Goal: Task Accomplishment & Management: Manage account settings

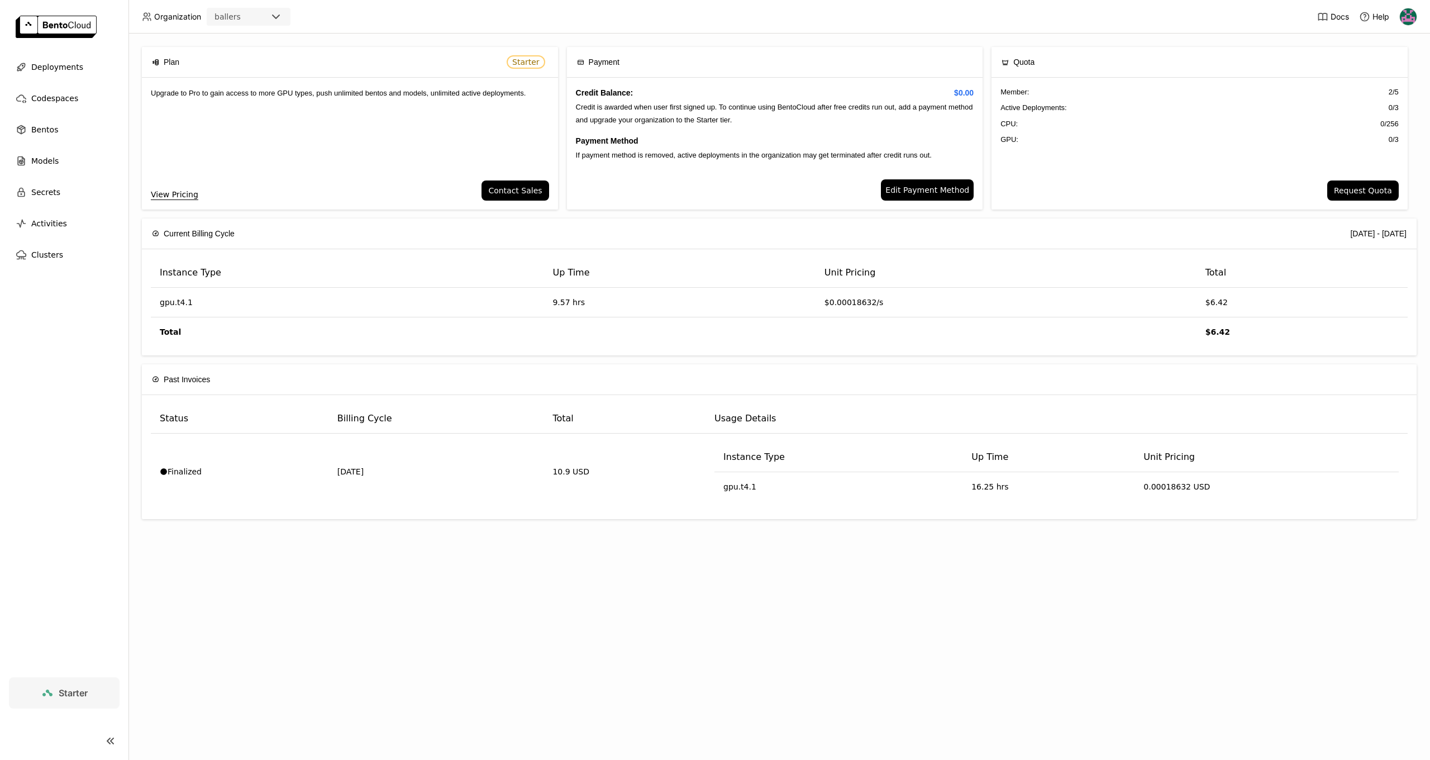
click at [1414, 11] on img at bounding box center [1408, 16] width 17 height 17
click at [1384, 74] on span "API Tokens" at bounding box center [1391, 74] width 40 height 10
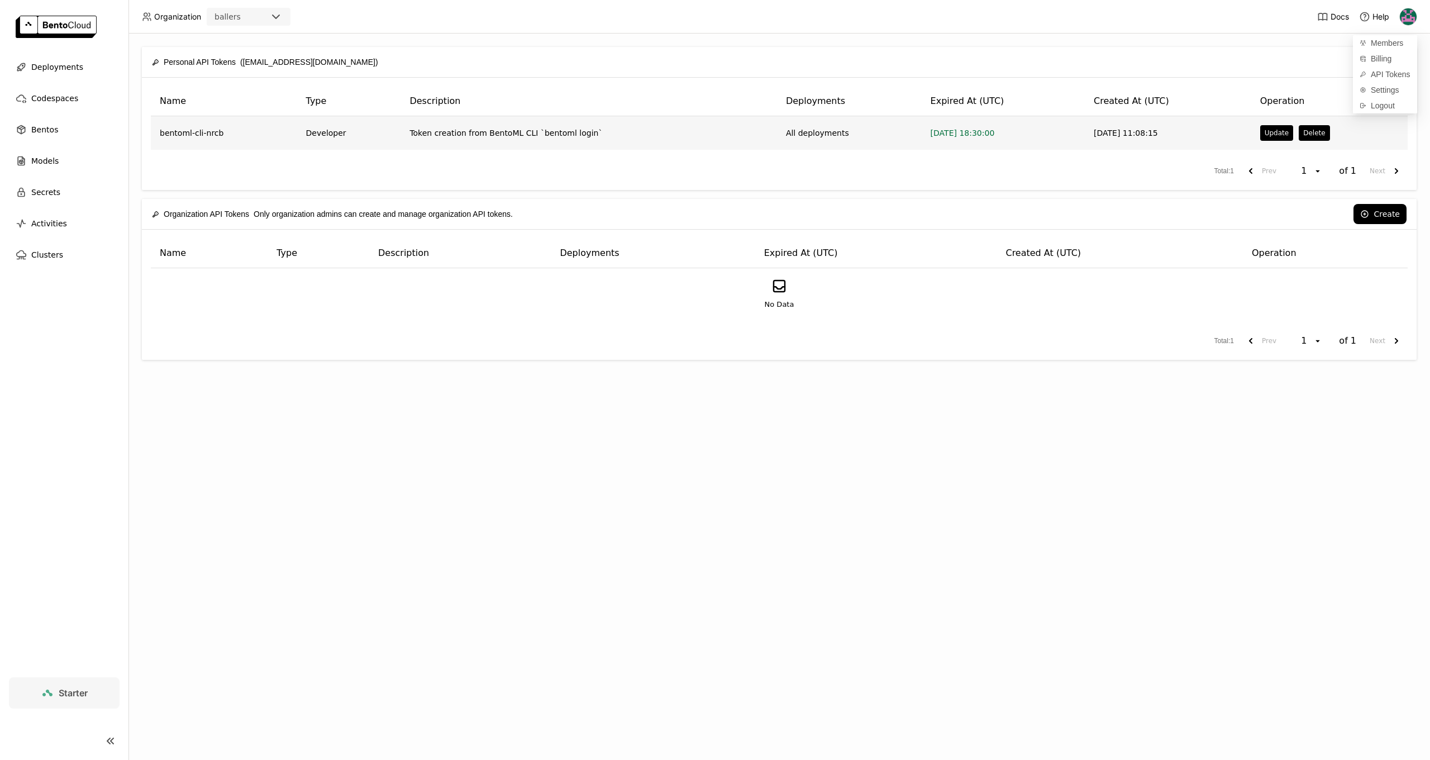
click at [1194, 133] on td "[DATE] 11:08:15" at bounding box center [1168, 133] width 166 height 34
click at [180, 130] on td "bentoml-cli-nrcb" at bounding box center [224, 133] width 146 height 34
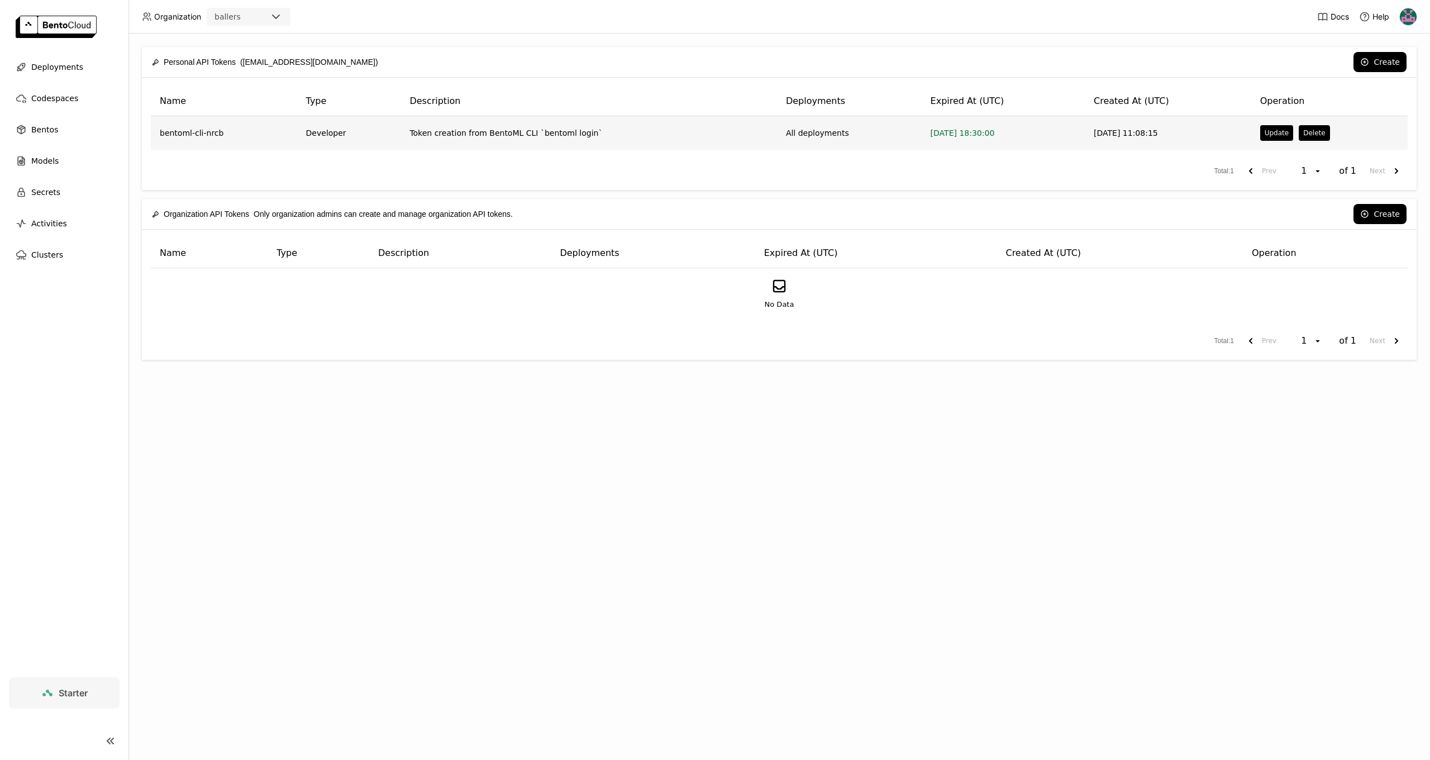
click at [521, 128] on td "Token creation from BentoML CLI `bentoml login`" at bounding box center [588, 133] width 376 height 34
click at [1027, 138] on td "[DATE] 18:30:00" at bounding box center [1003, 133] width 163 height 34
click at [1280, 132] on button "Update" at bounding box center [1276, 133] width 33 height 16
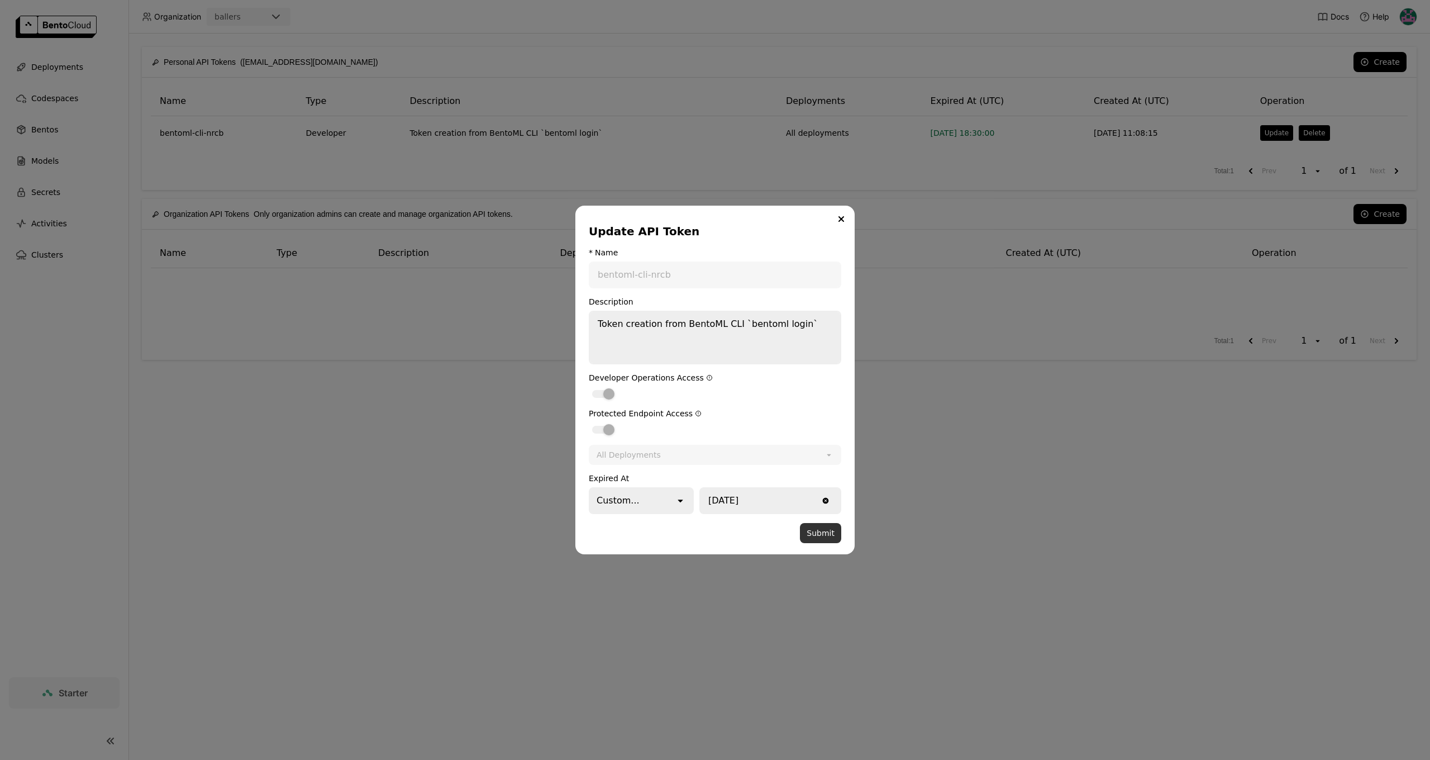
click at [835, 537] on button "Submit" at bounding box center [820, 533] width 41 height 20
click at [823, 530] on button "Submit" at bounding box center [820, 533] width 41 height 20
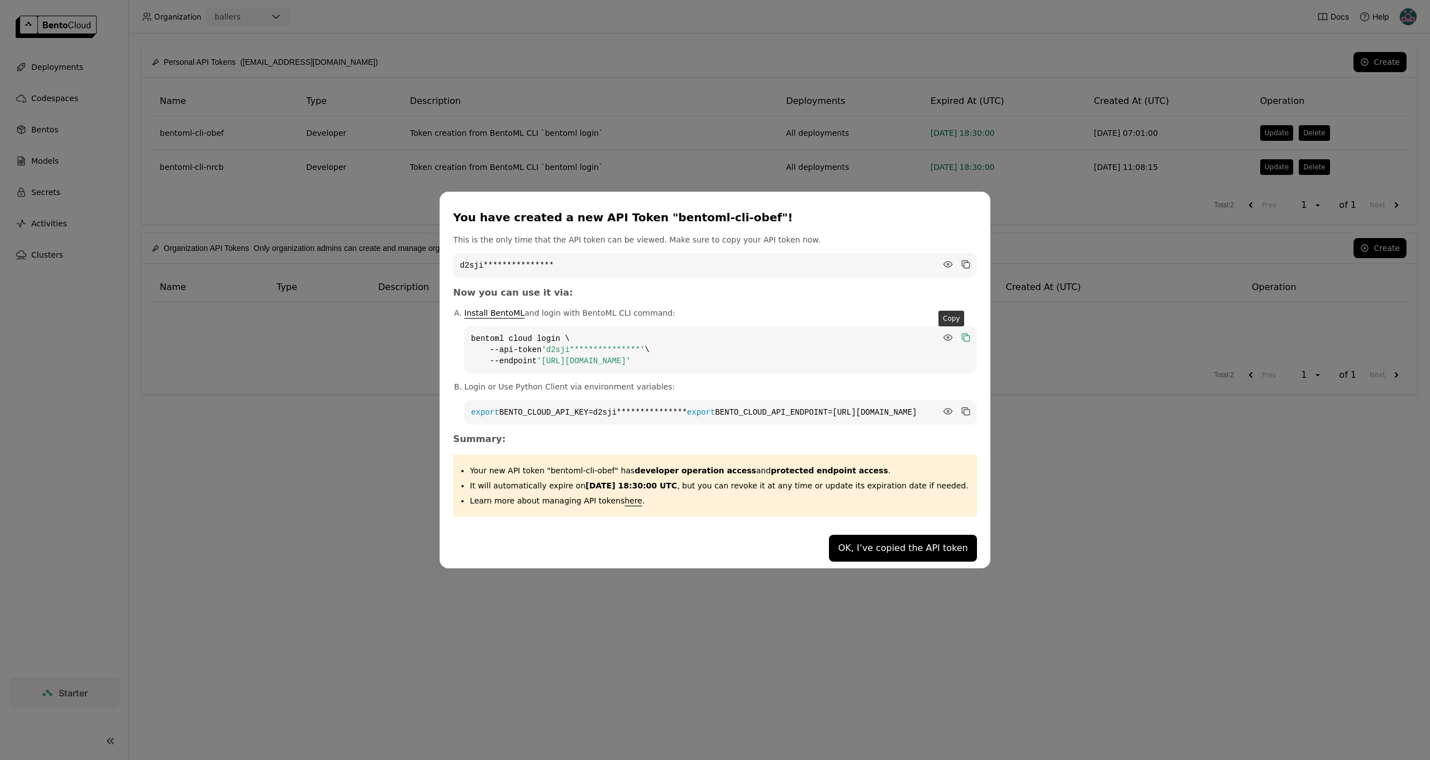
click at [960, 332] on icon "dialog" at bounding box center [965, 337] width 11 height 11
click at [912, 546] on button "OK, I’ve copied the API token" at bounding box center [902, 548] width 147 height 27
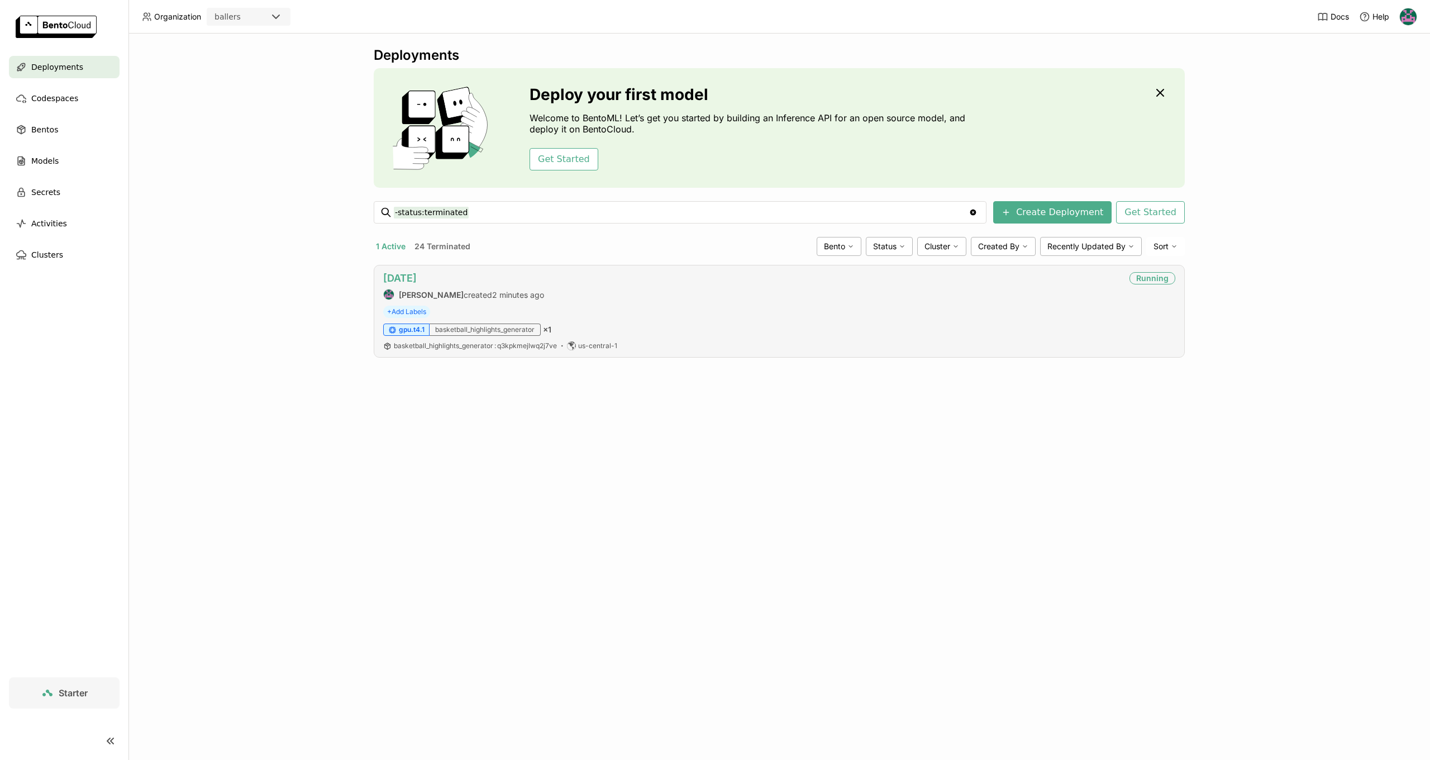
click at [391, 278] on link "aug19" at bounding box center [400, 278] width 34 height 12
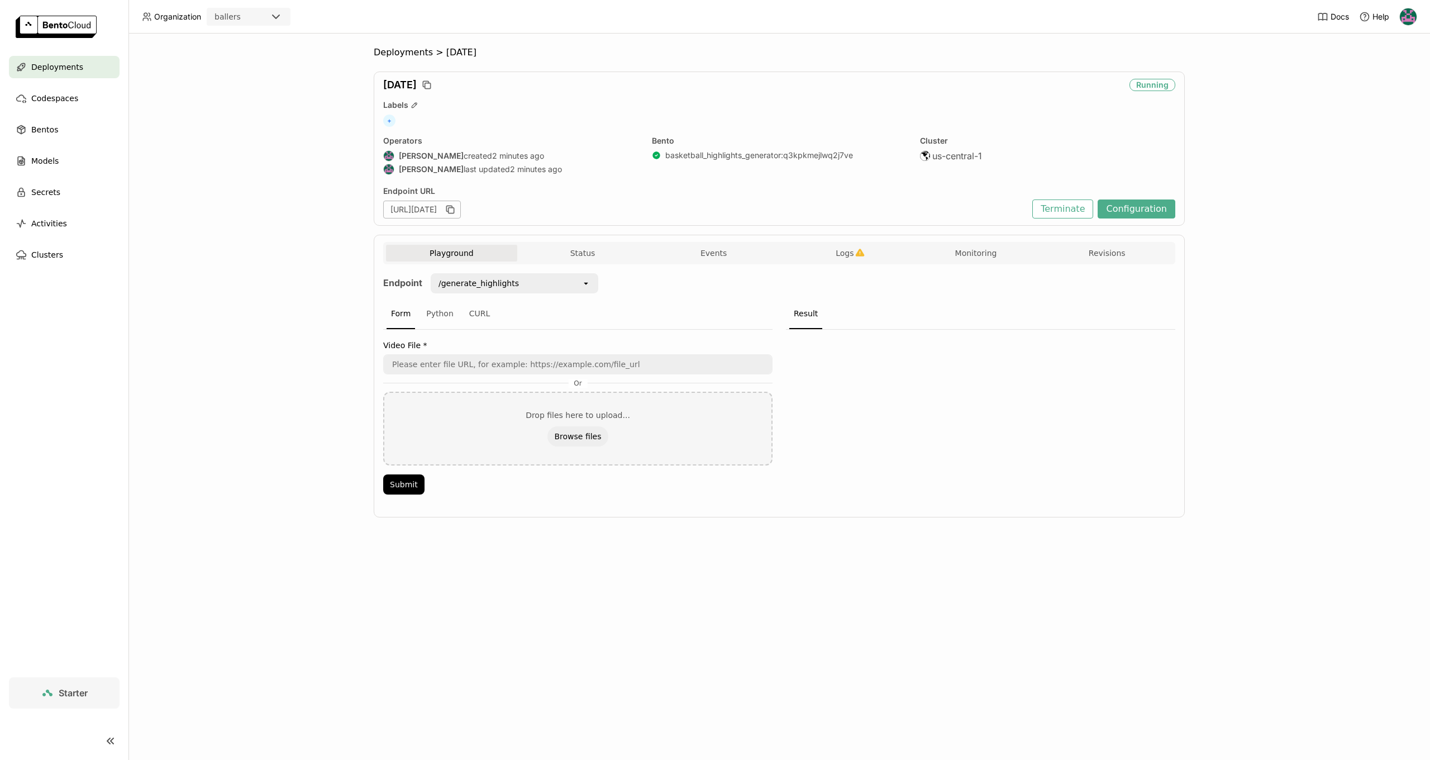
click at [847, 263] on div "Playground Status Events Logs Monitoring Revisions" at bounding box center [779, 255] width 786 height 20
click at [847, 258] on span "Logs" at bounding box center [845, 253] width 18 height 10
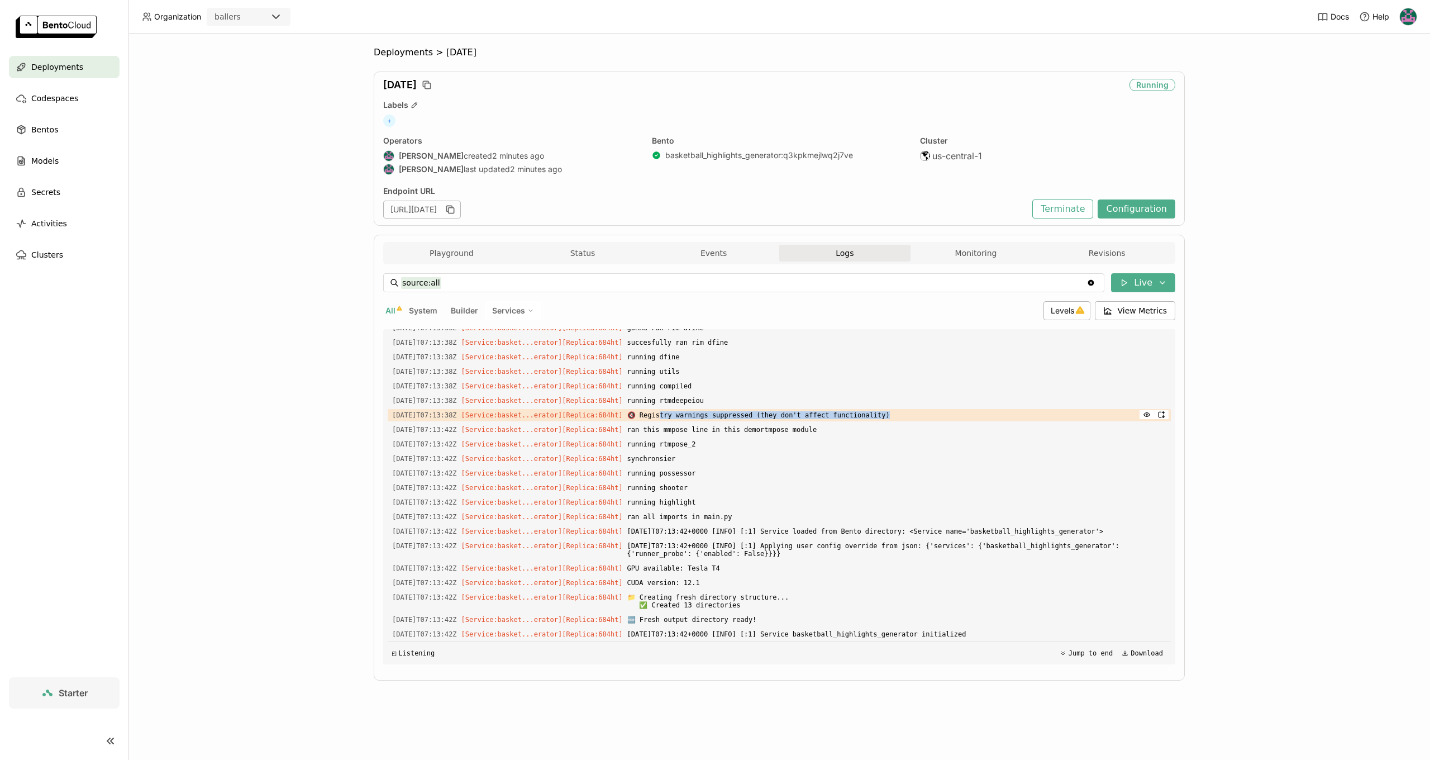
drag, startPoint x: 678, startPoint y: 398, endPoint x: 804, endPoint y: 410, distance: 126.8
click at [804, 410] on span "🔇 Registry warnings suppressed (they don't affect functionality)" at bounding box center [896, 415] width 539 height 12
drag, startPoint x: 694, startPoint y: 613, endPoint x: 756, endPoint y: 617, distance: 61.6
click at [756, 617] on span "🆕 Fresh output directory ready!" at bounding box center [896, 619] width 539 height 12
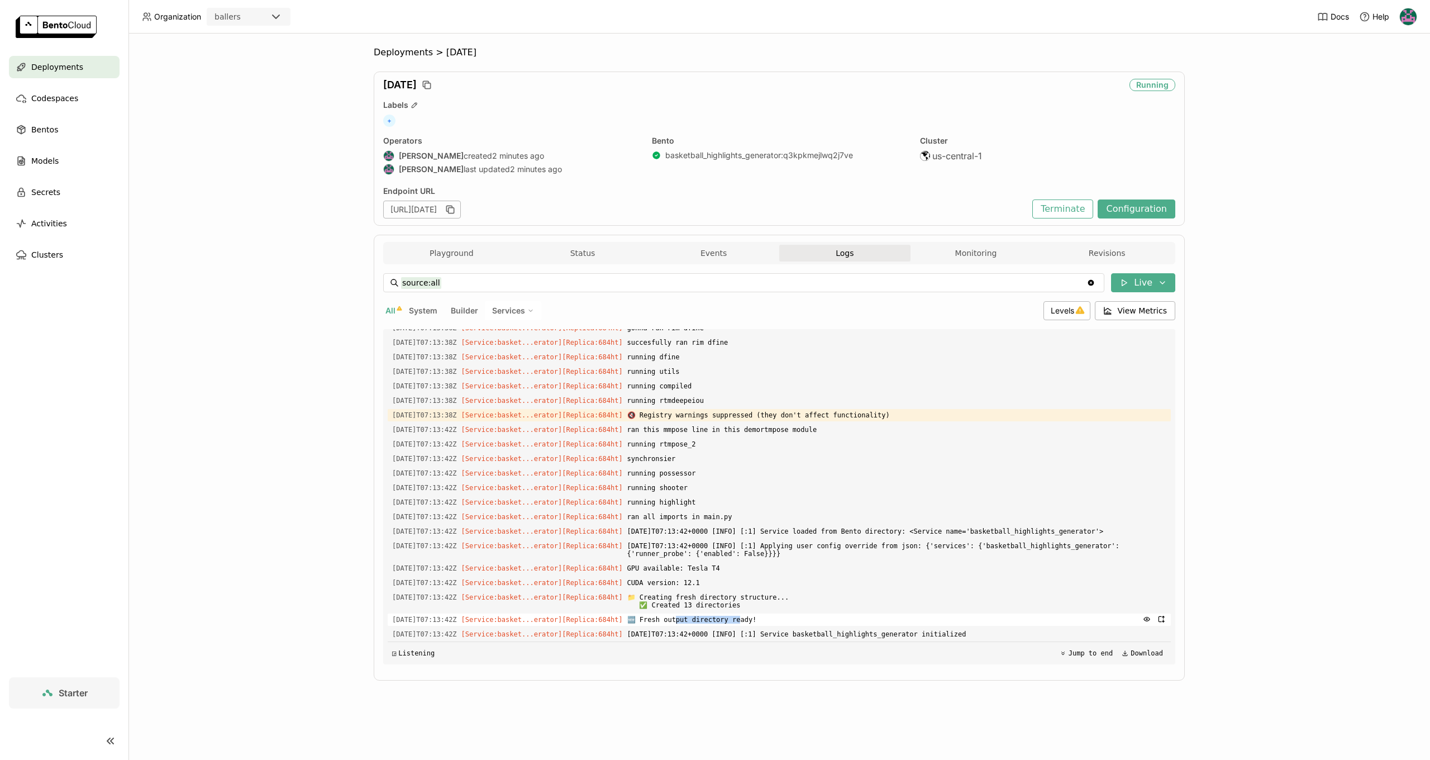
click at [755, 617] on span "🆕 Fresh output directory ready!" at bounding box center [896, 619] width 539 height 12
drag, startPoint x: 942, startPoint y: 632, endPoint x: 967, endPoint y: 632, distance: 25.1
click at [967, 632] on span "2025-09-04T07:13:42+0000 [INFO] [:1] Service basketball_highlights_generator in…" at bounding box center [896, 634] width 539 height 12
click at [1147, 213] on button "Configuration" at bounding box center [1137, 208] width 78 height 19
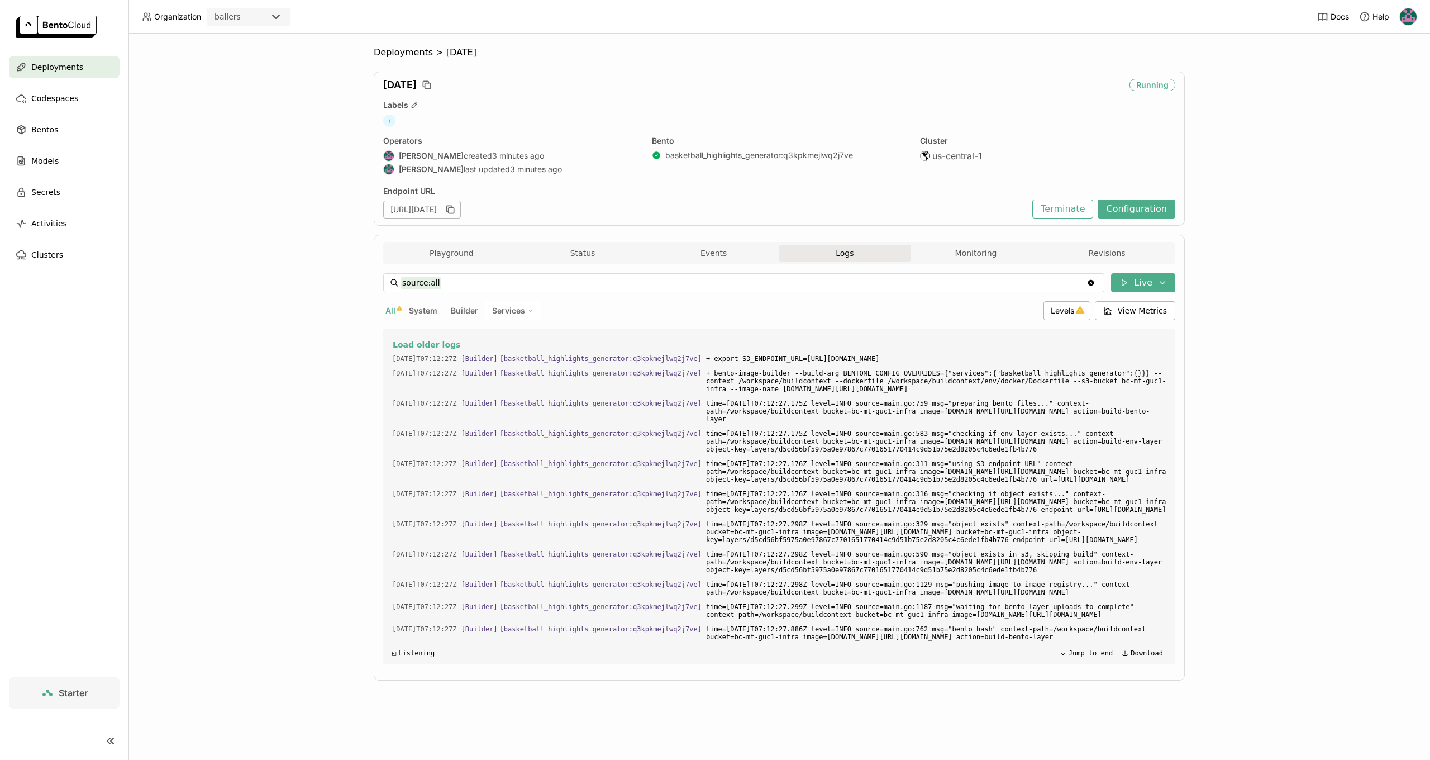
scroll to position [486, 0]
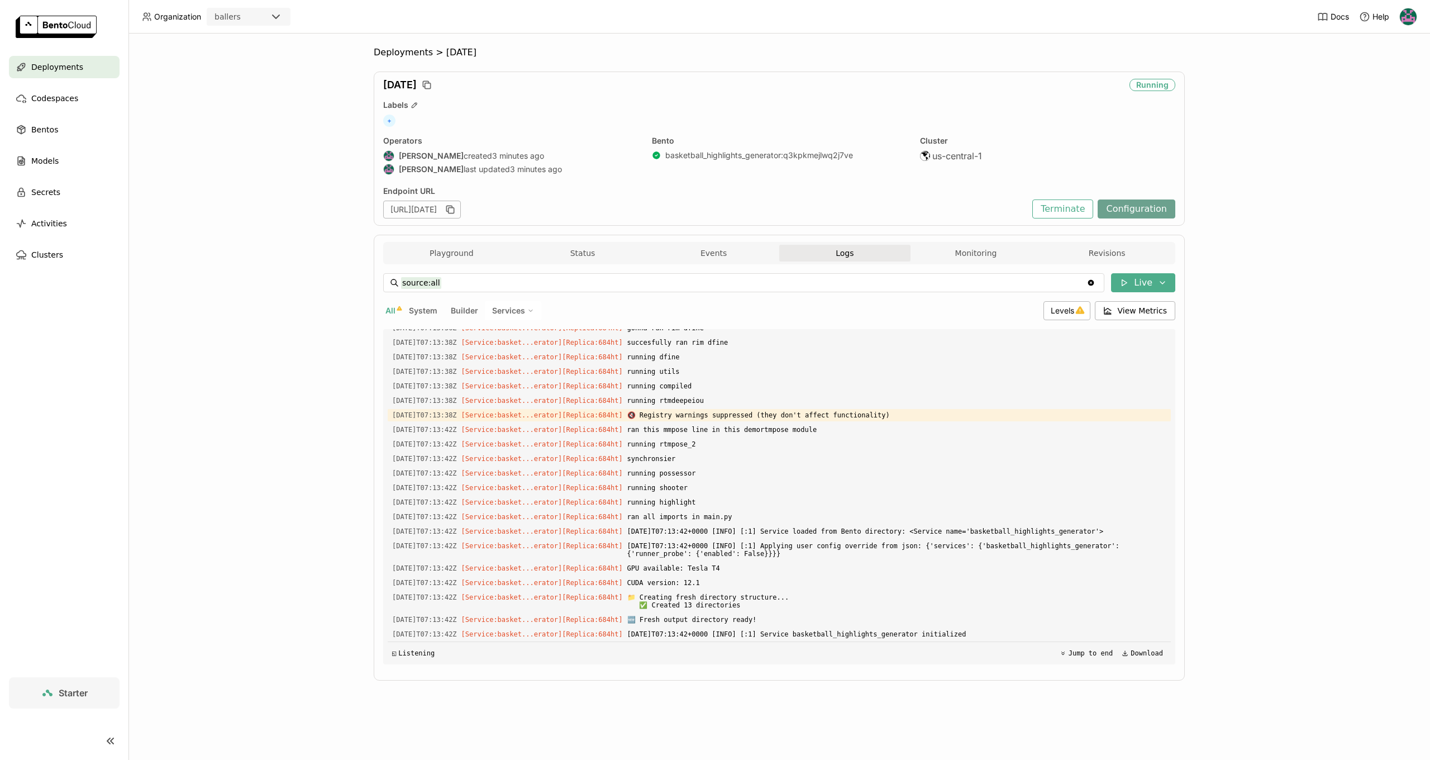
click at [1132, 212] on button "Configuration" at bounding box center [1137, 208] width 78 height 19
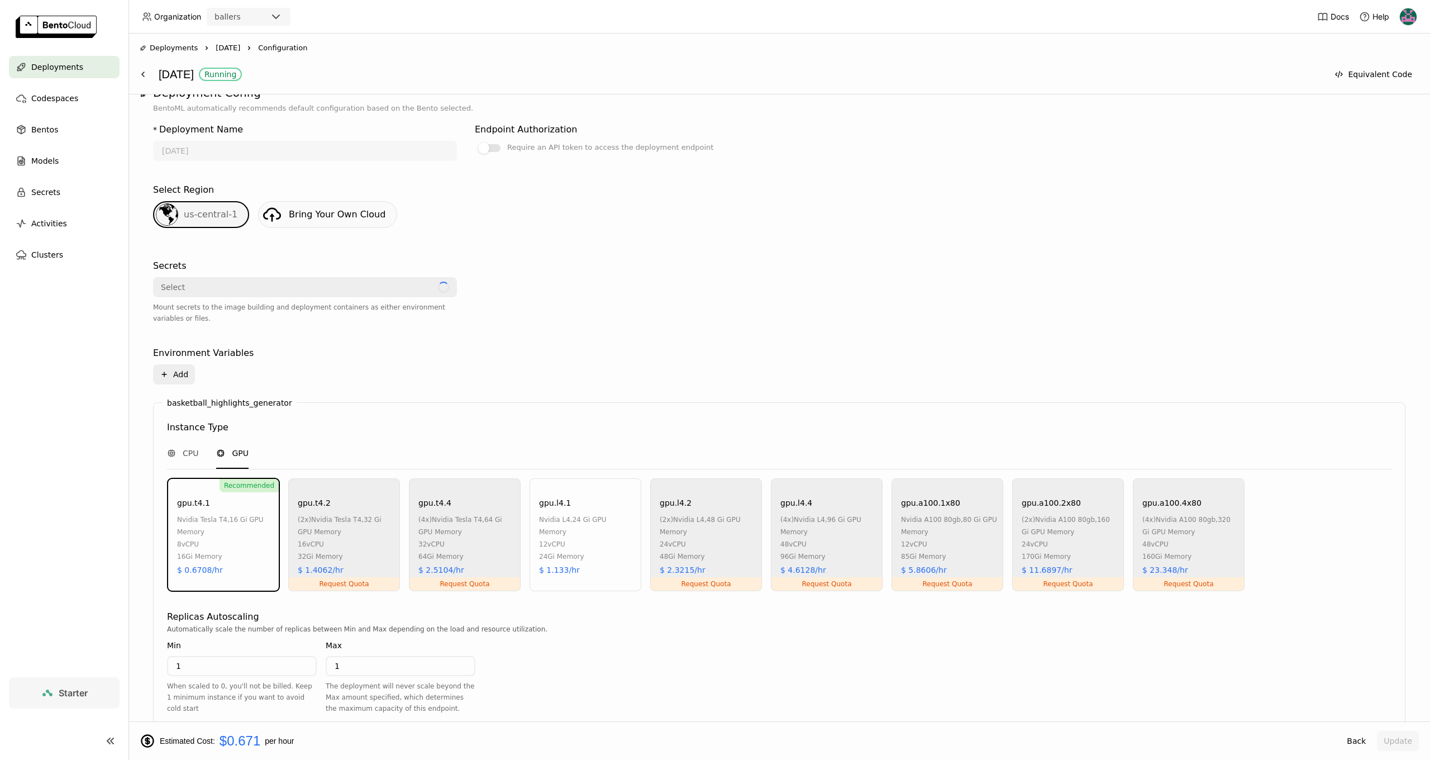
click at [190, 671] on input "1" at bounding box center [241, 666] width 147 height 18
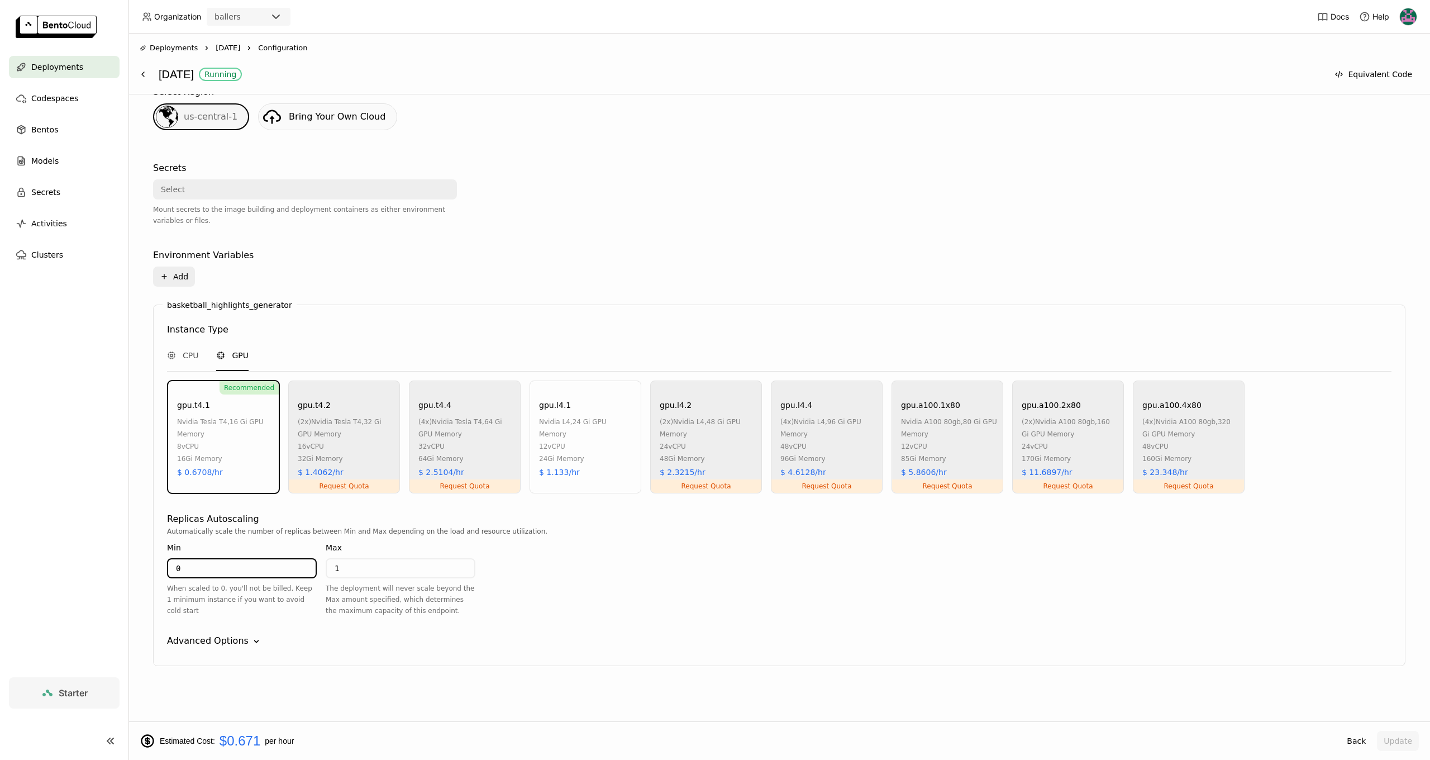
type input "0"
click at [1137, 614] on div "Automatically scale the number of replicas between Min and Max depending on the…" at bounding box center [779, 575] width 1224 height 99
click at [1390, 738] on button "Update" at bounding box center [1398, 741] width 42 height 20
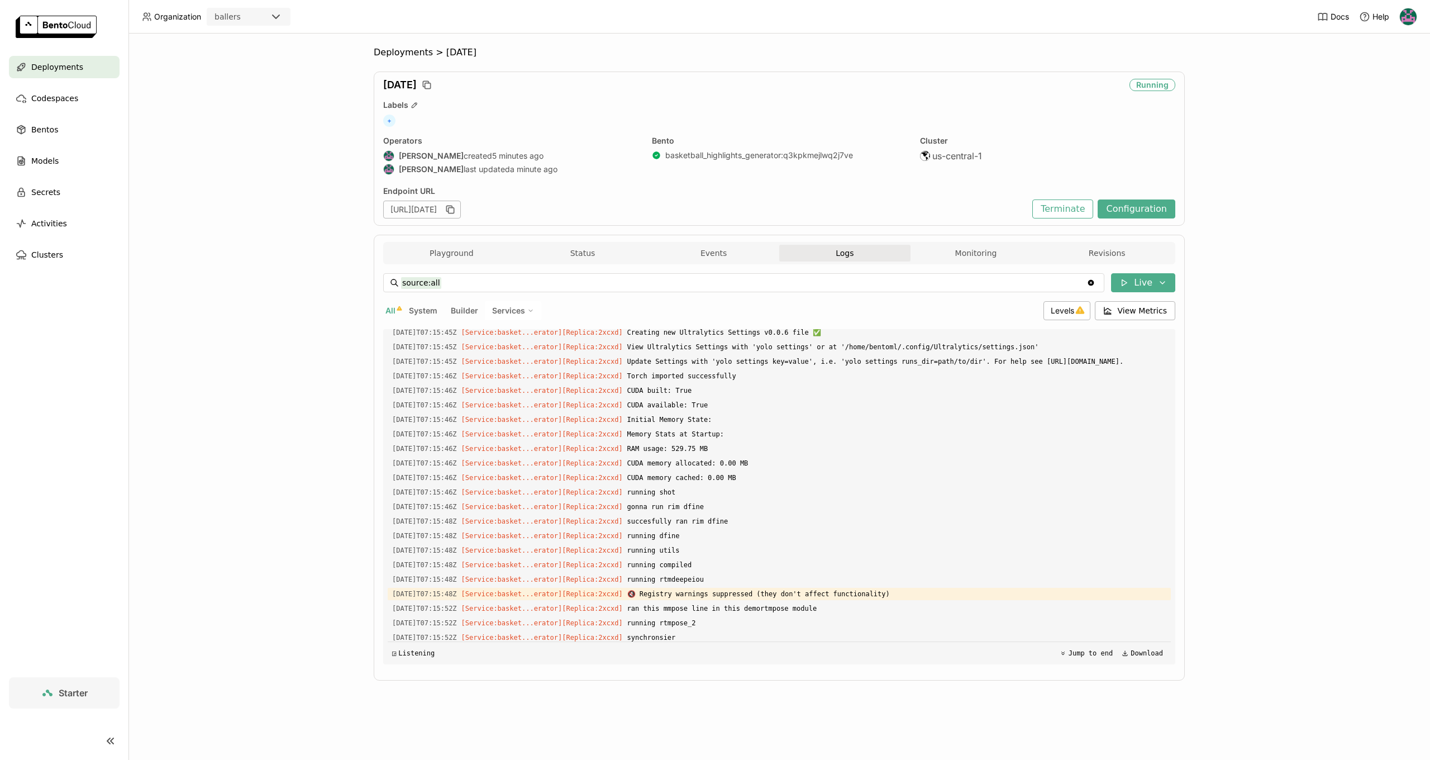
scroll to position [2218, 0]
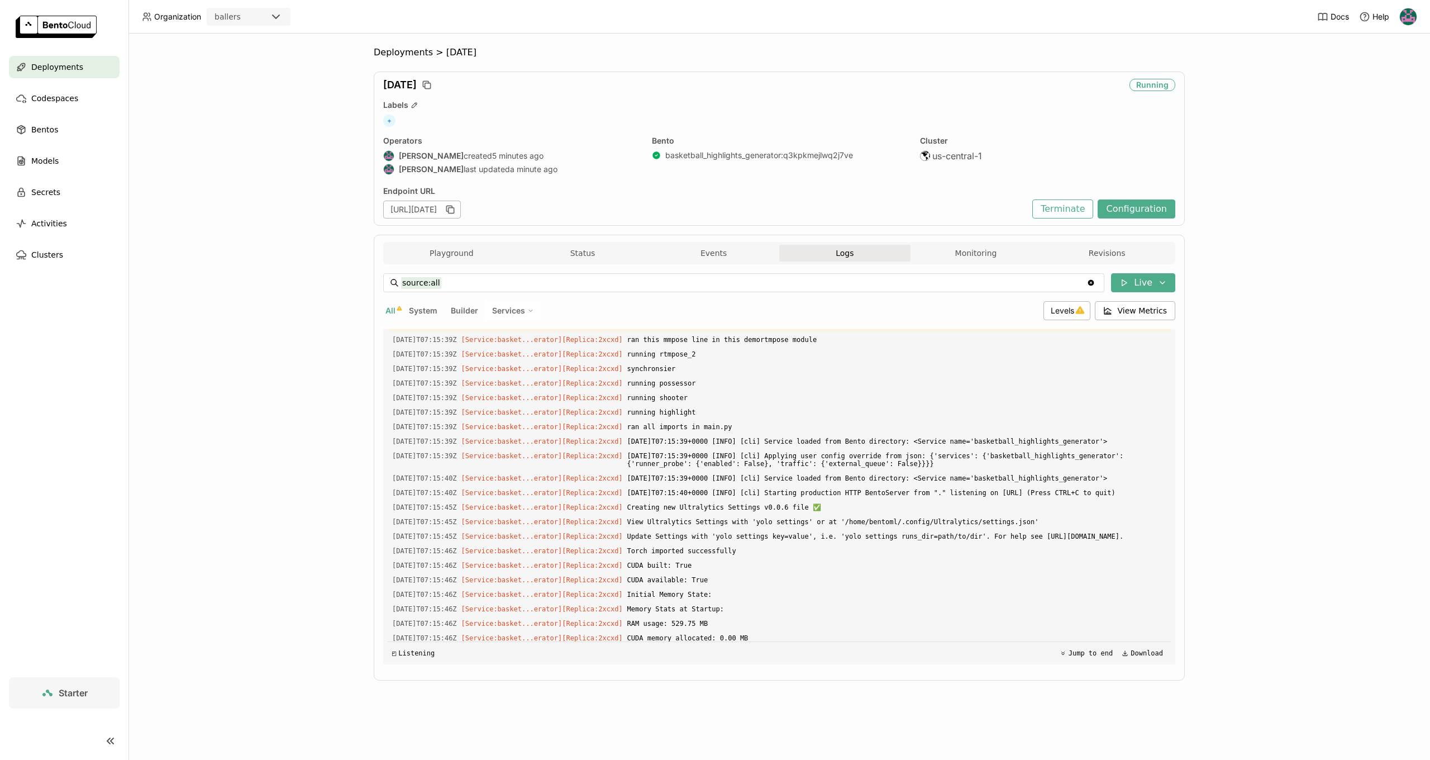
click at [459, 259] on button "Playground" at bounding box center [451, 253] width 131 height 17
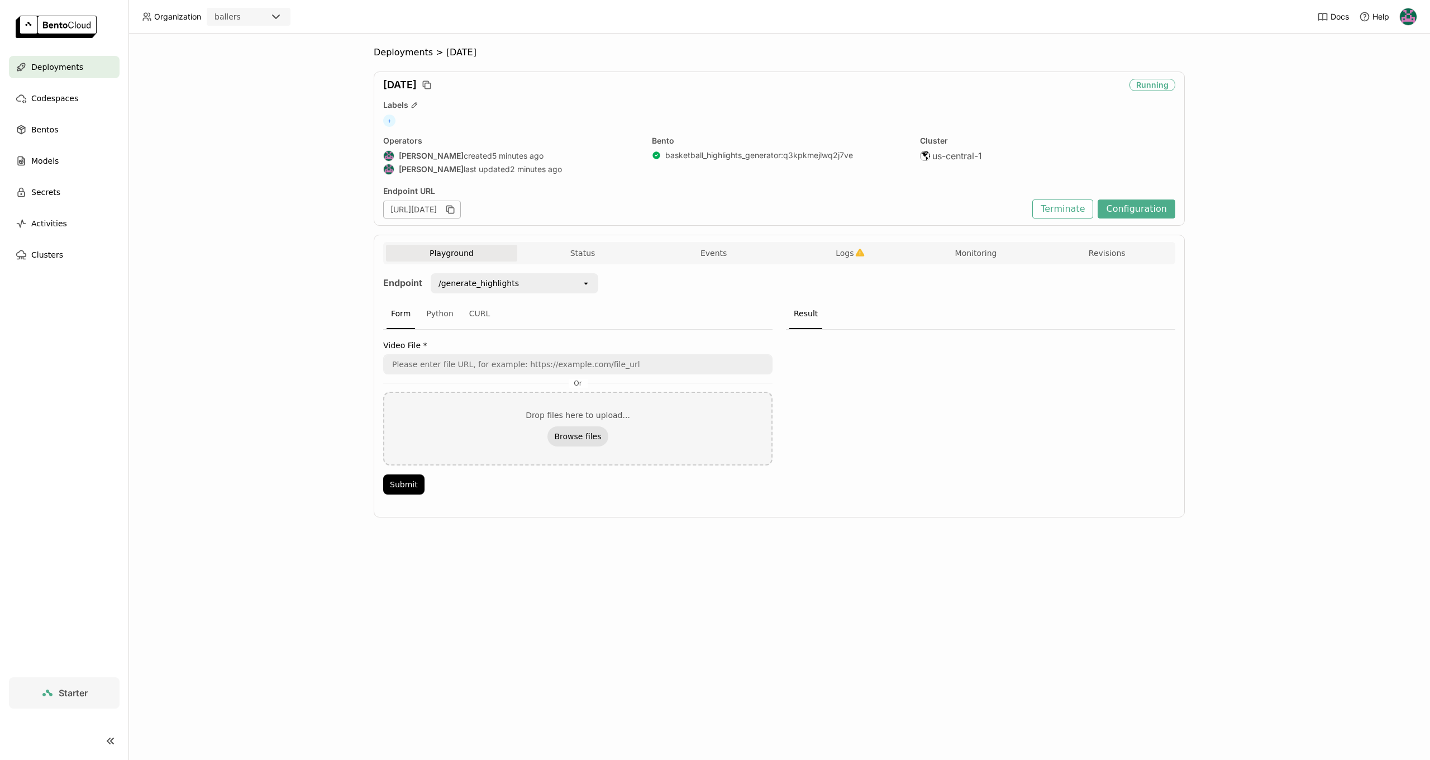
click at [566, 431] on button "Browse files" at bounding box center [577, 436] width 60 height 20
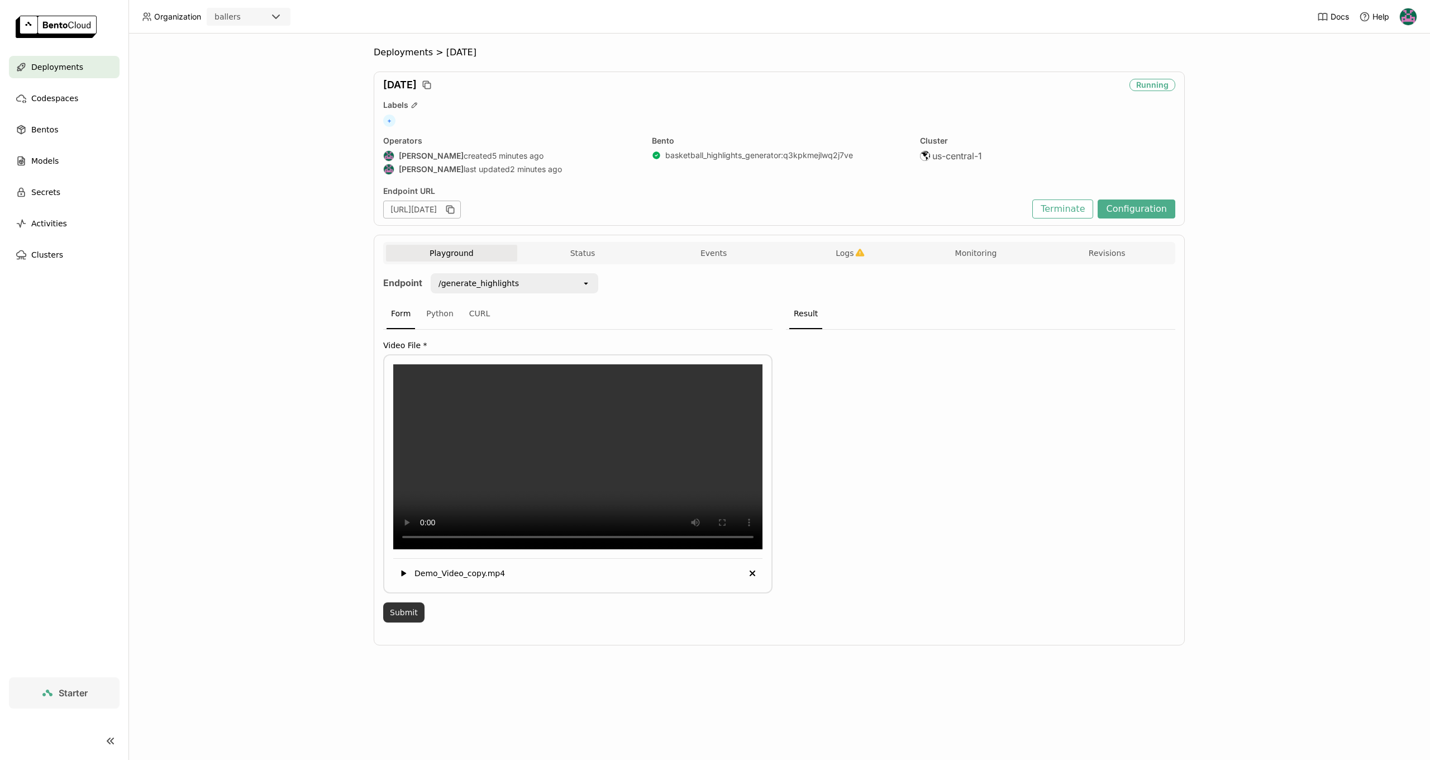
click at [413, 622] on button "Submit" at bounding box center [403, 612] width 41 height 20
click at [846, 255] on span "Logs" at bounding box center [845, 253] width 18 height 10
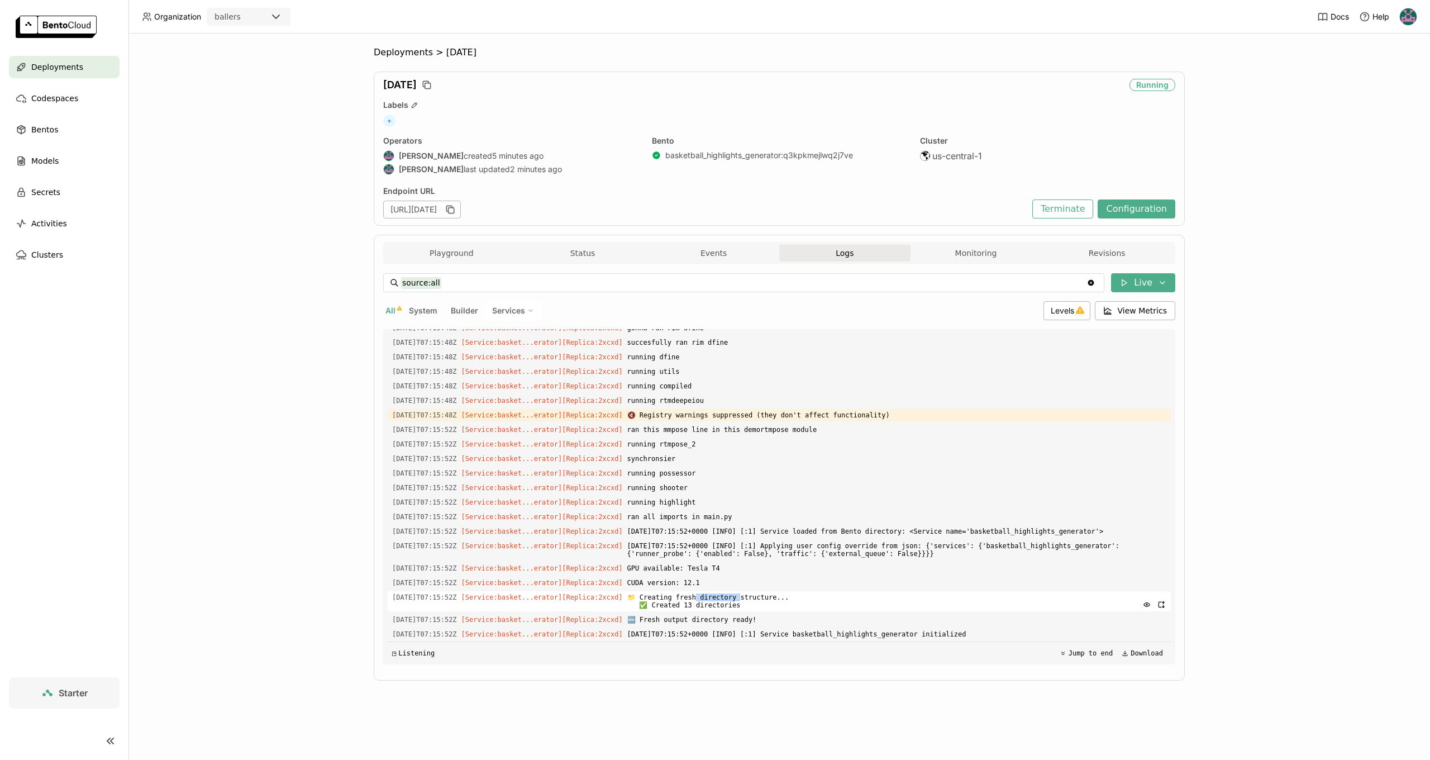
drag, startPoint x: 711, startPoint y: 585, endPoint x: 757, endPoint y: 592, distance: 46.3
click at [757, 592] on span "📁 Creating fresh directory structure... ✅ Created 13 directories" at bounding box center [896, 601] width 539 height 20
click at [708, 613] on span "🆕 Fresh output directory ready!" at bounding box center [896, 619] width 539 height 12
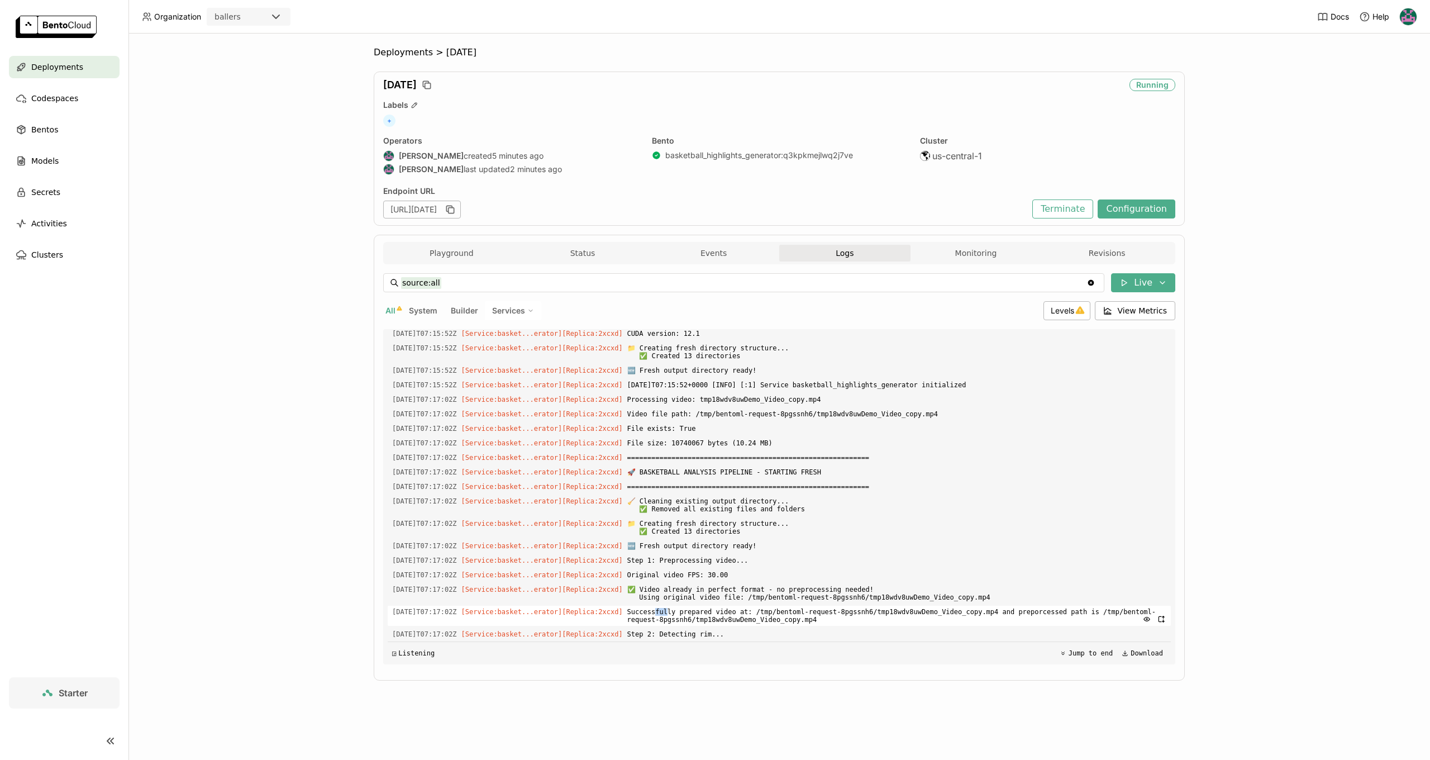
scroll to position [3243, 0]
drag, startPoint x: 673, startPoint y: 616, endPoint x: 747, endPoint y: 611, distance: 74.5
click at [747, 611] on span "Successfully prepared video at: /tmp/bentoml-request-8pgssnh6/tmp18wdv8uwDemo_V…" at bounding box center [896, 615] width 539 height 20
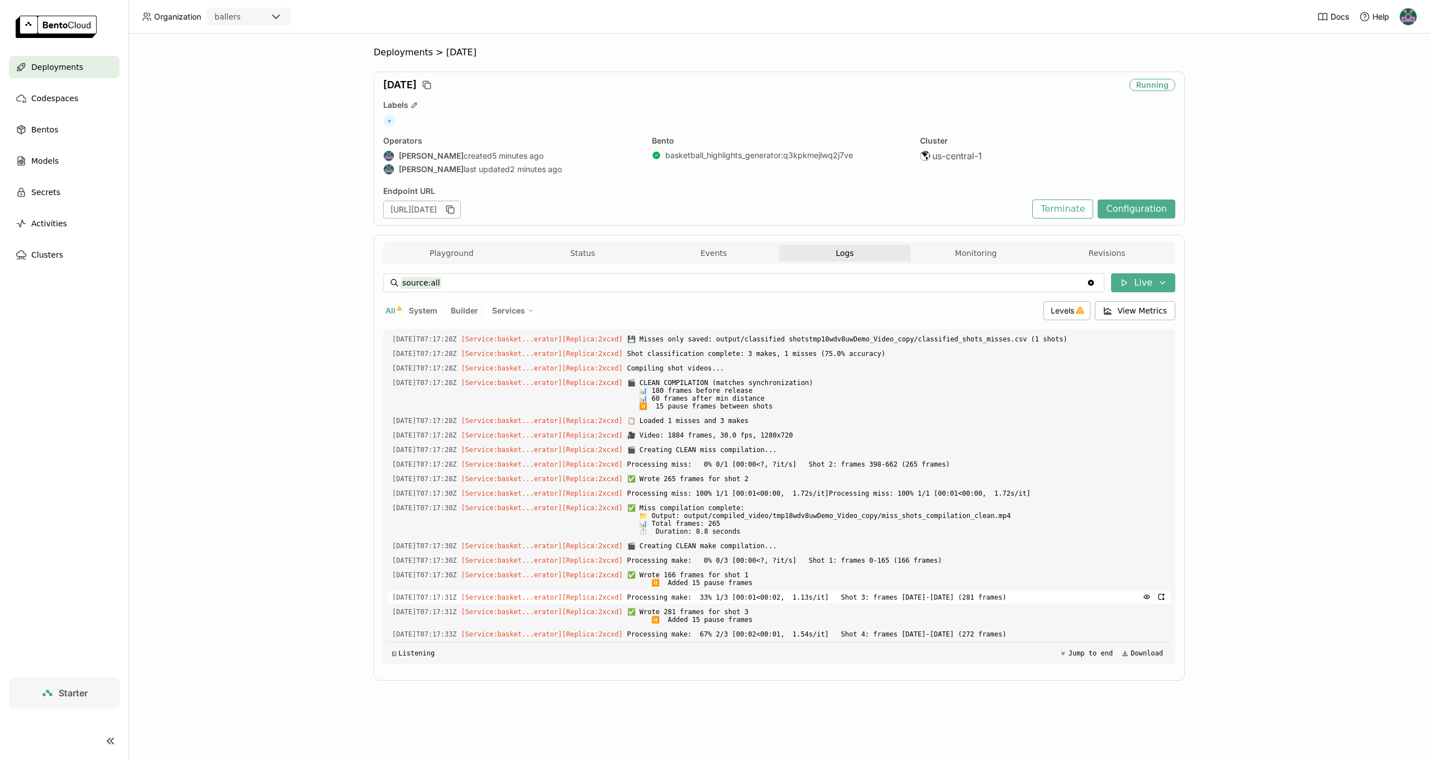
scroll to position [5316, 0]
drag, startPoint x: 737, startPoint y: 633, endPoint x: 773, endPoint y: 631, distance: 36.4
click at [773, 631] on span "Processing make: 67% 2/3 [00:02<00:01, 1.54s/it] Shot 4: frames 1558-1829 (272 …" at bounding box center [896, 634] width 539 height 12
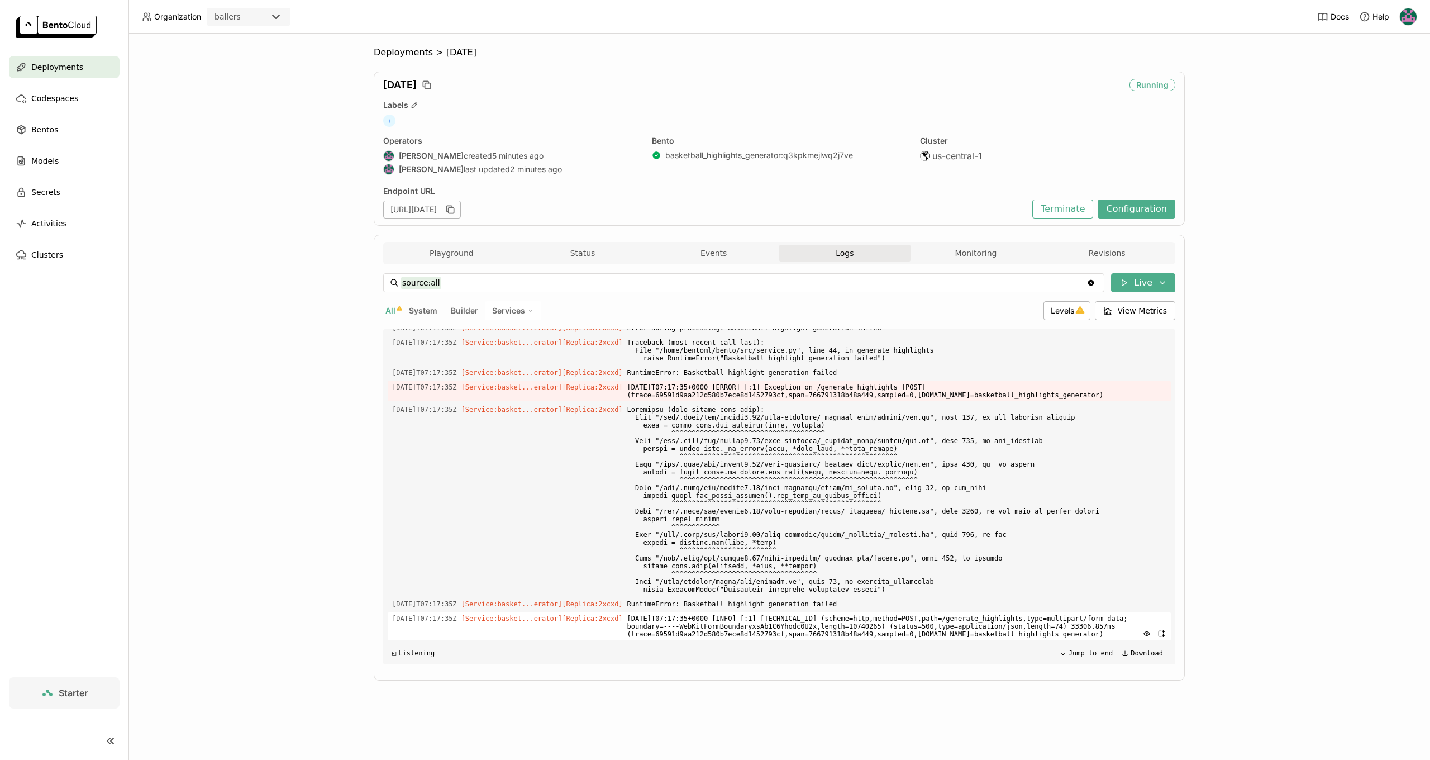
scroll to position [6624, 0]
drag, startPoint x: 747, startPoint y: 601, endPoint x: 836, endPoint y: 600, distance: 88.3
click at [836, 600] on span "RuntimeError: Basketball highlight generation failed" at bounding box center [896, 604] width 539 height 12
drag, startPoint x: 819, startPoint y: 383, endPoint x: 935, endPoint y: 387, distance: 116.2
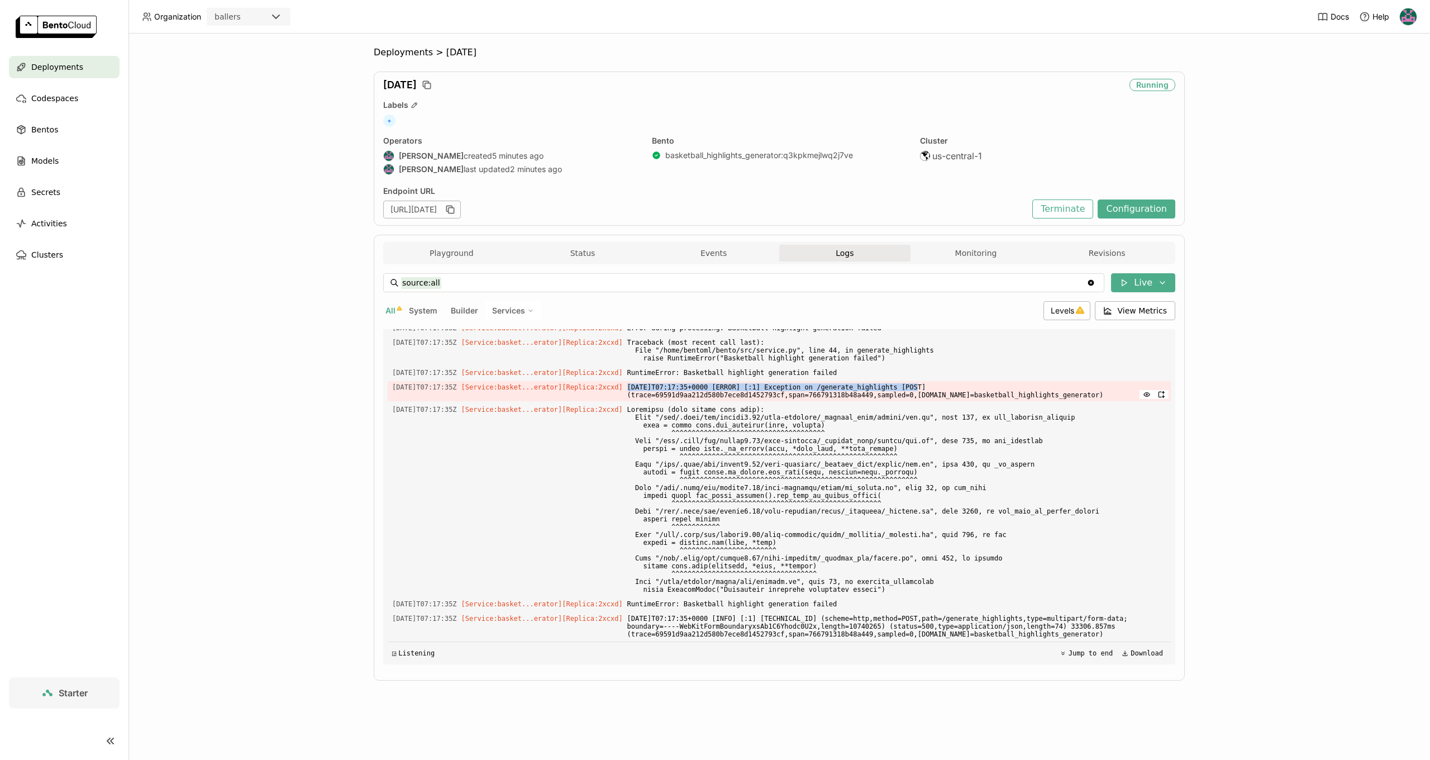
click at [935, 387] on span "2025-09-04T07:17:35+0000 [ERROR] [:1] Exception on /generate_highlights [POST] …" at bounding box center [896, 391] width 539 height 20
drag, startPoint x: 728, startPoint y: 487, endPoint x: 833, endPoint y: 488, distance: 105.0
click at [833, 290] on span "Traceback (most recent call last): File "/home/bentoml/bento/src/main.py", line…" at bounding box center [896, 245] width 539 height 90
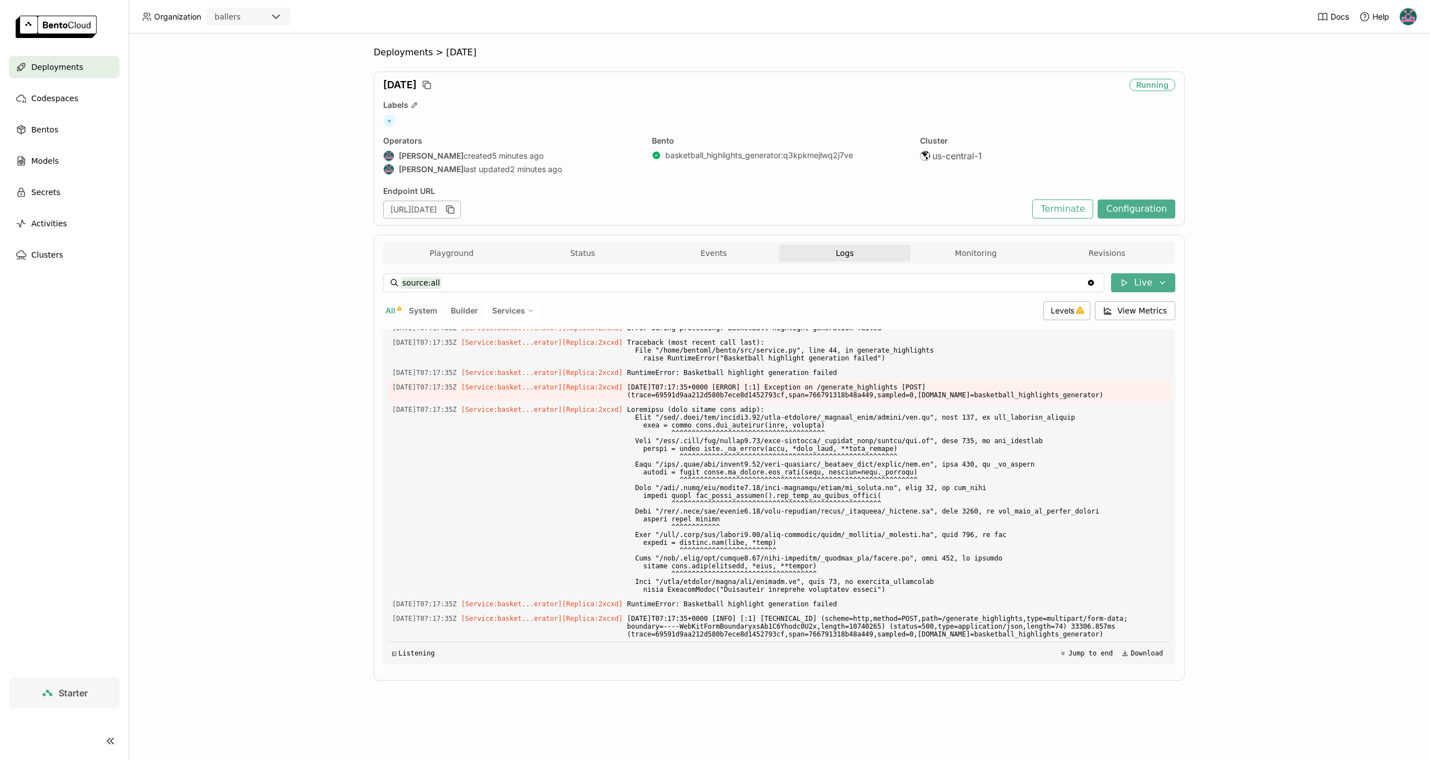
click at [833, 290] on span "Traceback (most recent call last): File "/home/bentoml/bento/src/main.py", line…" at bounding box center [896, 245] width 539 height 90
drag, startPoint x: 748, startPoint y: 522, endPoint x: 877, endPoint y: 525, distance: 128.5
click at [877, 305] on span "PermissionError: [Errno 13] Permission denied: '/content'" at bounding box center [896, 299] width 539 height 12
drag, startPoint x: 877, startPoint y: 525, endPoint x: 870, endPoint y: 524, distance: 6.7
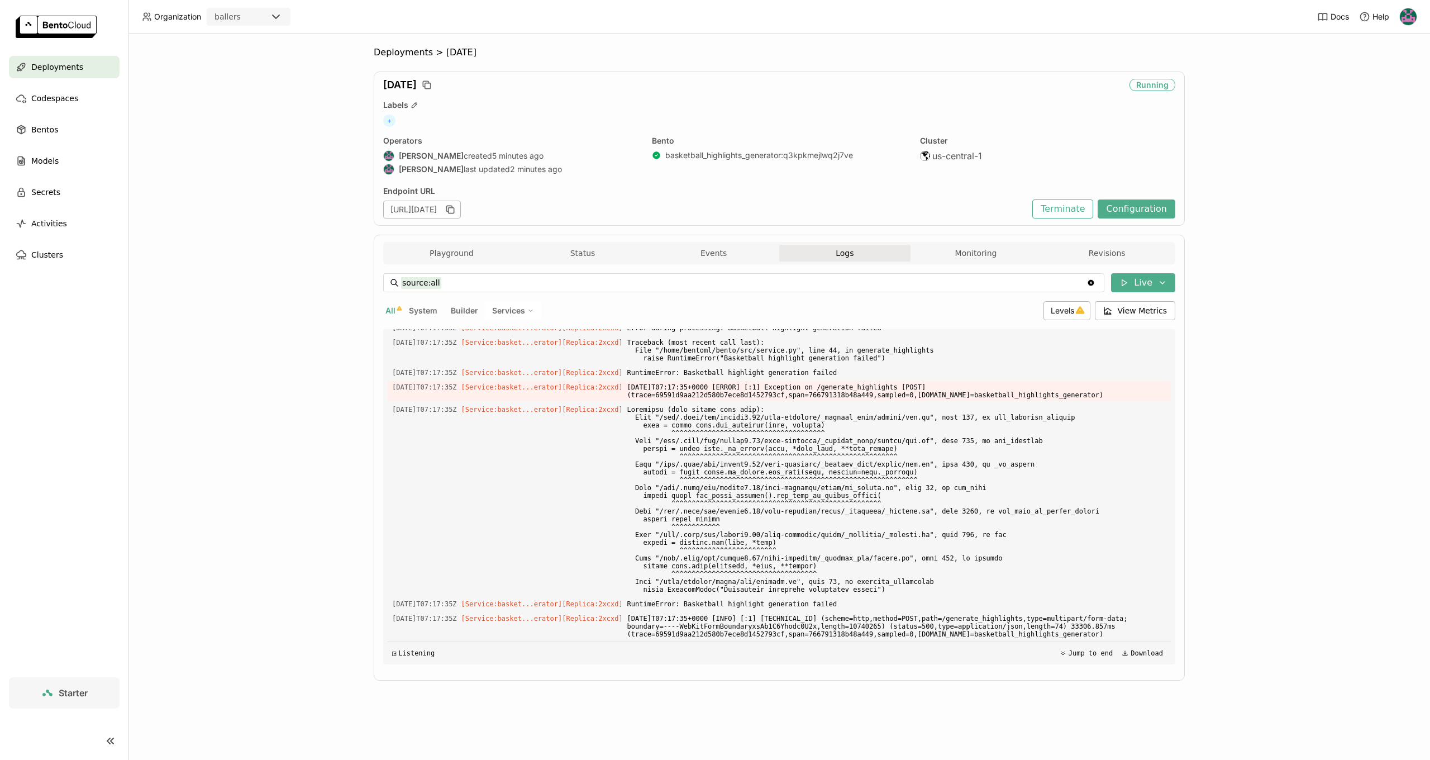
click at [877, 305] on span "PermissionError: [Errno 13] Permission denied: '/content'" at bounding box center [896, 299] width 539 height 12
drag, startPoint x: 731, startPoint y: 467, endPoint x: 888, endPoint y: 468, distance: 157.0
click at [888, 290] on span "Traceback (most recent call last): File "/home/bentoml/bento/src/main.py", line…" at bounding box center [896, 245] width 539 height 90
drag, startPoint x: 695, startPoint y: 463, endPoint x: 843, endPoint y: 469, distance: 148.1
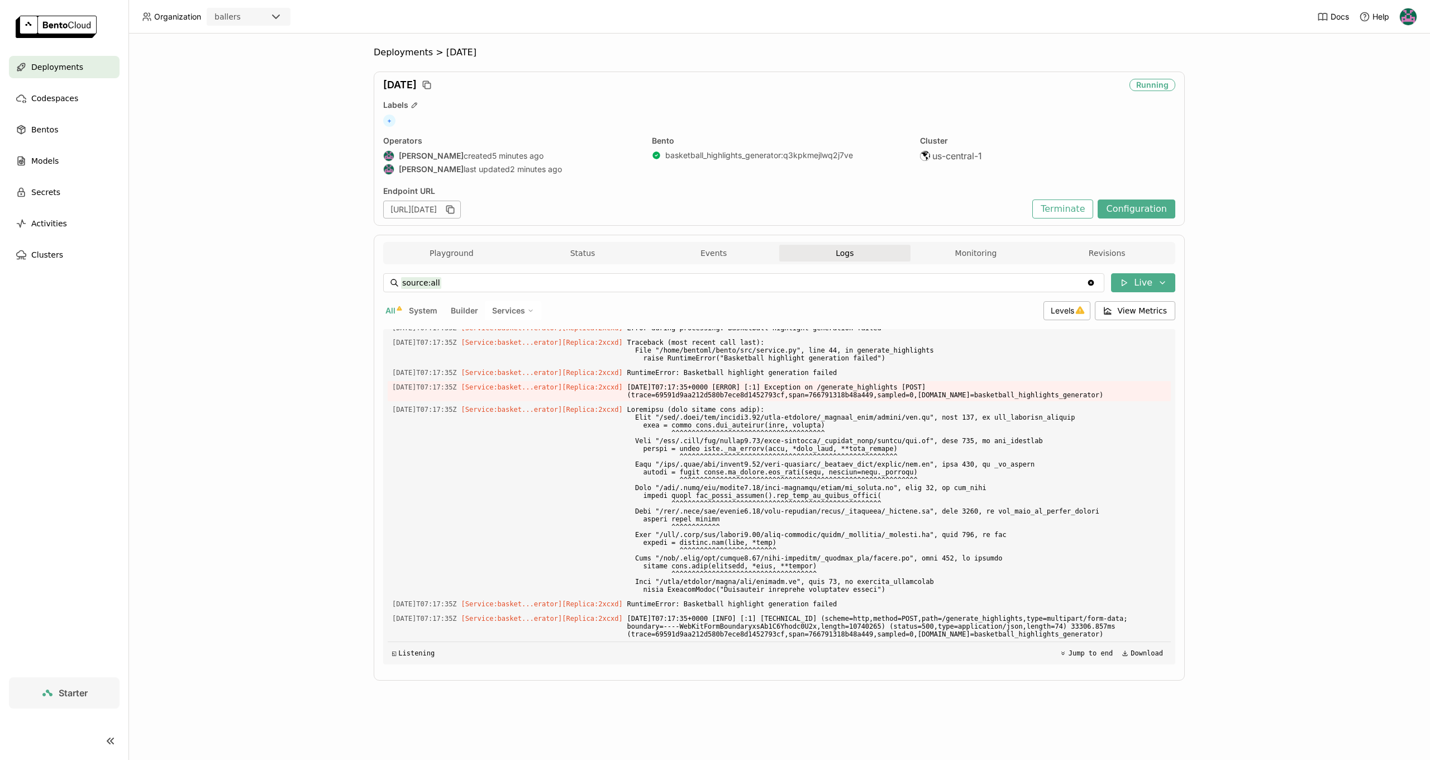
click at [842, 290] on span "Traceback (most recent call last): File "/home/bentoml/bento/src/main.py", line…" at bounding box center [896, 245] width 539 height 90
drag, startPoint x: 843, startPoint y: 469, endPoint x: 839, endPoint y: 485, distance: 17.2
click at [843, 290] on span "Traceback (most recent call last): File "/home/bentoml/bento/src/main.py", line…" at bounding box center [896, 245] width 539 height 90
drag, startPoint x: 767, startPoint y: 532, endPoint x: 834, endPoint y: 529, distance: 67.1
click at [834, 305] on span "PermissionError: [Errno 13] Permission denied: '/content'" at bounding box center [896, 299] width 539 height 12
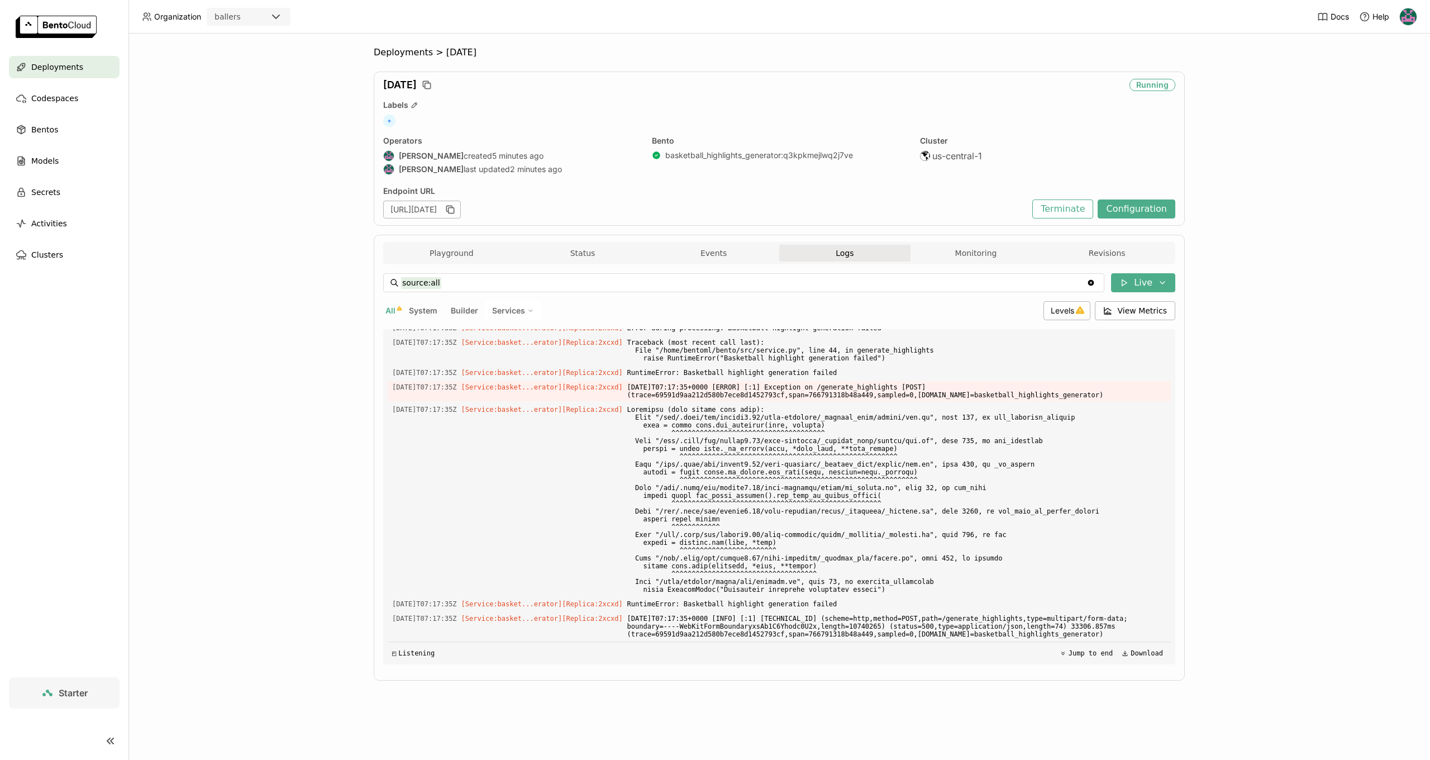
click at [834, 305] on span "PermissionError: [Errno 13] Permission denied: '/content'" at bounding box center [896, 299] width 539 height 12
drag, startPoint x: 731, startPoint y: 527, endPoint x: 825, endPoint y: 519, distance: 94.7
click at [825, 364] on span "Traceback (most recent call last): File "/home/bentoml/bento/src/service.py", l…" at bounding box center [896, 350] width 539 height 28
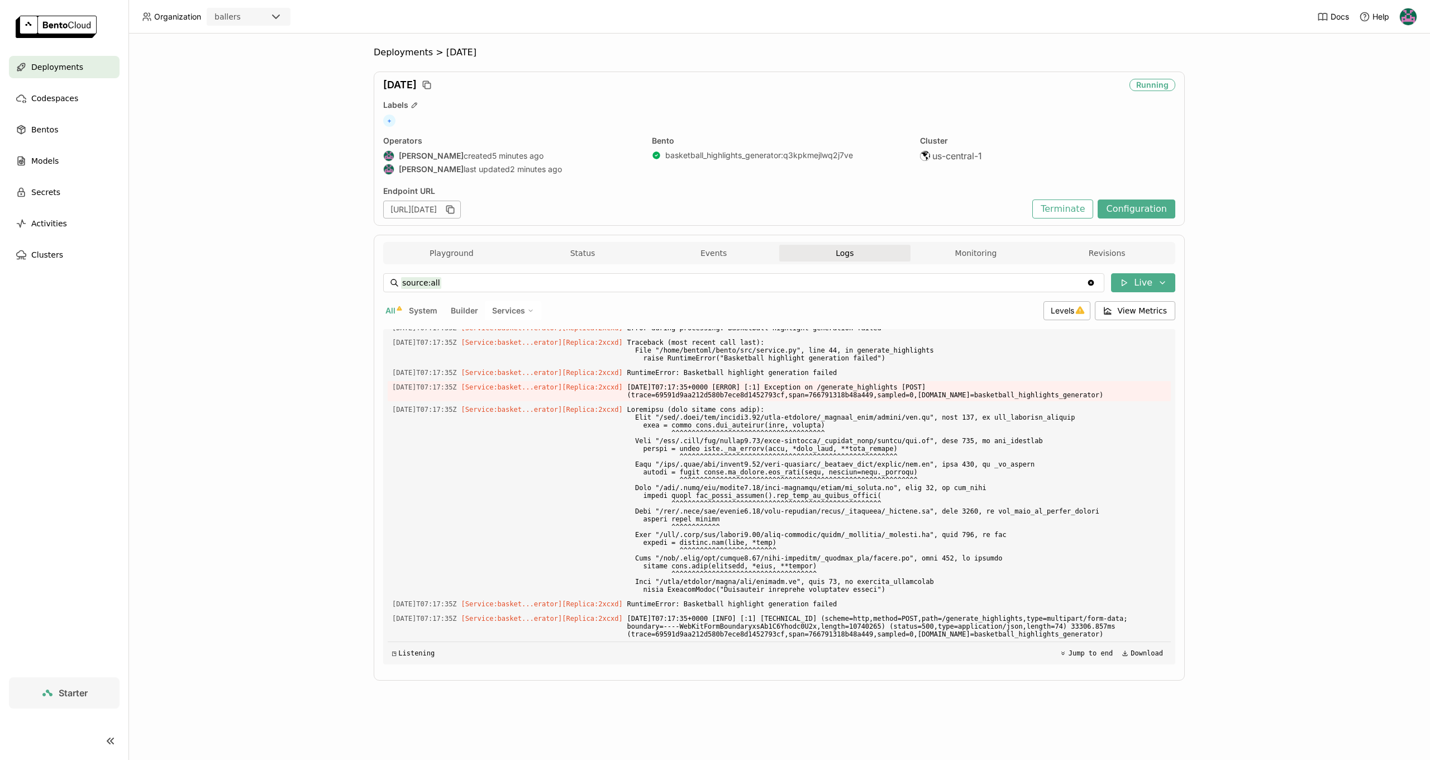
drag, startPoint x: 733, startPoint y: 391, endPoint x: 831, endPoint y: 398, distance: 98.5
click at [829, 290] on span "Traceback (most recent call last): File "/home/bentoml/bento/src/main.py", line…" at bounding box center [896, 245] width 539 height 90
click at [835, 290] on span "Traceback (most recent call last): File "/home/bentoml/bento/src/main.py", line…" at bounding box center [896, 245] width 539 height 90
drag, startPoint x: 722, startPoint y: 414, endPoint x: 852, endPoint y: 421, distance: 130.9
click at [852, 290] on span "Traceback (most recent call last): File "/home/bentoml/bento/src/main.py", line…" at bounding box center [896, 245] width 539 height 90
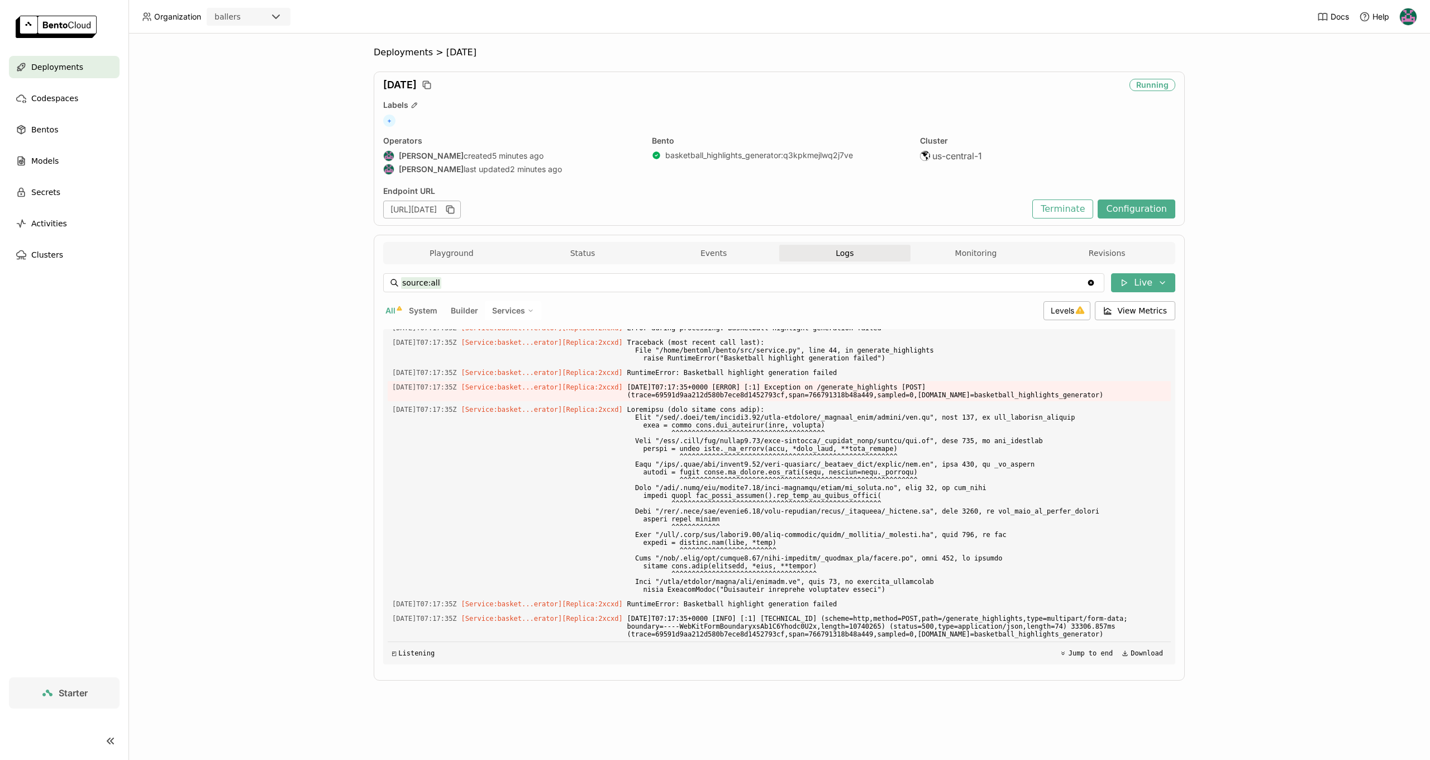
click at [847, 305] on span "PermissionError: [Errno 13] Permission denied: '/content'" at bounding box center [896, 299] width 539 height 12
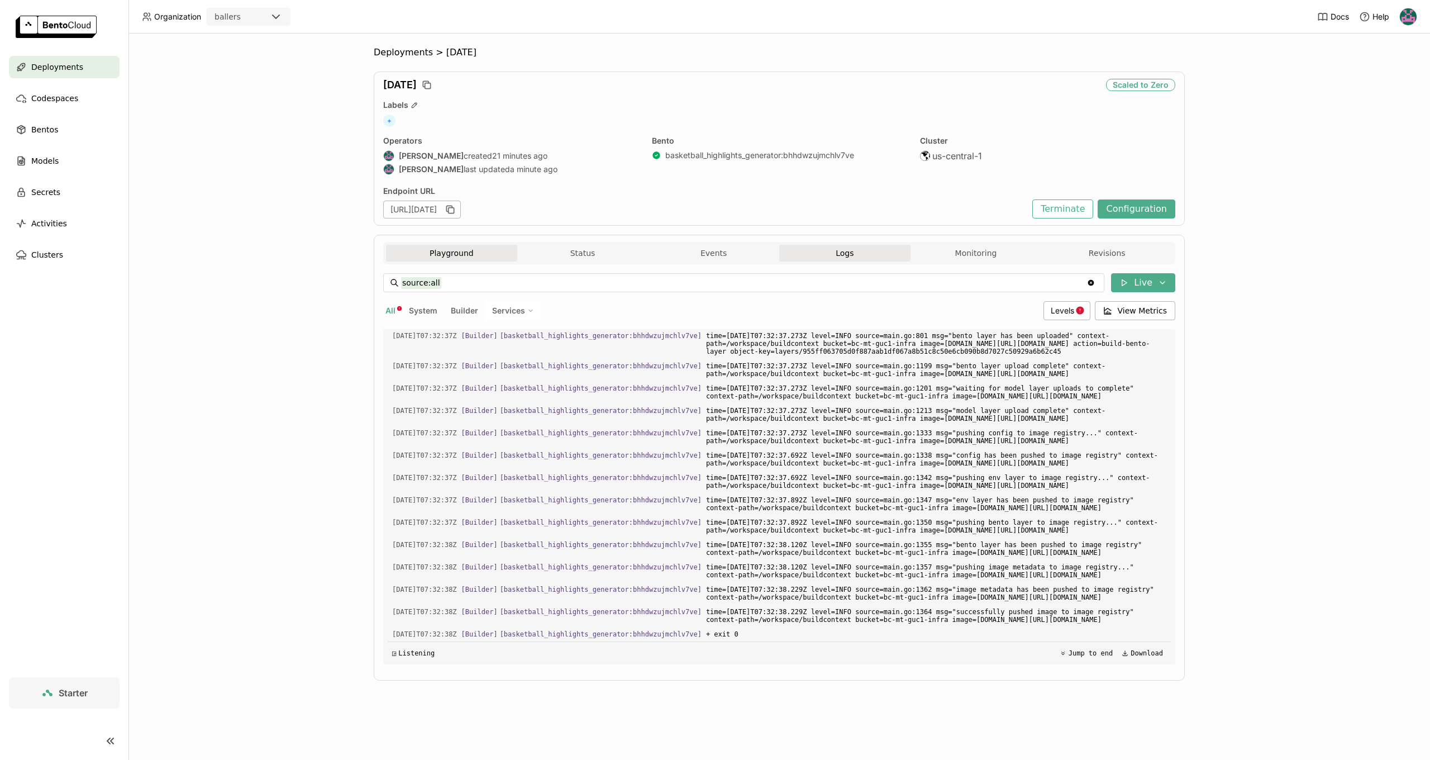
scroll to position [1835, 0]
click at [439, 252] on button "Playground" at bounding box center [451, 253] width 131 height 17
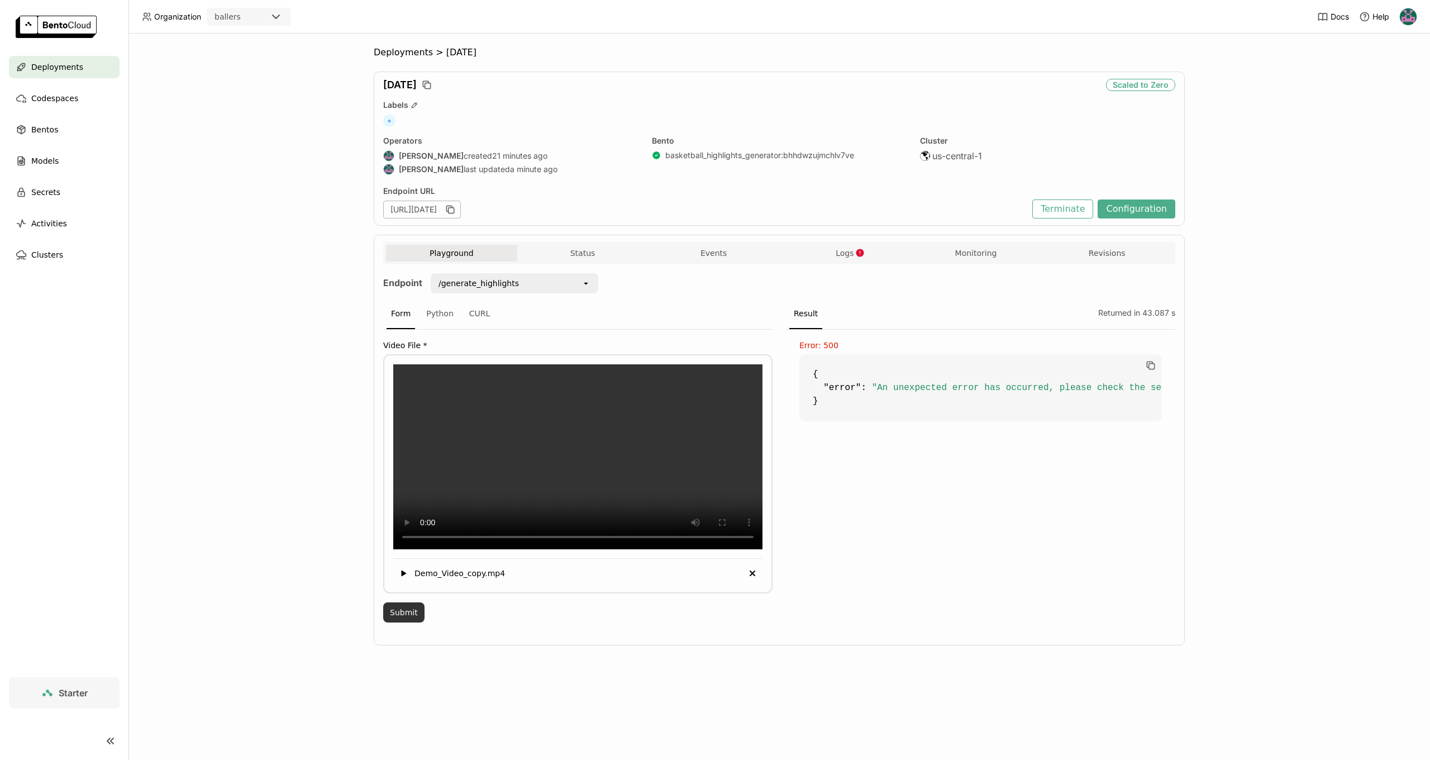
click at [412, 622] on button "Submit" at bounding box center [403, 612] width 41 height 20
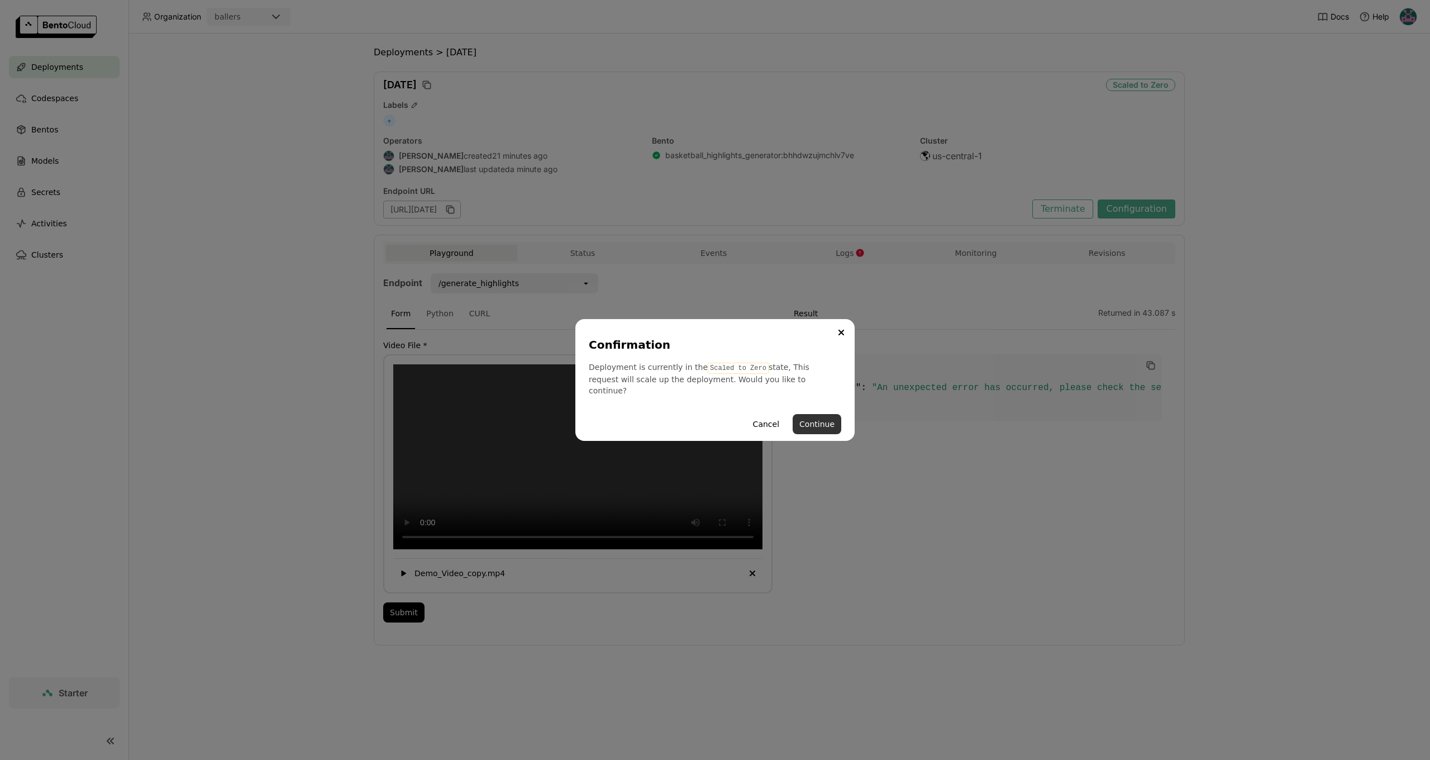
click at [821, 417] on button "Continue" at bounding box center [817, 424] width 49 height 20
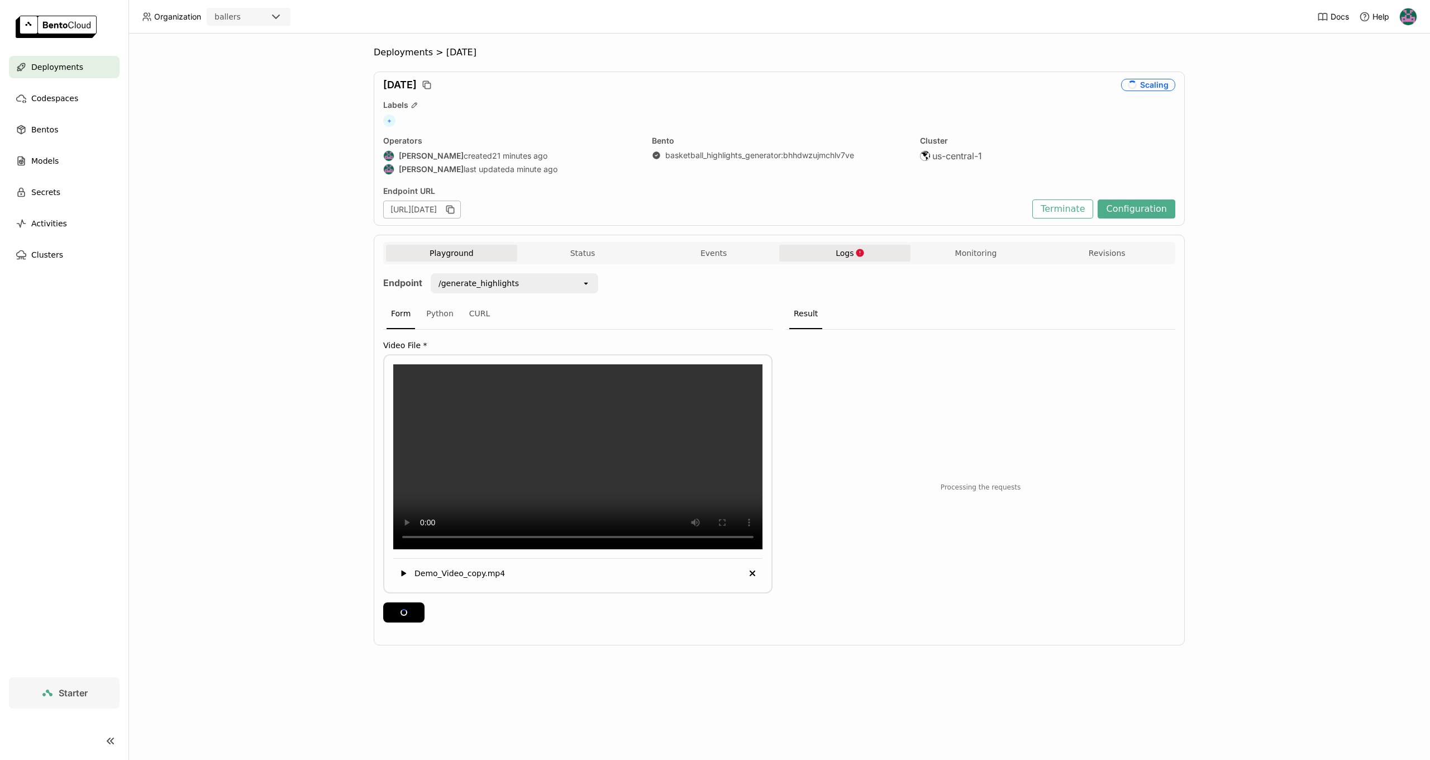
click at [865, 253] on button "Logs" at bounding box center [844, 253] width 131 height 17
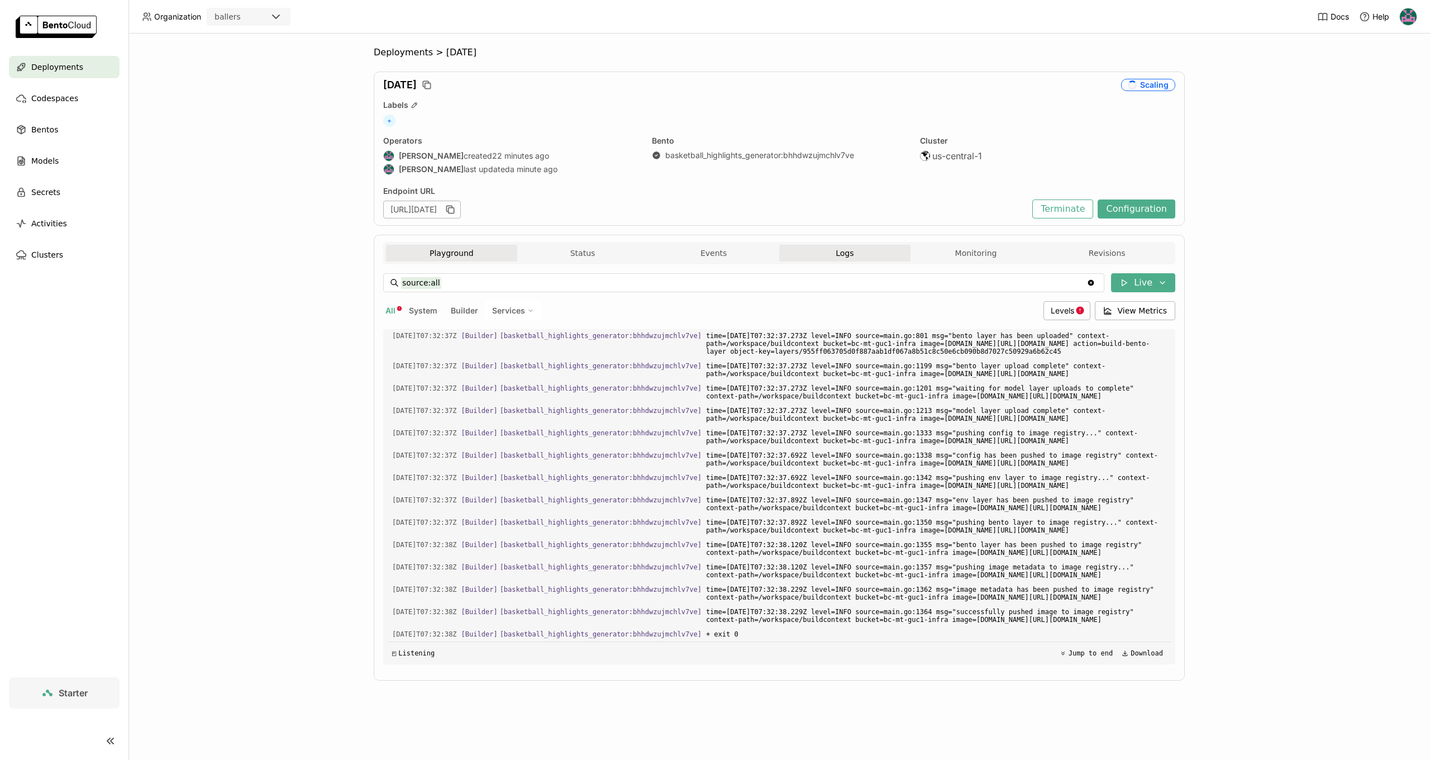
drag, startPoint x: 461, startPoint y: 255, endPoint x: 482, endPoint y: 255, distance: 21.2
click at [461, 255] on button "Playground" at bounding box center [451, 253] width 131 height 17
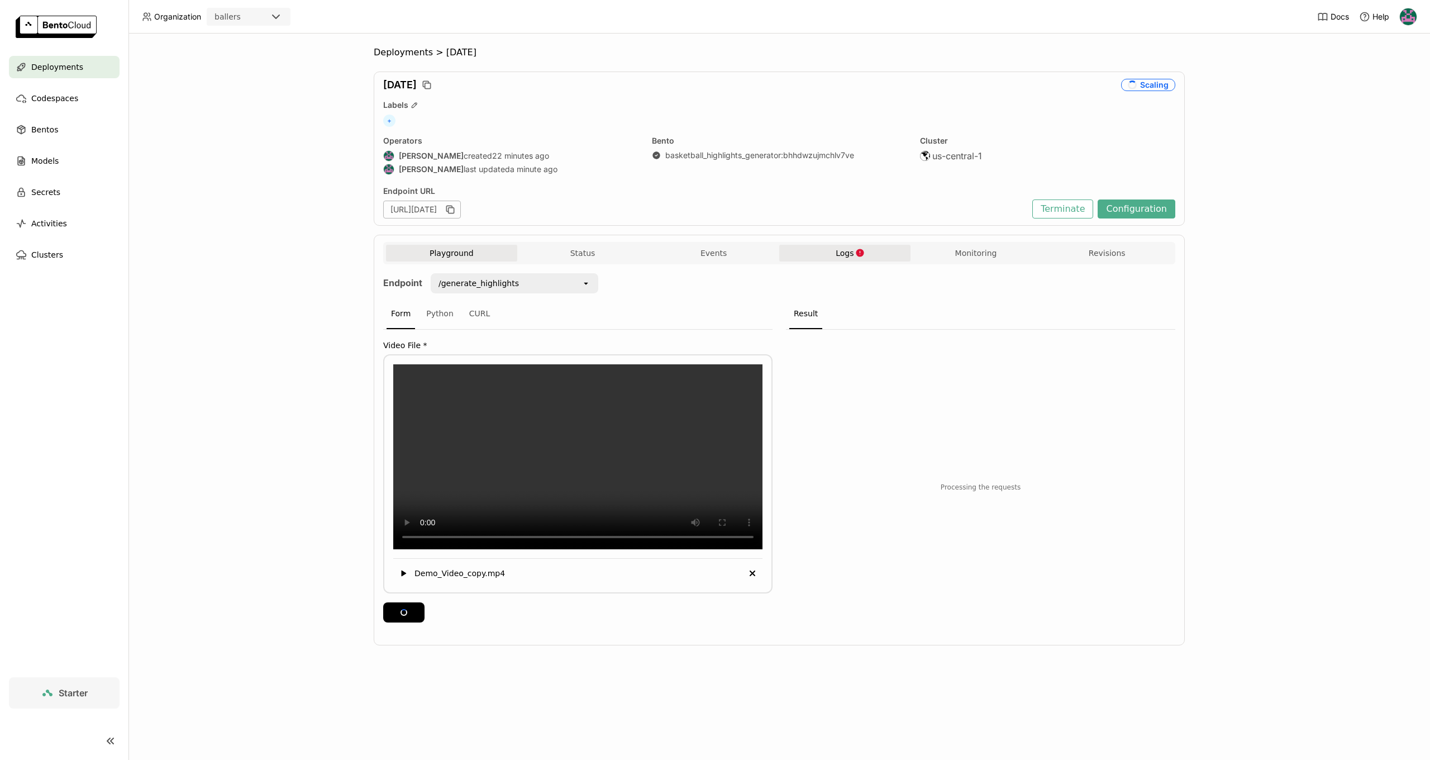
click at [799, 256] on button "Logs" at bounding box center [844, 253] width 131 height 17
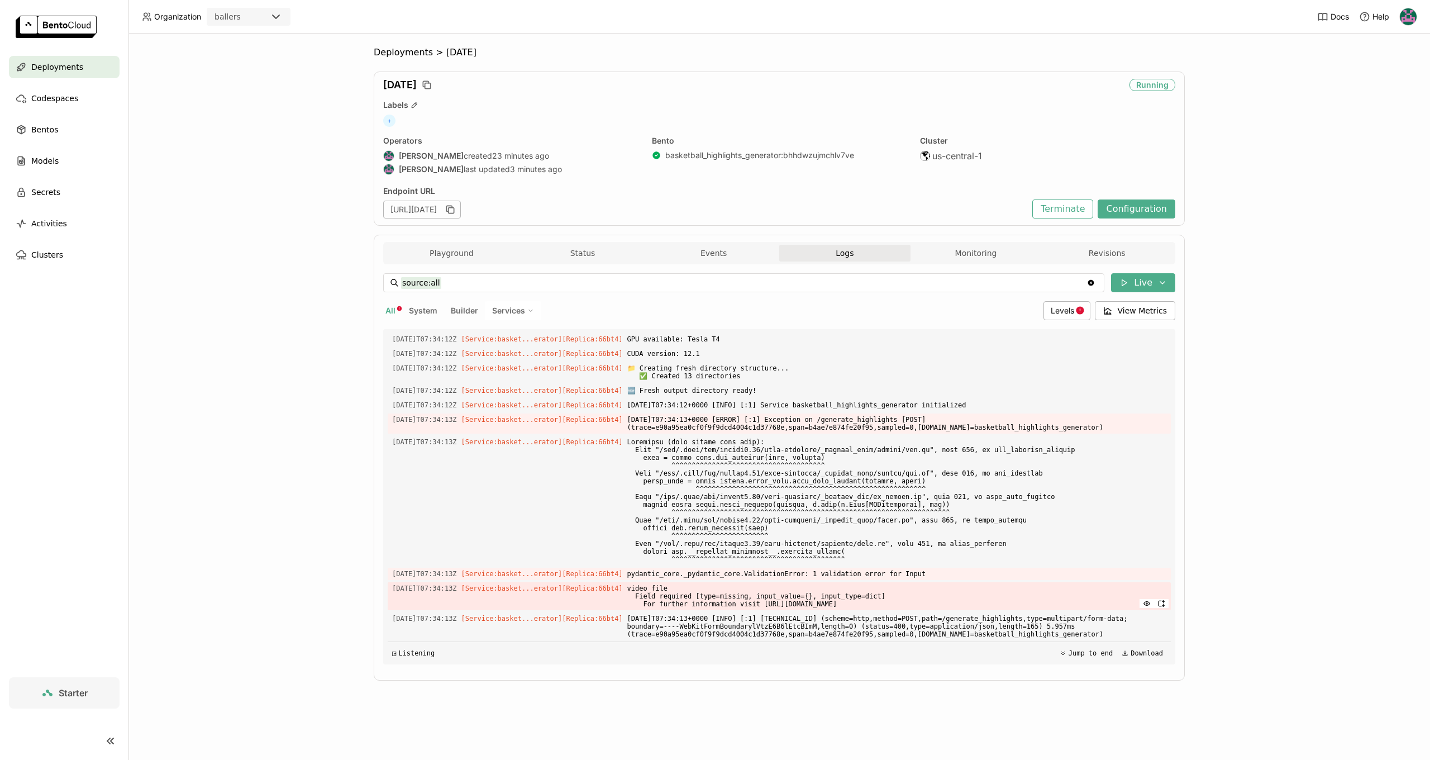
scroll to position [3130, 0]
drag, startPoint x: 740, startPoint y: 573, endPoint x: 919, endPoint y: 574, distance: 179.3
click at [919, 575] on span "pydantic_core._pydantic_core.ValidationError: 1 validation error for Input" at bounding box center [896, 574] width 539 height 12
click at [920, 574] on span "pydantic_core._pydantic_core.ValidationError: 1 validation error for Input" at bounding box center [896, 574] width 539 height 12
click at [859, 603] on span "video_file Field required [type=missing, input_value={}, input_type=dict] For f…" at bounding box center [896, 596] width 539 height 28
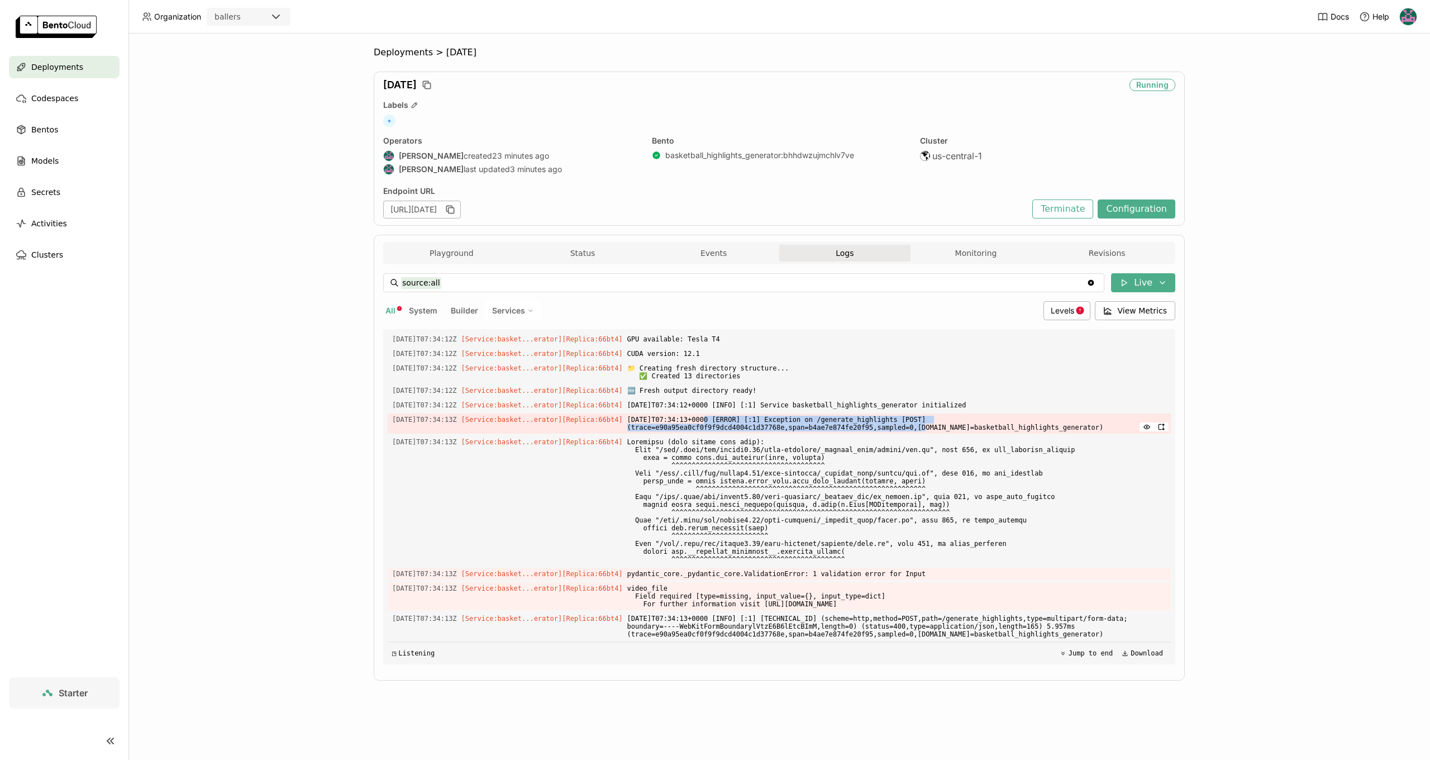
drag, startPoint x: 719, startPoint y: 419, endPoint x: 927, endPoint y: 428, distance: 208.5
click at [927, 428] on span "2025-09-04T07:34:13+0000 [ERROR] [:1] Exception on /generate_highlights [POST] …" at bounding box center [896, 423] width 539 height 20
drag, startPoint x: 804, startPoint y: 401, endPoint x: 941, endPoint y: 406, distance: 136.9
click at [961, 402] on span "2025-09-04T07:34:12+0000 [INFO] [:1] Service basketball_highlights_generator in…" at bounding box center [896, 405] width 539 height 12
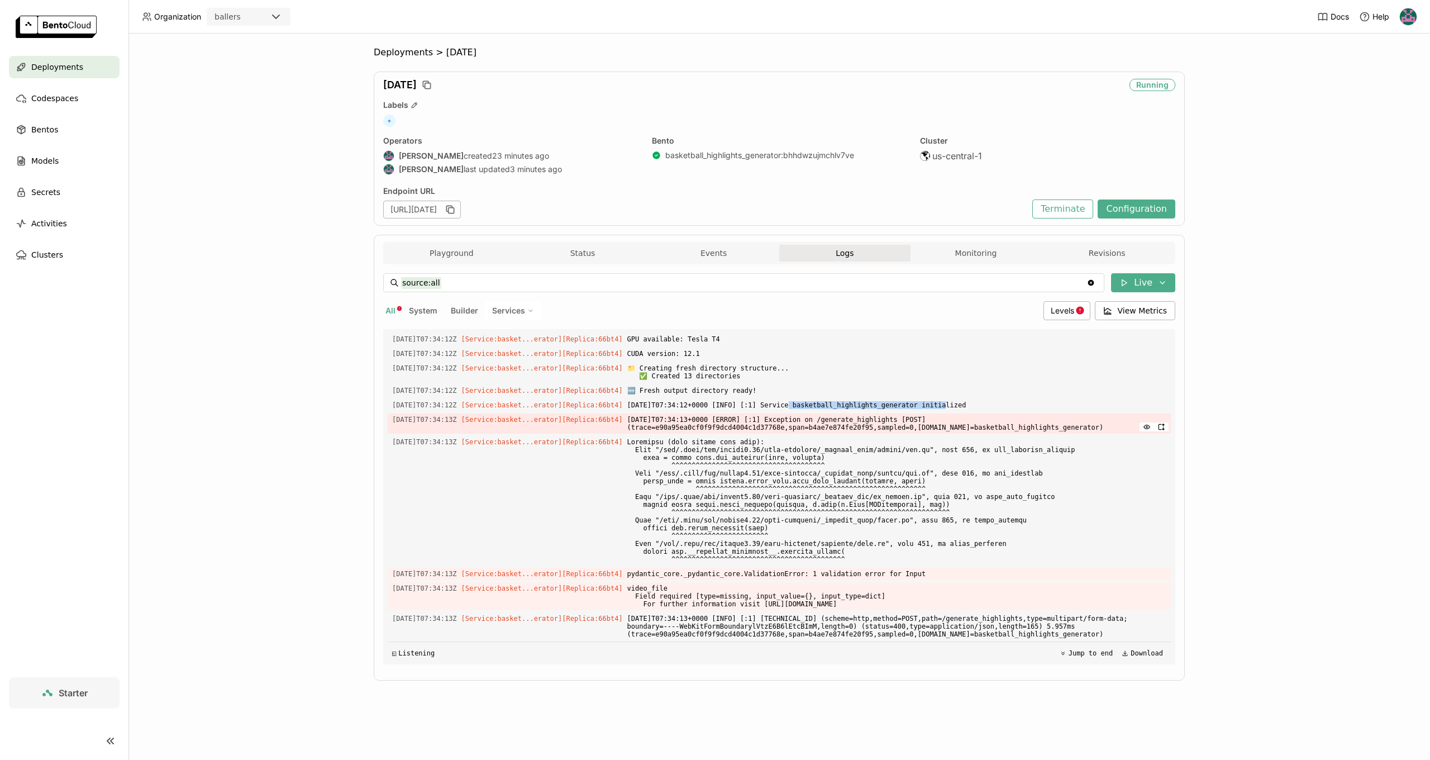
click at [845, 419] on span "2025-09-04T07:34:13+0000 [ERROR] [:1] Exception on /generate_highlights [POST] …" at bounding box center [896, 423] width 539 height 20
drag, startPoint x: 736, startPoint y: 546, endPoint x: 888, endPoint y: 550, distance: 151.4
click at [888, 550] on div "Load older logs 2025-09-04T07:32:24Z [Builder] [ basketball_highlights_generato…" at bounding box center [779, 496] width 783 height 335
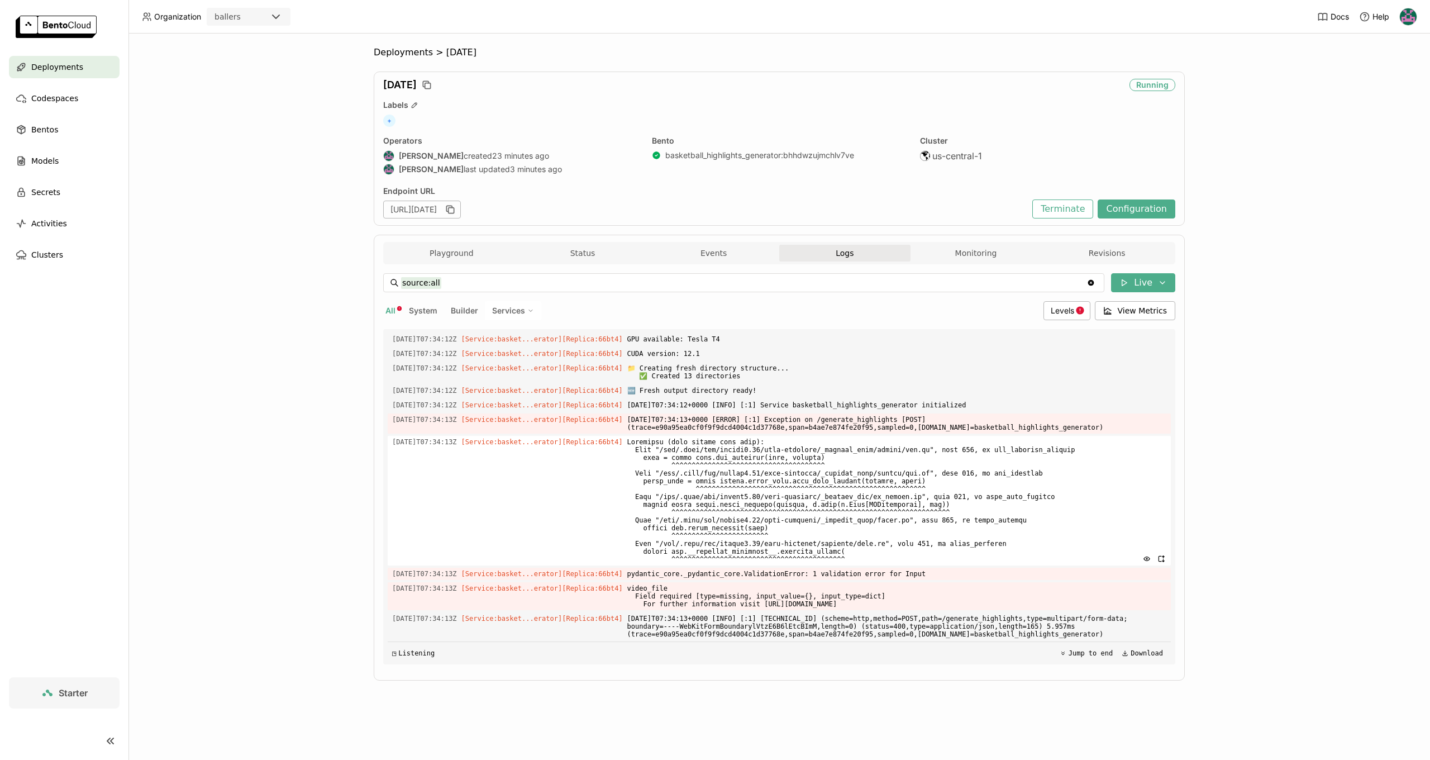
scroll to position [0, 0]
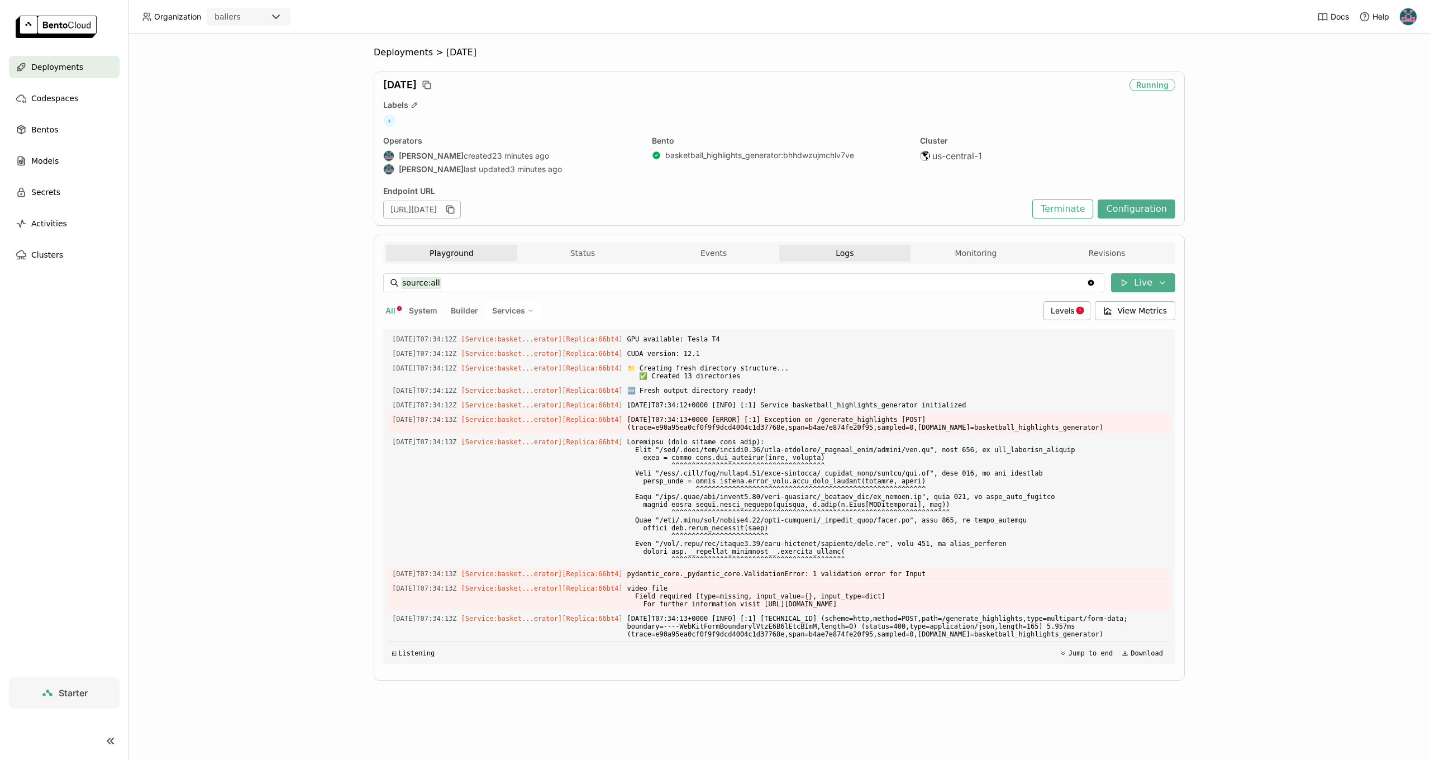
click at [455, 249] on button "Playground" at bounding box center [451, 253] width 131 height 17
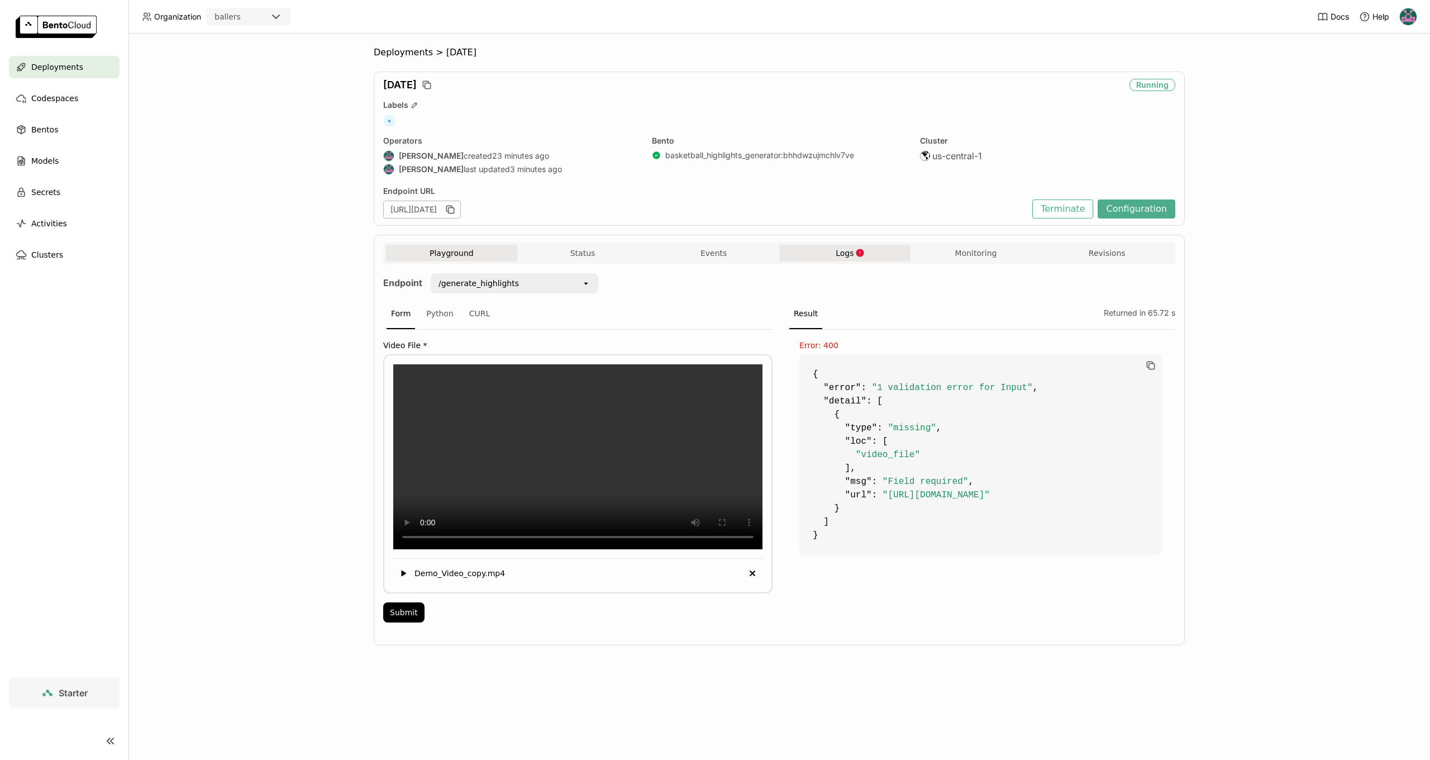
click at [848, 250] on span "Logs" at bounding box center [845, 253] width 18 height 10
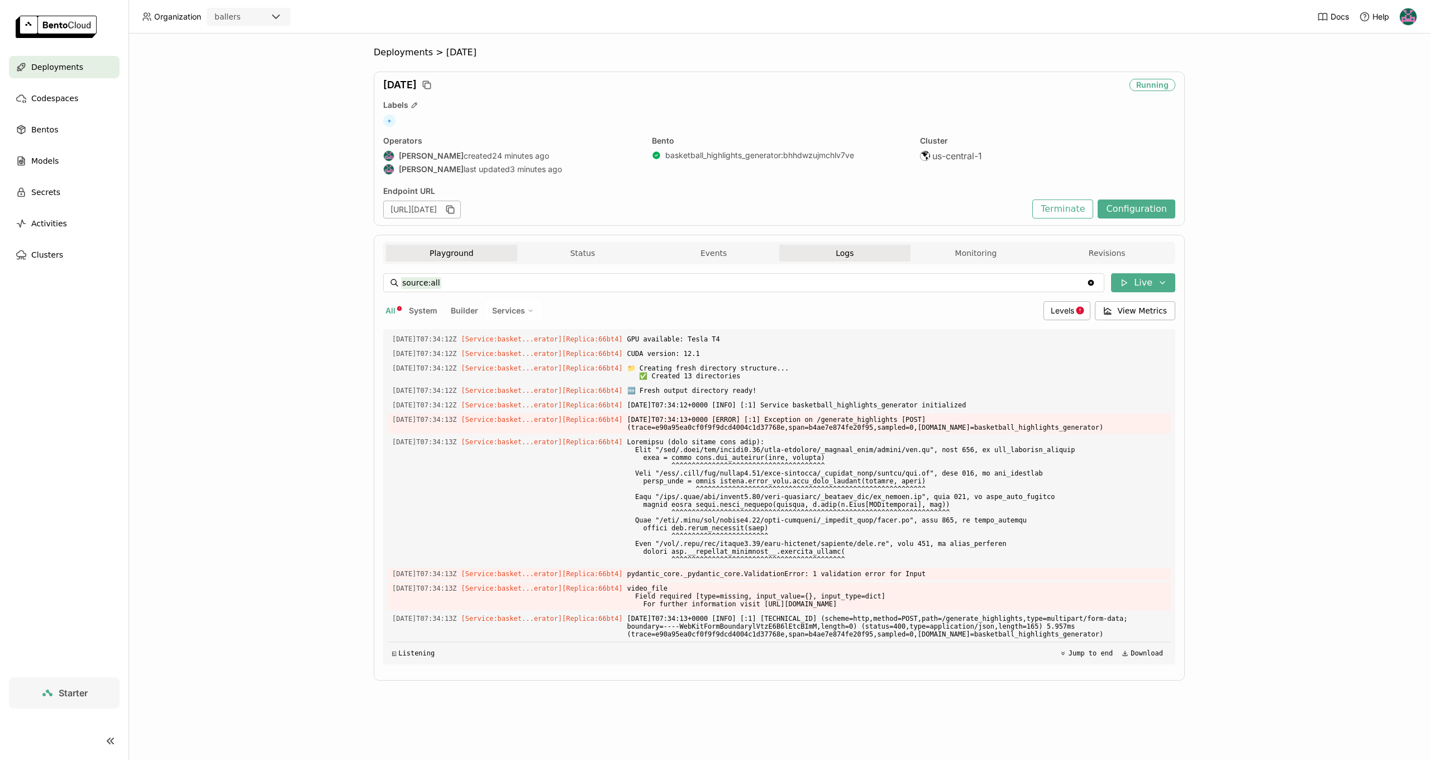
click at [466, 251] on button "Playground" at bounding box center [451, 253] width 131 height 17
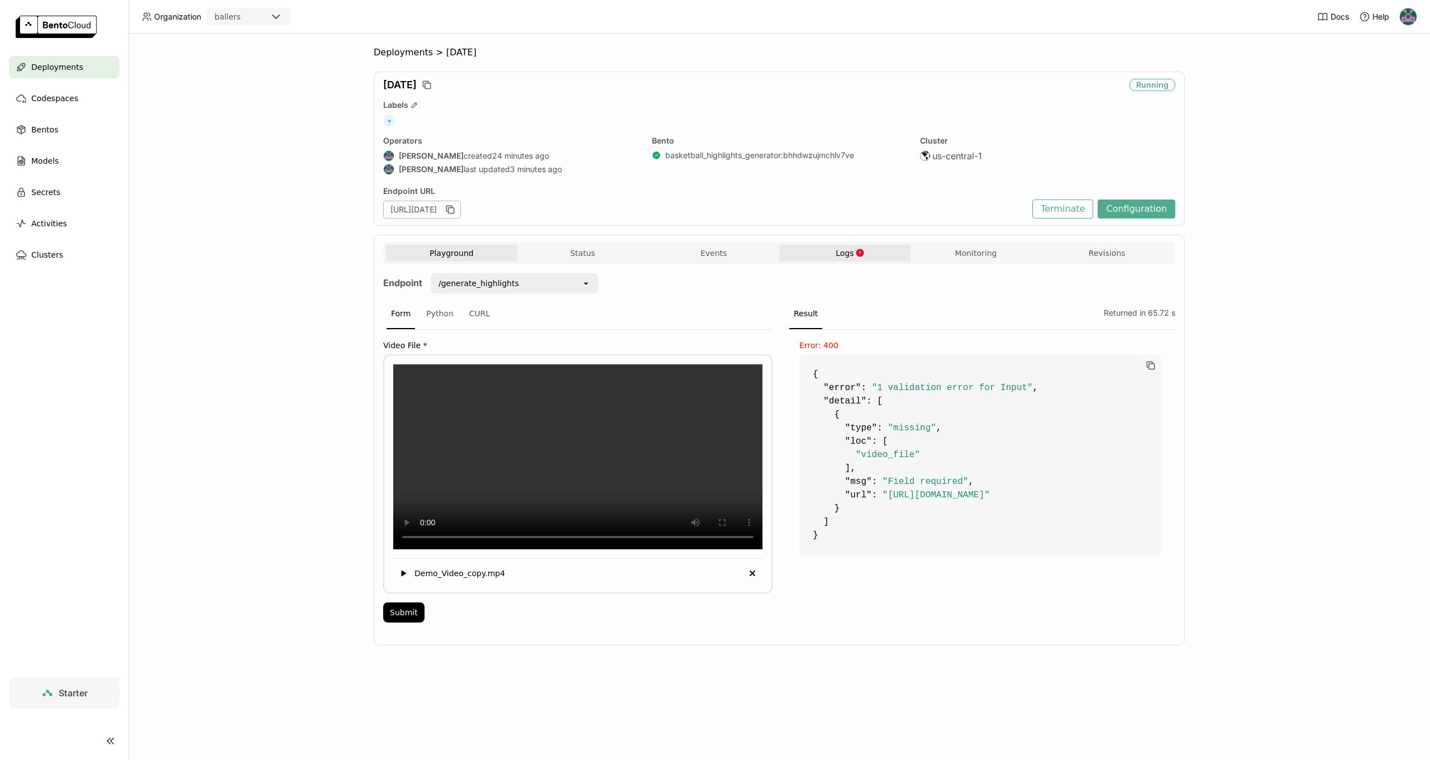
click at [837, 251] on span "Logs" at bounding box center [845, 253] width 18 height 10
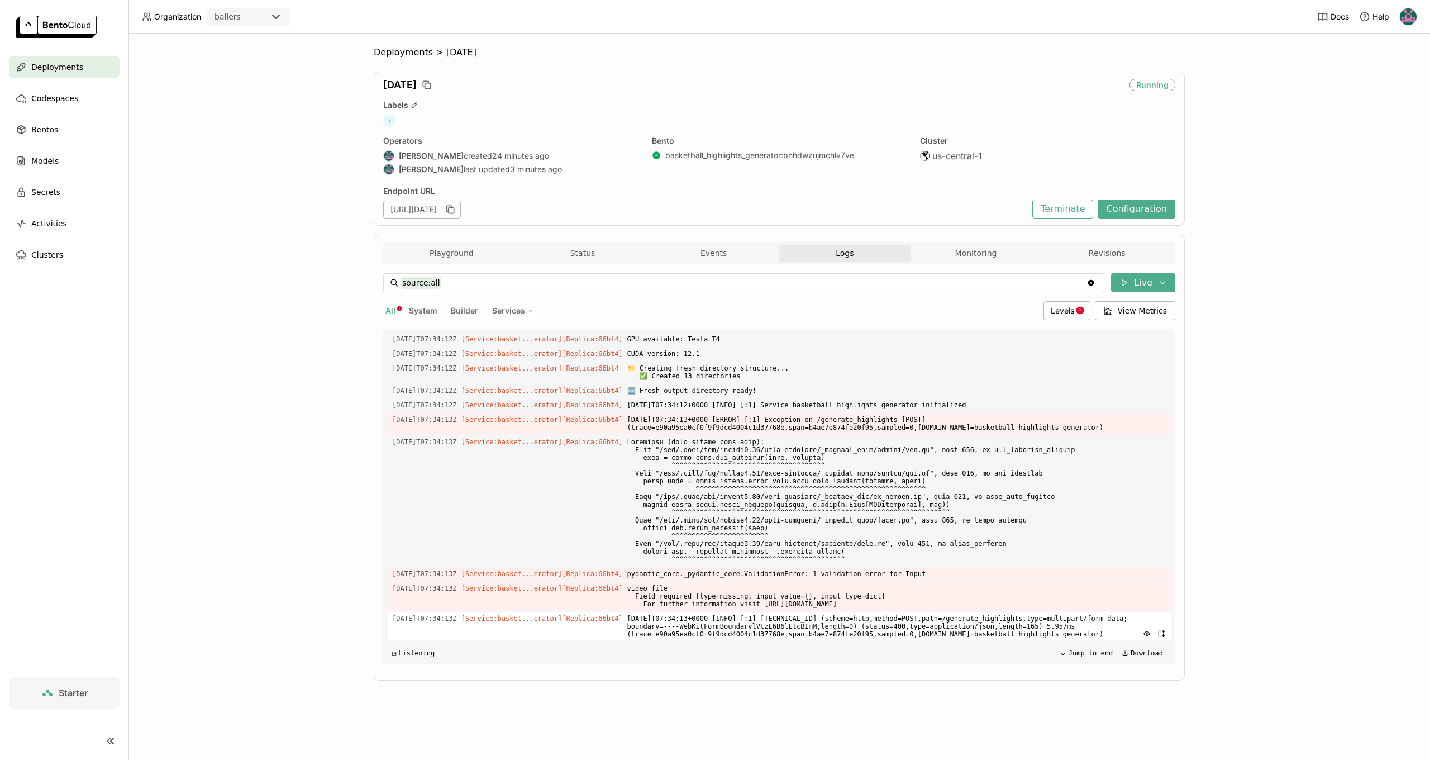
click at [843, 622] on span "2025-09-04T07:34:13+0000 [INFO] [:1] 10.1.2.67:57290 (scheme=http,method=POST,p…" at bounding box center [896, 626] width 539 height 28
drag, startPoint x: 776, startPoint y: 607, endPoint x: 944, endPoint y: 590, distance: 169.0
click at [944, 590] on span "video_file Field required [type=missing, input_value={}, input_type=dict] For f…" at bounding box center [896, 596] width 539 height 28
click at [462, 258] on button "Playground" at bounding box center [451, 253] width 131 height 17
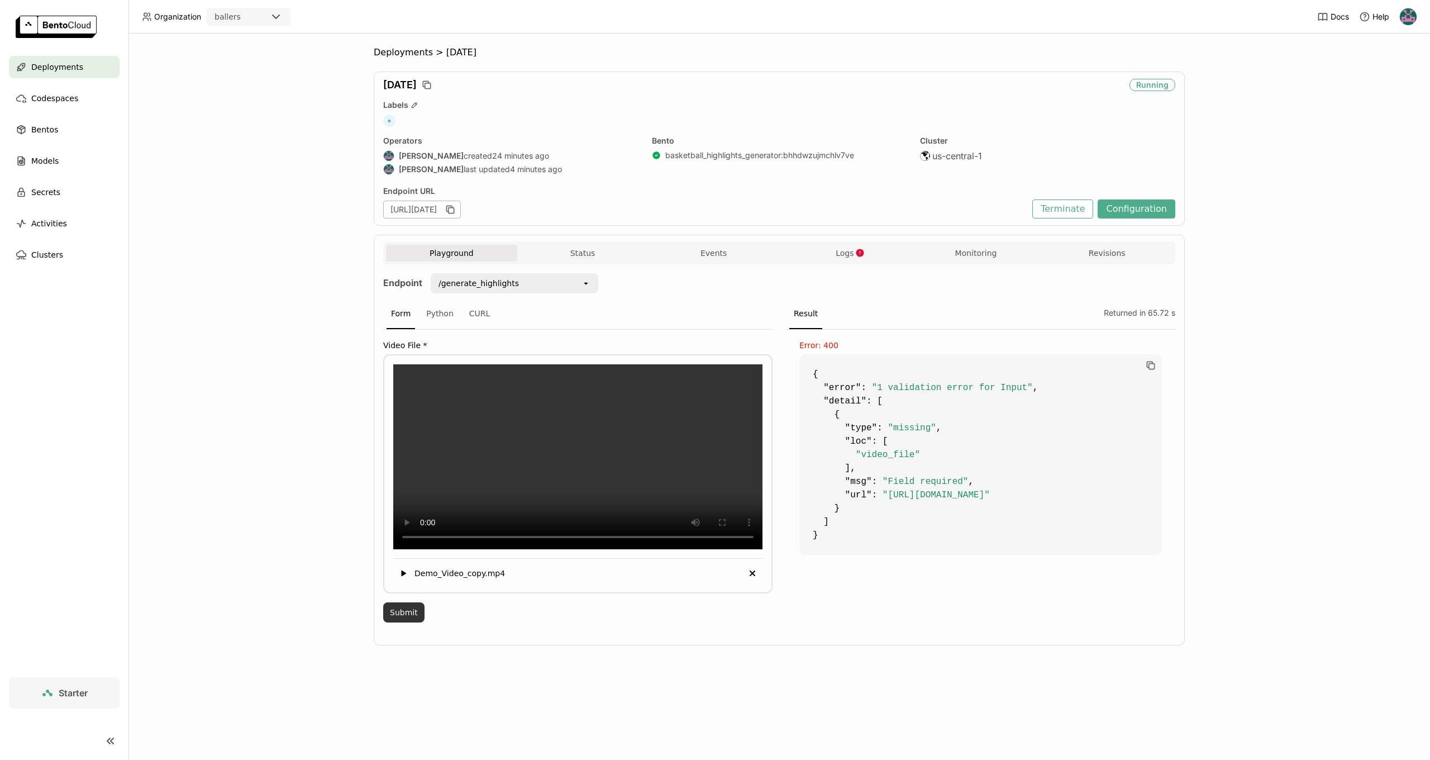
click at [420, 622] on button "Submit" at bounding box center [403, 612] width 41 height 20
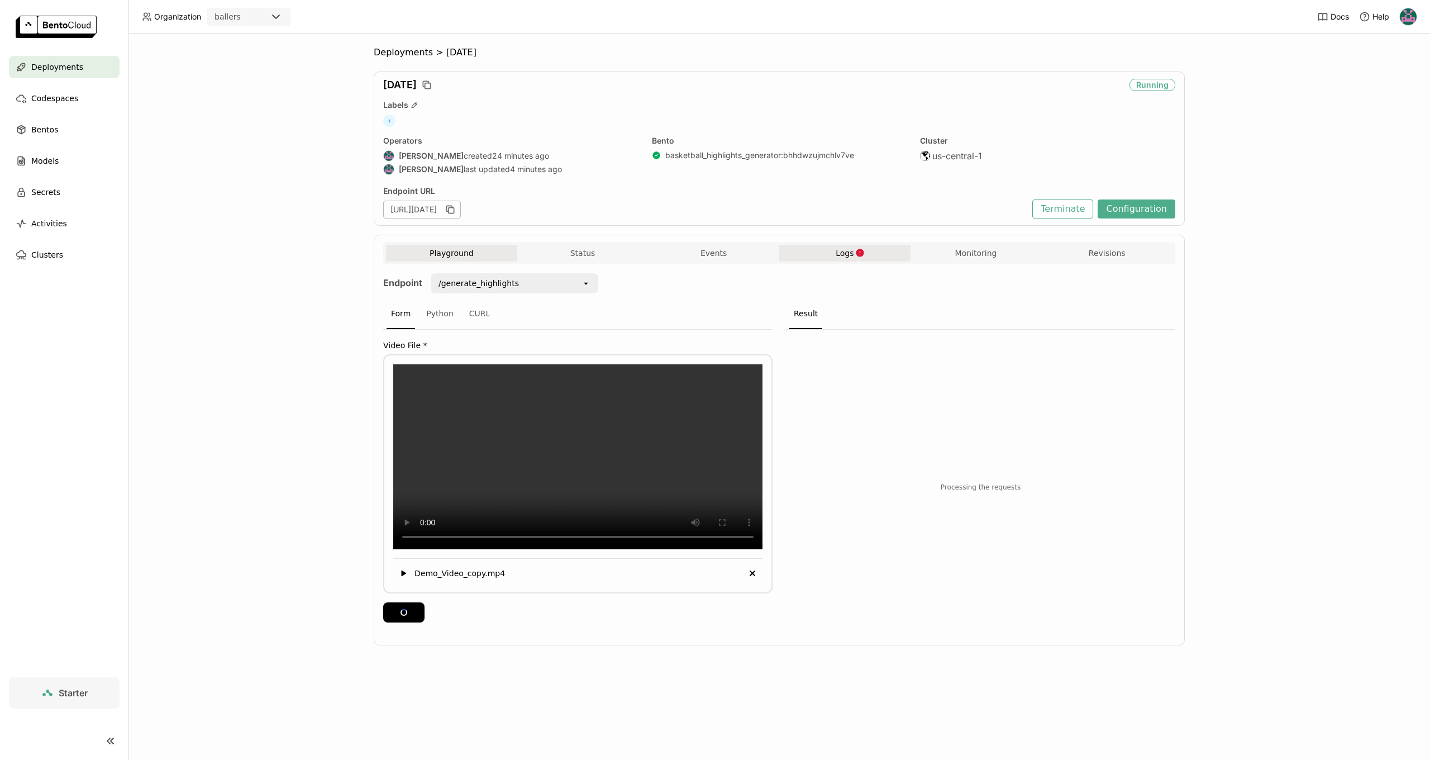
click at [836, 246] on button "Logs" at bounding box center [844, 253] width 131 height 17
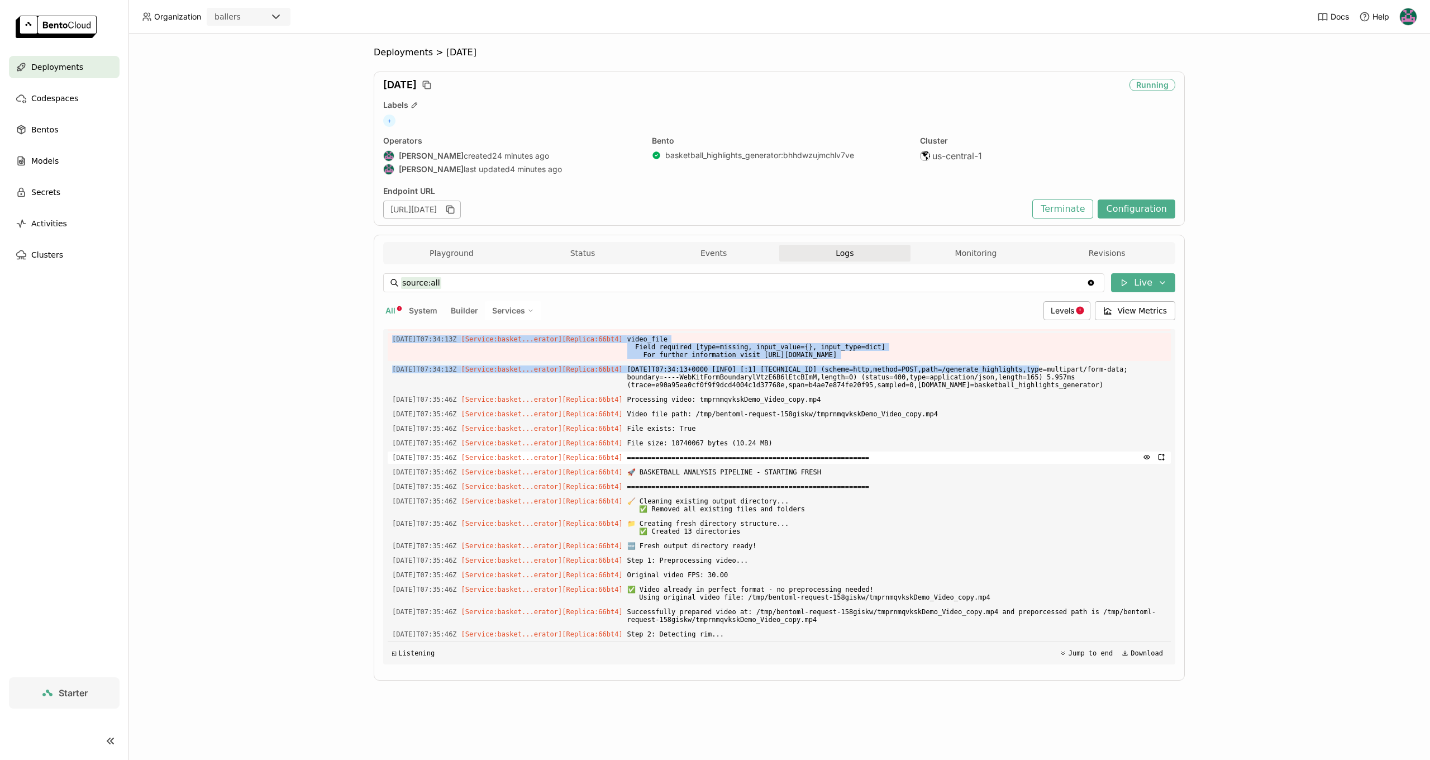
drag, startPoint x: 971, startPoint y: 430, endPoint x: 1069, endPoint y: 428, distance: 98.3
click at [1056, 428] on div "Load older logs 2025-09-04T07:32:24Z [Builder] [ basketball_highlights_generato…" at bounding box center [779, 496] width 783 height 335
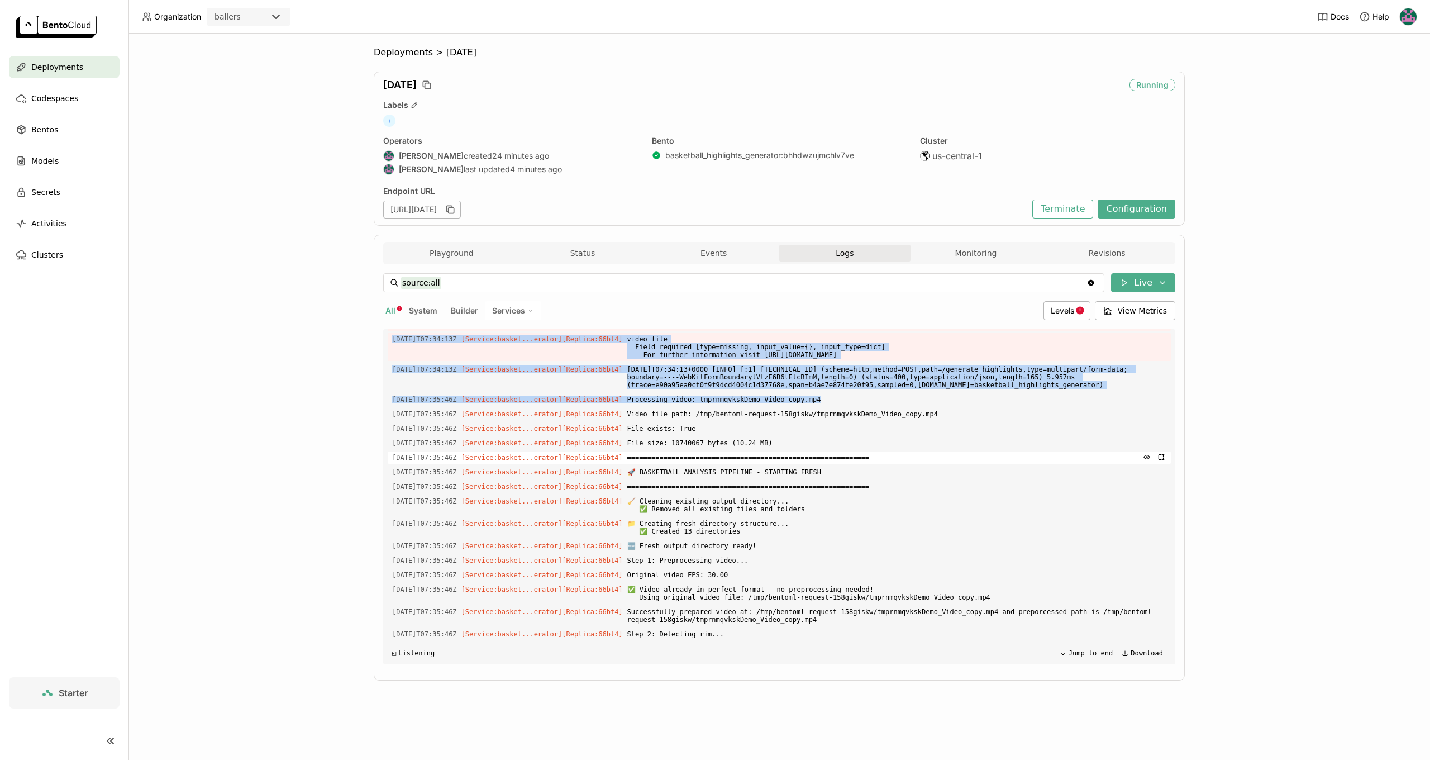
scroll to position [3402, 0]
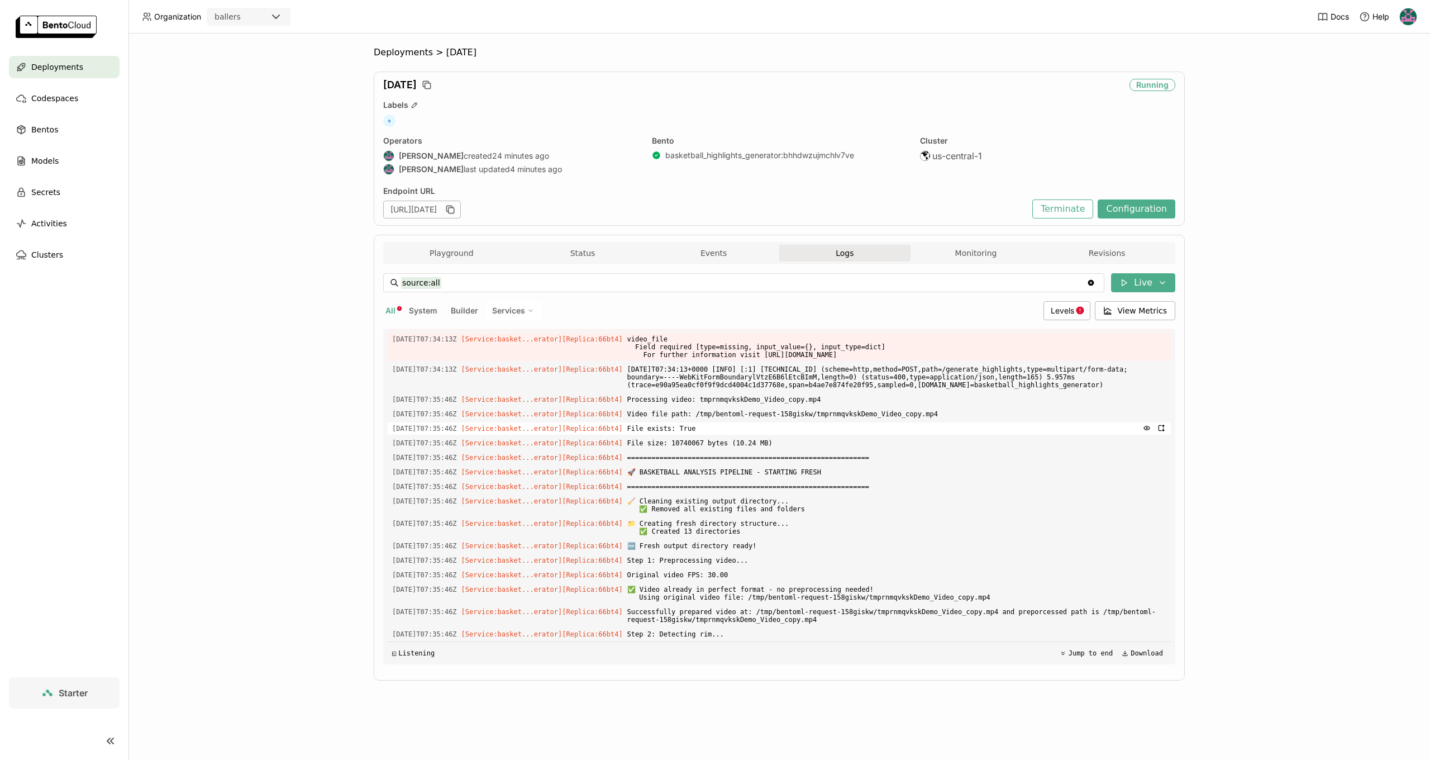
click at [763, 422] on span "File exists: True" at bounding box center [896, 428] width 539 height 12
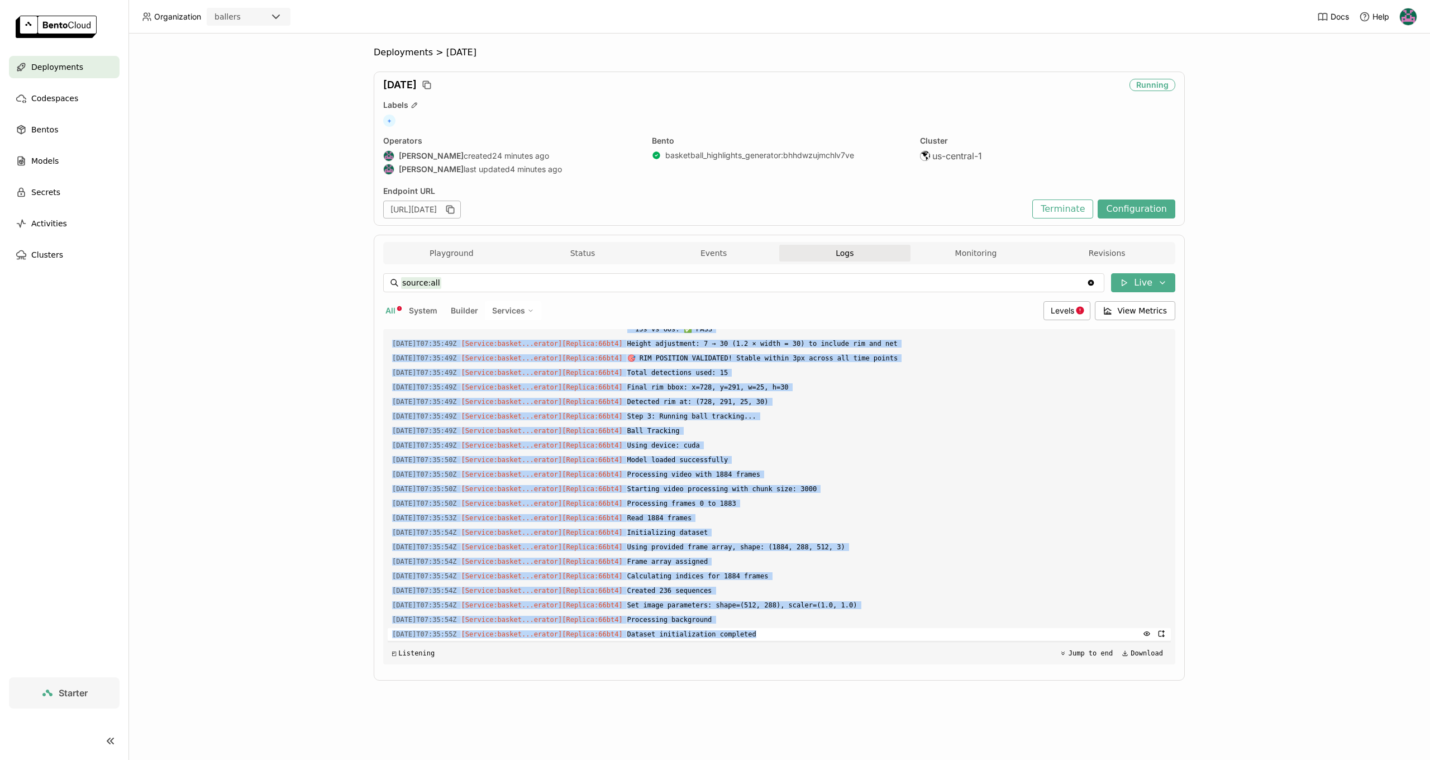
scroll to position [0, 0]
drag, startPoint x: 394, startPoint y: 392, endPoint x: 789, endPoint y: 638, distance: 465.0
click at [789, 638] on div "Load older logs 2025-09-04T07:32:24Z [Builder] [ basketball_highlights_generato…" at bounding box center [779, 496] width 783 height 335
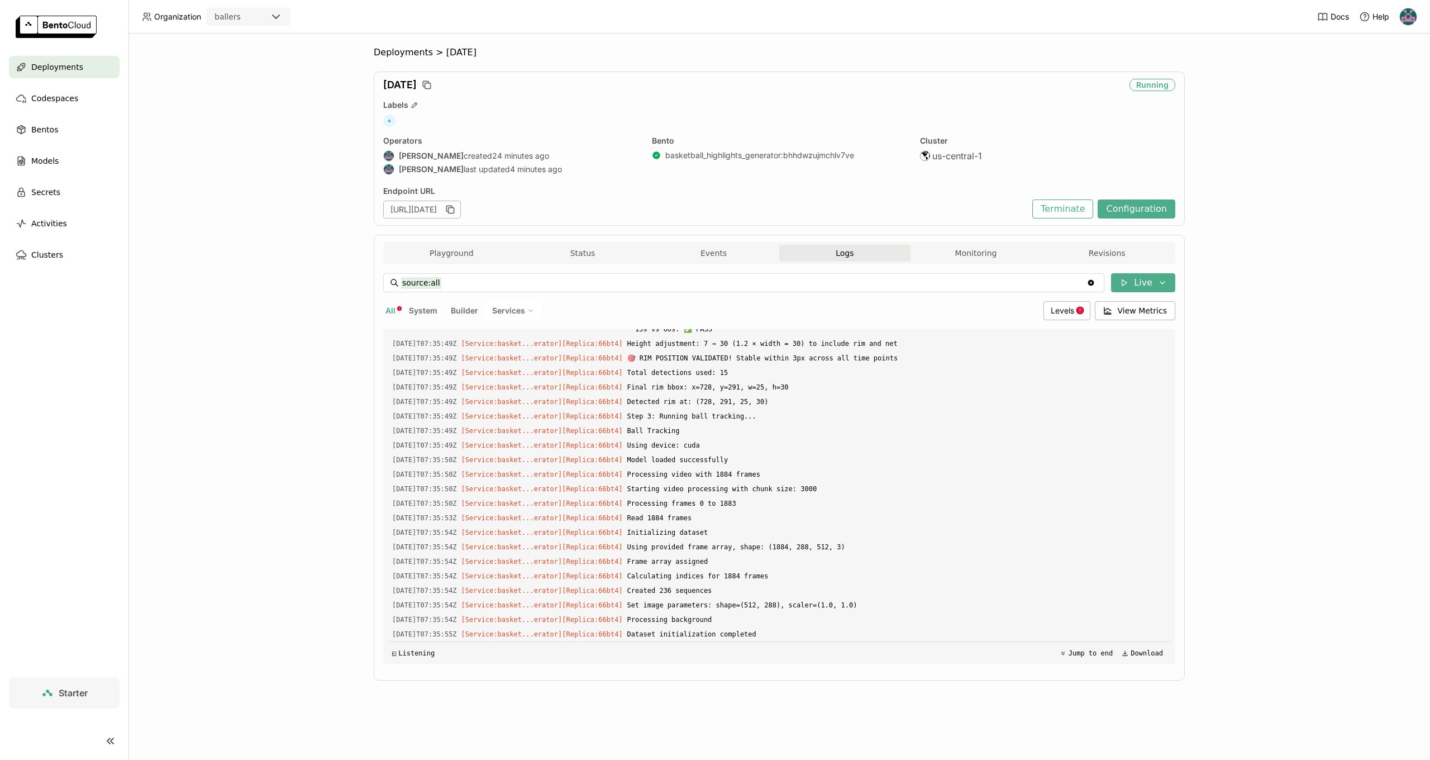
click at [787, 631] on div "Load older logs 2025-09-04T07:32:24Z [Builder] [ basketball_highlights_generato…" at bounding box center [779, 496] width 783 height 335
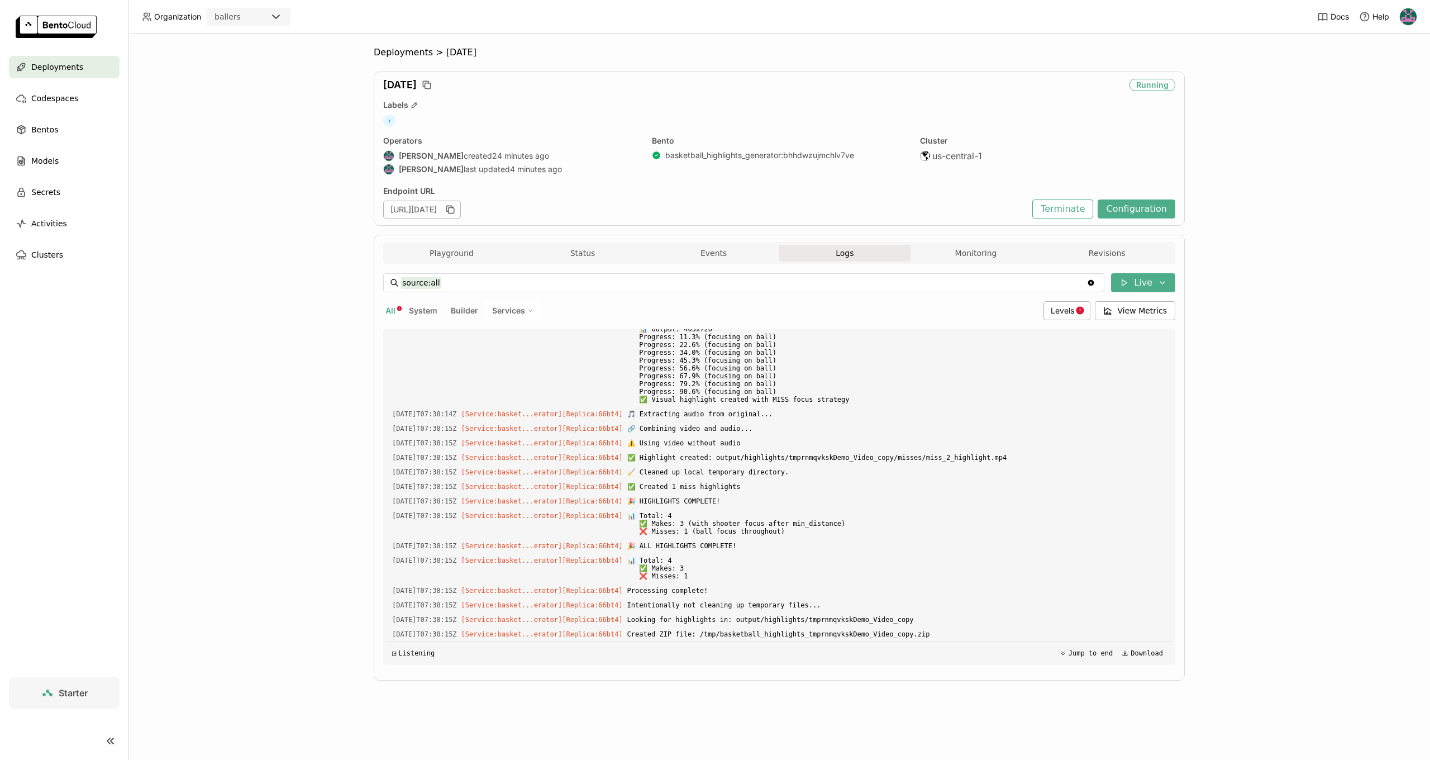
scroll to position [11659, 0]
drag, startPoint x: 650, startPoint y: 637, endPoint x: 743, endPoint y: 632, distance: 93.4
click at [742, 632] on span "Created ZIP file: /tmp/basketball_highlights_tmprnmqvkskDemo_Video_copy.zip" at bounding box center [896, 634] width 539 height 12
click at [743, 632] on span "Created ZIP file: /tmp/basketball_highlights_tmprnmqvkskDemo_Video_copy.zip" at bounding box center [896, 634] width 539 height 12
click at [459, 252] on button "Playground" at bounding box center [451, 253] width 131 height 17
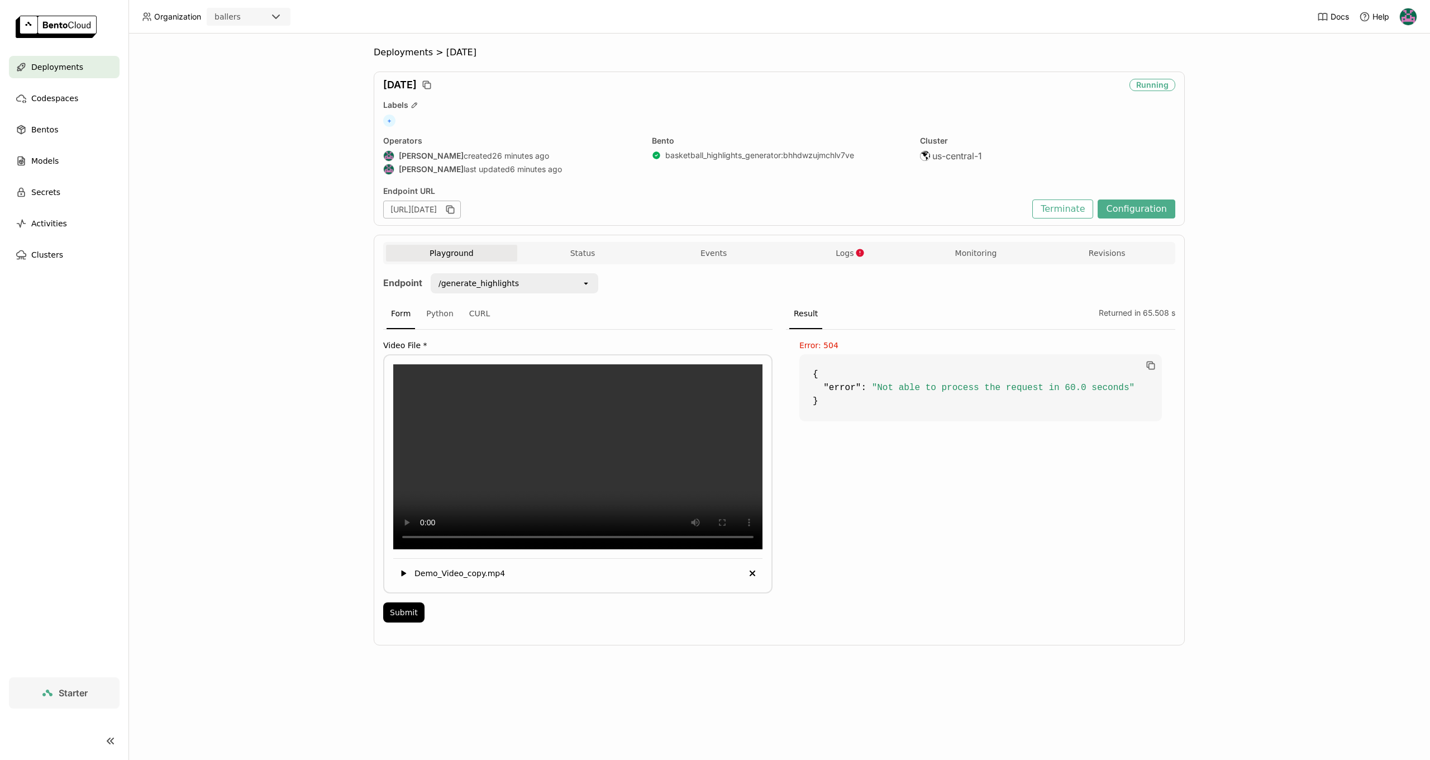
click at [908, 388] on span ""Not able to process the request in 60.0 seconds"" at bounding box center [1003, 388] width 263 height 10
drag, startPoint x: 909, startPoint y: 388, endPoint x: 1039, endPoint y: 384, distance: 130.2
click at [1038, 384] on span ""Not able to process the request in 60.0 seconds"" at bounding box center [1003, 388] width 263 height 10
click at [1037, 384] on span ""Not able to process the request in 60.0 seconds"" at bounding box center [1003, 388] width 263 height 10
click at [857, 249] on icon "button" at bounding box center [859, 252] width 9 height 9
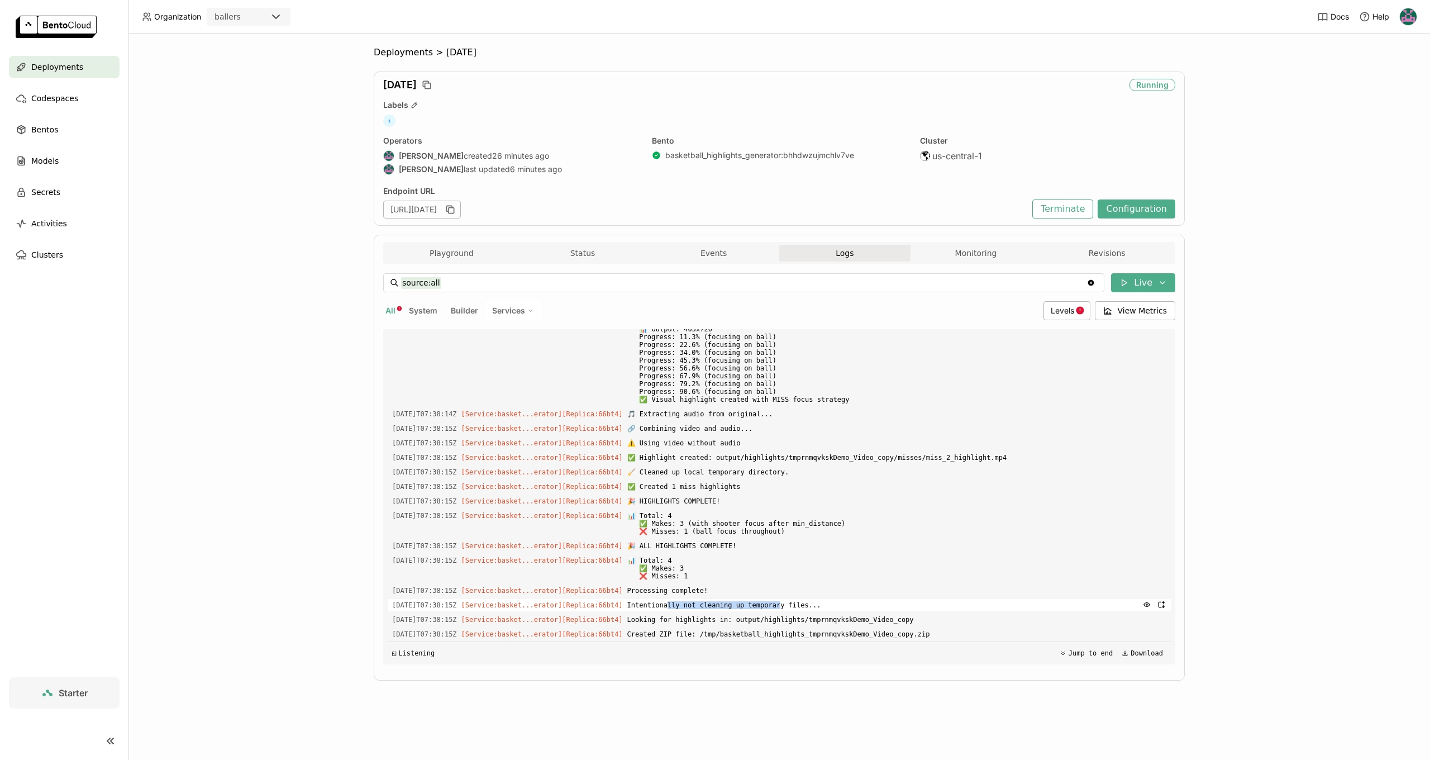
drag, startPoint x: 683, startPoint y: 603, endPoint x: 797, endPoint y: 600, distance: 114.0
click at [797, 601] on span "Intentionally not cleaning up temporary files..." at bounding box center [896, 605] width 539 height 12
click at [797, 600] on span "Intentionally not cleaning up temporary files..." at bounding box center [896, 605] width 539 height 12
drag, startPoint x: 713, startPoint y: 630, endPoint x: 941, endPoint y: 629, distance: 227.9
click at [941, 628] on span "Created ZIP file: /tmp/basketball_highlights_tmprnmqvkskDemo_Video_copy.zip" at bounding box center [896, 634] width 539 height 12
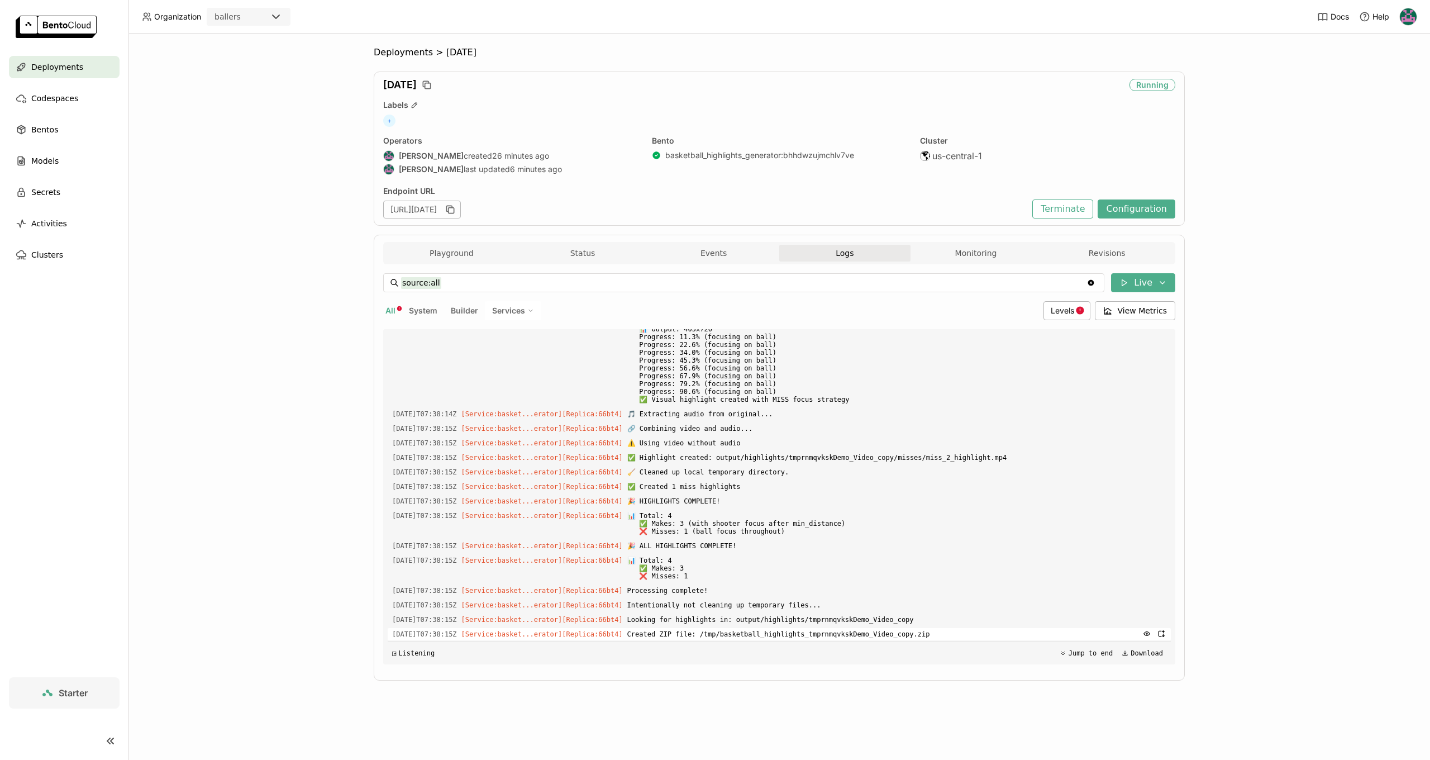
click at [941, 628] on span "Created ZIP file: /tmp/basketball_highlights_tmprnmqvkskDemo_Video_copy.zip" at bounding box center [896, 634] width 539 height 12
drag, startPoint x: 707, startPoint y: 634, endPoint x: 943, endPoint y: 636, distance: 236.3
click at [943, 637] on span "Created ZIP file: /tmp/basketball_highlights_tmprnmqvkskDemo_Video_copy.zip" at bounding box center [896, 634] width 539 height 12
drag, startPoint x: 943, startPoint y: 636, endPoint x: 959, endPoint y: 625, distance: 19.2
click at [943, 636] on span "Created ZIP file: /tmp/basketball_highlights_tmprnmqvkskDemo_Video_copy.zip" at bounding box center [896, 634] width 539 height 12
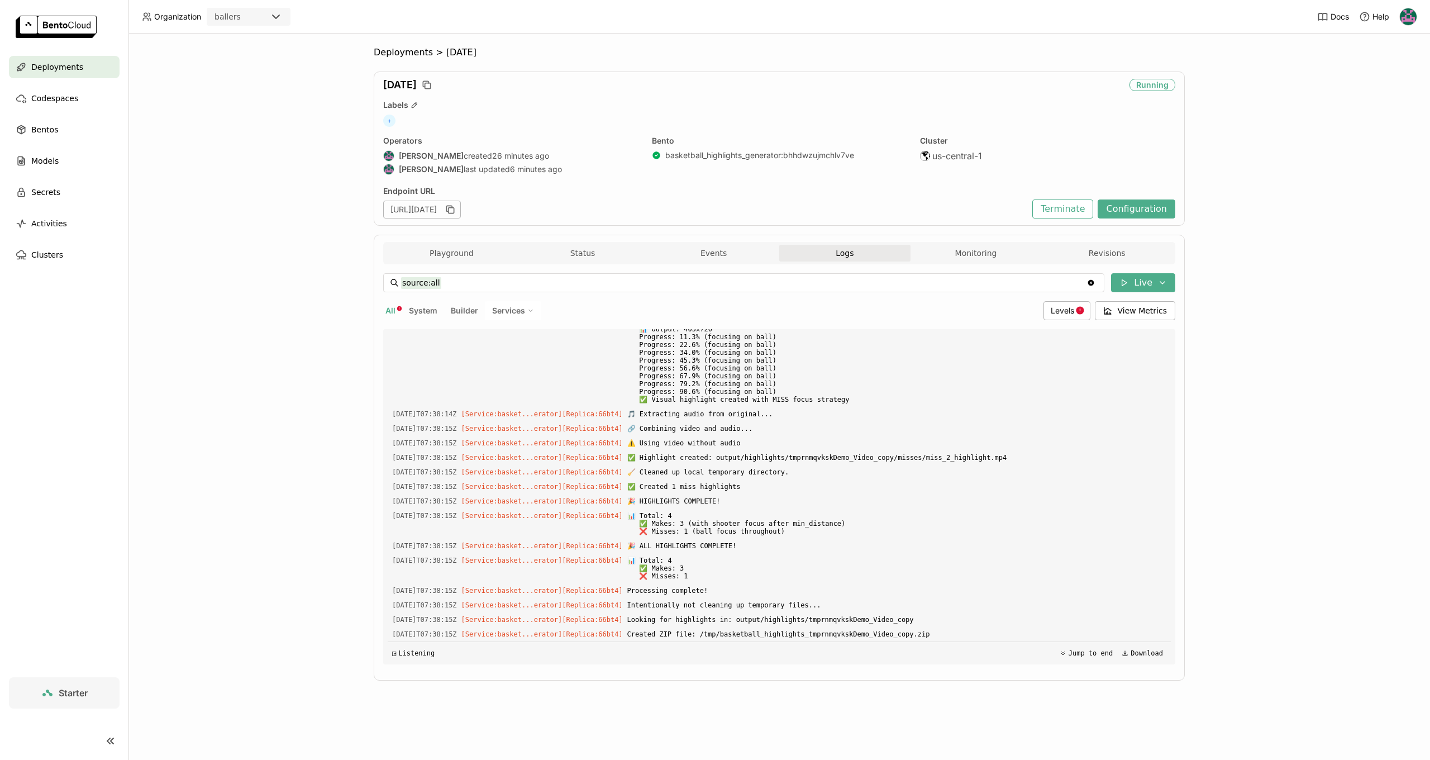
click at [587, 263] on div "Playground Status Events Logs Monitoring Revisions" at bounding box center [779, 255] width 786 height 20
click at [581, 251] on button "Status" at bounding box center [582, 253] width 131 height 17
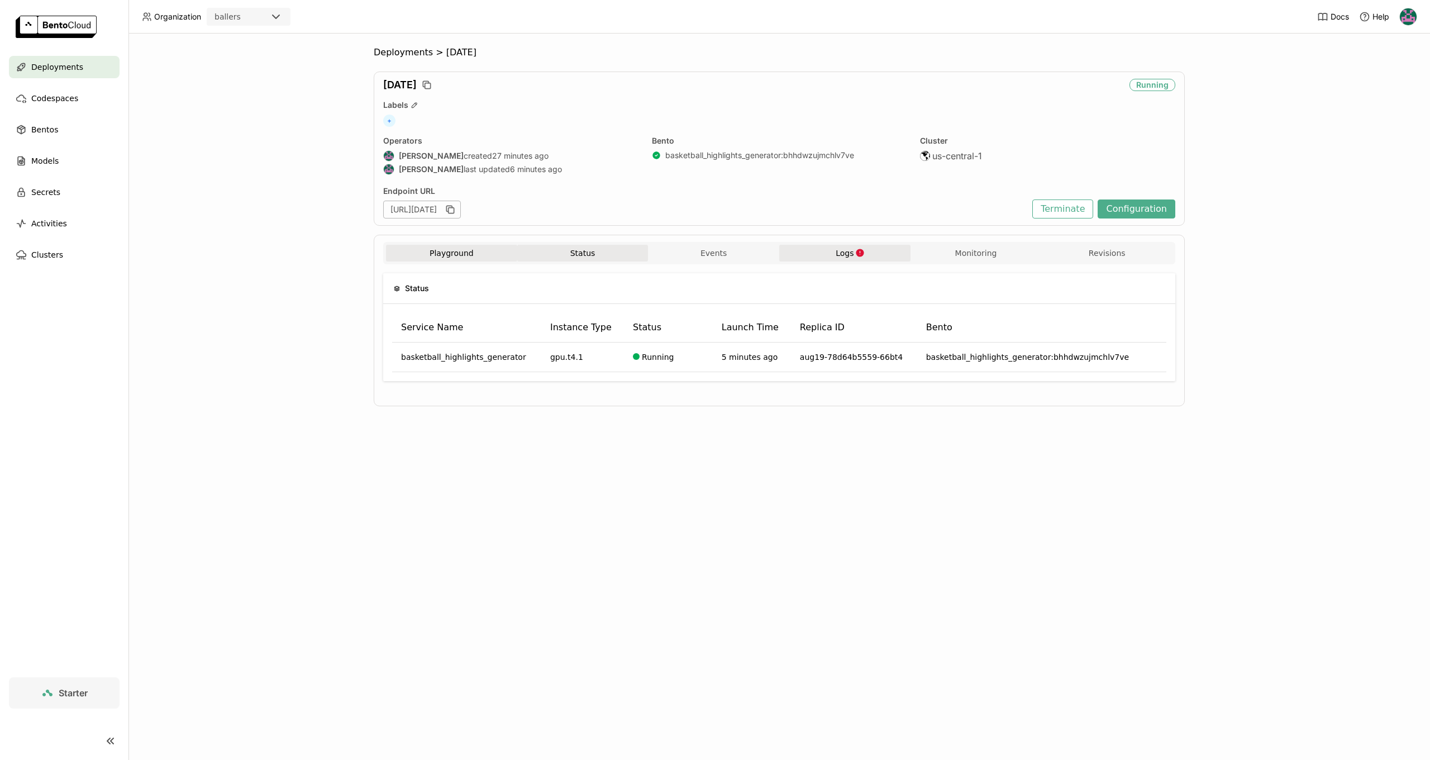
click at [444, 249] on button "Playground" at bounding box center [451, 253] width 131 height 17
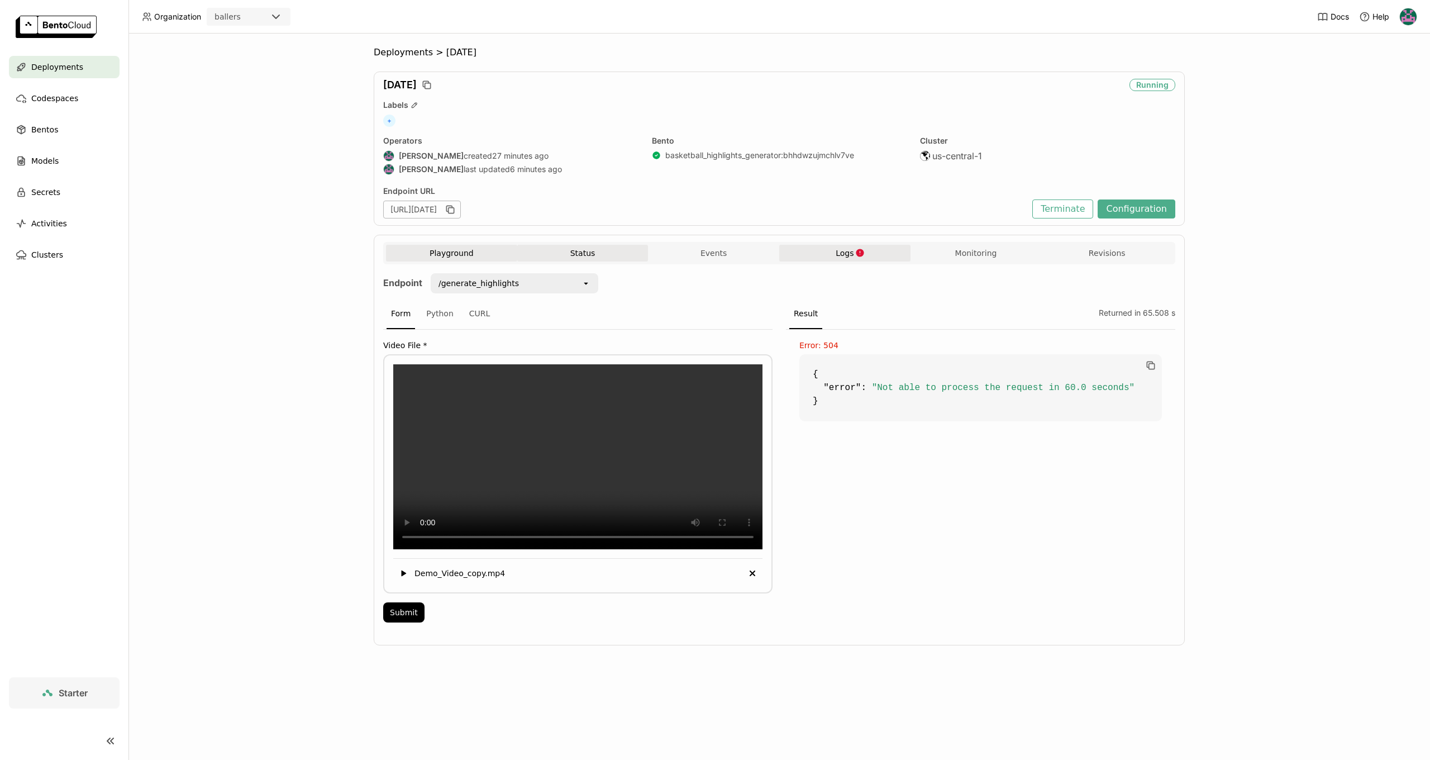
click at [570, 248] on button "Status" at bounding box center [582, 253] width 131 height 17
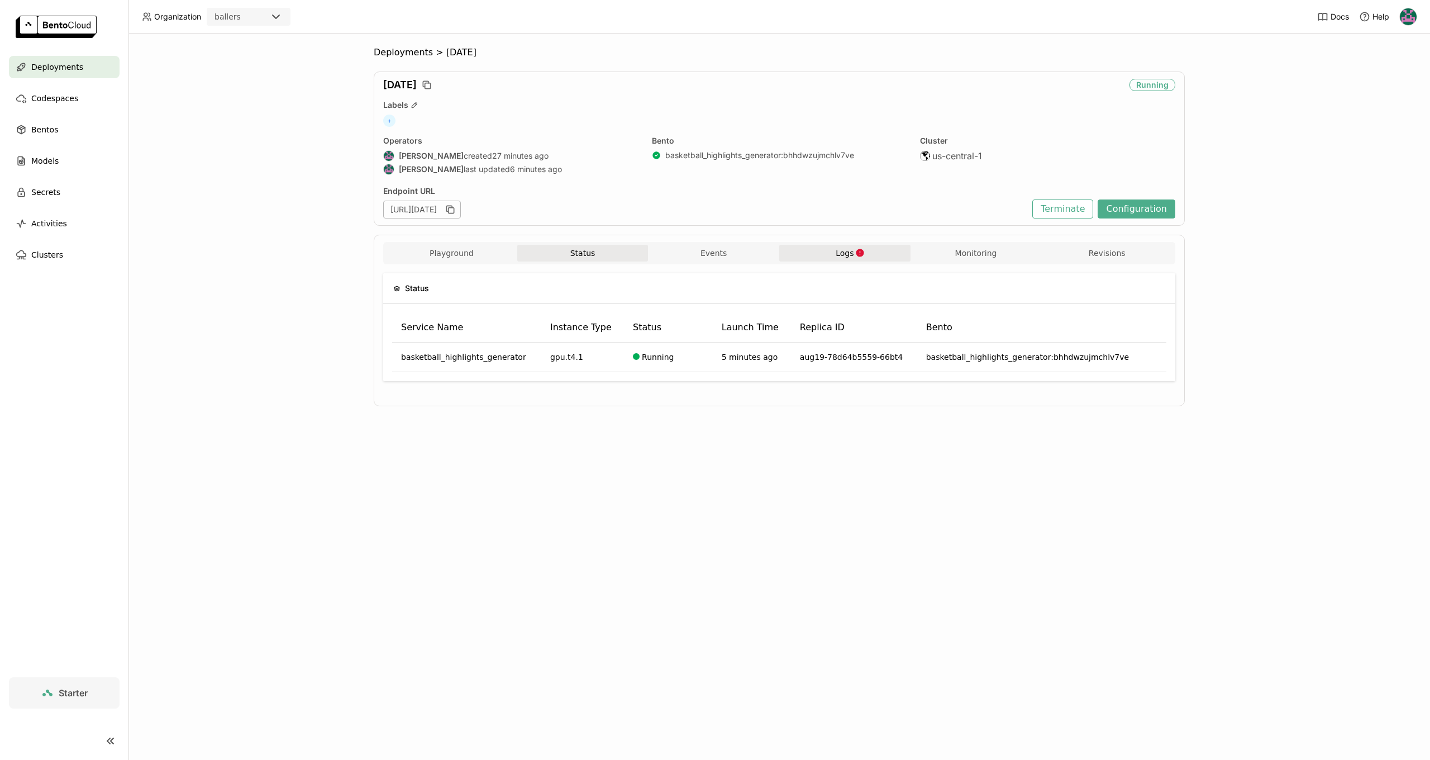
click at [575, 258] on button "Status" at bounding box center [582, 253] width 131 height 17
click at [440, 256] on button "Playground" at bounding box center [451, 253] width 131 height 17
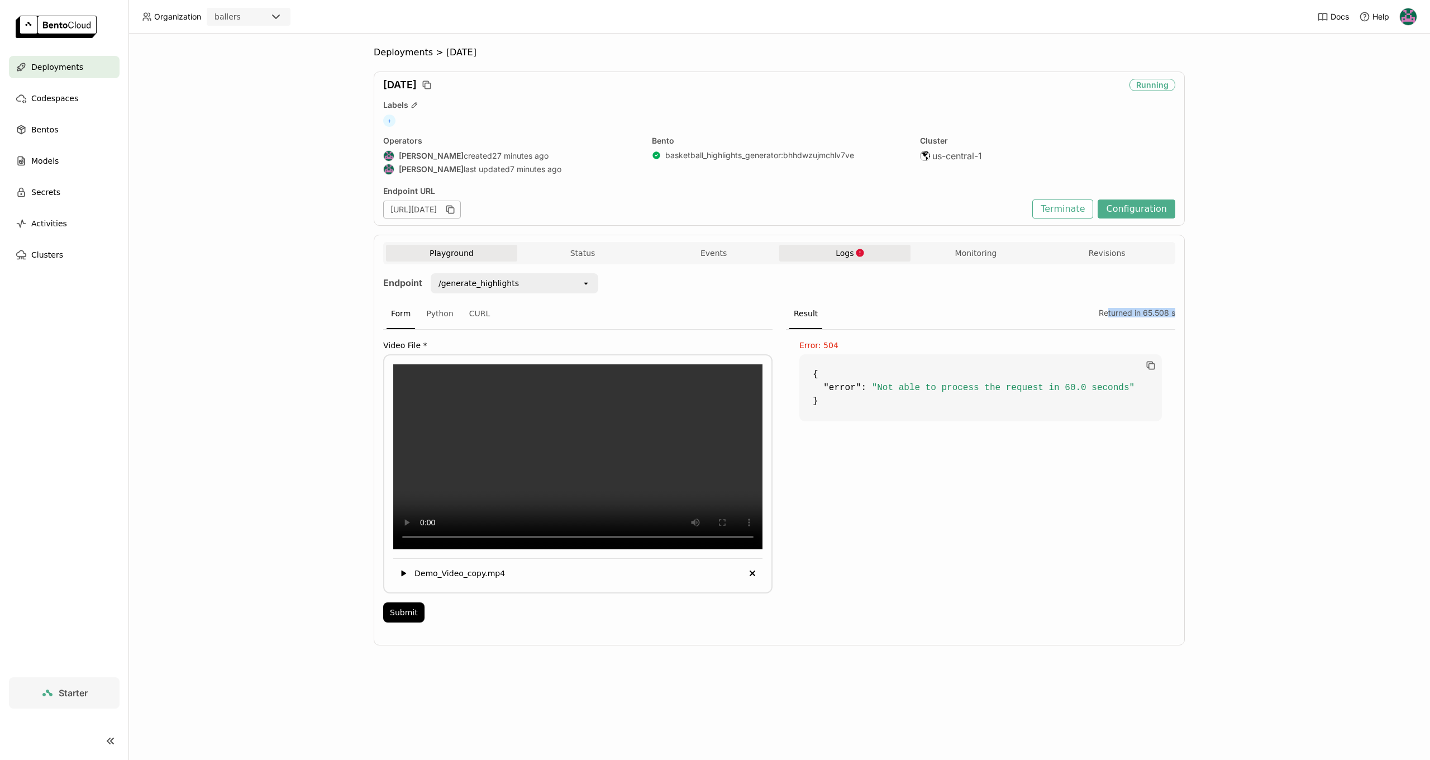
drag, startPoint x: 1107, startPoint y: 311, endPoint x: 1184, endPoint y: 312, distance: 76.5
click at [1184, 312] on div "Playground Status Events Logs Monitoring Revisions Endpoint /generate_highlight…" at bounding box center [779, 440] width 811 height 411
click at [847, 255] on span "Logs" at bounding box center [845, 253] width 18 height 10
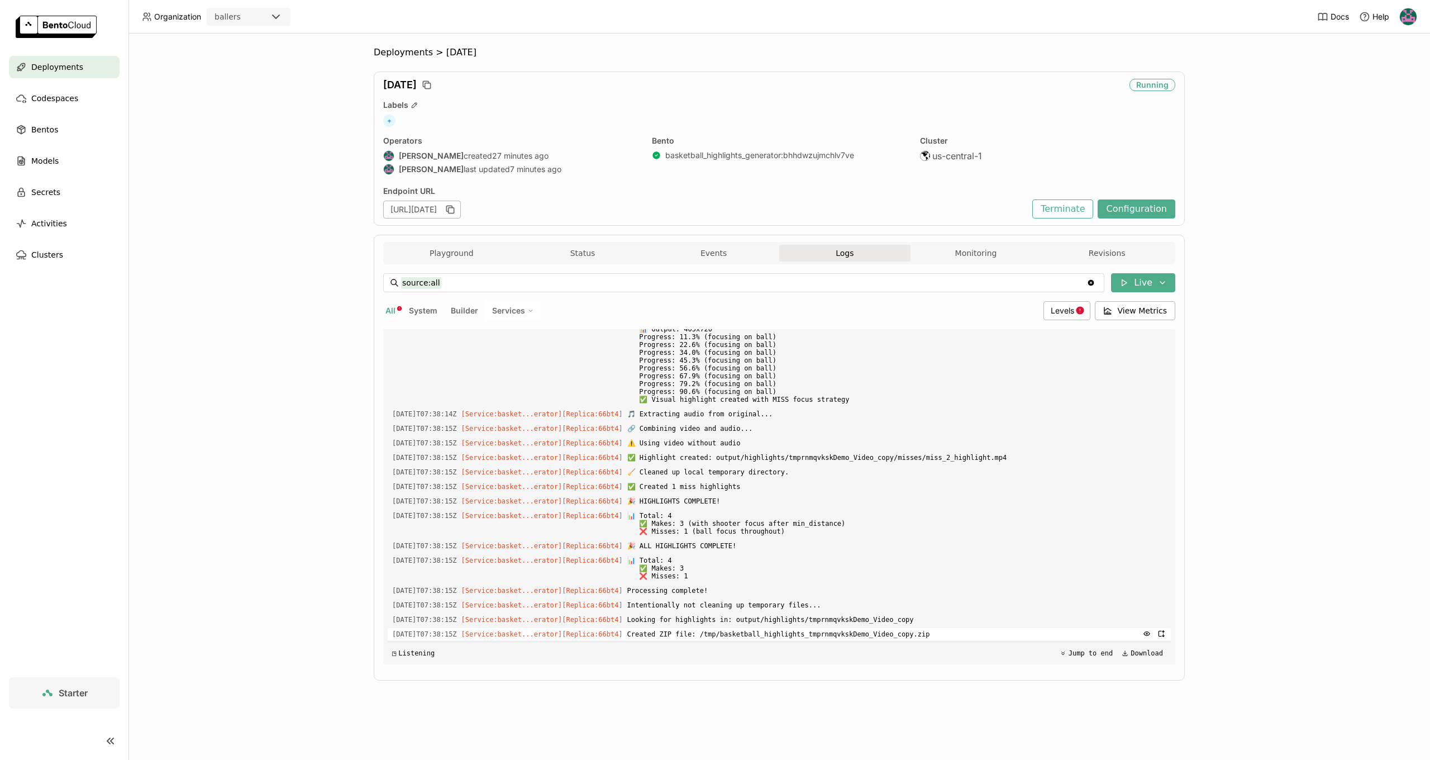
click at [941, 632] on span "Created ZIP file: /tmp/basketball_highlights_tmprnmqvkskDemo_Video_copy.zip" at bounding box center [896, 634] width 539 height 12
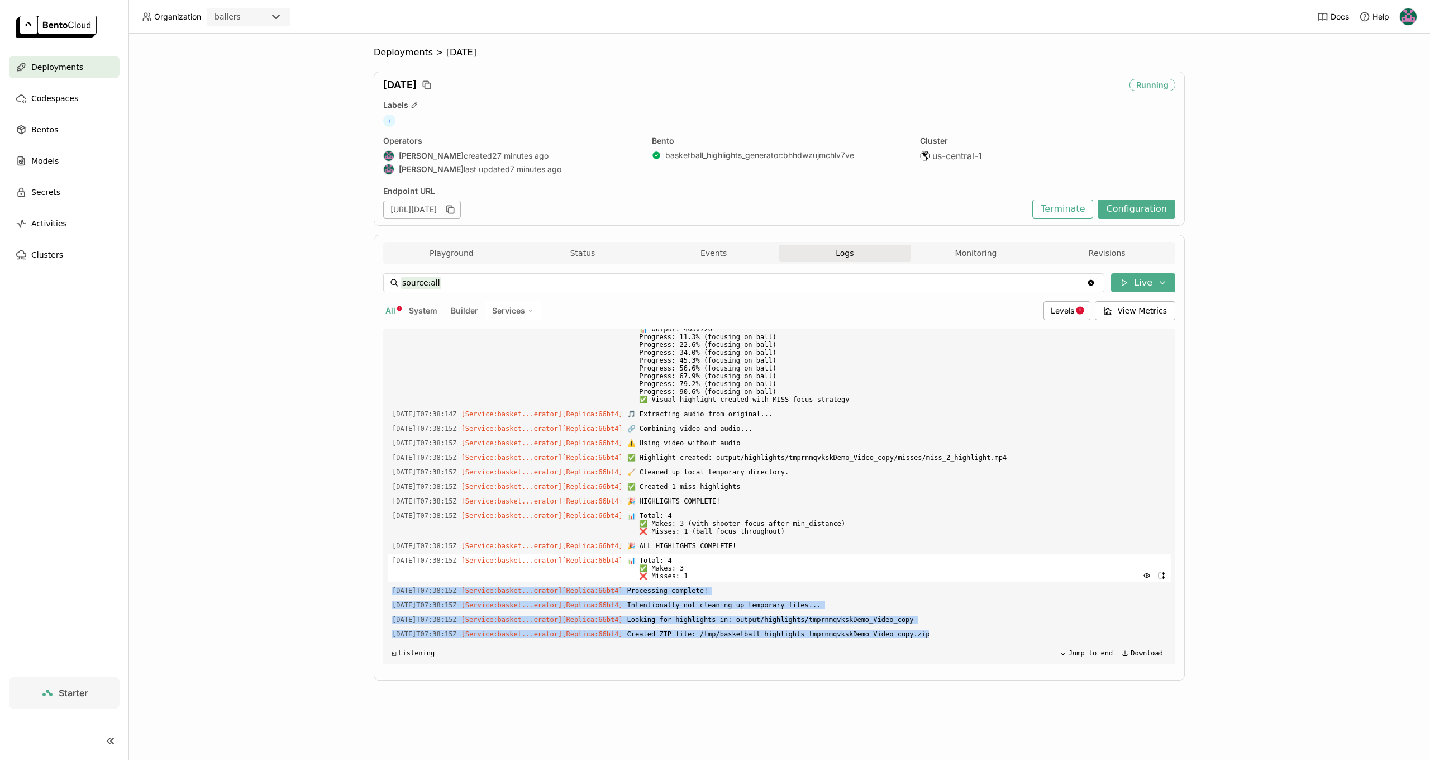
drag, startPoint x: 938, startPoint y: 635, endPoint x: 752, endPoint y: 572, distance: 196.4
click at [705, 570] on div "Load older logs 2025-09-04T07:32:24Z [Builder] [ basketball_highlights_generato…" at bounding box center [779, 496] width 783 height 335
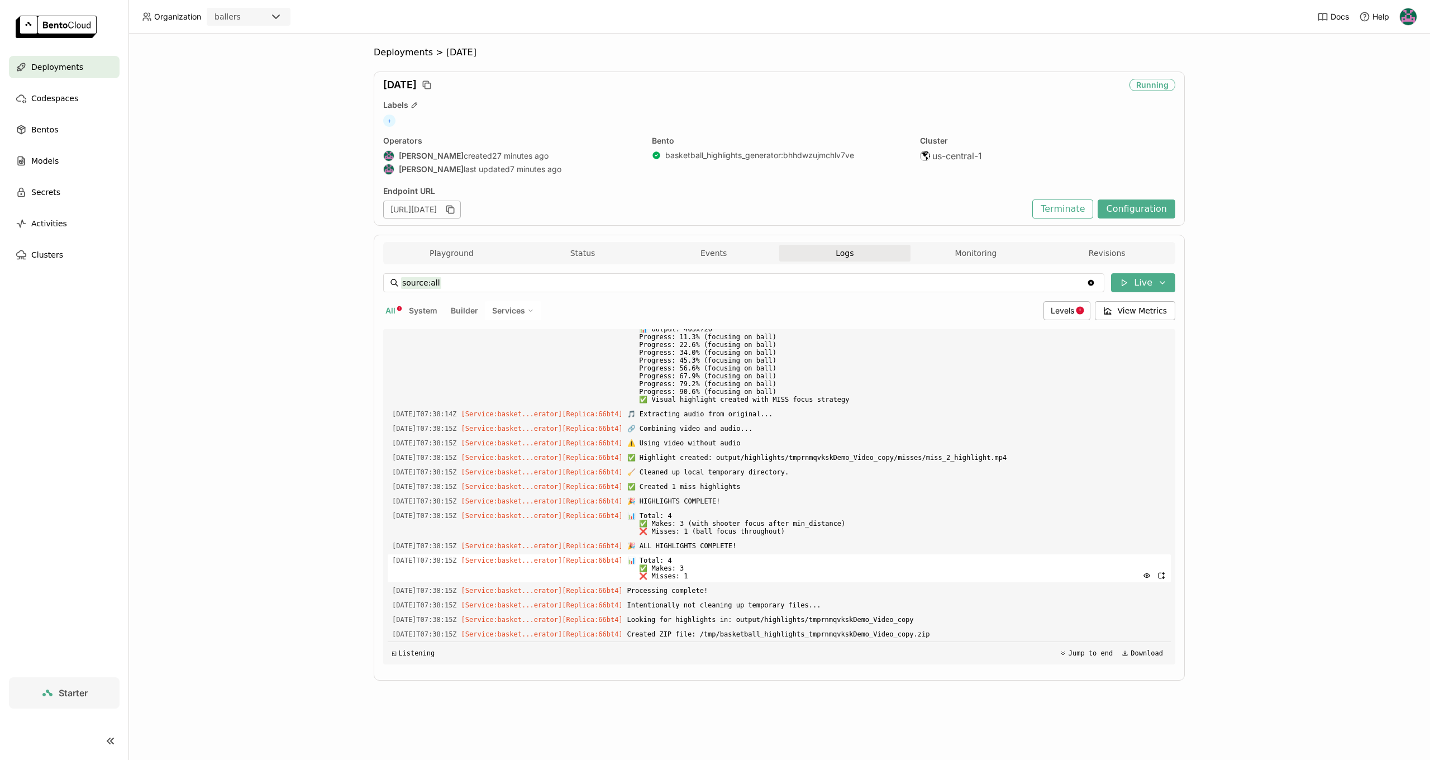
click at [756, 573] on span "📊 Total: 4 ✅ Makes: 3 ❌ Misses: 1" at bounding box center [896, 568] width 539 height 28
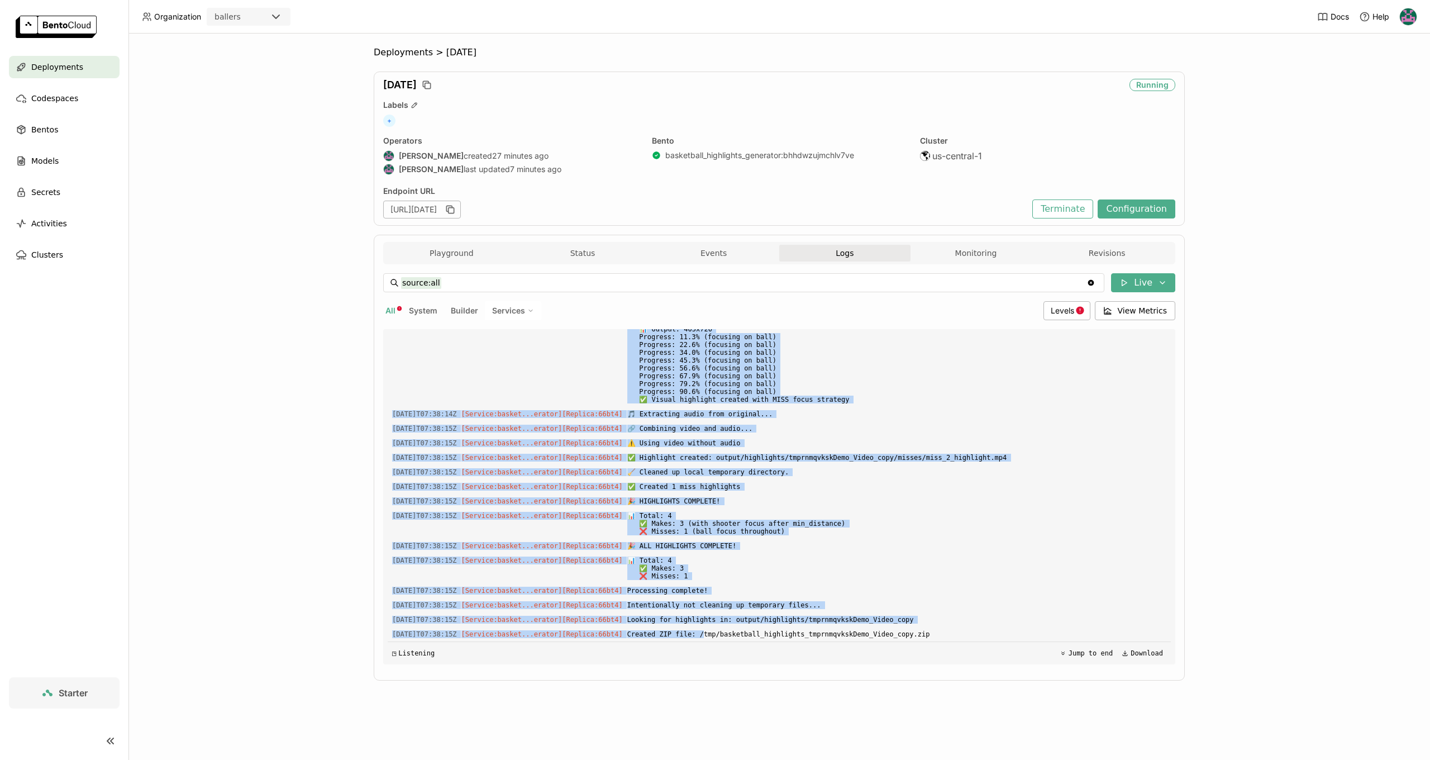
drag, startPoint x: 719, startPoint y: 636, endPoint x: 974, endPoint y: 627, distance: 255.4
click at [974, 627] on div "Load older logs 2025-09-04T07:32:24Z [Builder] [ basketball_highlights_generato…" at bounding box center [779, 496] width 783 height 335
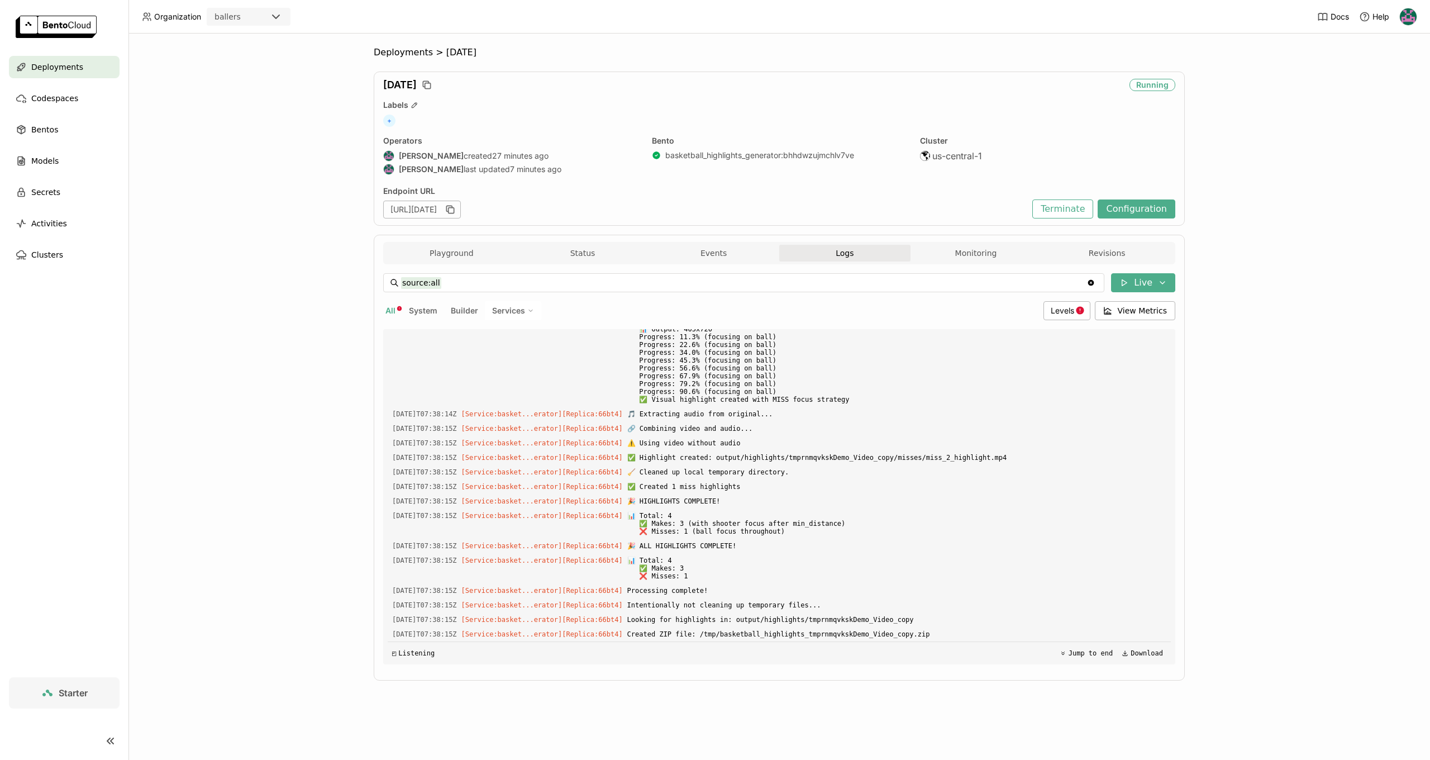
drag, startPoint x: 945, startPoint y: 633, endPoint x: 853, endPoint y: 612, distance: 94.7
click at [945, 633] on span "Created ZIP file: /tmp/basketball_highlights_tmprnmqvkskDemo_Video_copy.zip" at bounding box center [896, 634] width 539 height 12
click at [461, 251] on button "Playground" at bounding box center [451, 253] width 131 height 17
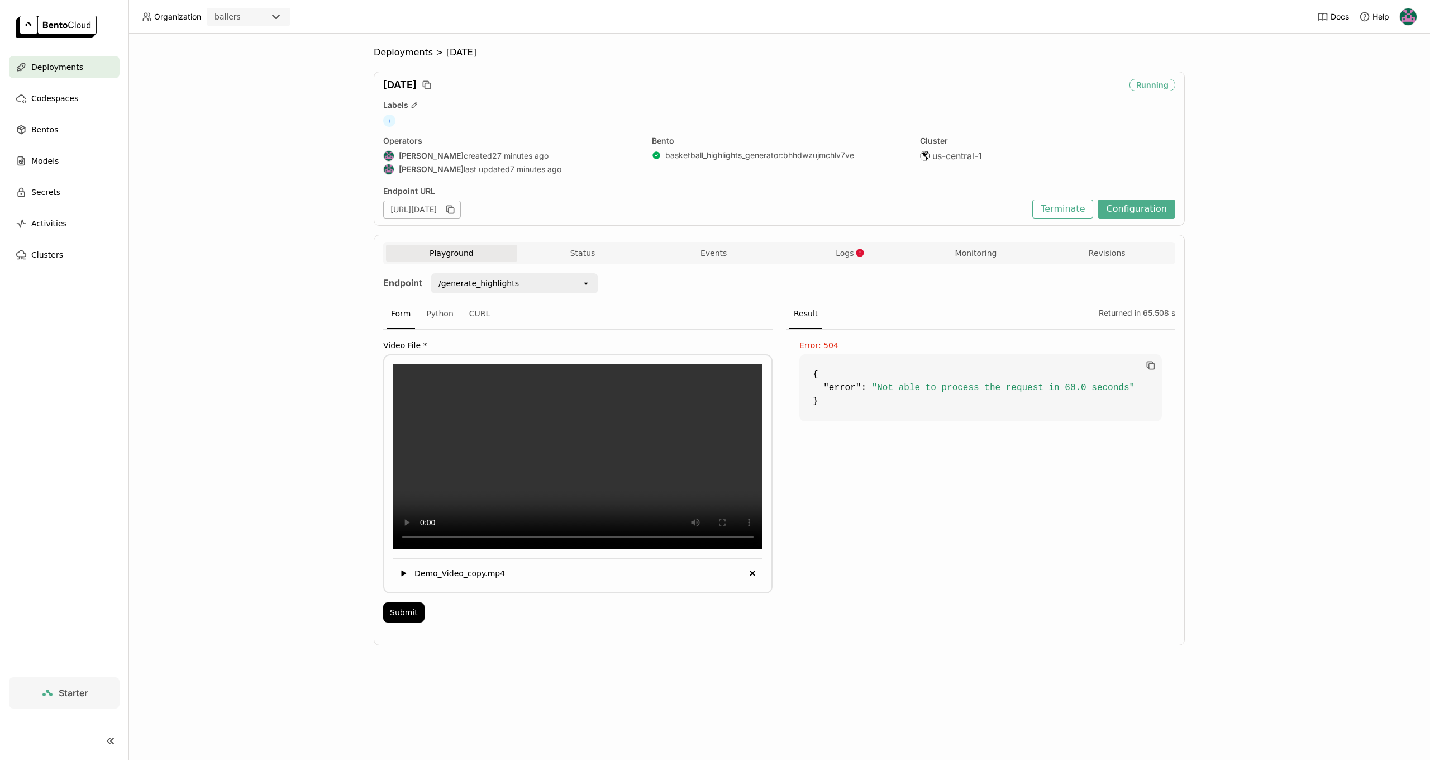
scroll to position [1, 0]
click at [707, 253] on button "Events" at bounding box center [713, 253] width 131 height 17
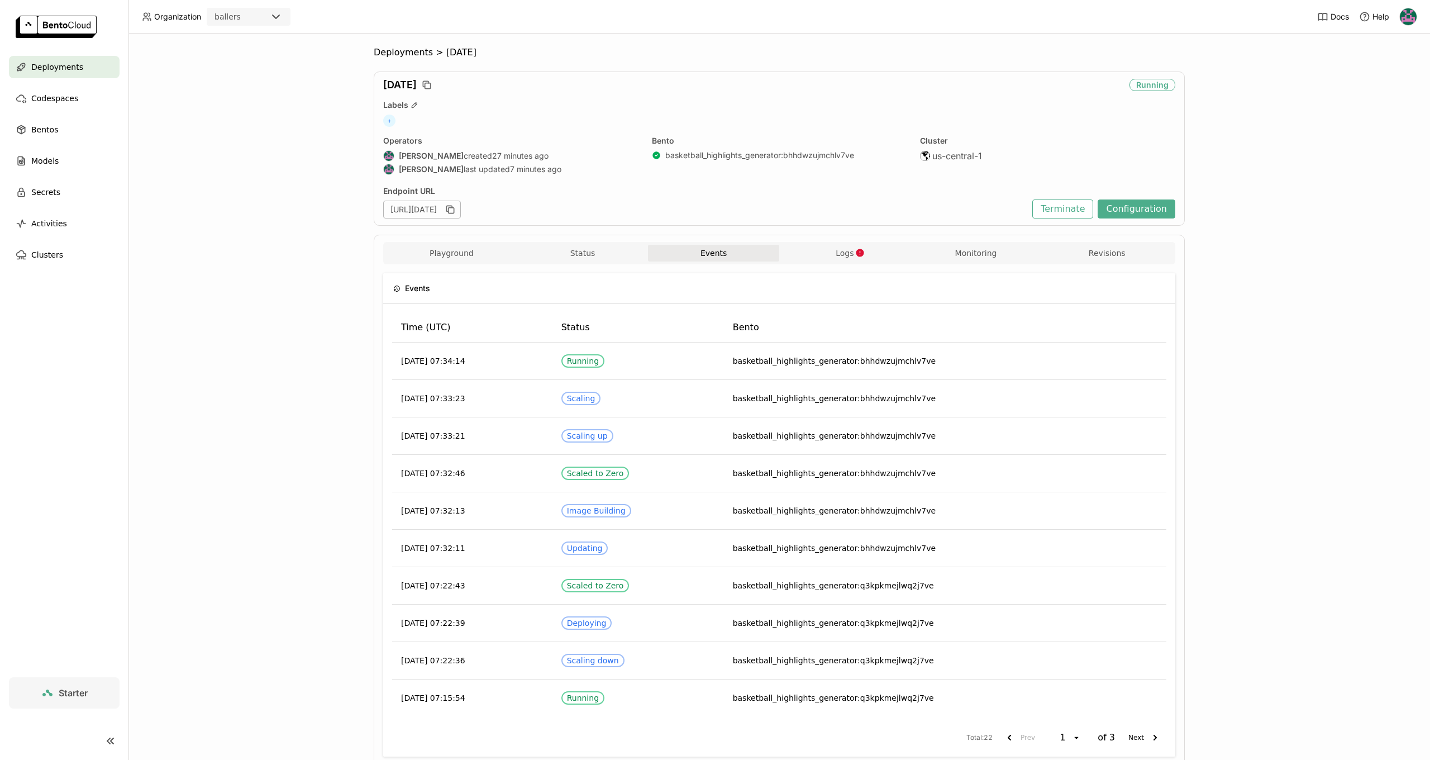
click at [857, 241] on div "Playground Status Events Logs Monitoring Revisions Endpoint /generate_highlight…" at bounding box center [779, 504] width 811 height 538
click at [857, 248] on icon "button" at bounding box center [859, 252] width 9 height 9
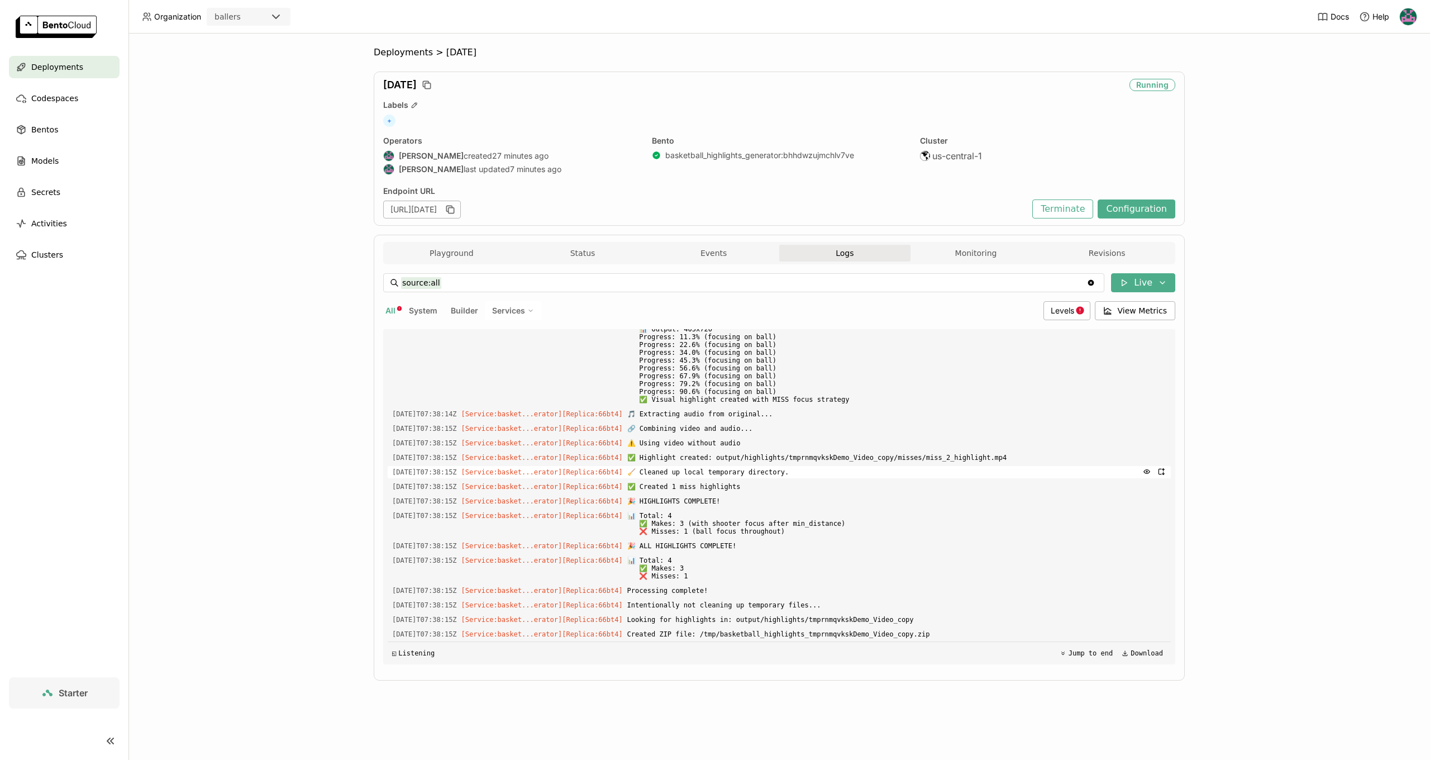
scroll to position [11659, 0]
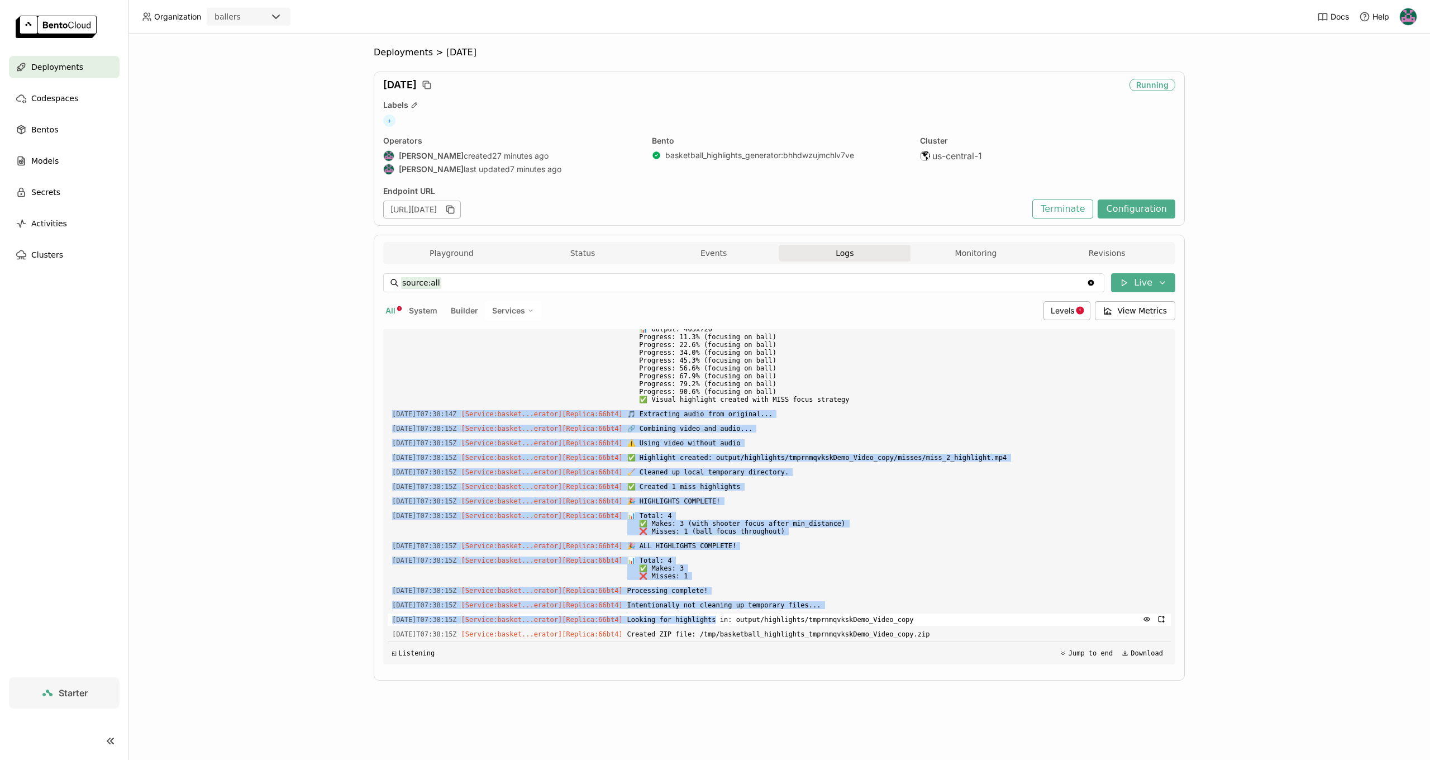
drag, startPoint x: 423, startPoint y: 377, endPoint x: 731, endPoint y: 620, distance: 392.6
click at [731, 620] on div "Load older logs 2025-09-04T07:32:24Z [Builder] [ basketball_highlights_generato…" at bounding box center [779, 496] width 783 height 335
drag, startPoint x: 692, startPoint y: 394, endPoint x: 633, endPoint y: 395, distance: 58.7
click at [692, 422] on span "🔗 Combining video and audio..." at bounding box center [896, 428] width 539 height 12
drag, startPoint x: 402, startPoint y: 379, endPoint x: 986, endPoint y: 638, distance: 639.2
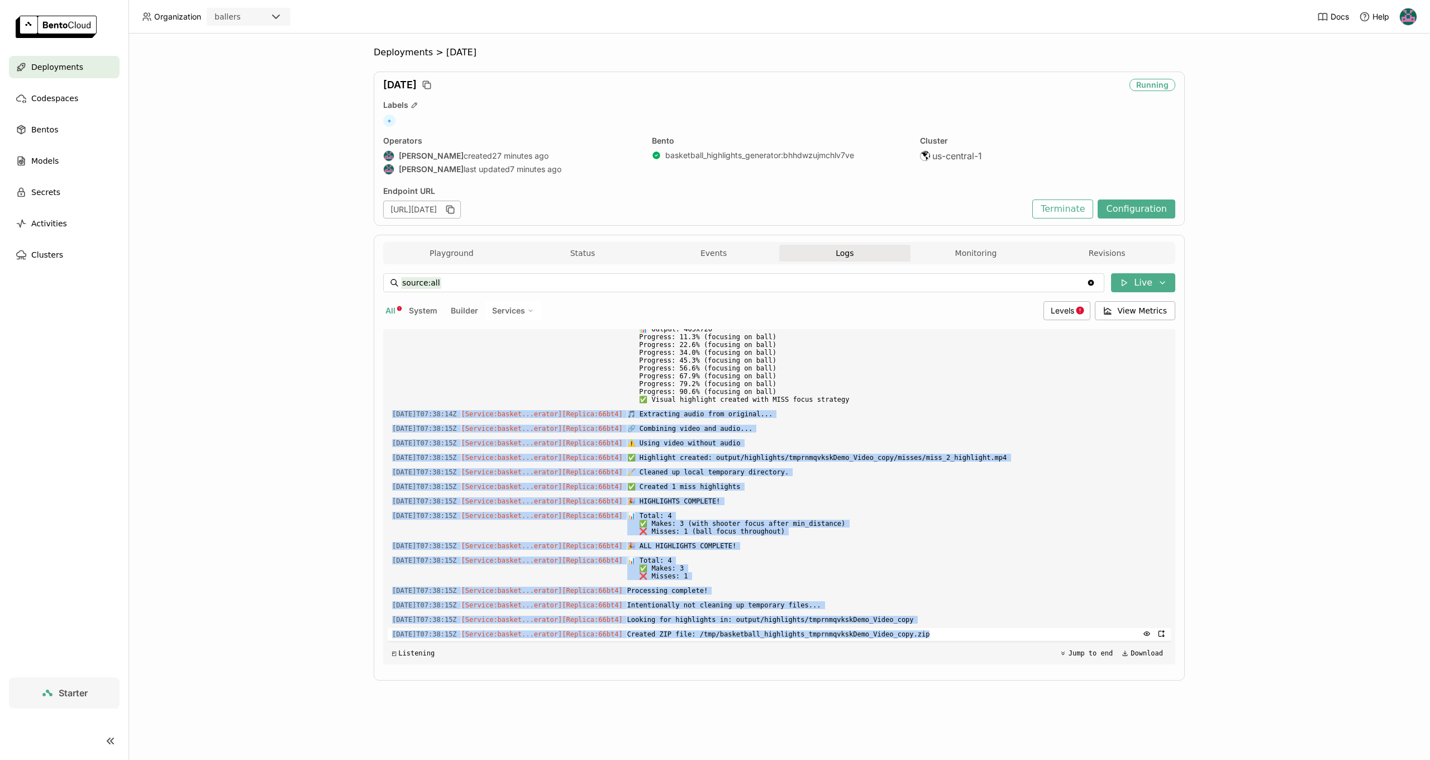
click at [986, 638] on div "Load older logs 2025-09-04T07:32:24Z [Builder] [ basketball_highlights_generato…" at bounding box center [779, 496] width 783 height 335
copy div "2025-09-04T07:38:14Z [Service:basket...erator] [Replica: 66bt4 ] 🎵 Extracting a…"
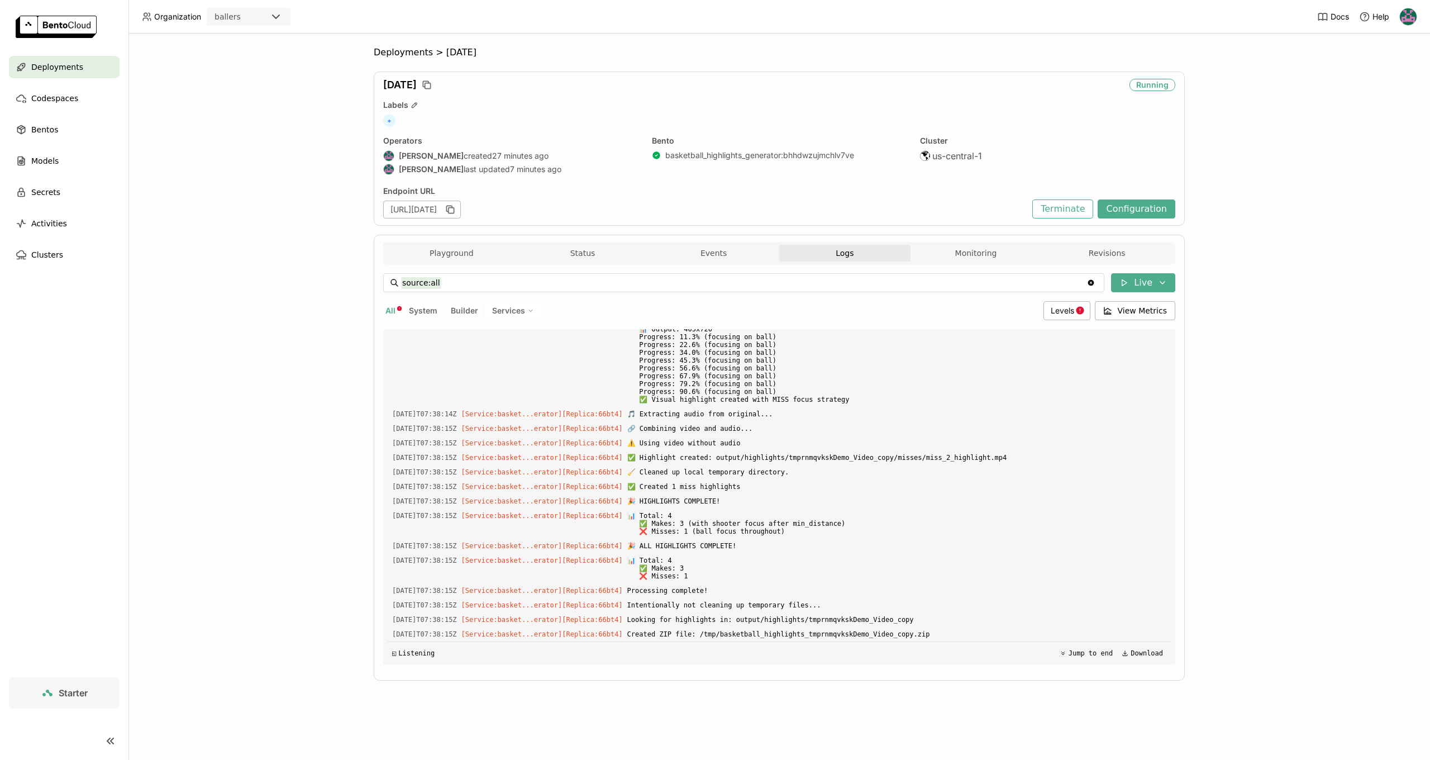
click at [456, 242] on div "Playground Status Events Logs Monitoring Revisions" at bounding box center [779, 253] width 792 height 22
click at [459, 250] on button "Playground" at bounding box center [451, 253] width 131 height 17
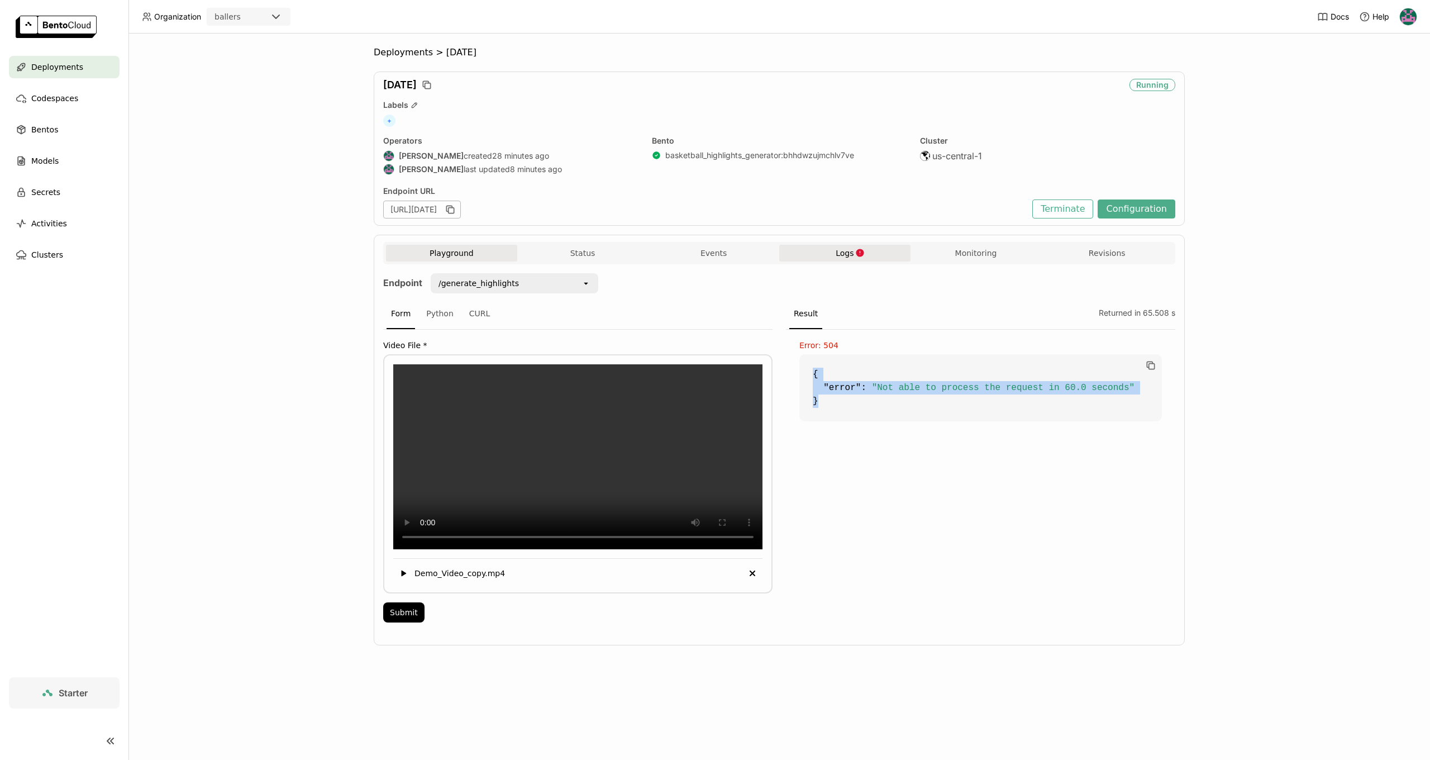
drag, startPoint x: 812, startPoint y: 366, endPoint x: 857, endPoint y: 409, distance: 62.0
click at [857, 409] on code "{ "error" : "Not able to process the request in 60.0 seconds" }" at bounding box center [980, 387] width 363 height 67
click at [841, 261] on div "Playground Status Events Logs Monitoring Revisions" at bounding box center [779, 255] width 786 height 20
click at [879, 250] on button "Logs" at bounding box center [844, 253] width 131 height 17
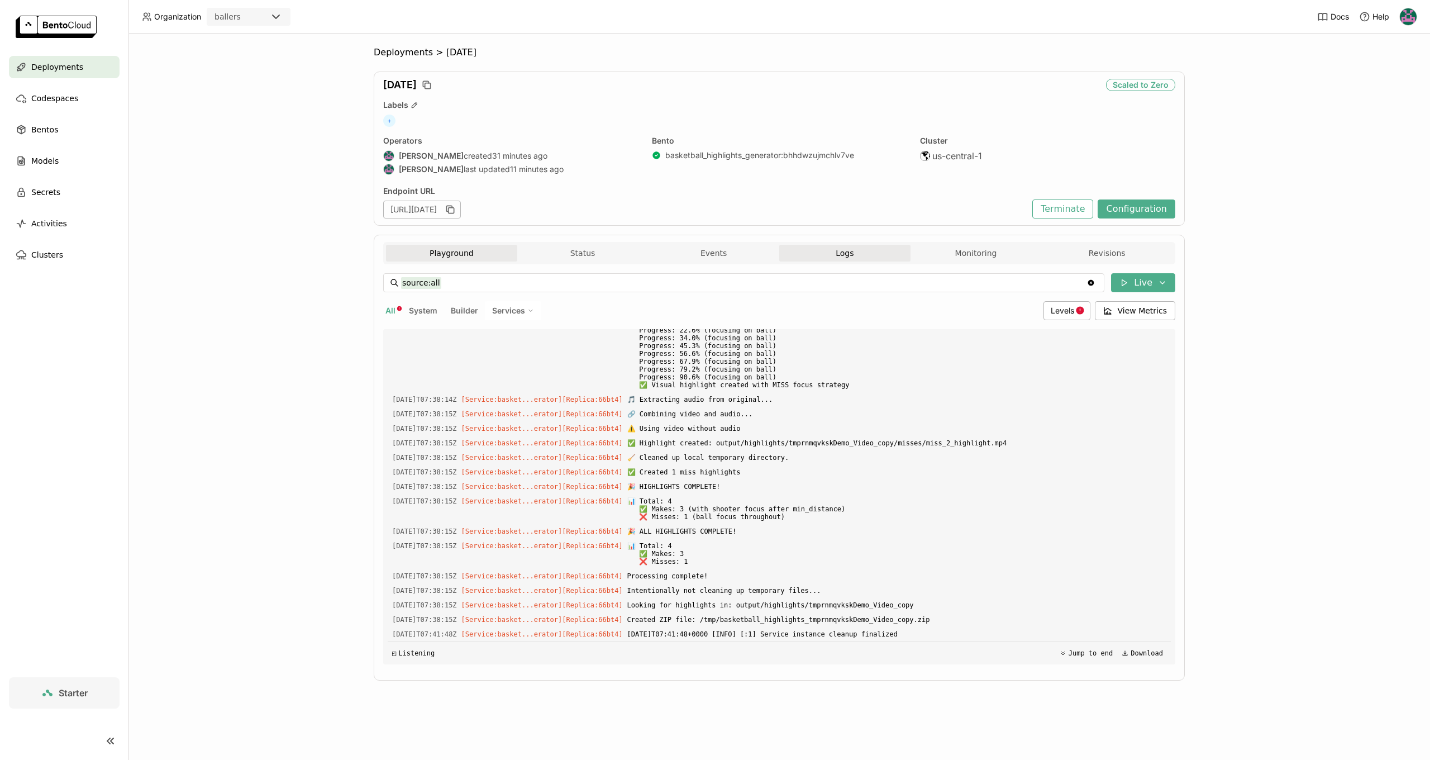
click at [452, 254] on button "Playground" at bounding box center [451, 253] width 131 height 17
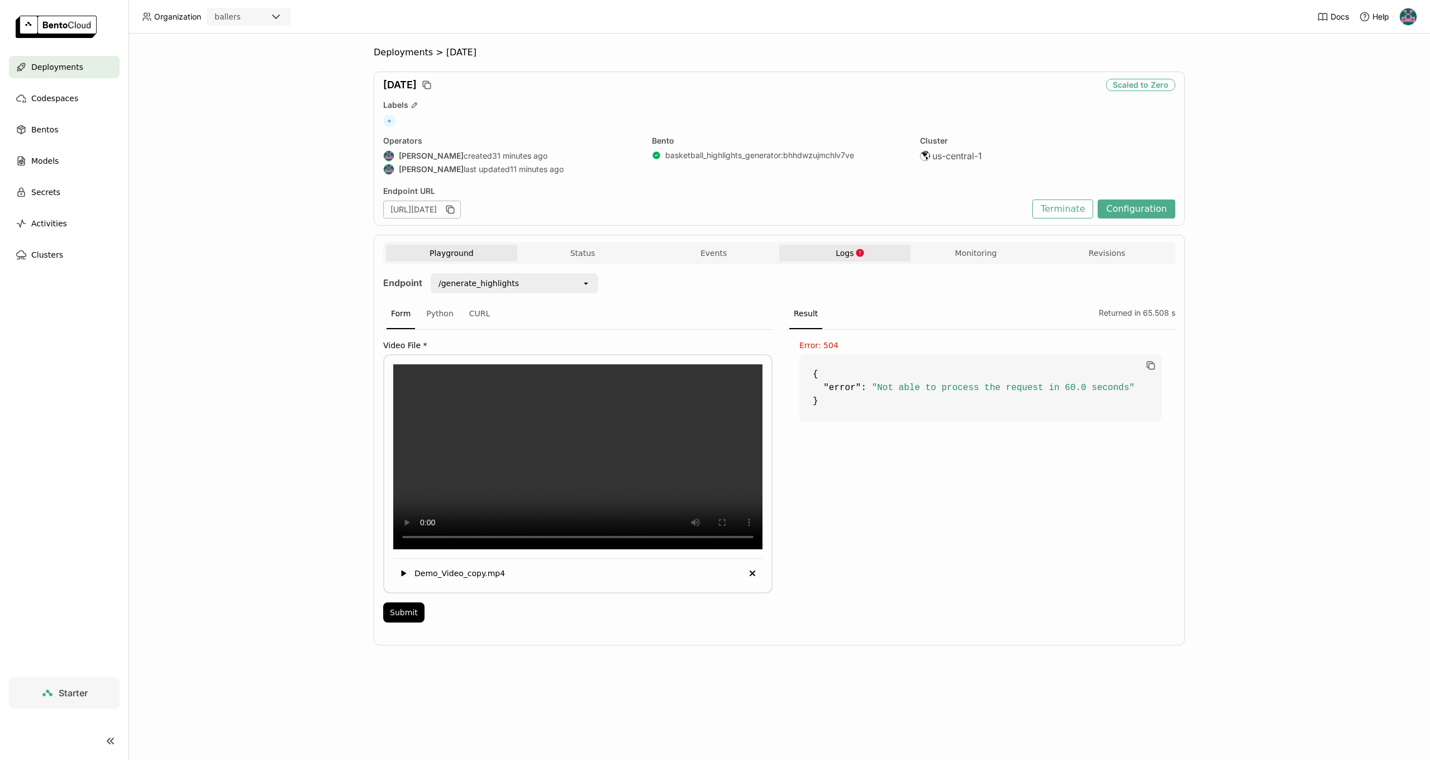
click at [872, 260] on button "Logs" at bounding box center [844, 253] width 131 height 17
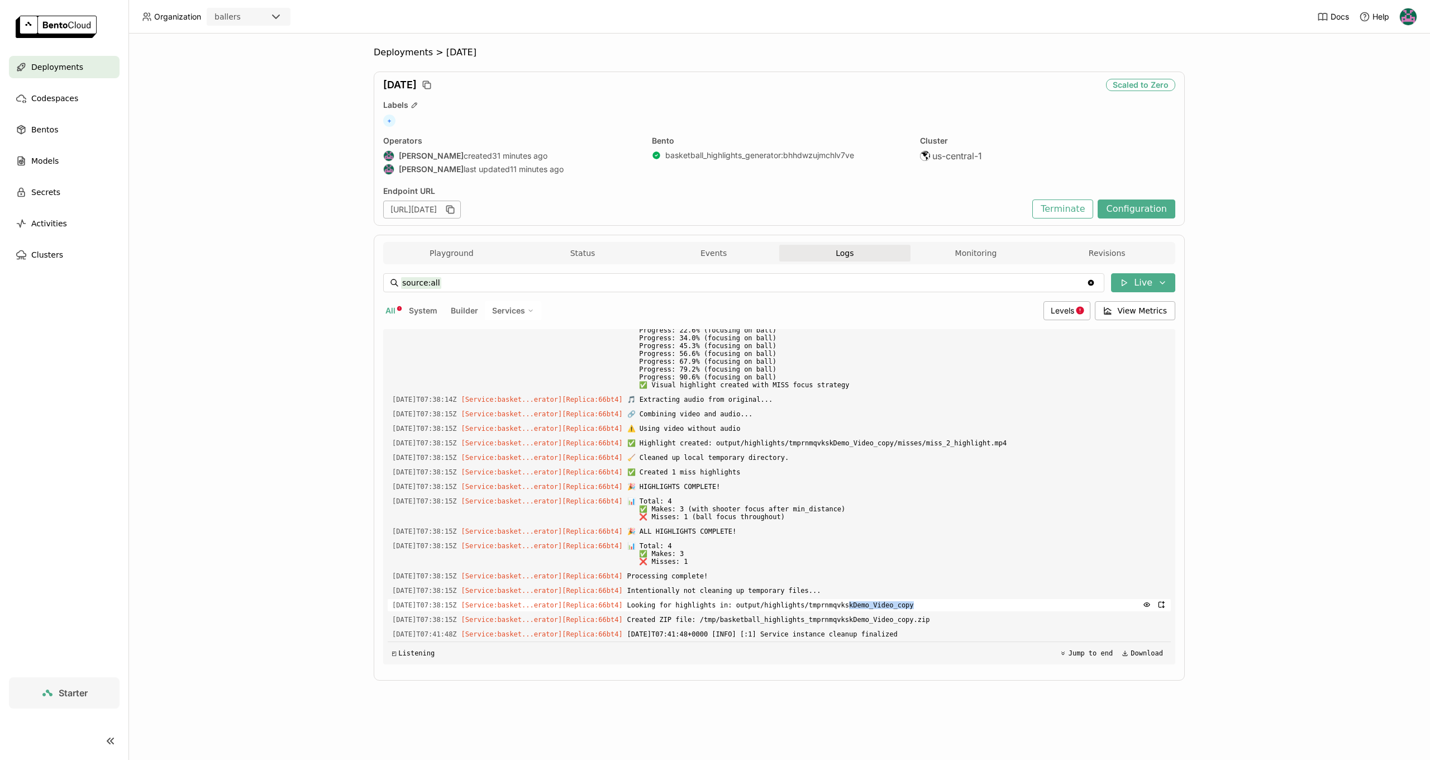
drag, startPoint x: 684, startPoint y: 611, endPoint x: 864, endPoint y: 608, distance: 180.4
click at [864, 608] on span "Looking for highlights in: output/highlights/tmprnmqvkskDemo_Video_copy" at bounding box center [896, 605] width 539 height 12
drag, startPoint x: 797, startPoint y: 619, endPoint x: 943, endPoint y: 613, distance: 146.5
click at [943, 613] on span "Created ZIP file: /tmp/basketball_highlights_tmprnmqvkskDemo_Video_copy.zip" at bounding box center [896, 619] width 539 height 12
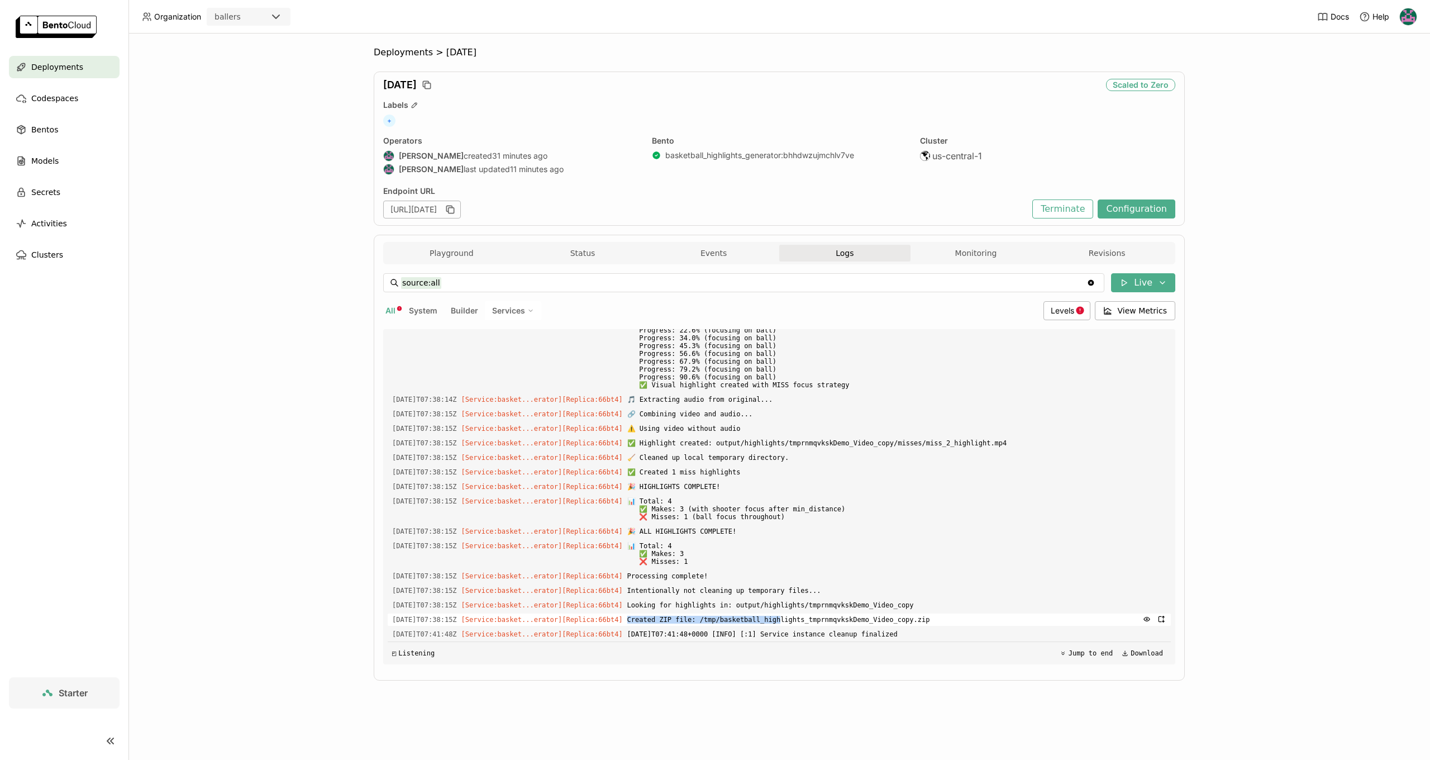
click at [943, 613] on span "Created ZIP file: /tmp/basketball_highlights_tmprnmqvkskDemo_Video_copy.zip" at bounding box center [896, 619] width 539 height 12
drag, startPoint x: 695, startPoint y: 625, endPoint x: 874, endPoint y: 621, distance: 178.8
click at [874, 621] on span "Created ZIP file: /tmp/basketball_highlights_tmprnmqvkskDemo_Video_copy.zip" at bounding box center [896, 619] width 539 height 12
drag, startPoint x: 786, startPoint y: 632, endPoint x: 933, endPoint y: 628, distance: 147.0
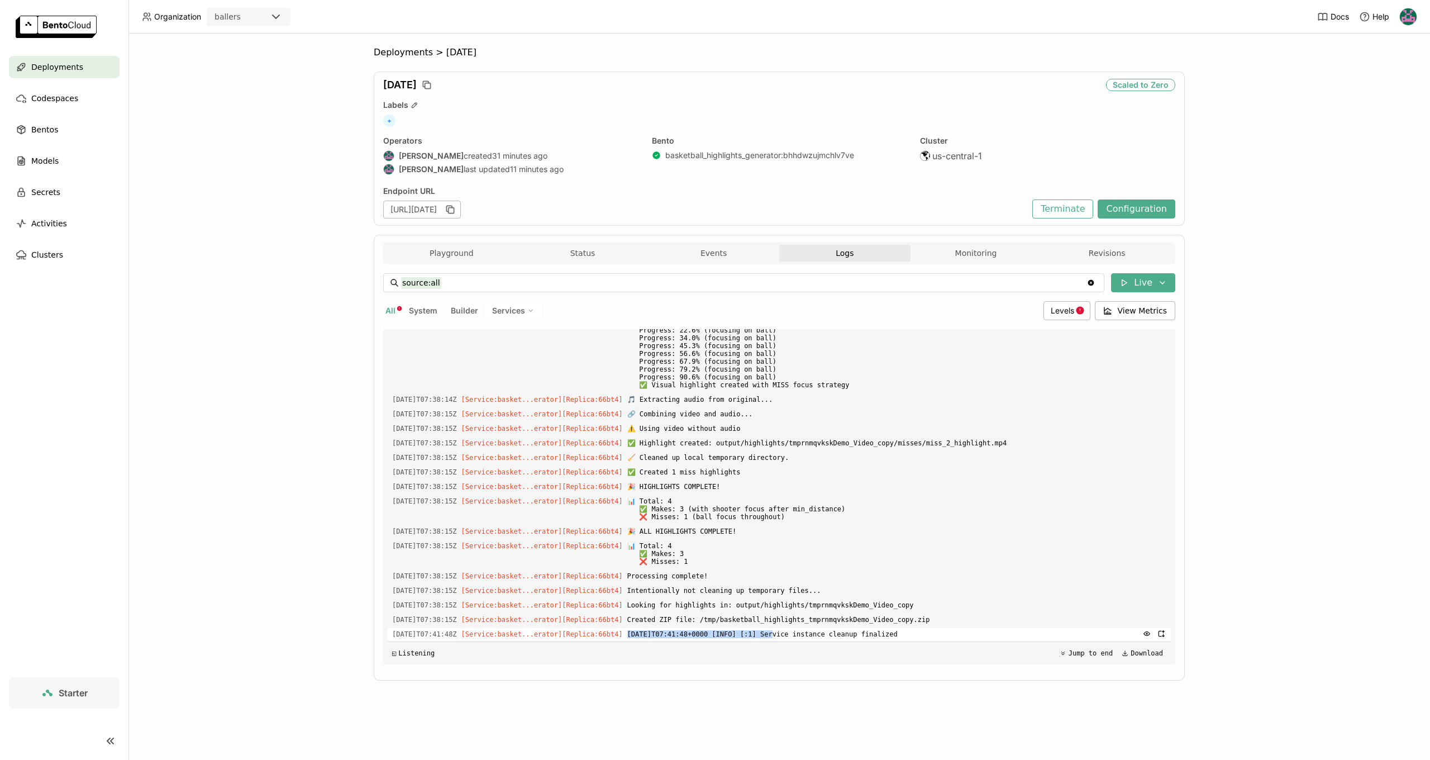
click at [933, 629] on span "2025-09-04T07:41:48+0000 [INFO] [:1] Service instance cleanup finalized" at bounding box center [896, 634] width 539 height 12
click at [932, 627] on div "Load older logs 2025-09-04T07:32:24Z [Builder] [ basketball_highlights_generato…" at bounding box center [779, 496] width 783 height 335
click at [947, 632] on span "2025-09-04T07:41:48+0000 [INFO] [:1] Service instance cleanup finalized" at bounding box center [896, 634] width 539 height 12
click at [471, 260] on button "Playground" at bounding box center [451, 253] width 131 height 17
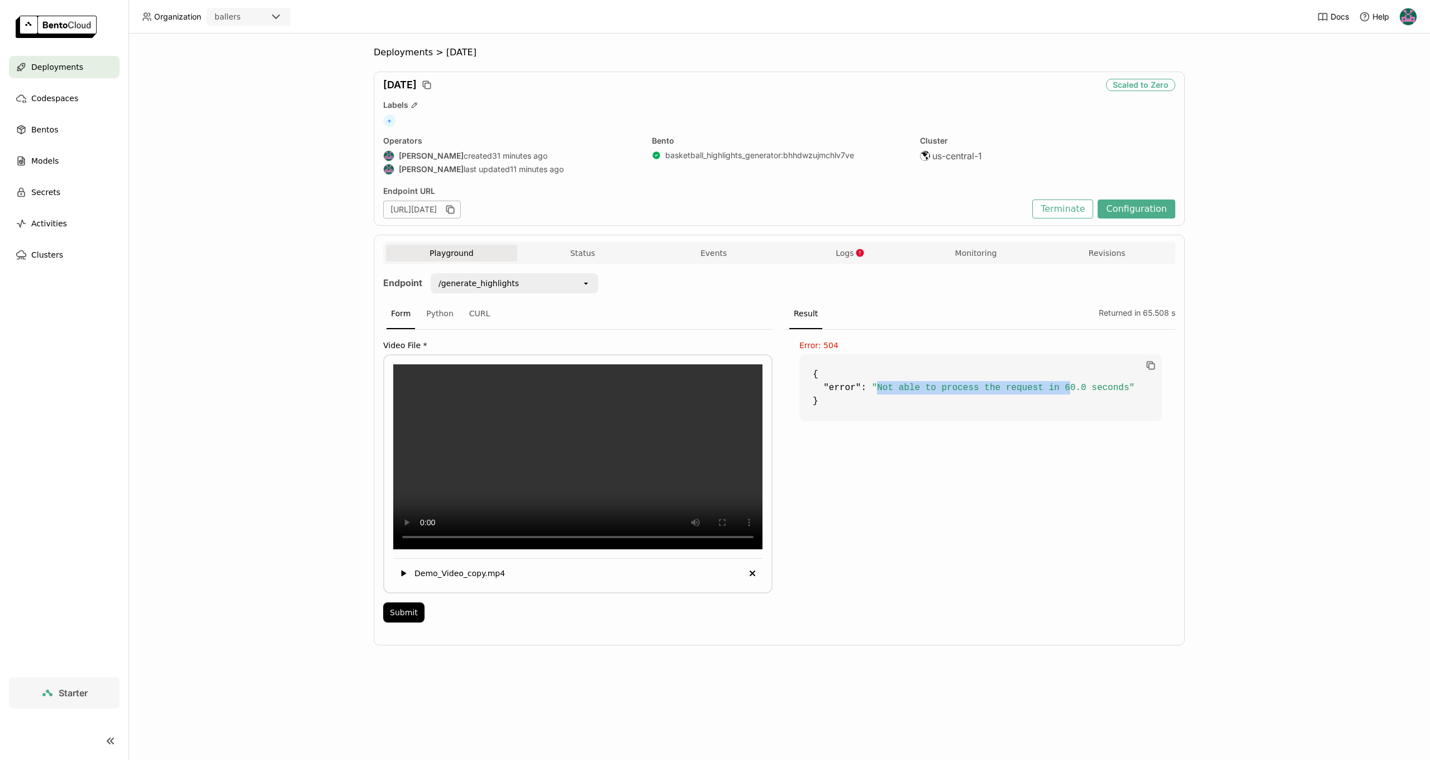
drag, startPoint x: 878, startPoint y: 388, endPoint x: 1069, endPoint y: 390, distance: 191.6
click at [1069, 390] on span ""Not able to process the request in 60.0 seconds"" at bounding box center [1003, 388] width 263 height 10
click at [401, 622] on button "Submit" at bounding box center [403, 612] width 41 height 20
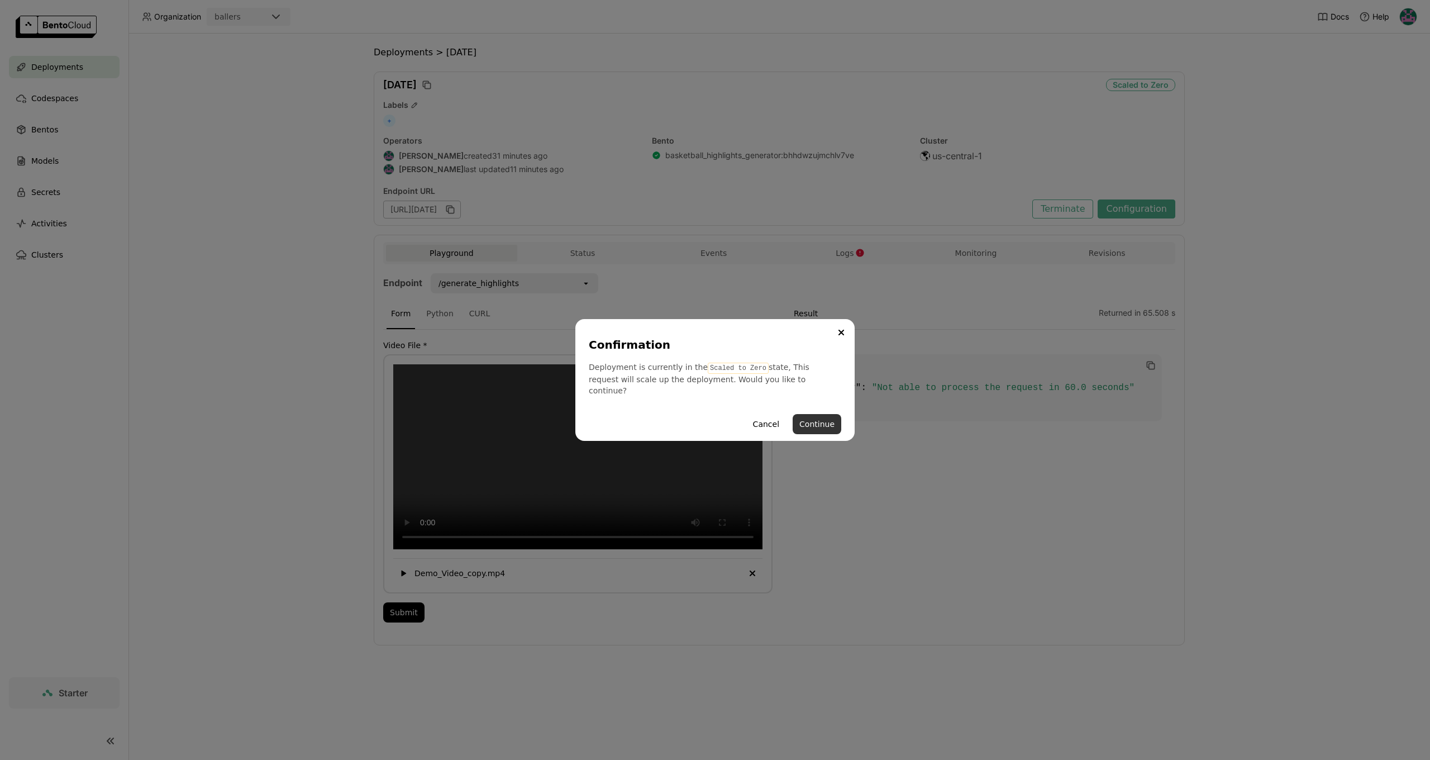
click at [824, 417] on button "Continue" at bounding box center [817, 424] width 49 height 20
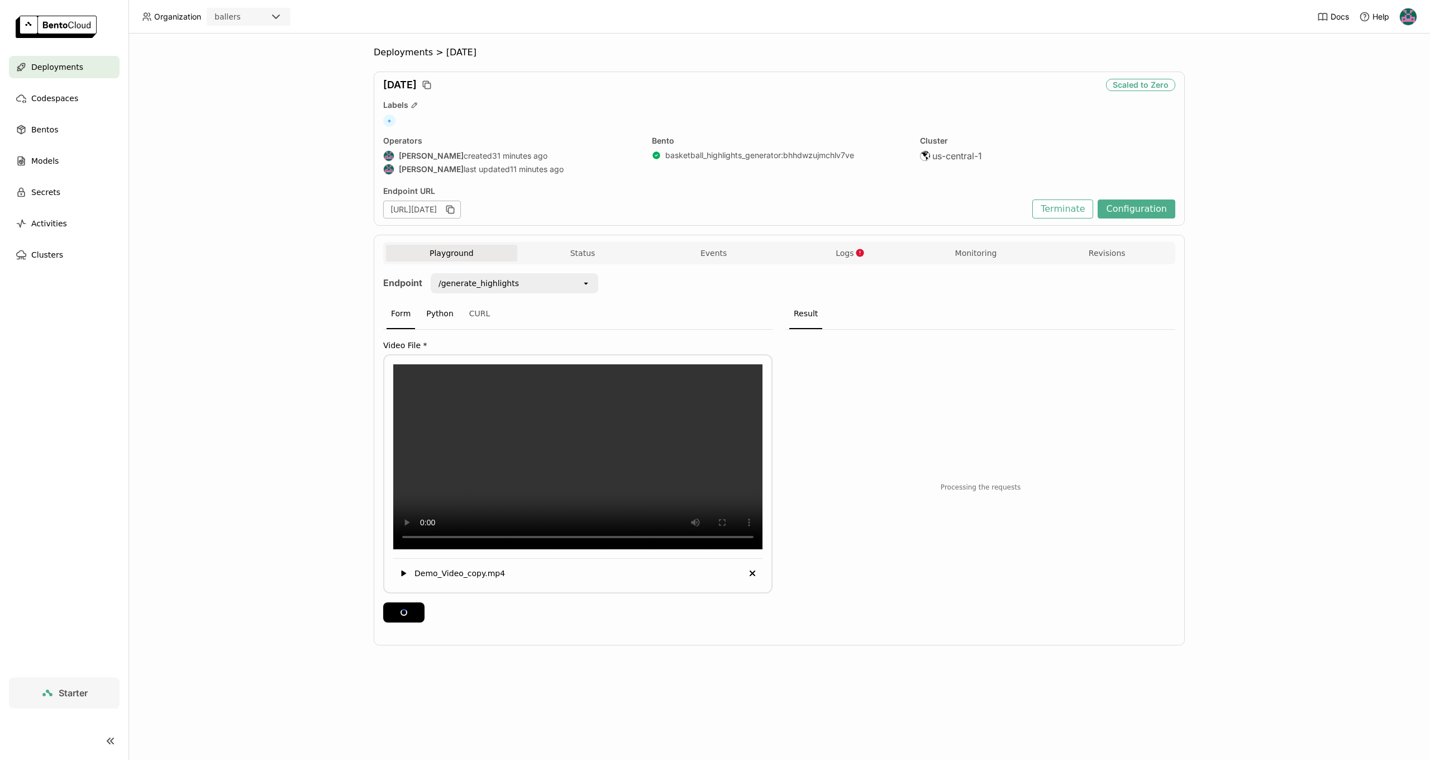
click at [427, 324] on div "Python" at bounding box center [440, 314] width 36 height 30
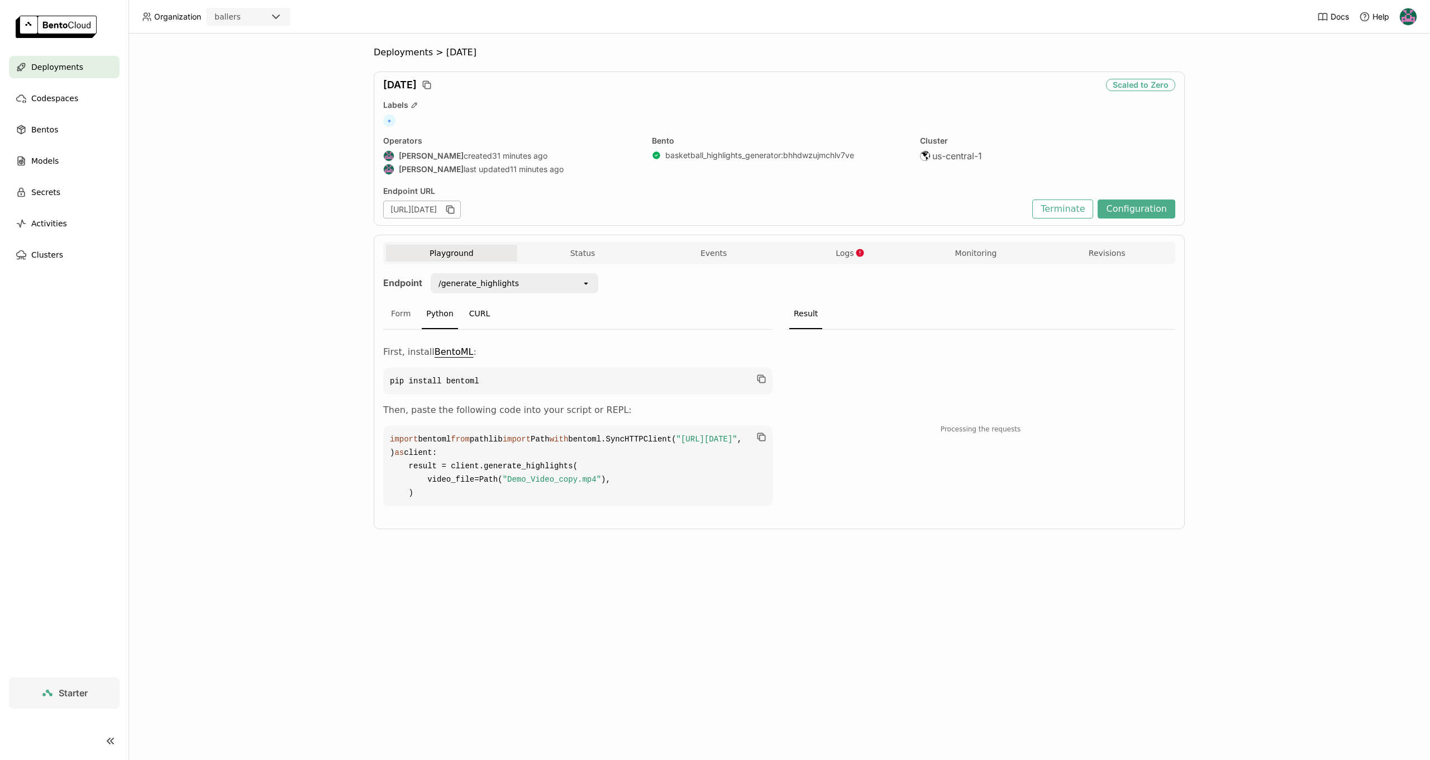
click at [484, 315] on div "CURL" at bounding box center [480, 314] width 30 height 30
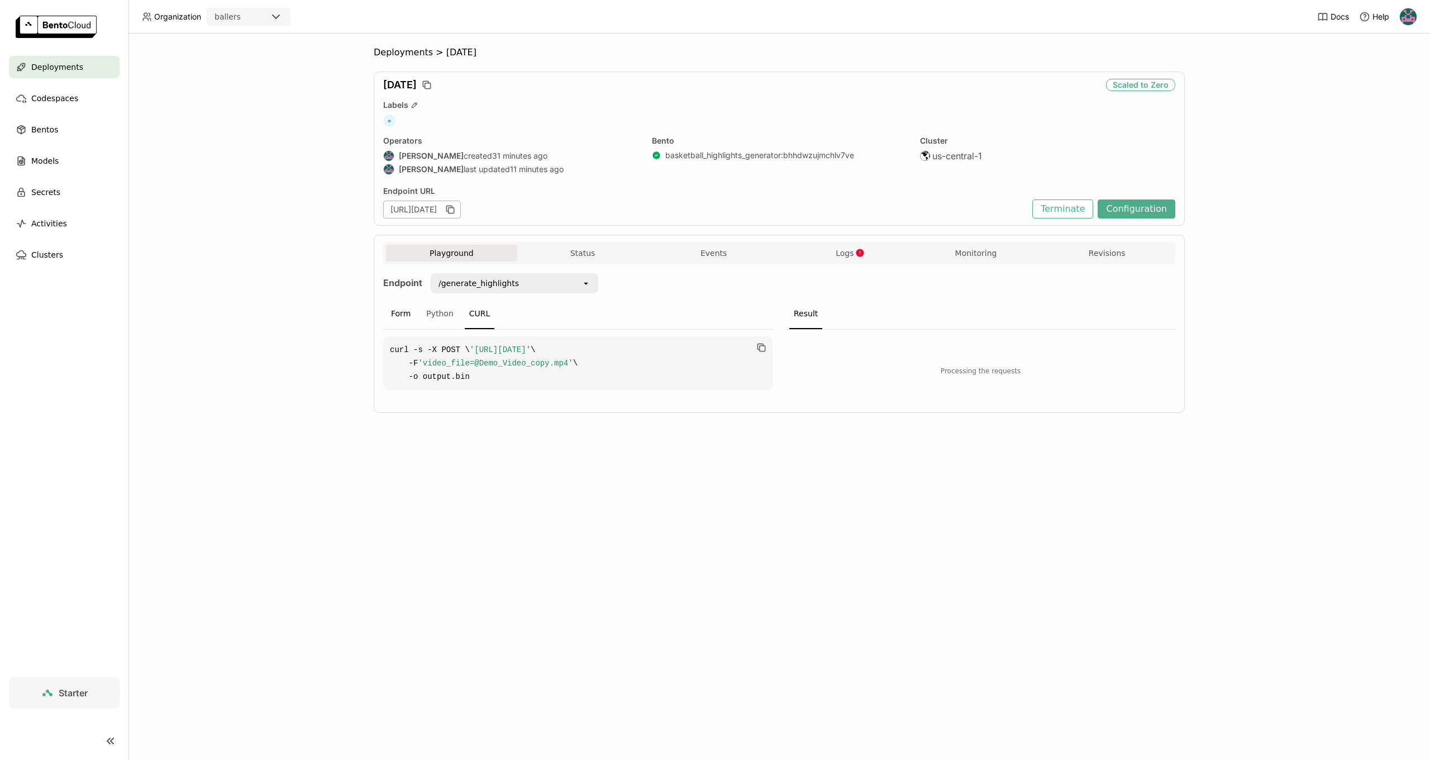
click at [400, 322] on div "Form" at bounding box center [401, 314] width 28 height 30
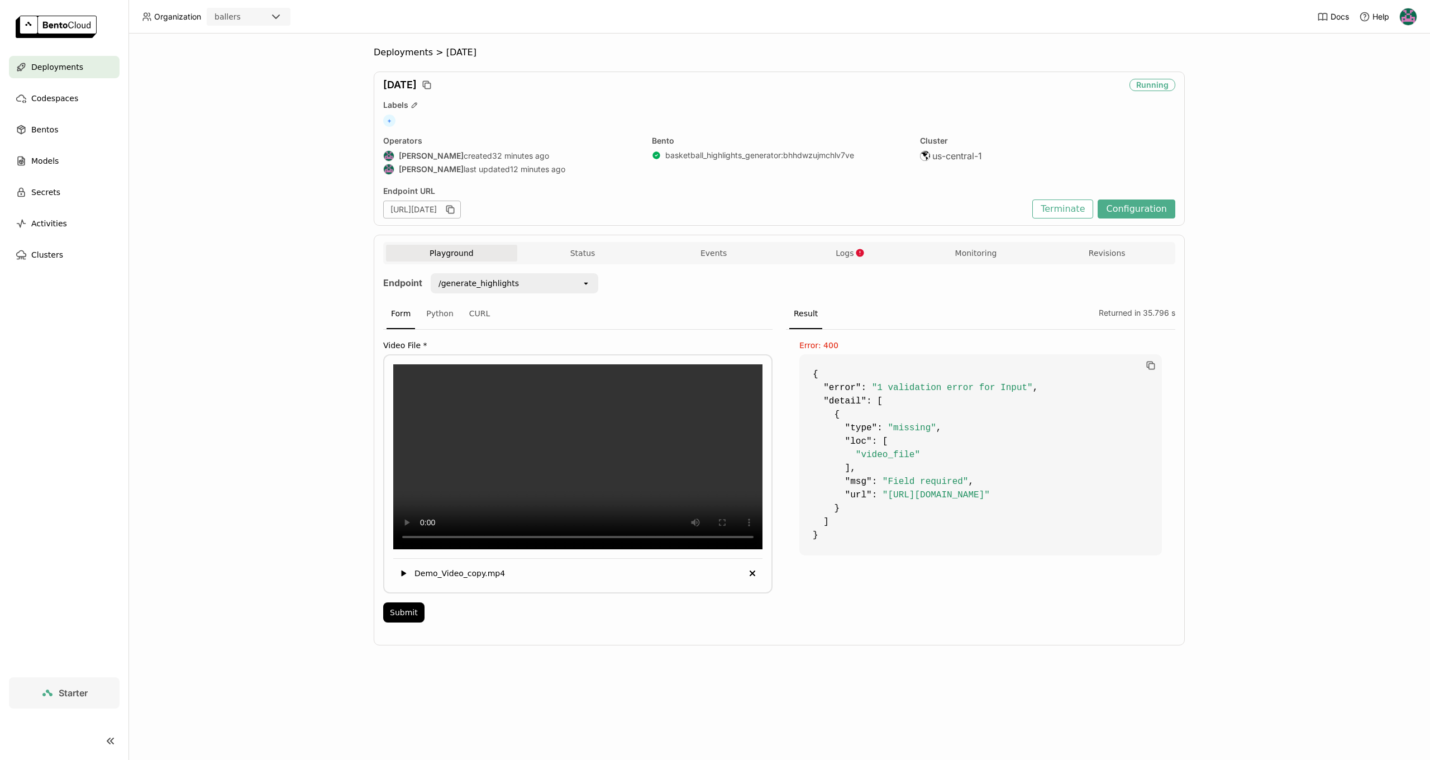
click at [901, 438] on code "{ "error" : "1 validation error for Input" , "detail" : [ { "type" : "missing" …" at bounding box center [980, 454] width 363 height 201
drag, startPoint x: 883, startPoint y: 480, endPoint x: 961, endPoint y: 479, distance: 78.2
click at [961, 479] on span ""Field required"" at bounding box center [926, 481] width 86 height 10
click at [391, 622] on button "Submit" at bounding box center [403, 612] width 41 height 20
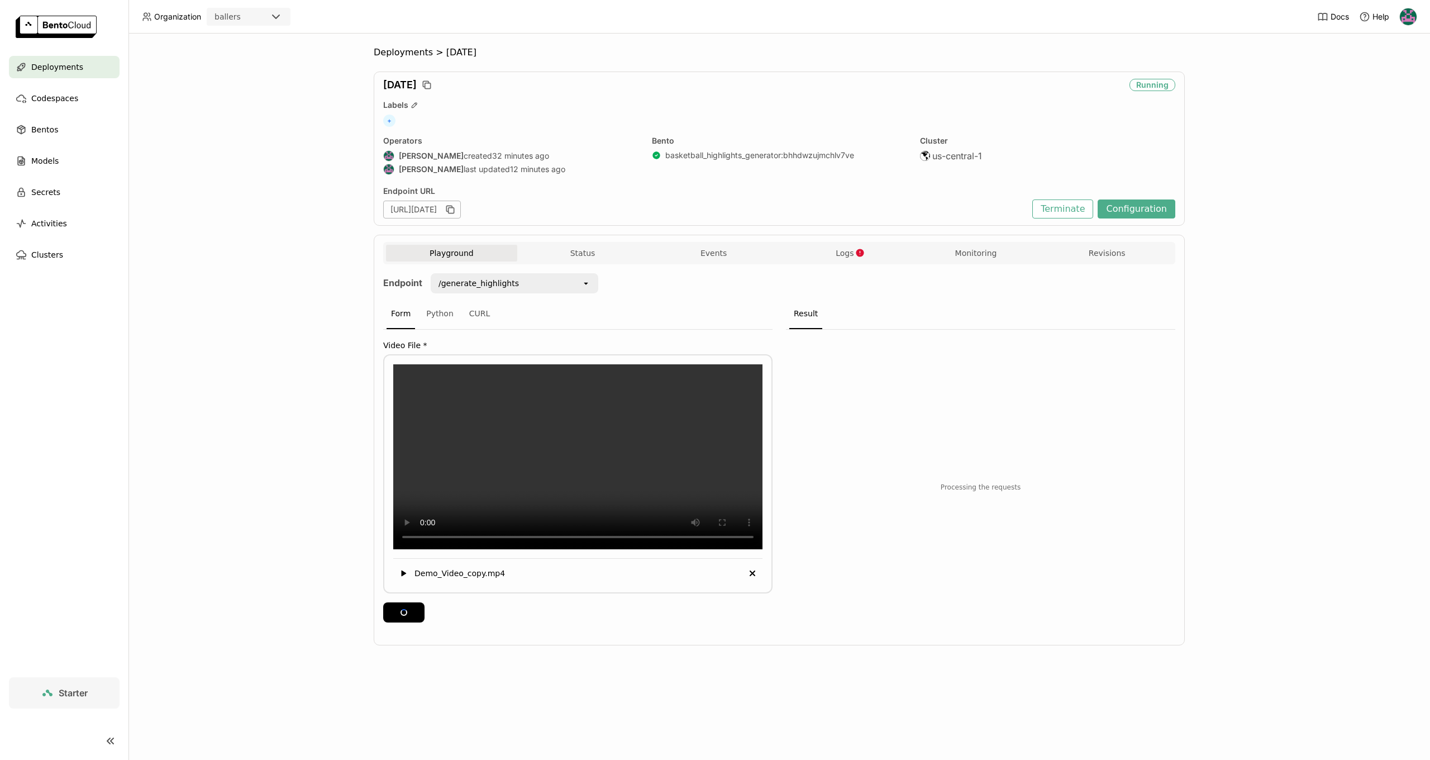
click at [859, 261] on div "Playground Status Events Logs Monitoring Revisions" at bounding box center [779, 255] width 786 height 20
click at [859, 257] on icon "button" at bounding box center [859, 252] width 9 height 9
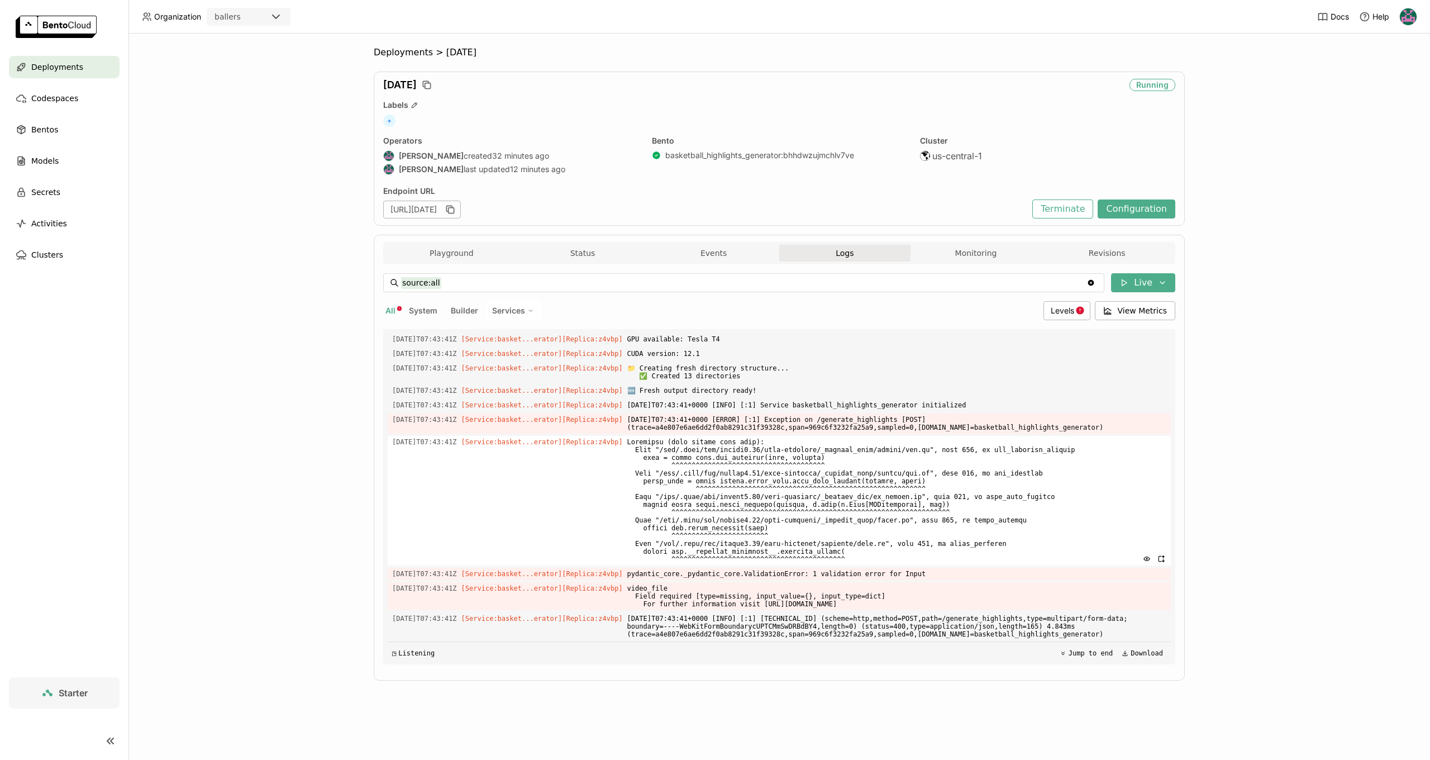
scroll to position [12968, 0]
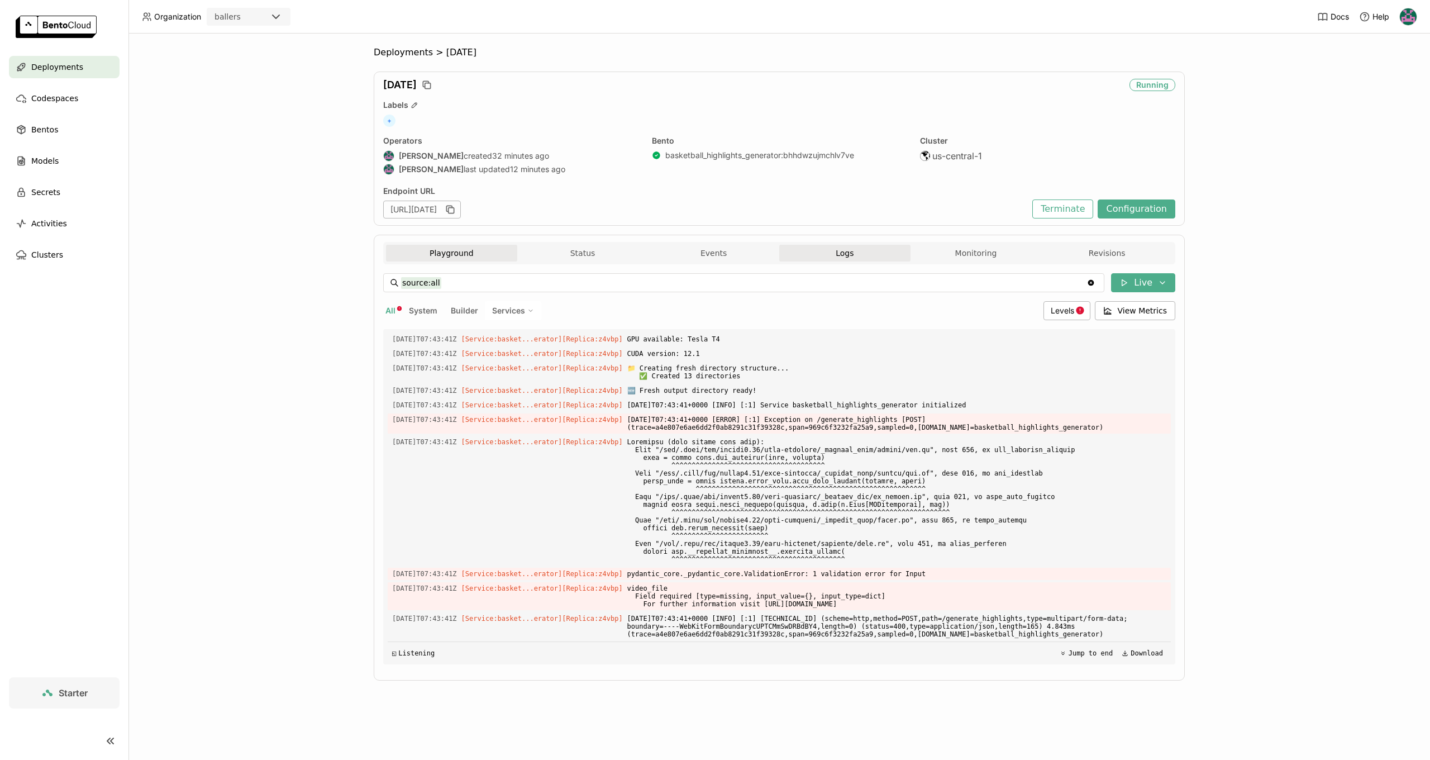
click at [426, 247] on button "Playground" at bounding box center [451, 253] width 131 height 17
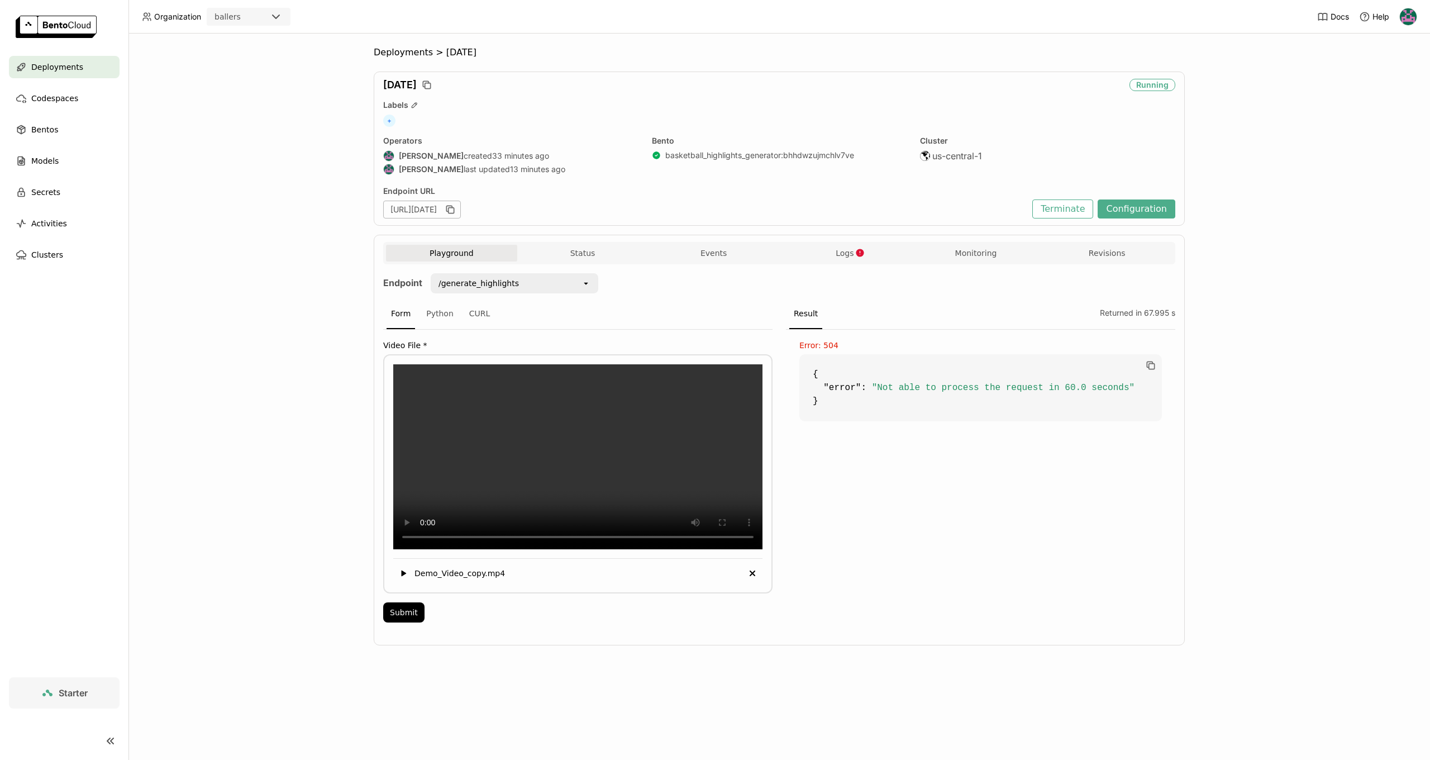
click at [835, 244] on div "Playground Status Events Logs Monitoring Revisions" at bounding box center [779, 253] width 792 height 22
click at [840, 258] on button "Logs" at bounding box center [844, 253] width 131 height 17
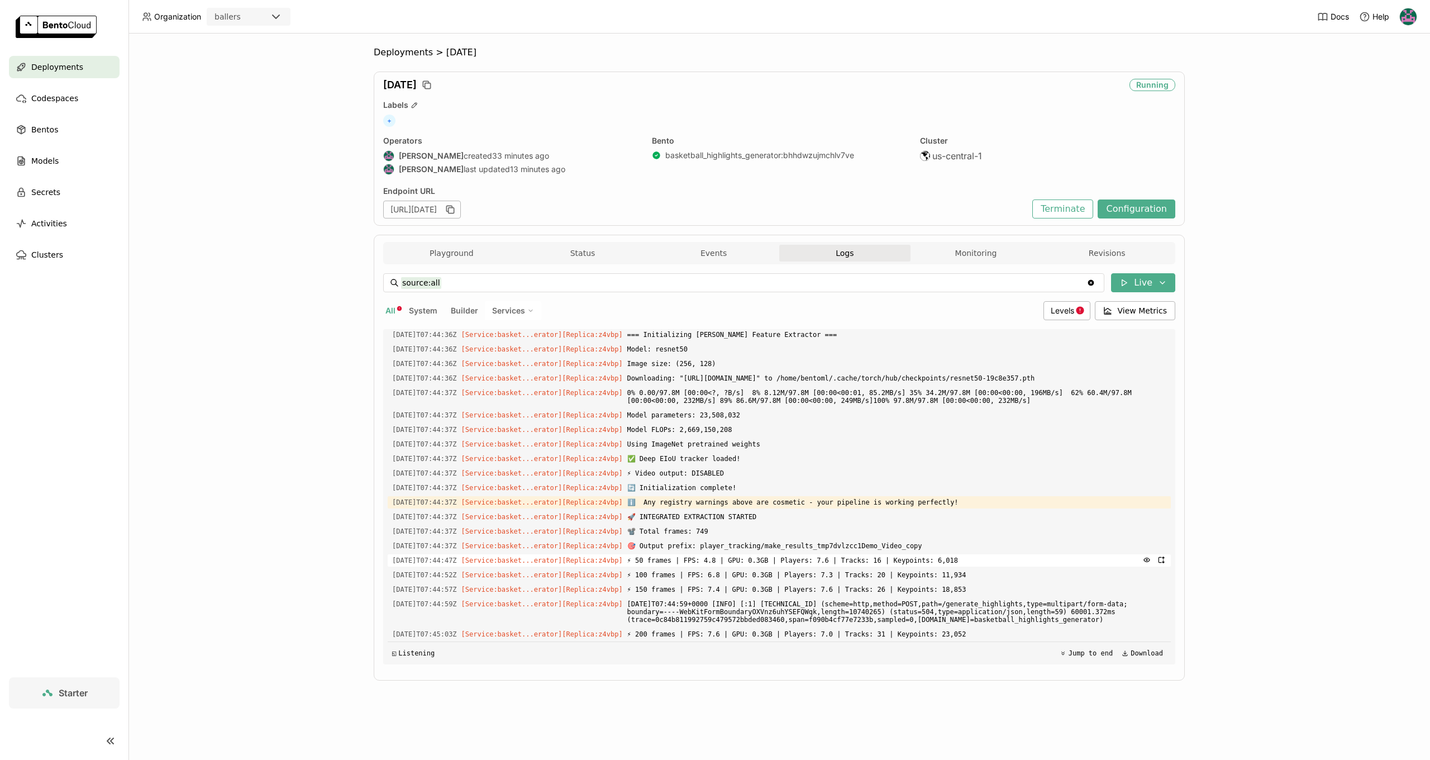
scroll to position [16721, 0]
drag, startPoint x: 866, startPoint y: 603, endPoint x: 995, endPoint y: 609, distance: 129.2
click at [995, 609] on span "2025-09-04T07:44:59+0000 [INFO] [:1] 10.1.19.12:55490 (scheme=http,method=POST,…" at bounding box center [896, 612] width 539 height 28
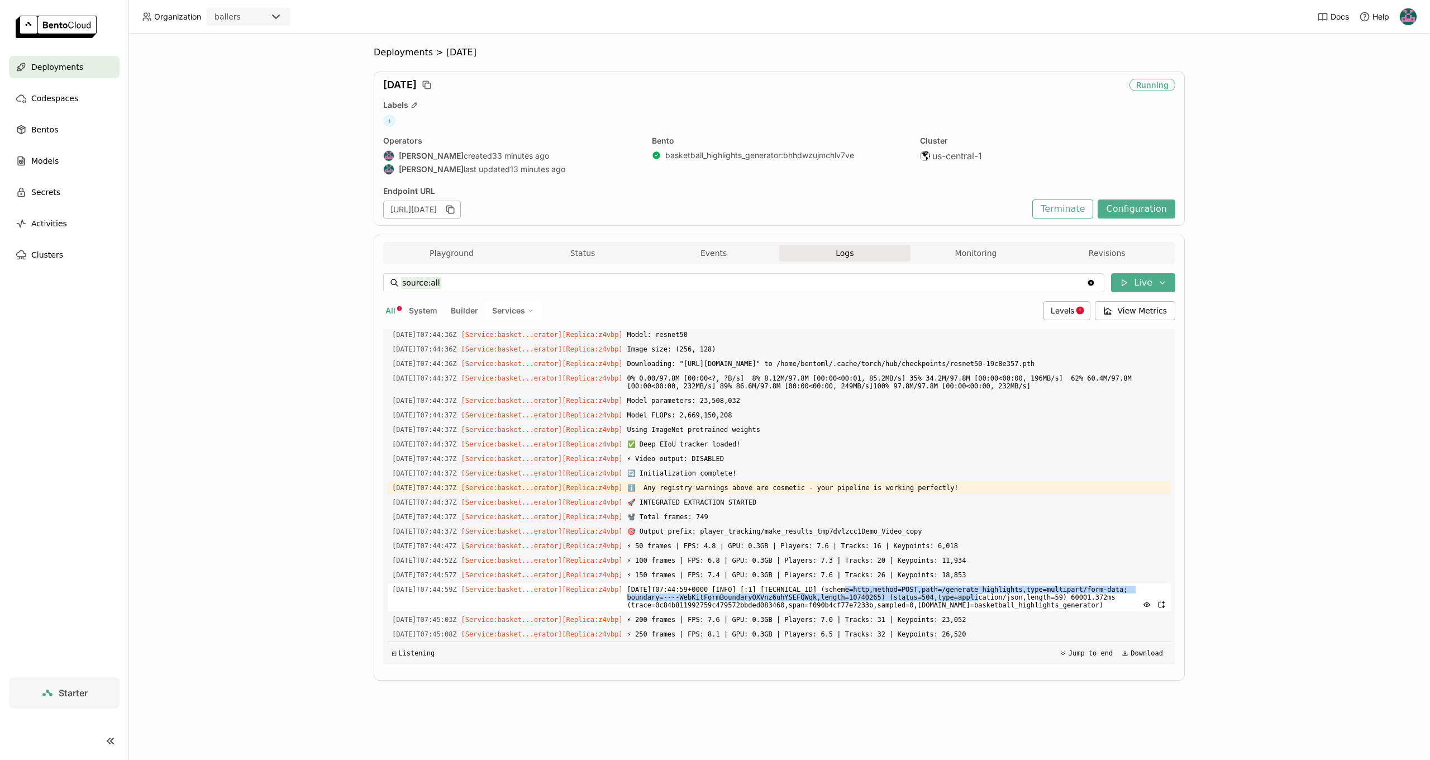
drag, startPoint x: 995, startPoint y: 609, endPoint x: 658, endPoint y: 345, distance: 428.1
click at [994, 609] on span "2025-09-04T07:44:59+0000 [INFO] [:1] 10.1.19.12:55490 (scheme=http,method=POST,…" at bounding box center [896, 597] width 539 height 28
click at [444, 253] on button "Playground" at bounding box center [451, 253] width 131 height 17
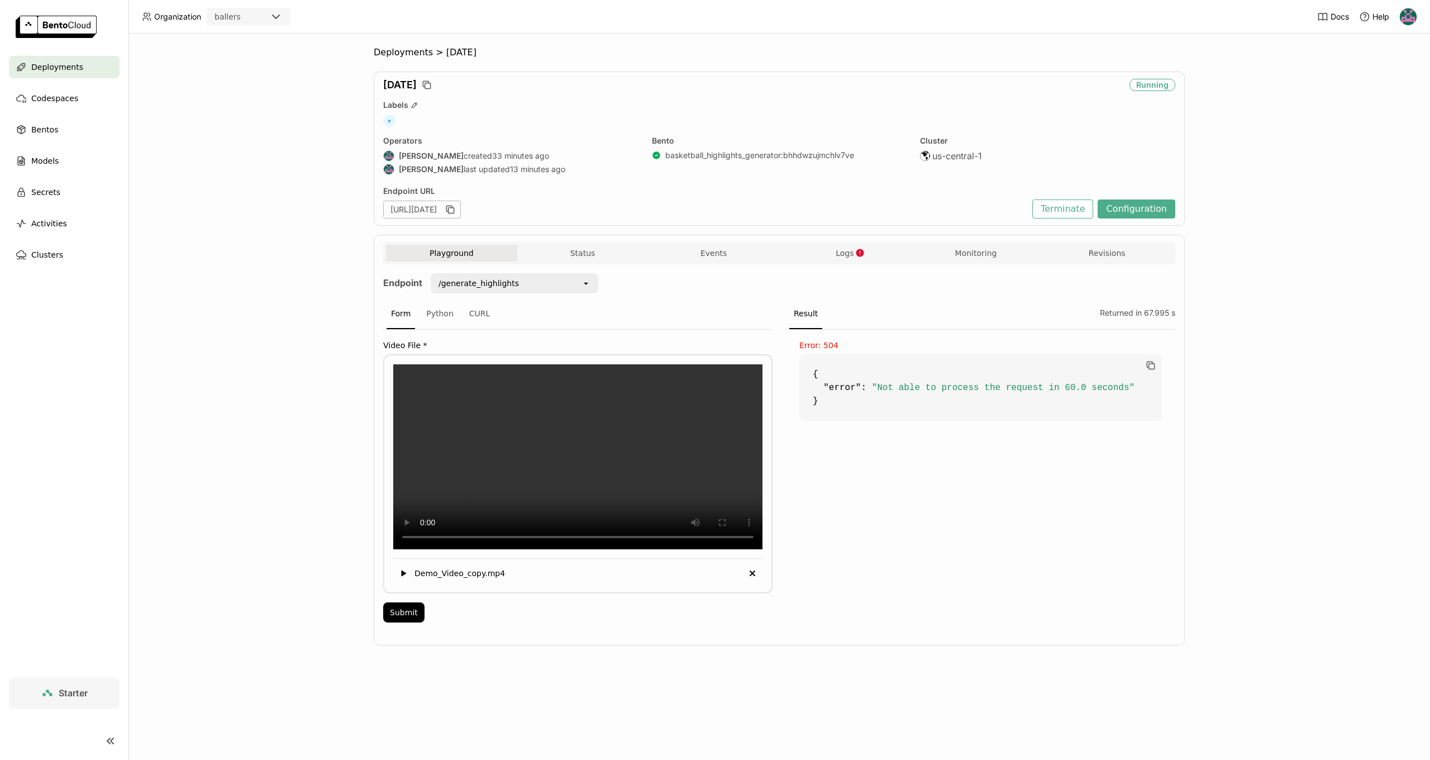
click at [843, 256] on span "Logs" at bounding box center [845, 253] width 18 height 10
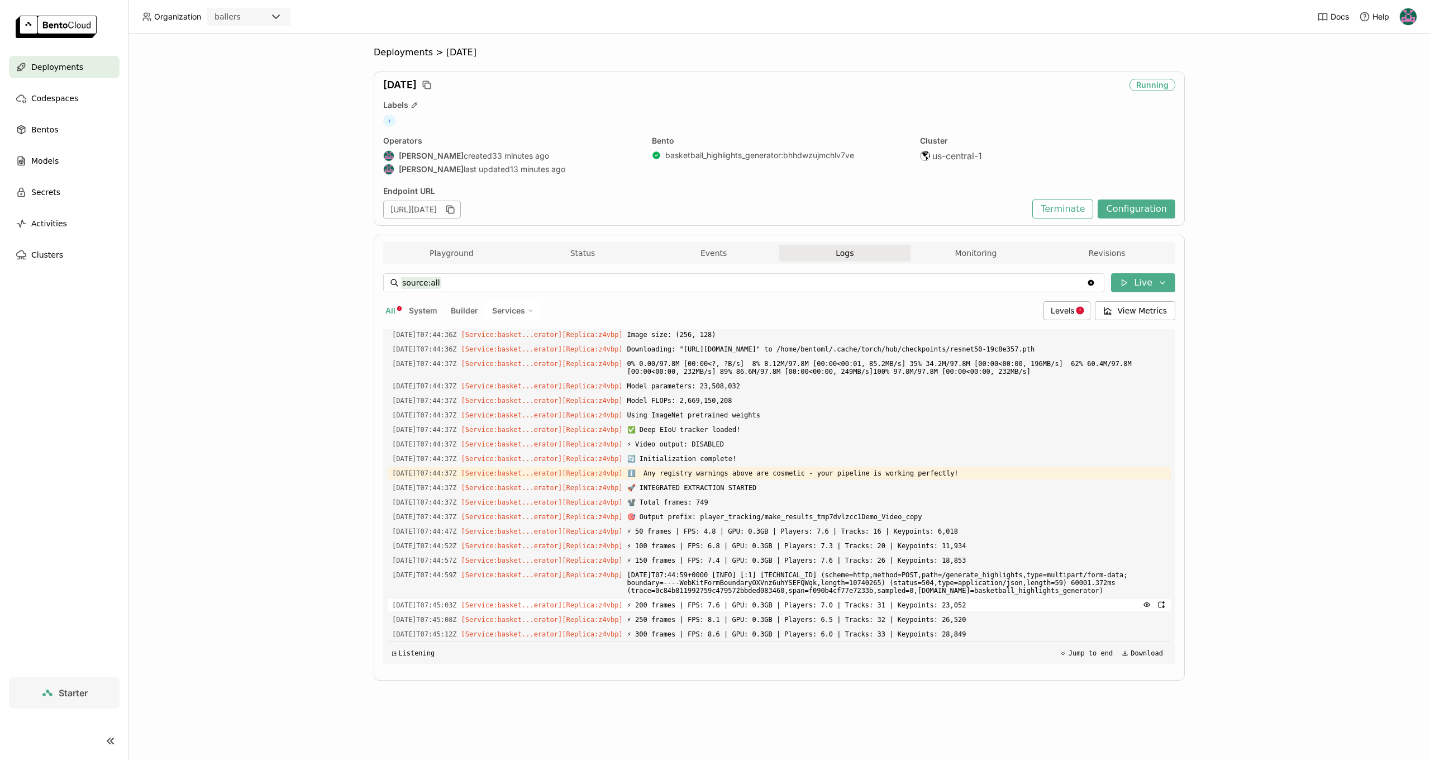
scroll to position [16750, 0]
drag, startPoint x: 836, startPoint y: 604, endPoint x: 831, endPoint y: 534, distance: 70.0
click at [836, 603] on span "⚡ 200 frames | FPS: 7.6 | GPU: 0.3GB | Players: 7.0 | Tracks: 31 | Keypoints: 2…" at bounding box center [896, 605] width 539 height 12
click at [1139, 205] on button "Configuration" at bounding box center [1137, 208] width 78 height 19
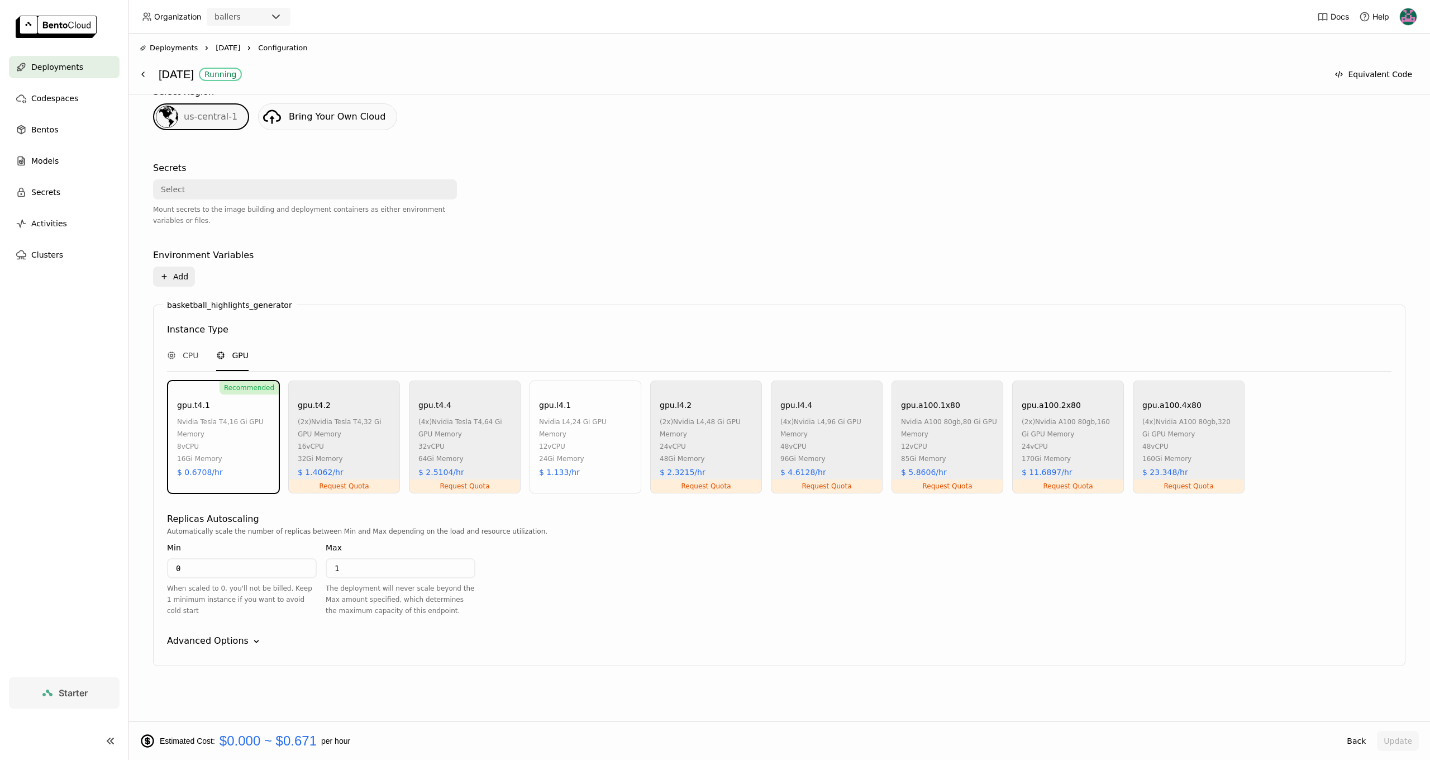
scroll to position [290, 0]
click at [229, 631] on div "basketball_highlights_generator Instance Type CPU GPU Recommended gpu.t4.1 nvid…" at bounding box center [779, 484] width 1252 height 361
click at [230, 633] on div "basketball_highlights_generator Instance Type CPU GPU Recommended gpu.t4.1 nvid…" at bounding box center [779, 484] width 1252 height 361
drag, startPoint x: 240, startPoint y: 642, endPoint x: 264, endPoint y: 612, distance: 38.6
click at [240, 642] on div "Advanced Options" at bounding box center [208, 640] width 82 height 13
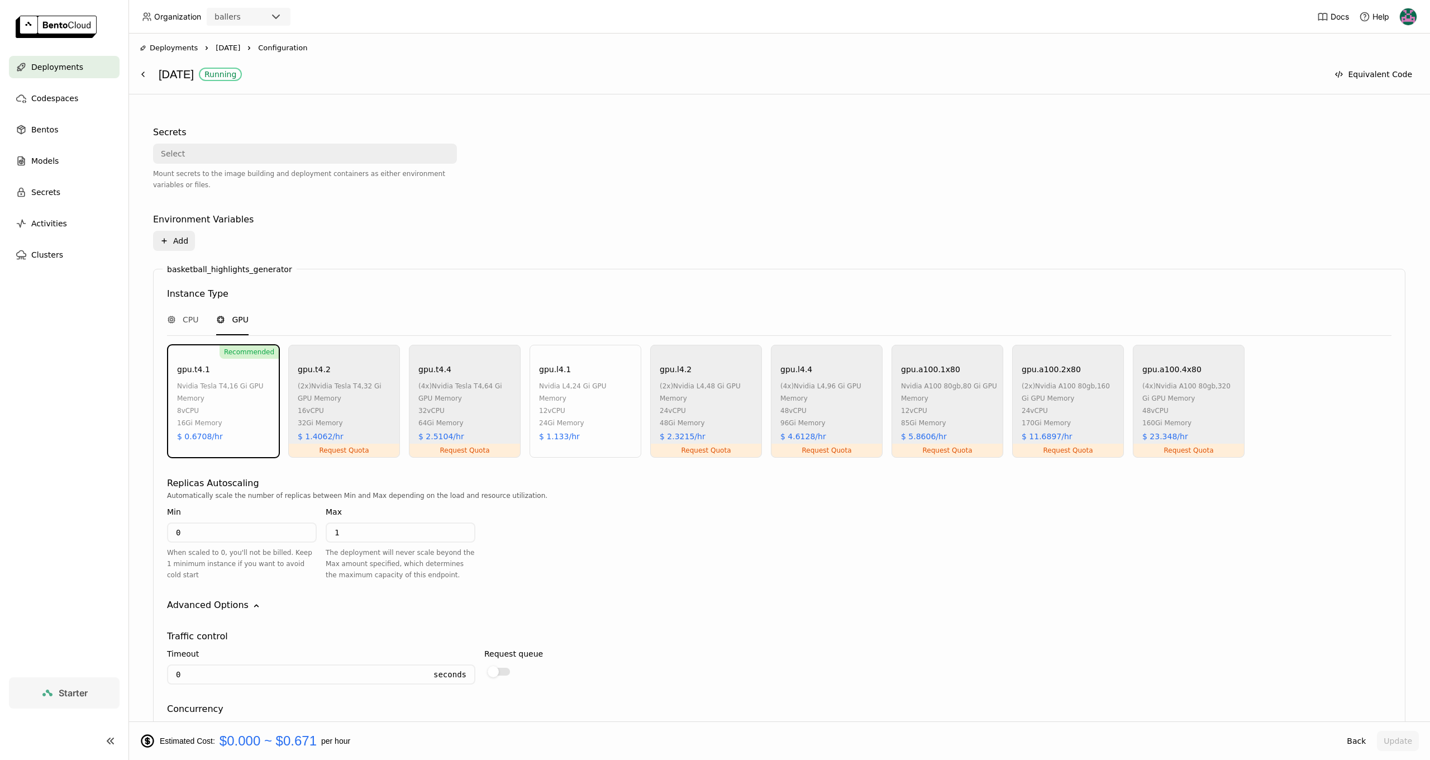
scroll to position [578, 0]
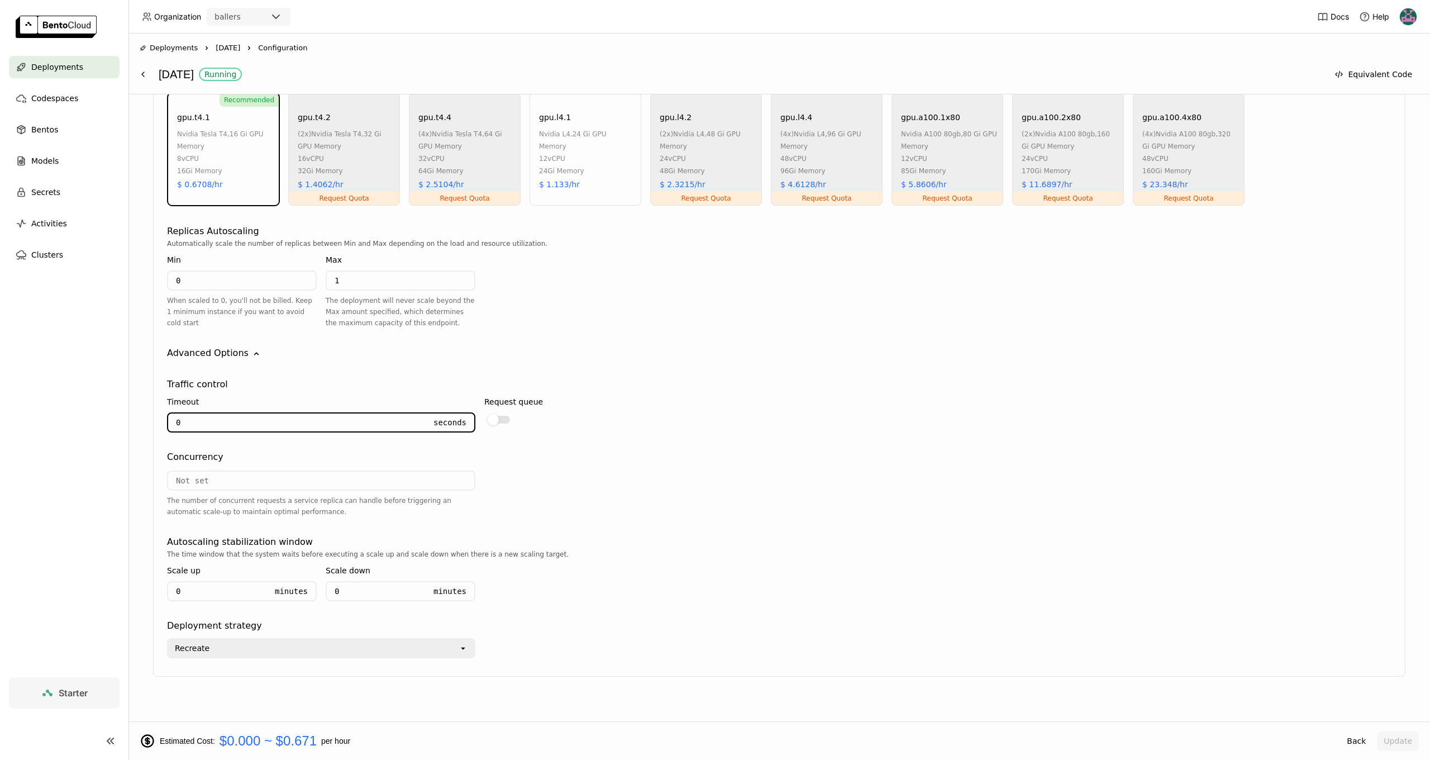
click at [259, 425] on input "0" at bounding box center [297, 422] width 258 height 18
drag, startPoint x: 194, startPoint y: 419, endPoint x: 159, endPoint y: 419, distance: 35.2
click at [159, 419] on div "basketball_highlights_generator Instance Type CPU GPU Recommended gpu.t4.1 nvid…" at bounding box center [779, 347] width 1252 height 660
click at [301, 421] on input "0" at bounding box center [297, 422] width 258 height 18
click at [248, 422] on input "0" at bounding box center [297, 422] width 258 height 18
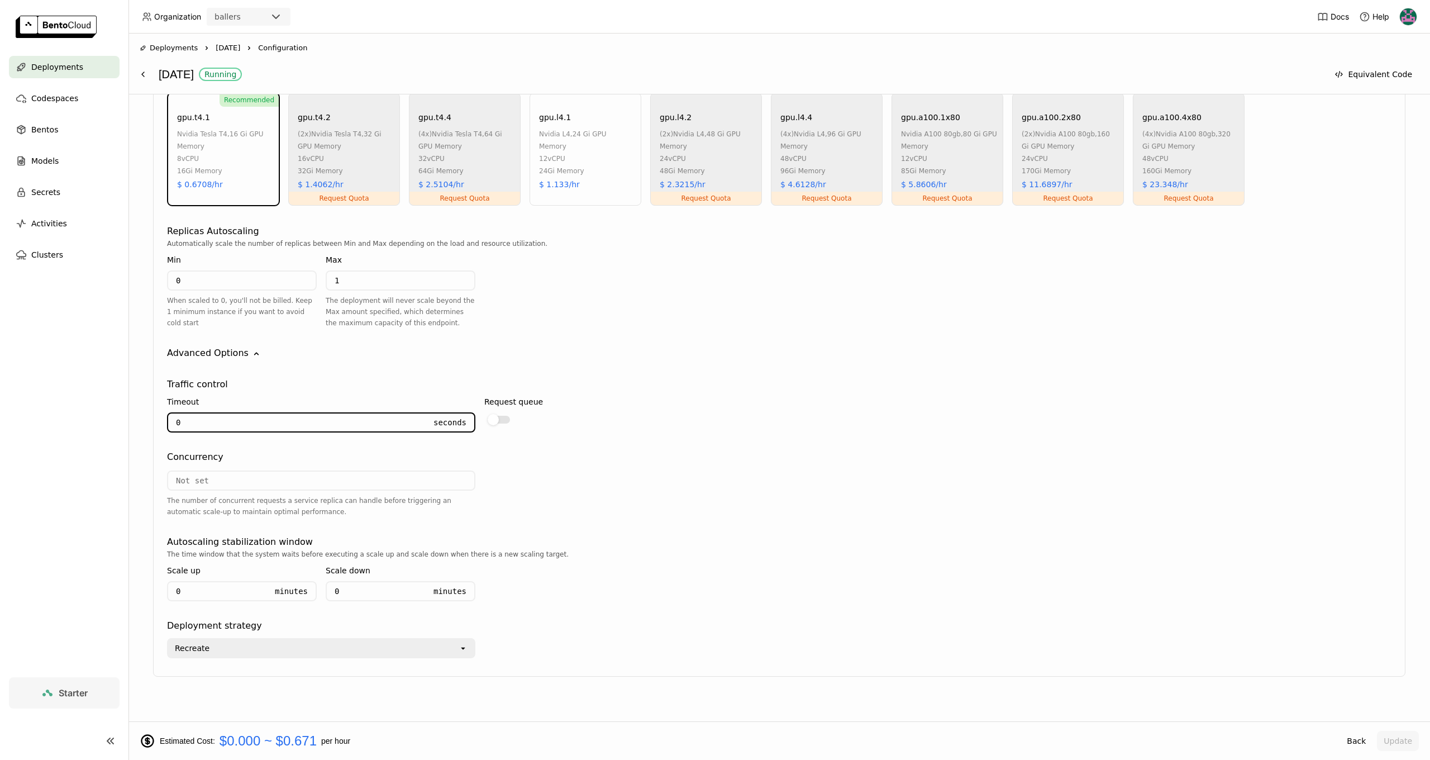
drag, startPoint x: 200, startPoint y: 423, endPoint x: 164, endPoint y: 423, distance: 35.8
click at [164, 423] on div "basketball_highlights_generator Instance Type CPU GPU Recommended gpu.t4.1 nvid…" at bounding box center [779, 347] width 1252 height 660
click at [311, 526] on div "Traffic control Timeout 0 Seconds Request queue Concurrency The number of concu…" at bounding box center [779, 509] width 1224 height 298
drag, startPoint x: 190, startPoint y: 423, endPoint x: 168, endPoint y: 418, distance: 23.4
click at [168, 418] on div "0 Seconds" at bounding box center [321, 422] width 308 height 20
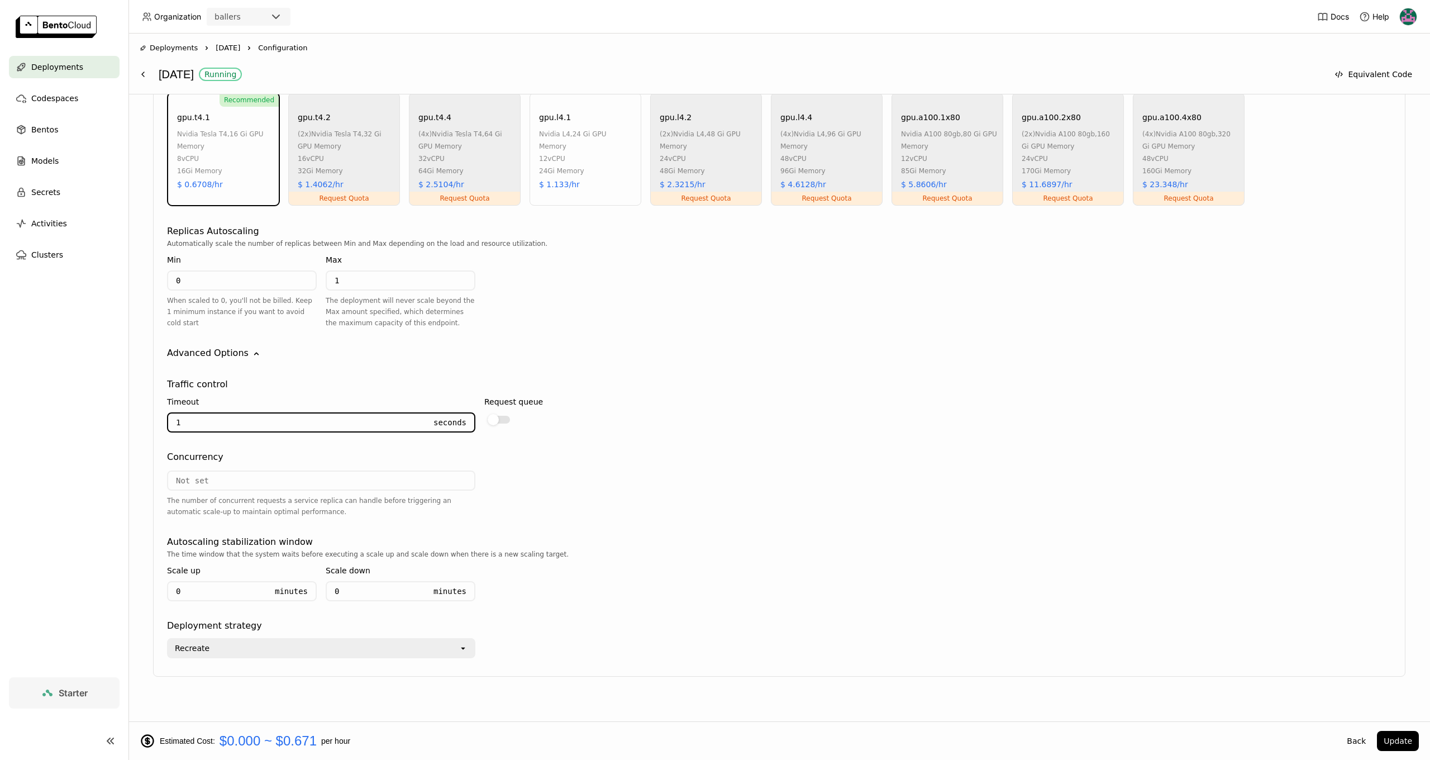
type input "10"
click at [226, 421] on input "10" at bounding box center [297, 422] width 258 height 18
drag, startPoint x: 175, startPoint y: 426, endPoint x: 101, endPoint y: 428, distance: 74.3
click at [101, 428] on main "Deployments Codespaces Bentos Models Secrets Activities Clusters Starter Deploy…" at bounding box center [715, 380] width 1430 height 760
type input "1"
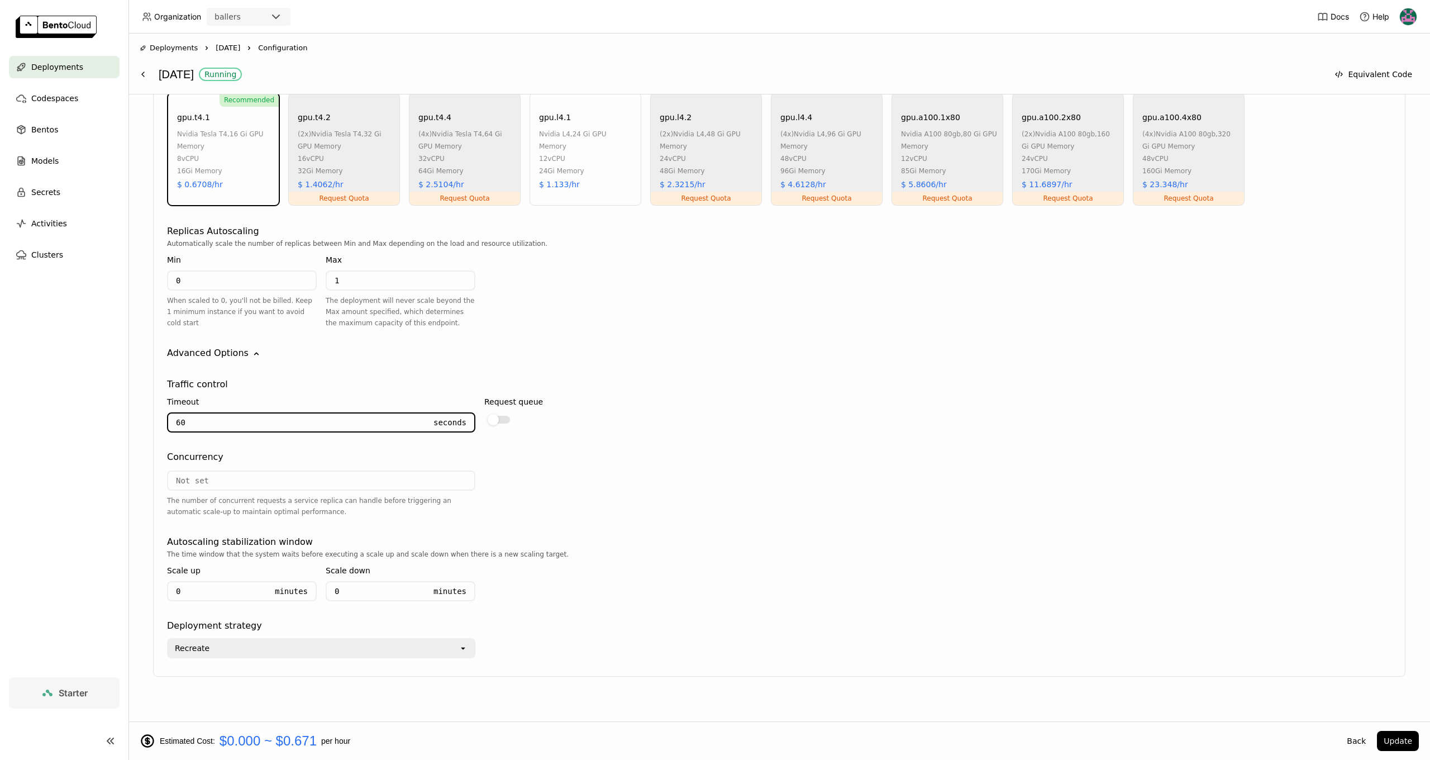
type input "6"
drag, startPoint x: 763, startPoint y: 410, endPoint x: 747, endPoint y: 409, distance: 15.6
click at [765, 410] on div "Request queue" at bounding box center [638, 413] width 308 height 44
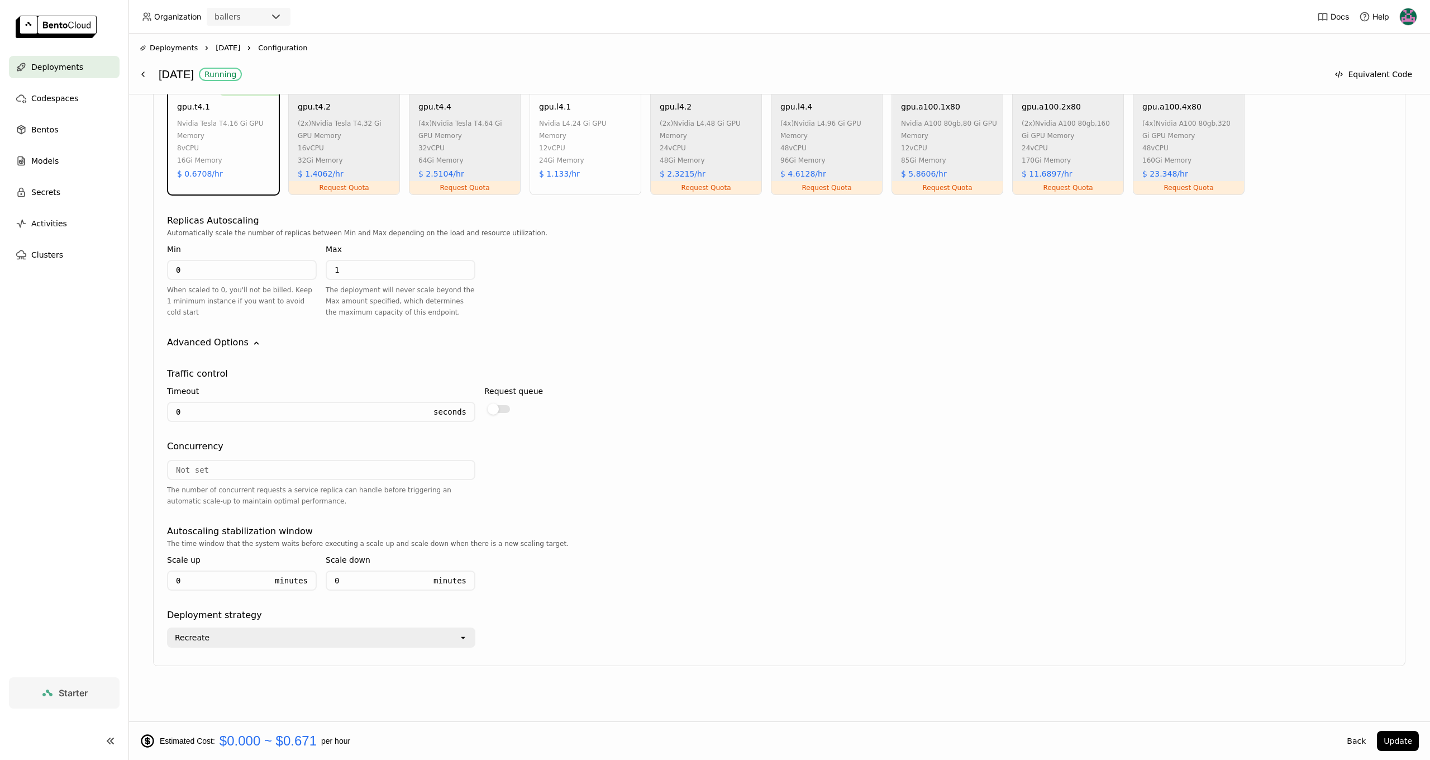
scroll to position [588, 0]
click at [198, 414] on input "0" at bounding box center [297, 412] width 258 height 18
drag, startPoint x: 208, startPoint y: 419, endPoint x: 158, endPoint y: 407, distance: 51.9
click at [158, 407] on div "basketball_highlights_generator Instance Type CPU GPU Recommended gpu.t4.1 nvid…" at bounding box center [779, 337] width 1252 height 660
click at [208, 406] on input "0" at bounding box center [297, 412] width 258 height 18
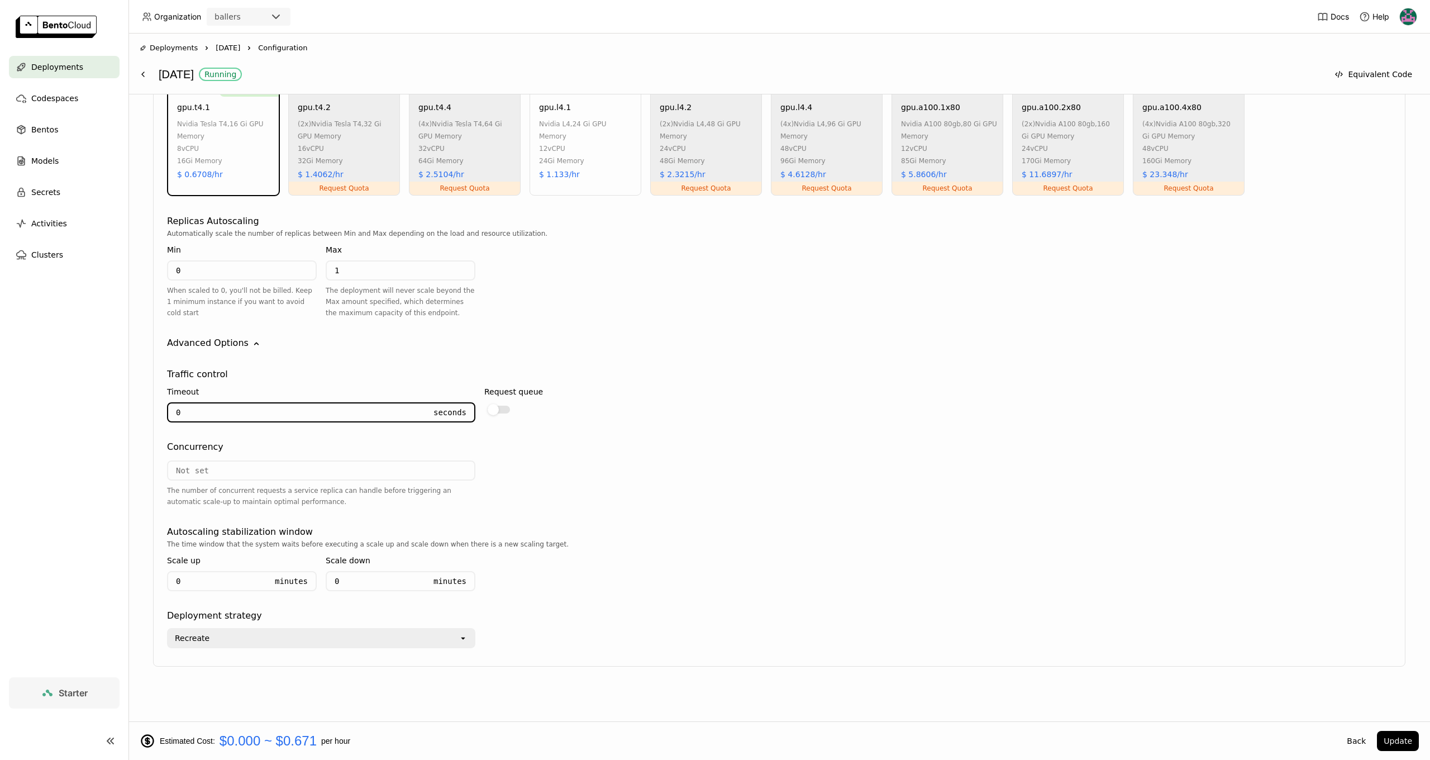
drag, startPoint x: 150, startPoint y: 406, endPoint x: 144, endPoint y: 405, distance: 6.2
click at [144, 405] on div "Deployment Config BentoML automatically recommends default configuration based …" at bounding box center [779, 187] width 1279 height 993
type input "600"
click at [249, 641] on div "Recreate" at bounding box center [313, 638] width 290 height 18
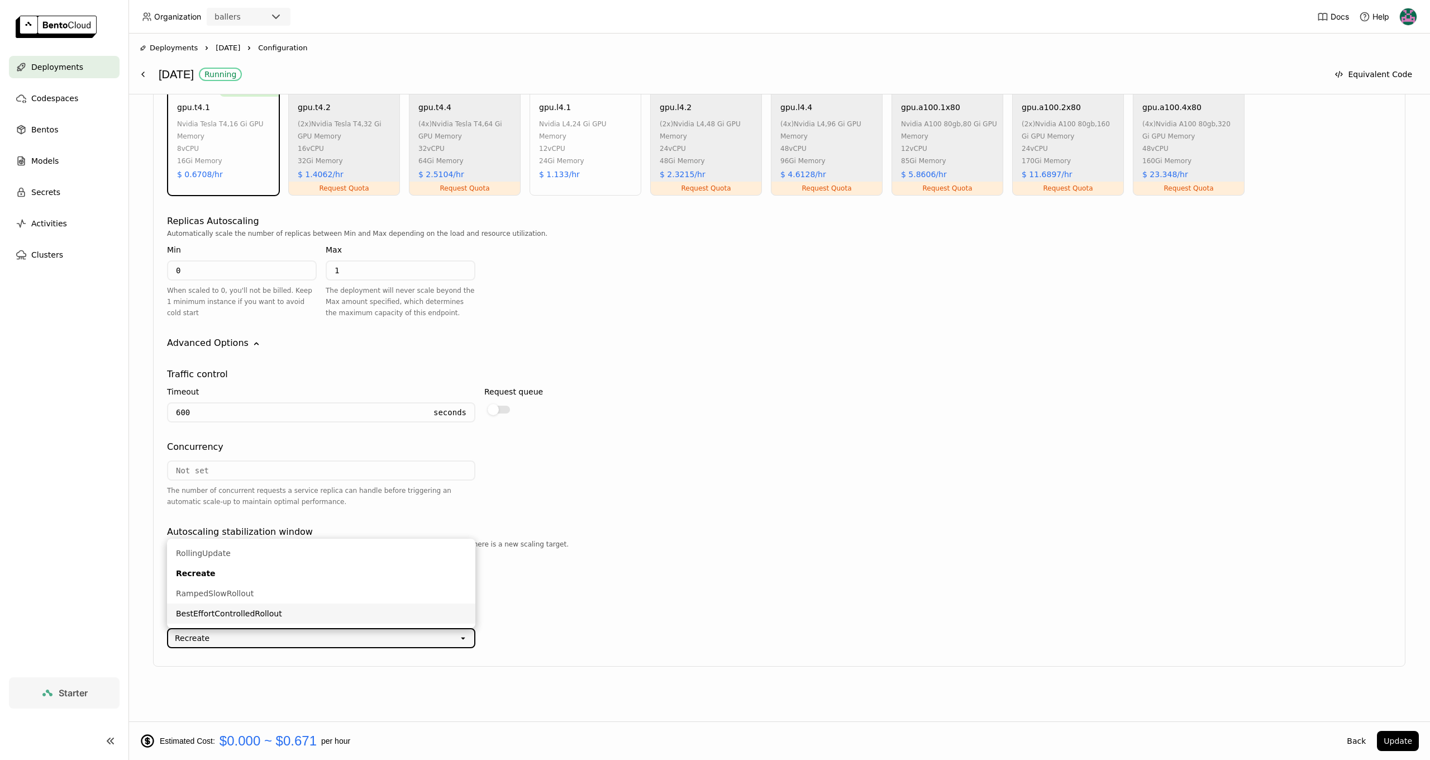
click at [293, 661] on div "basketball_highlights_generator Instance Type CPU GPU Recommended gpu.t4.1 nvid…" at bounding box center [779, 337] width 1252 height 660
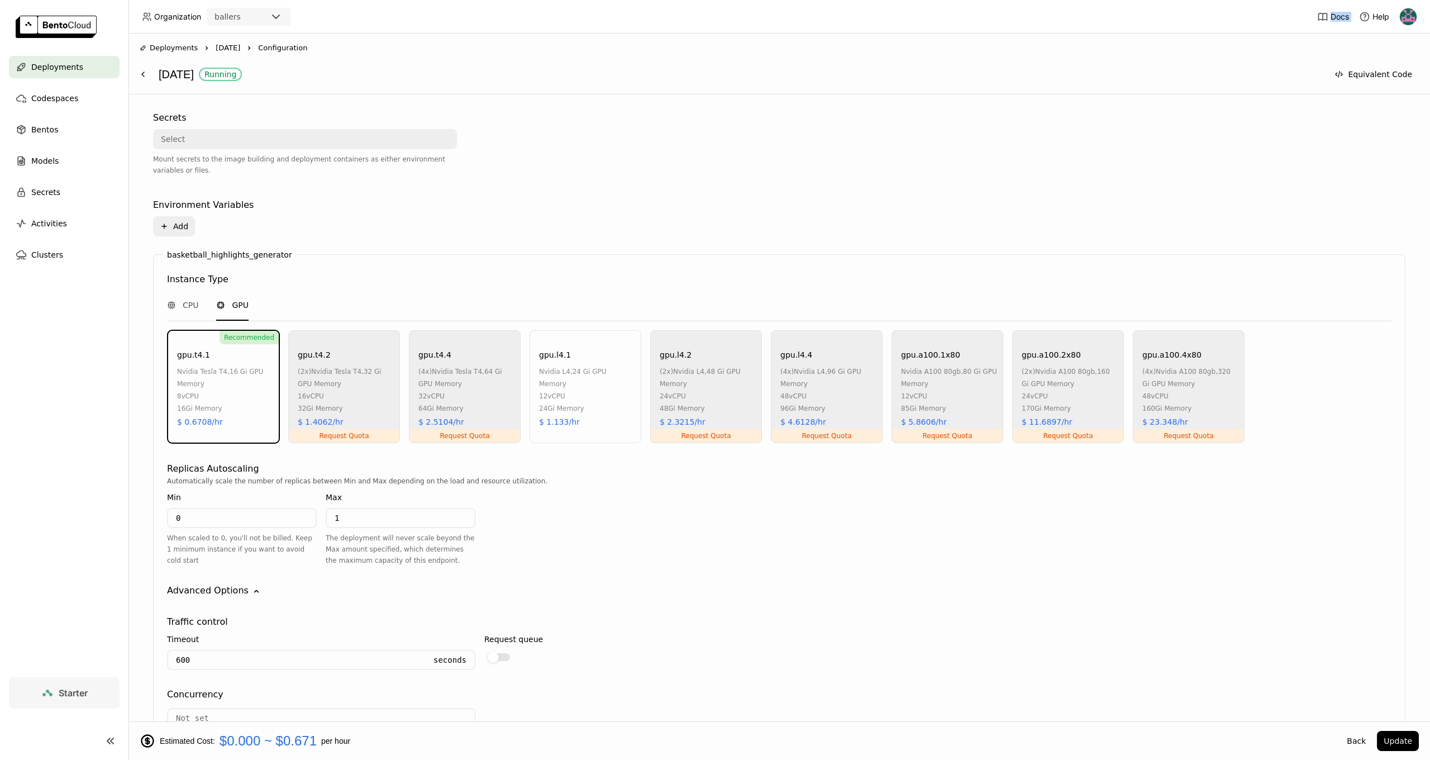
scroll to position [355, 0]
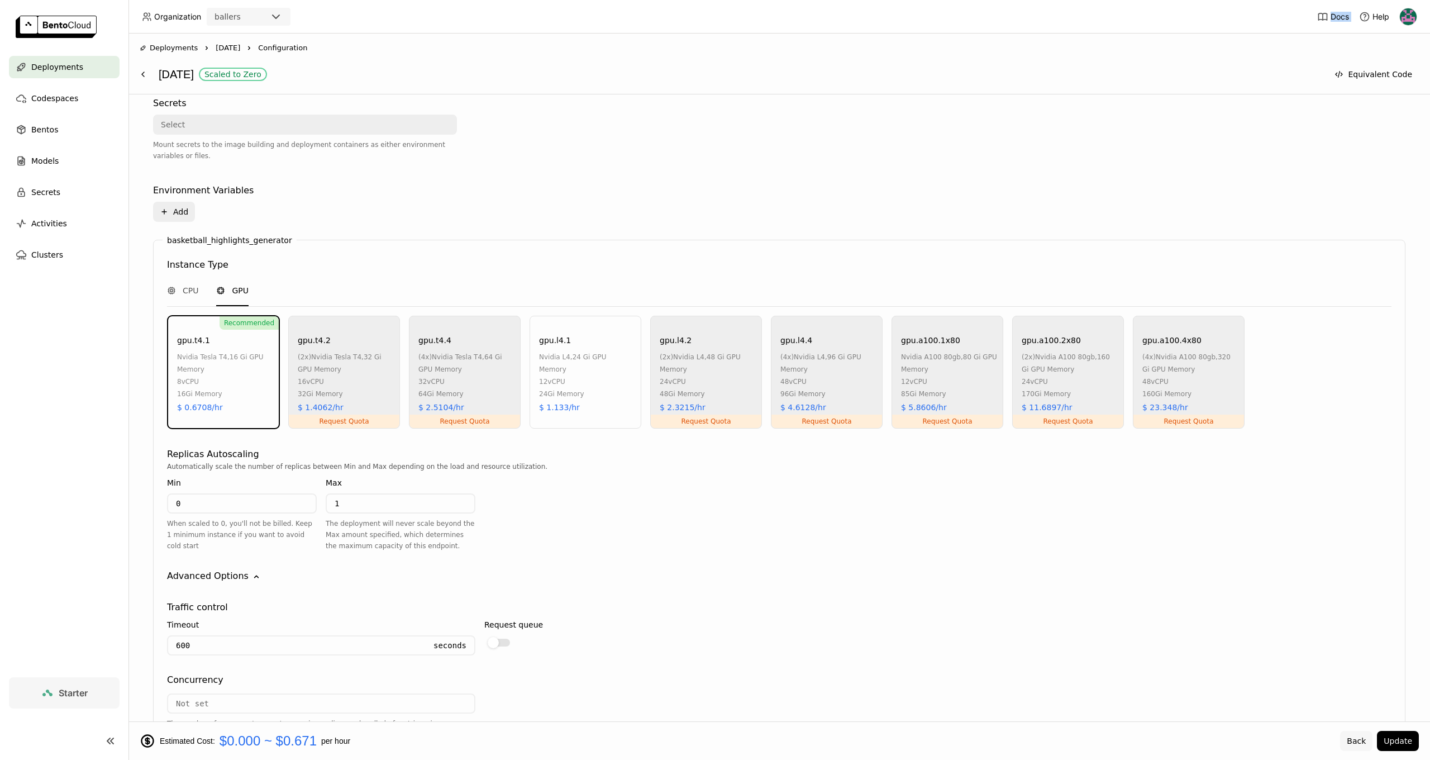
click at [1355, 745] on button "Back" at bounding box center [1356, 741] width 32 height 20
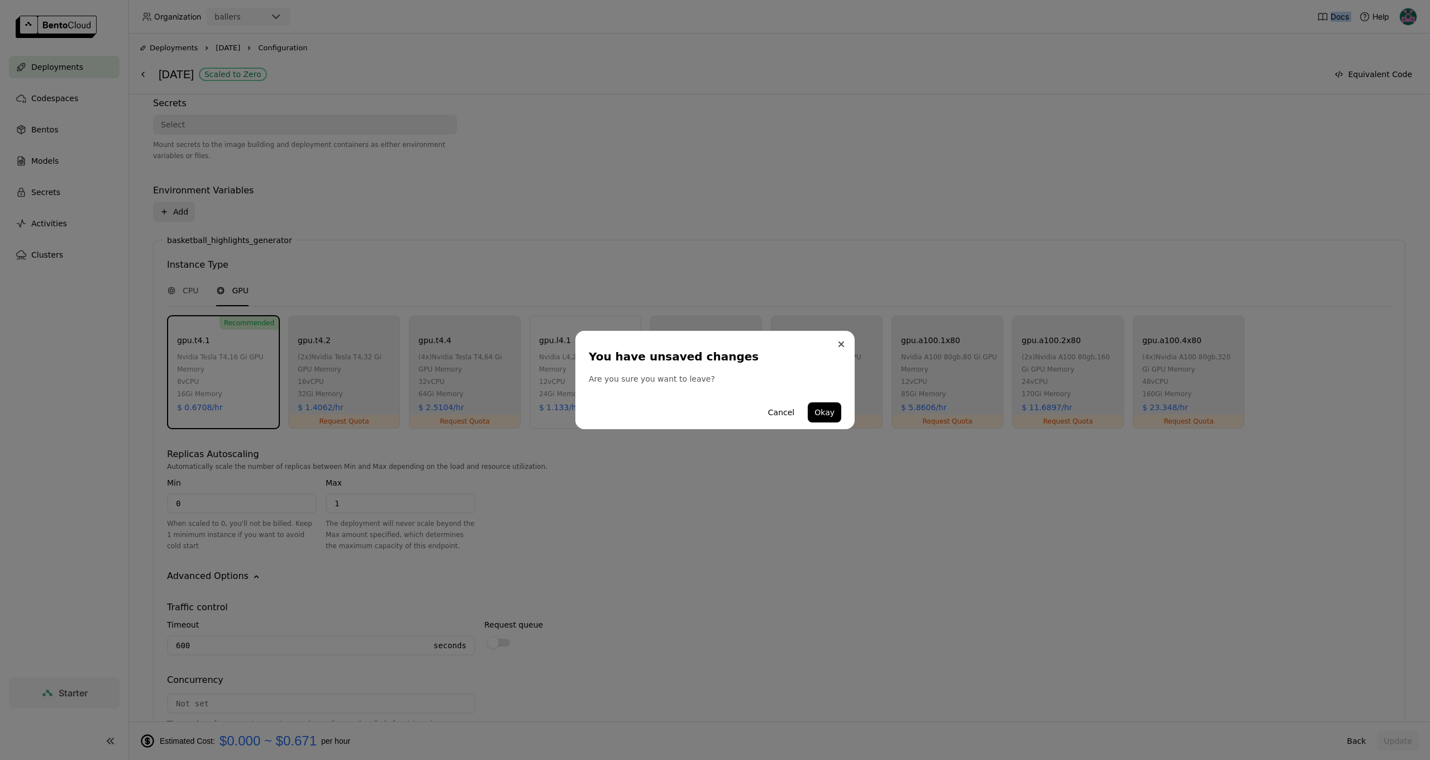
click at [842, 342] on icon "Close" at bounding box center [841, 344] width 6 height 6
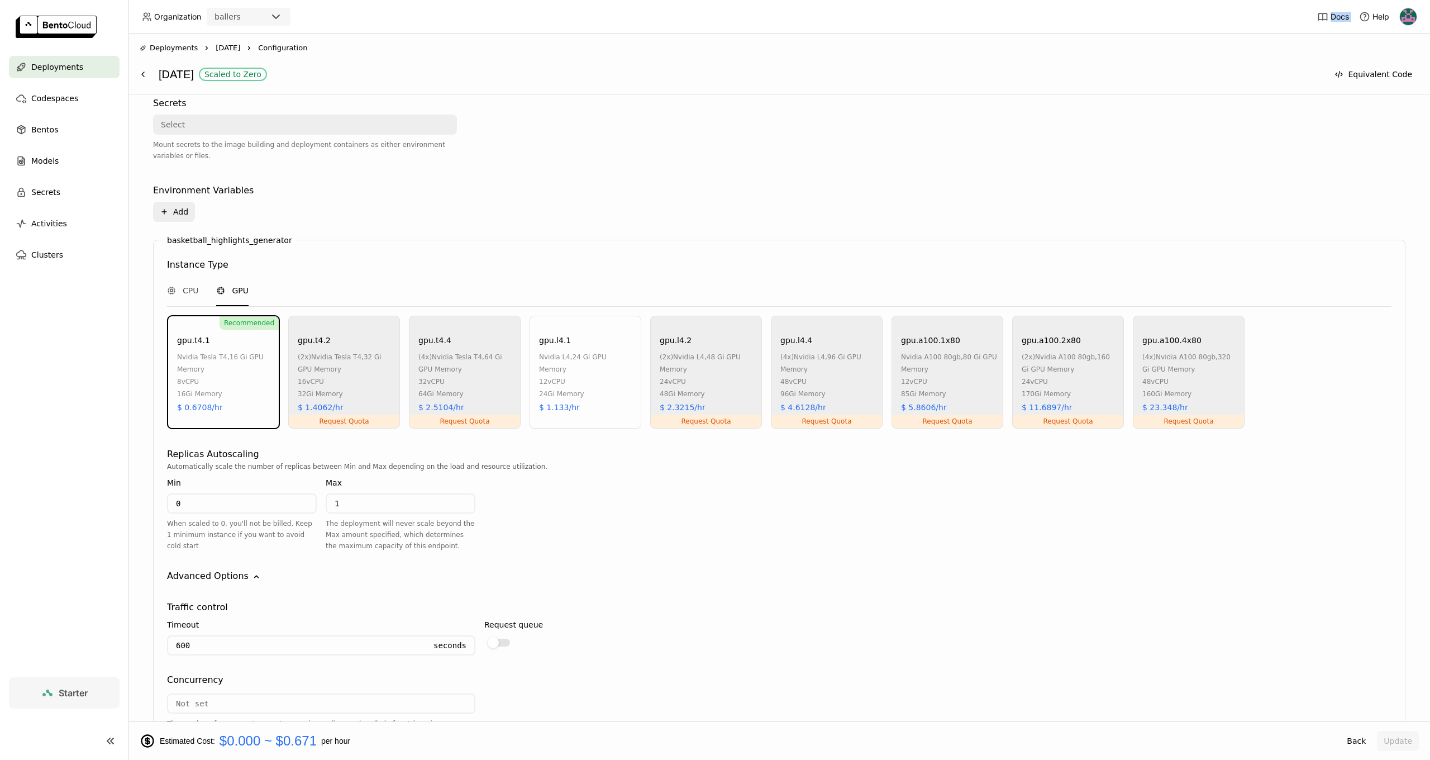
click at [54, 69] on span "Deployments" at bounding box center [57, 66] width 52 height 13
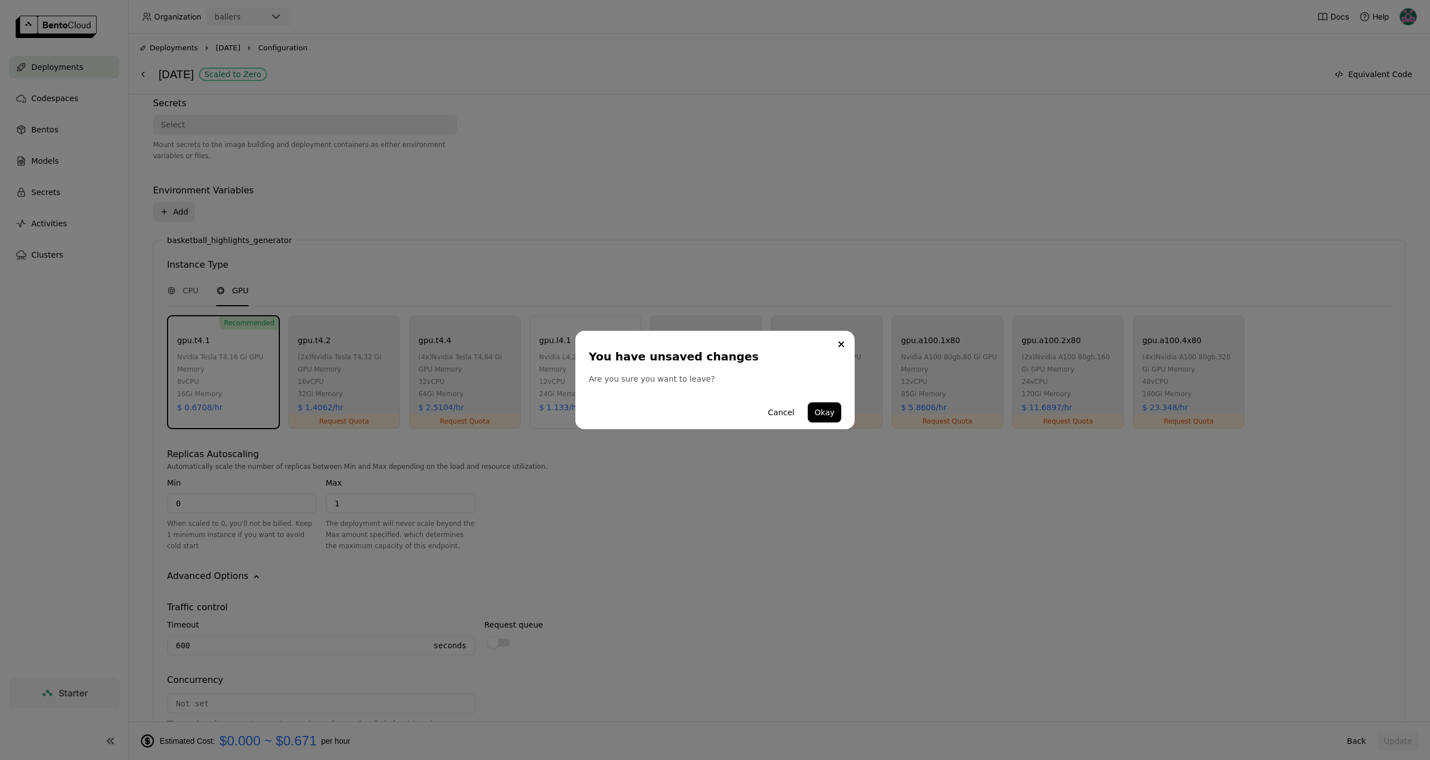
click at [827, 399] on div "Cancel Okay" at bounding box center [715, 412] width 252 height 34
click at [824, 406] on button "Okay" at bounding box center [825, 412] width 34 height 20
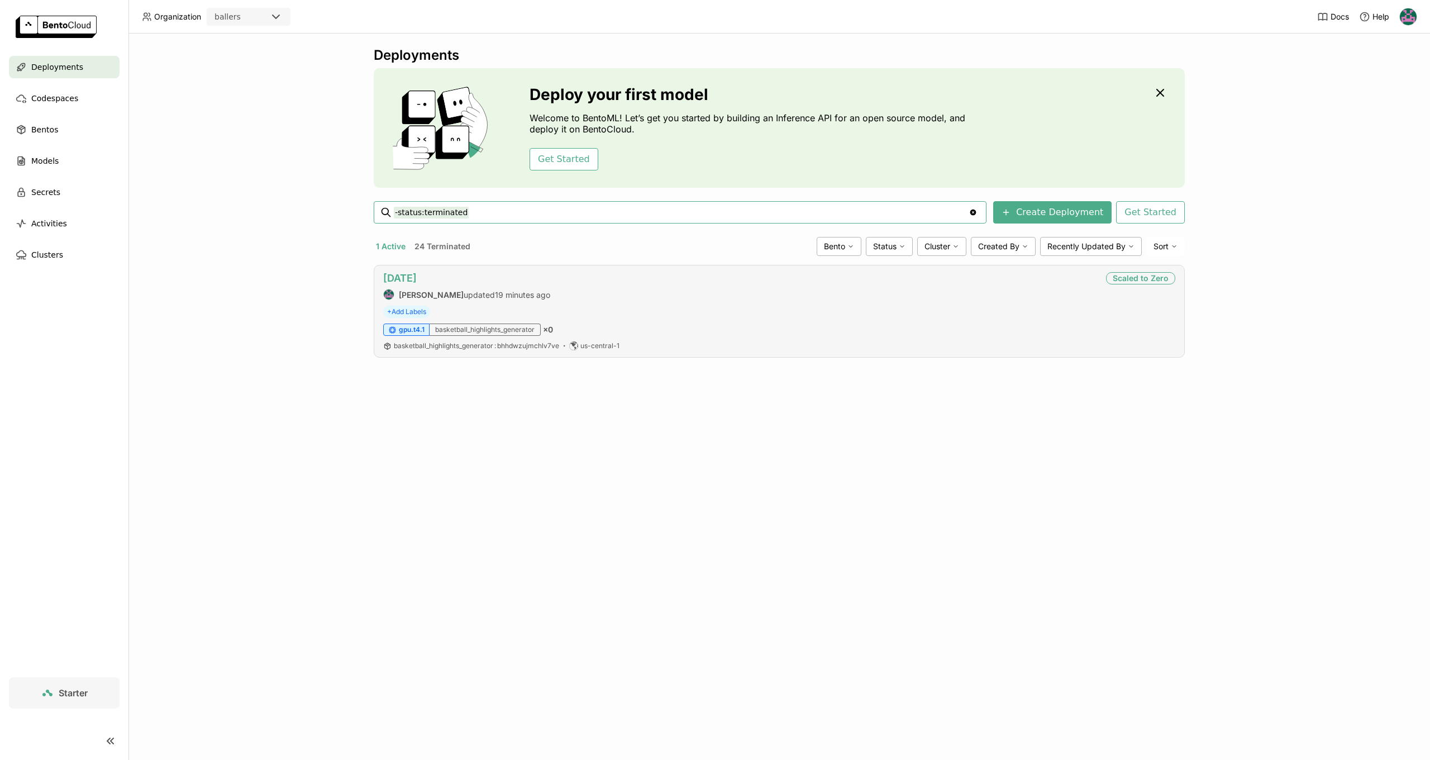
click at [402, 278] on link "aug19" at bounding box center [400, 278] width 34 height 12
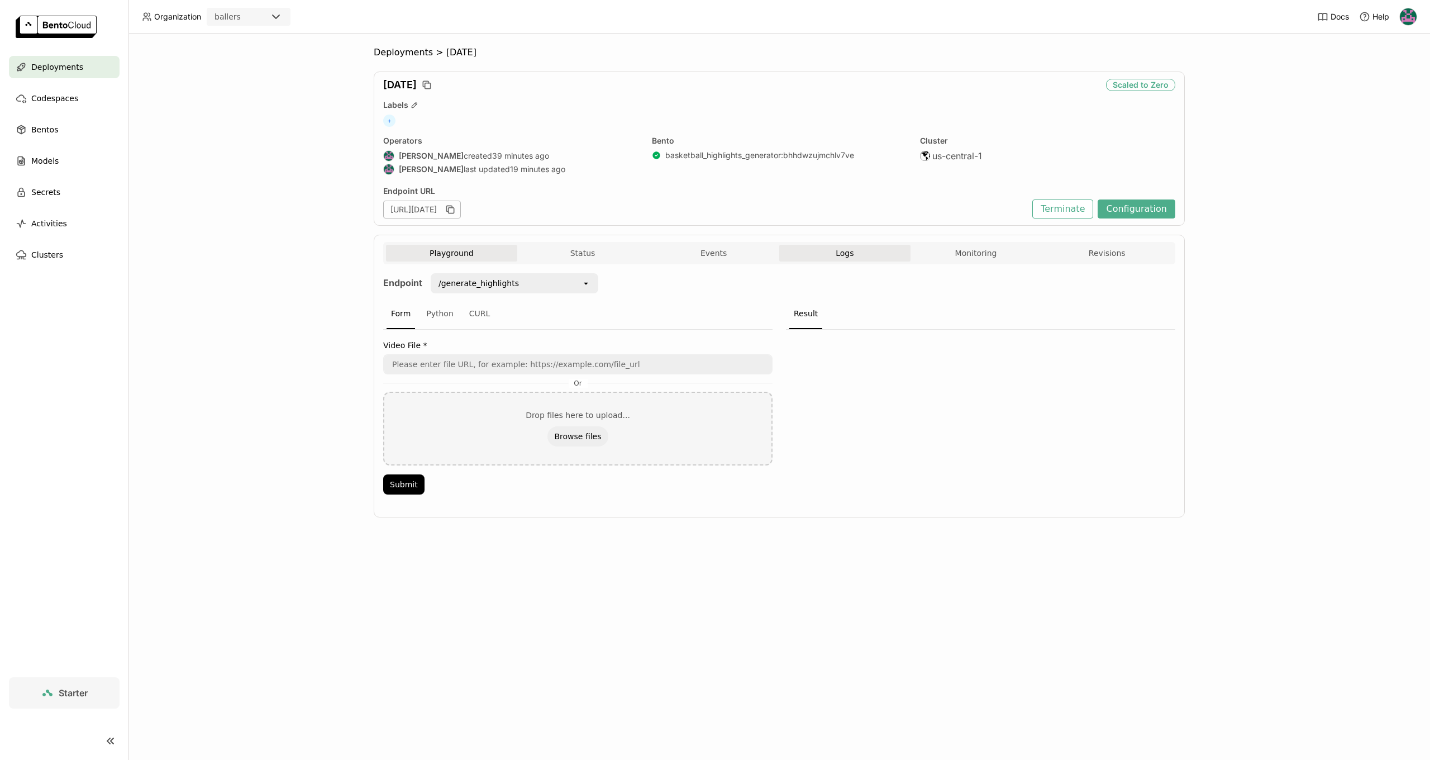
click at [853, 255] on span "Logs" at bounding box center [845, 253] width 18 height 10
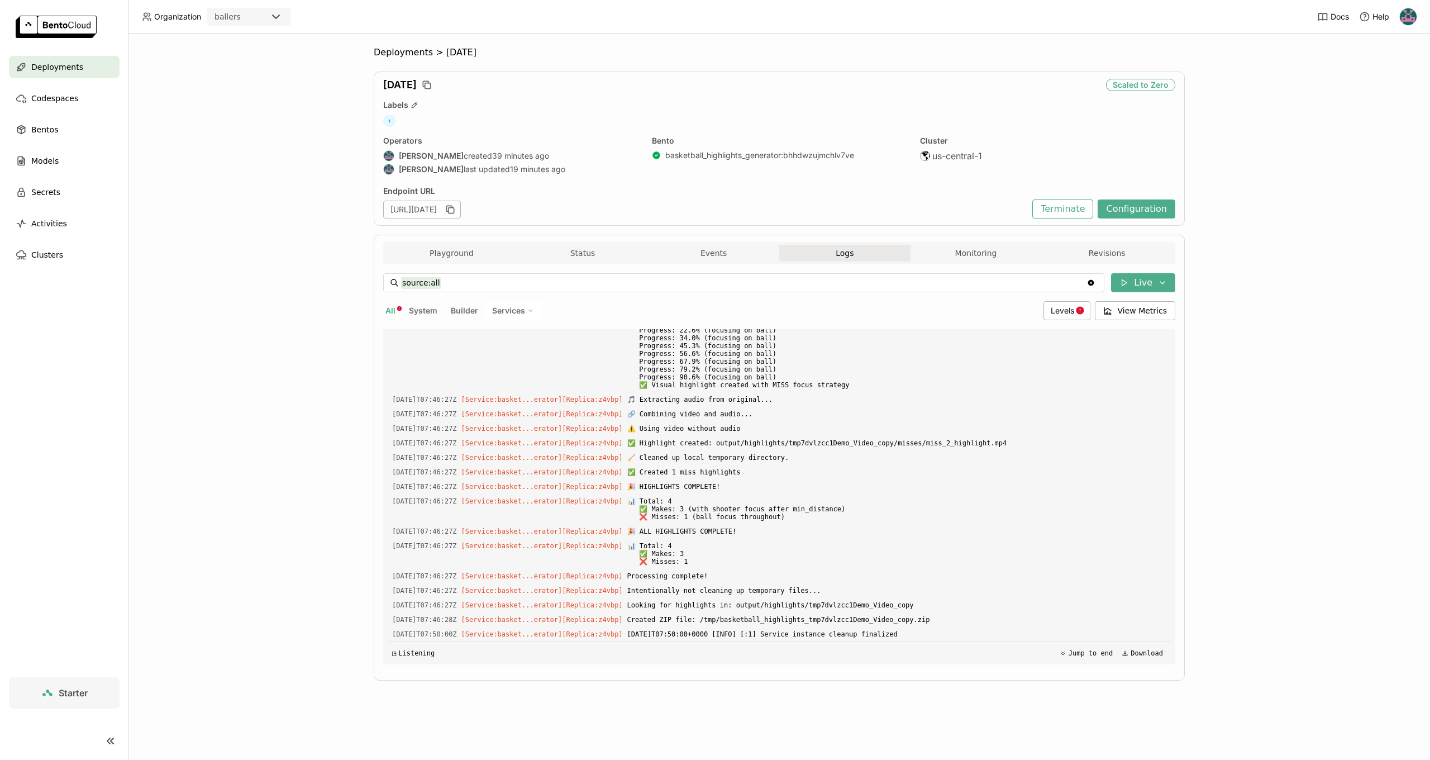
scroll to position [1, 1]
drag, startPoint x: 934, startPoint y: 632, endPoint x: 755, endPoint y: 619, distance: 179.8
click at [578, 624] on div "Load older logs 2025-09-04T07:46:20Z [Service:basket...erator] [Replica: z4vbp …" at bounding box center [779, 496] width 783 height 335
drag, startPoint x: 755, startPoint y: 619, endPoint x: 766, endPoint y: 622, distance: 10.8
click at [755, 619] on span "Created ZIP file: /tmp/basketball_highlights_tmp7dvlzcc1Demo_Video_copy.zip" at bounding box center [896, 619] width 539 height 12
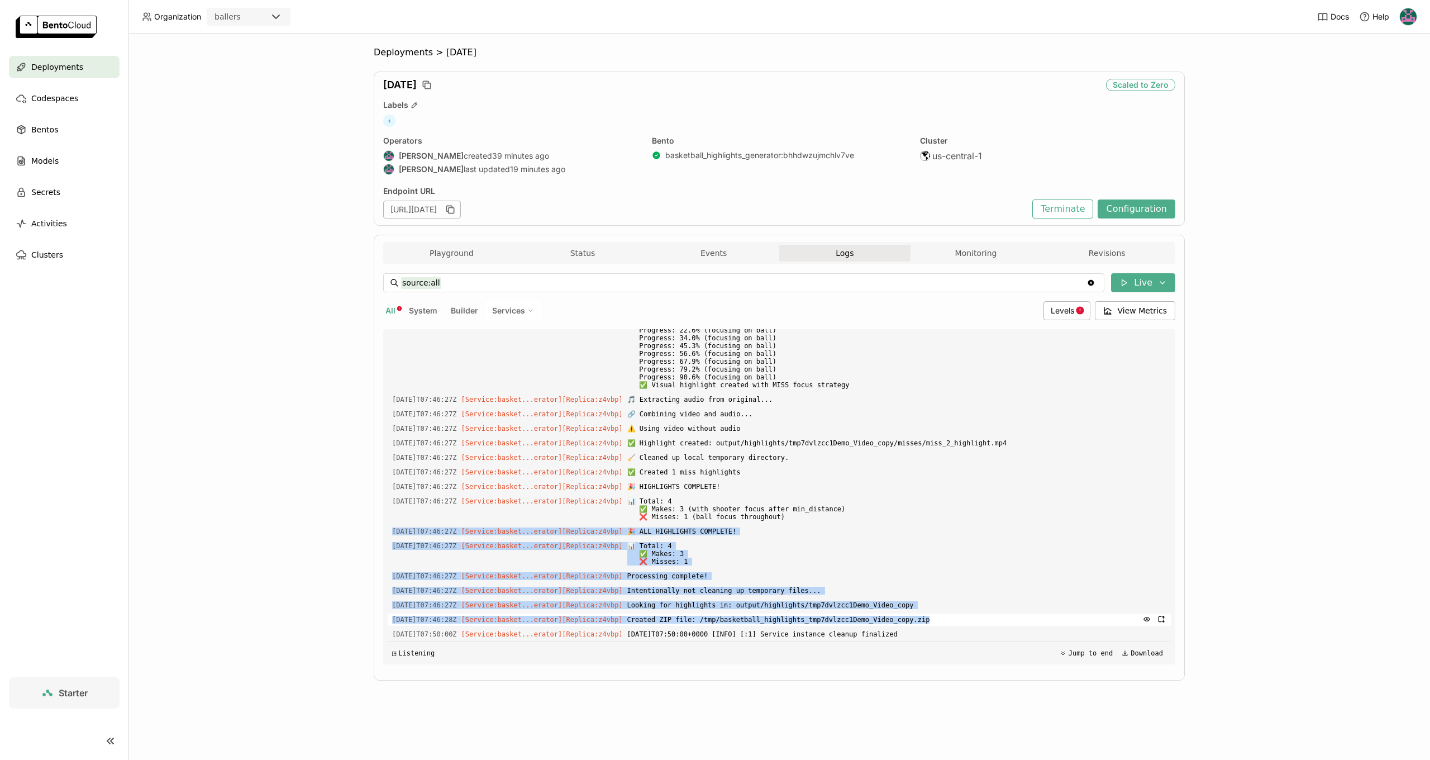
drag, startPoint x: 394, startPoint y: 517, endPoint x: 958, endPoint y: 623, distance: 573.9
click at [958, 623] on div "Load older logs 2025-09-04T07:46:20Z [Service:basket...erator] [Replica: z4vbp …" at bounding box center [779, 496] width 783 height 335
copy div "2025-09-04T07:46:27Z [Service:basket...erator] [Replica: z4vbp ] 🎉 ALL HIGHLIGH…"
click at [1114, 213] on button "Configuration" at bounding box center [1137, 208] width 78 height 19
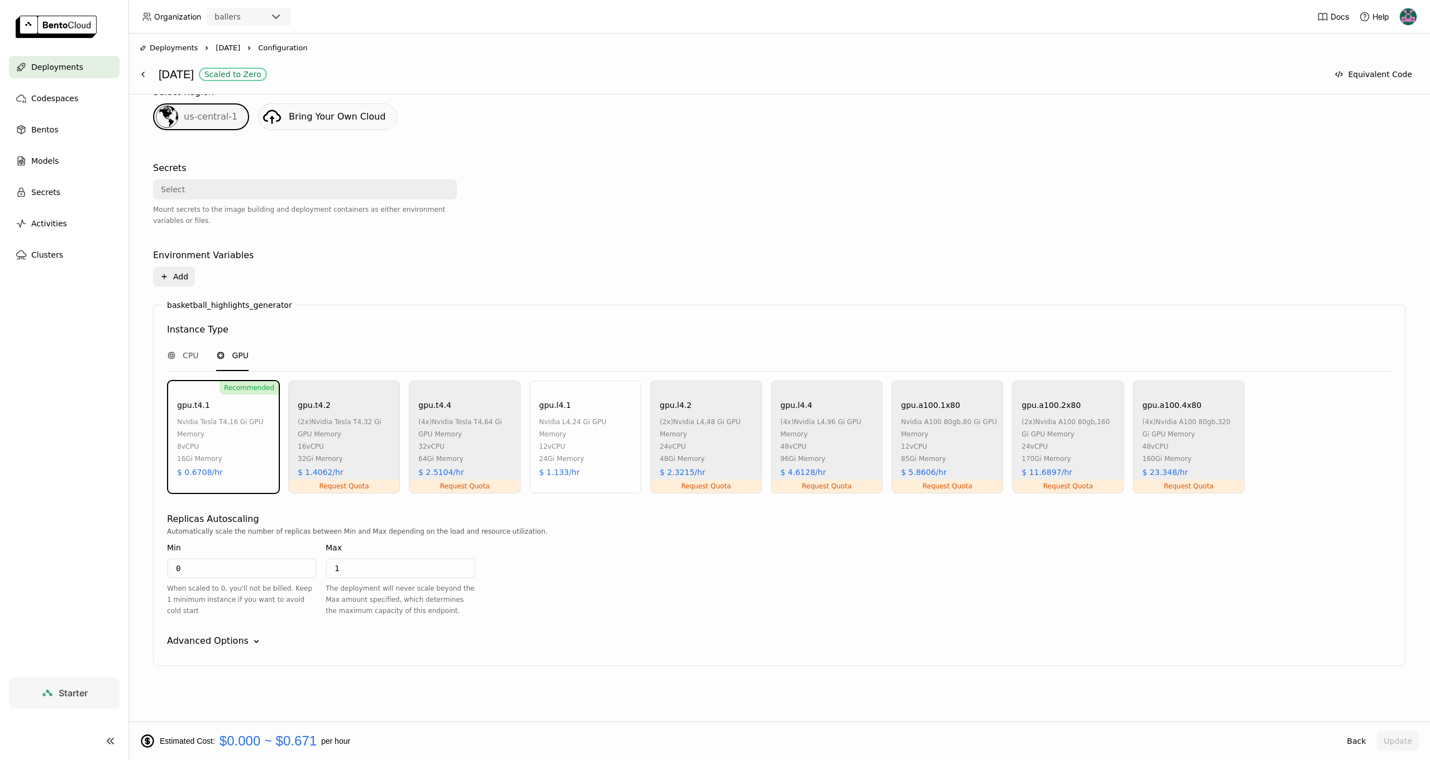
scroll to position [290, 0]
click at [223, 641] on div "Advanced Options" at bounding box center [208, 640] width 82 height 13
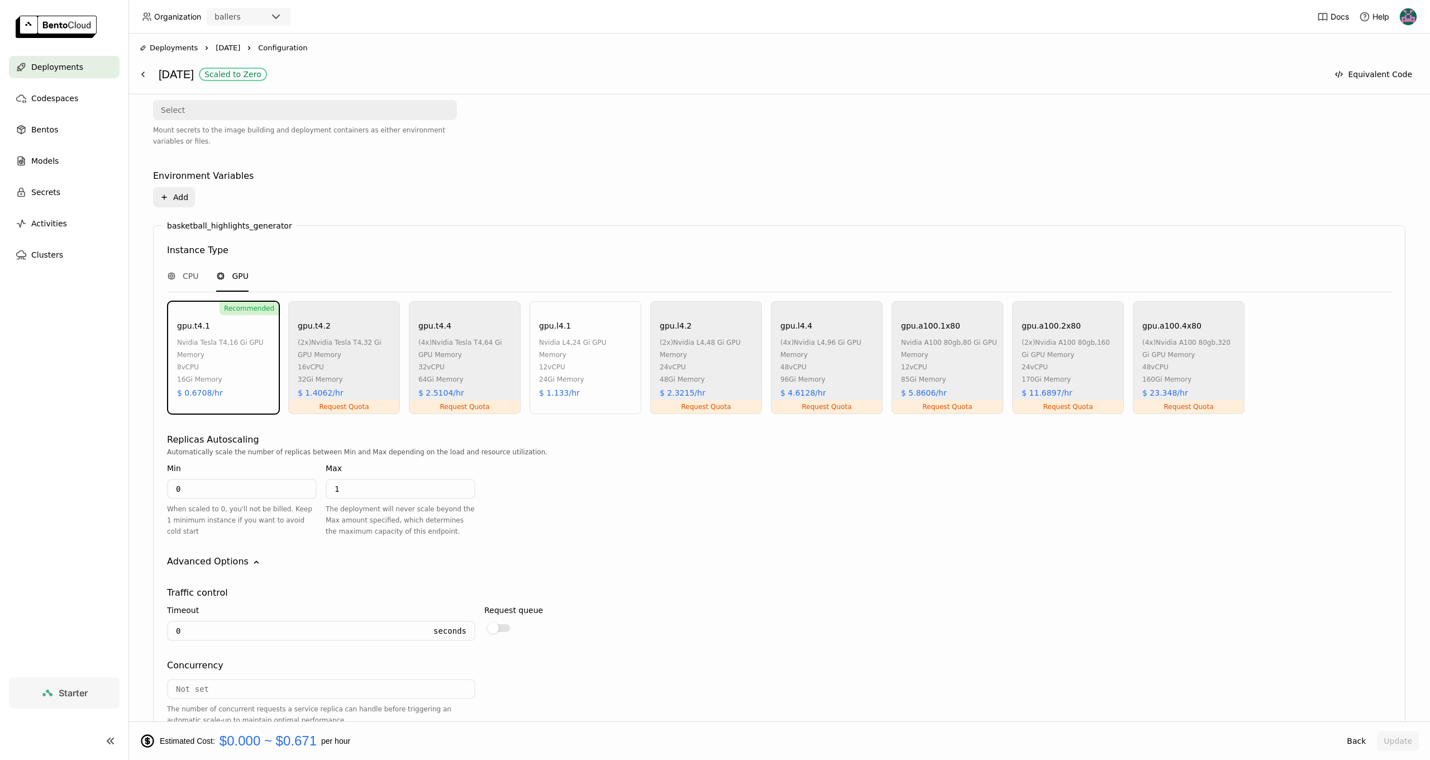
scroll to position [392, 0]
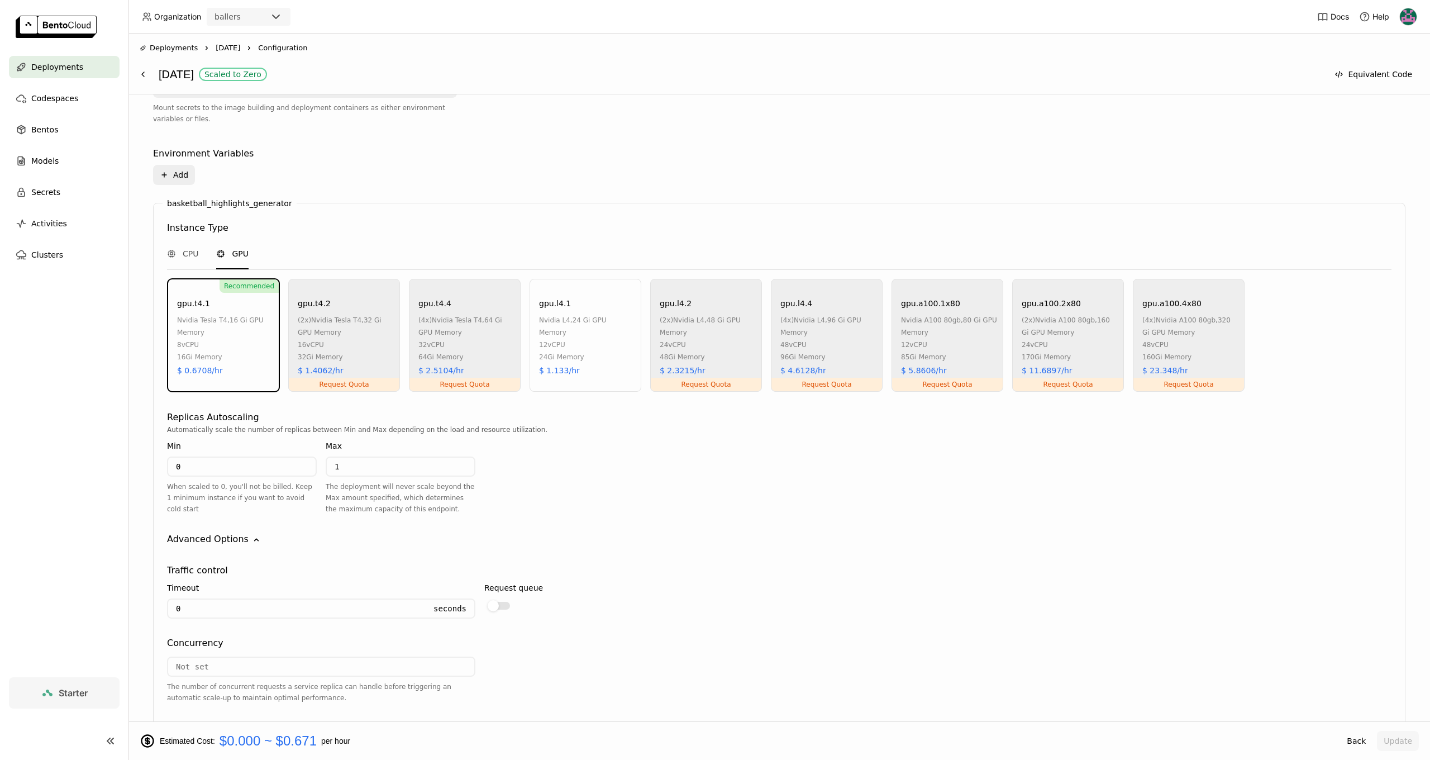
click at [193, 603] on input "0" at bounding box center [297, 608] width 258 height 18
type input "600"
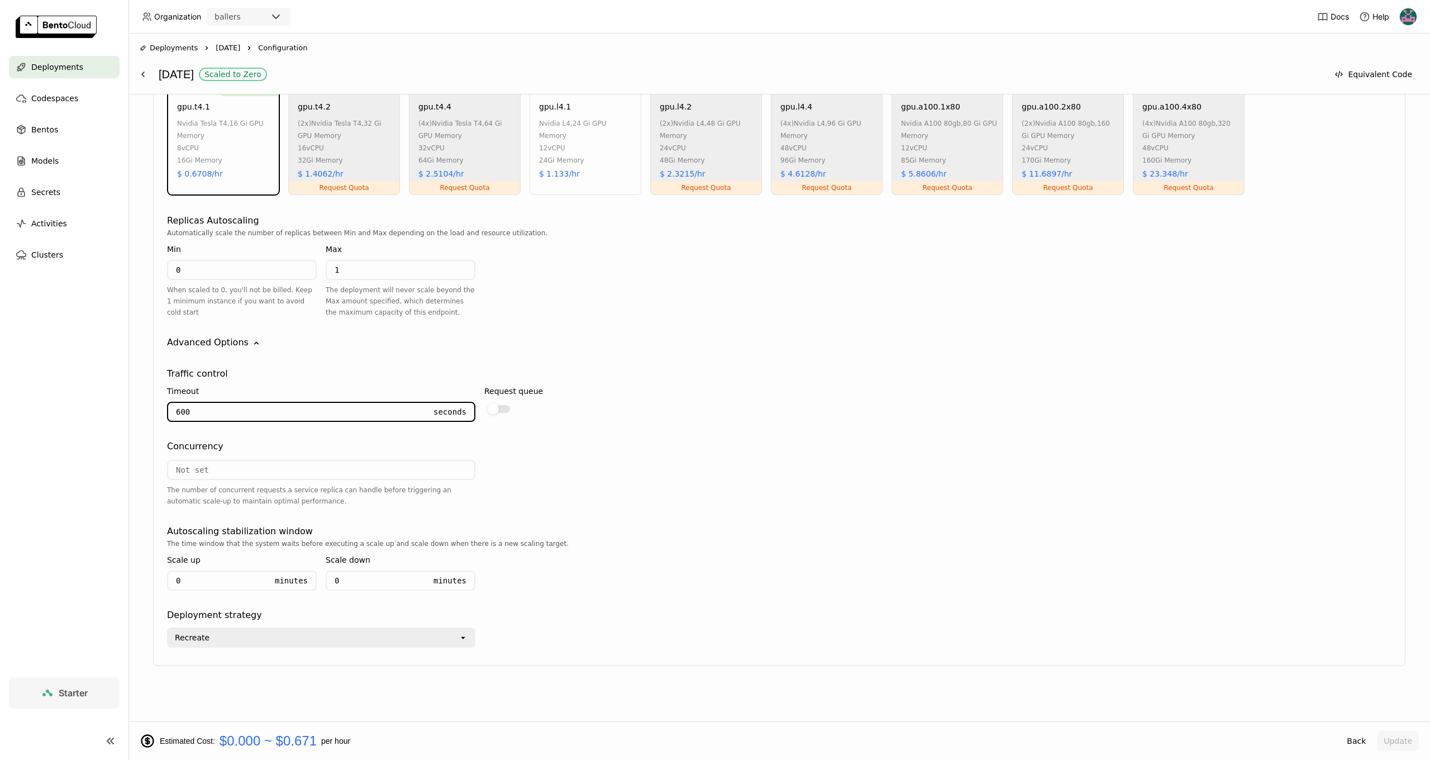
scroll to position [589, 0]
click at [780, 511] on div "The number of concurrent requests a service replica can handle before triggerin…" at bounding box center [779, 484] width 1224 height 63
drag, startPoint x: 1400, startPoint y: 751, endPoint x: 1398, endPoint y: 745, distance: 6.4
click at [1399, 750] on div "Estimated Cost: $0.000 ~ $0.671 per hour Back Update" at bounding box center [778, 740] width 1301 height 39
click at [1398, 745] on button "Update" at bounding box center [1398, 741] width 42 height 20
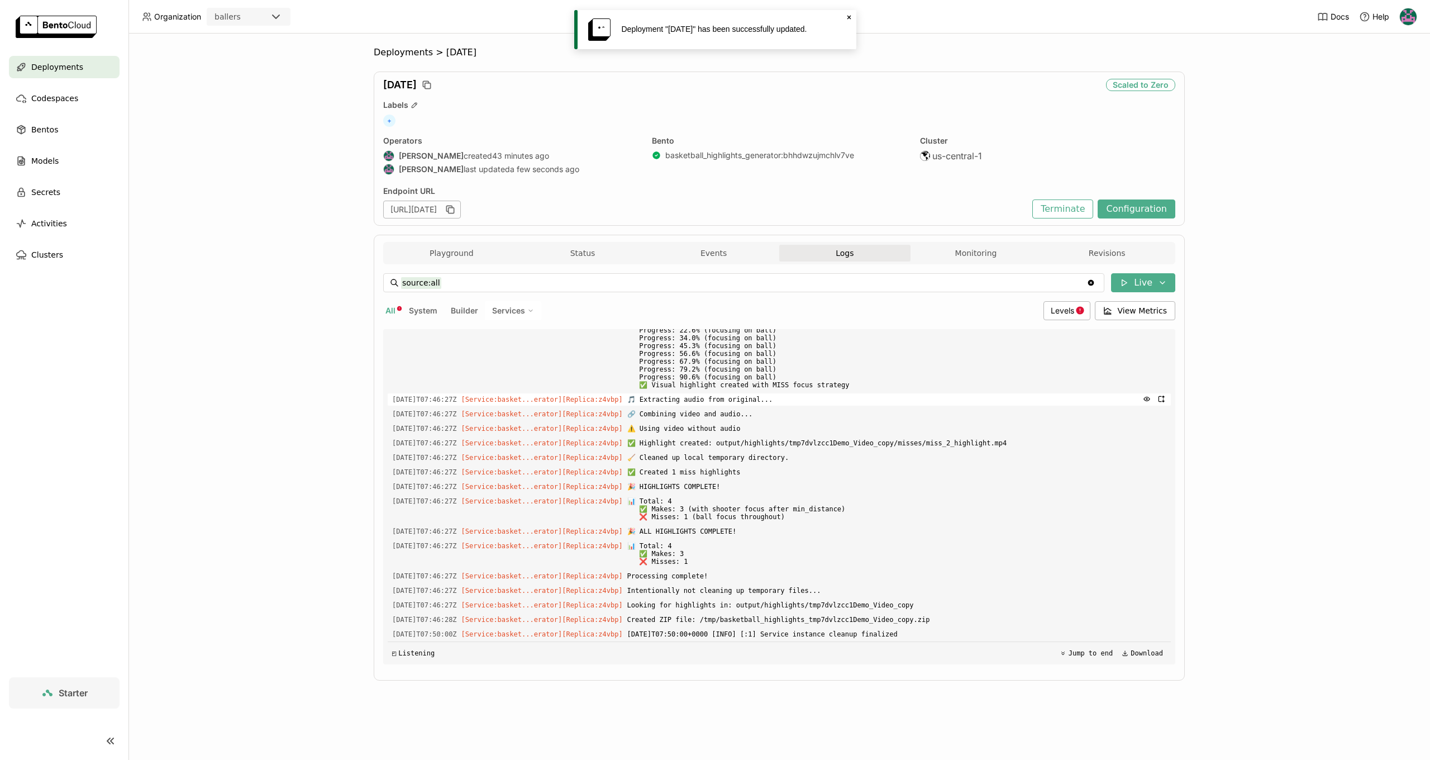
scroll to position [2757, 0]
click at [418, 258] on button "Playground" at bounding box center [451, 253] width 131 height 17
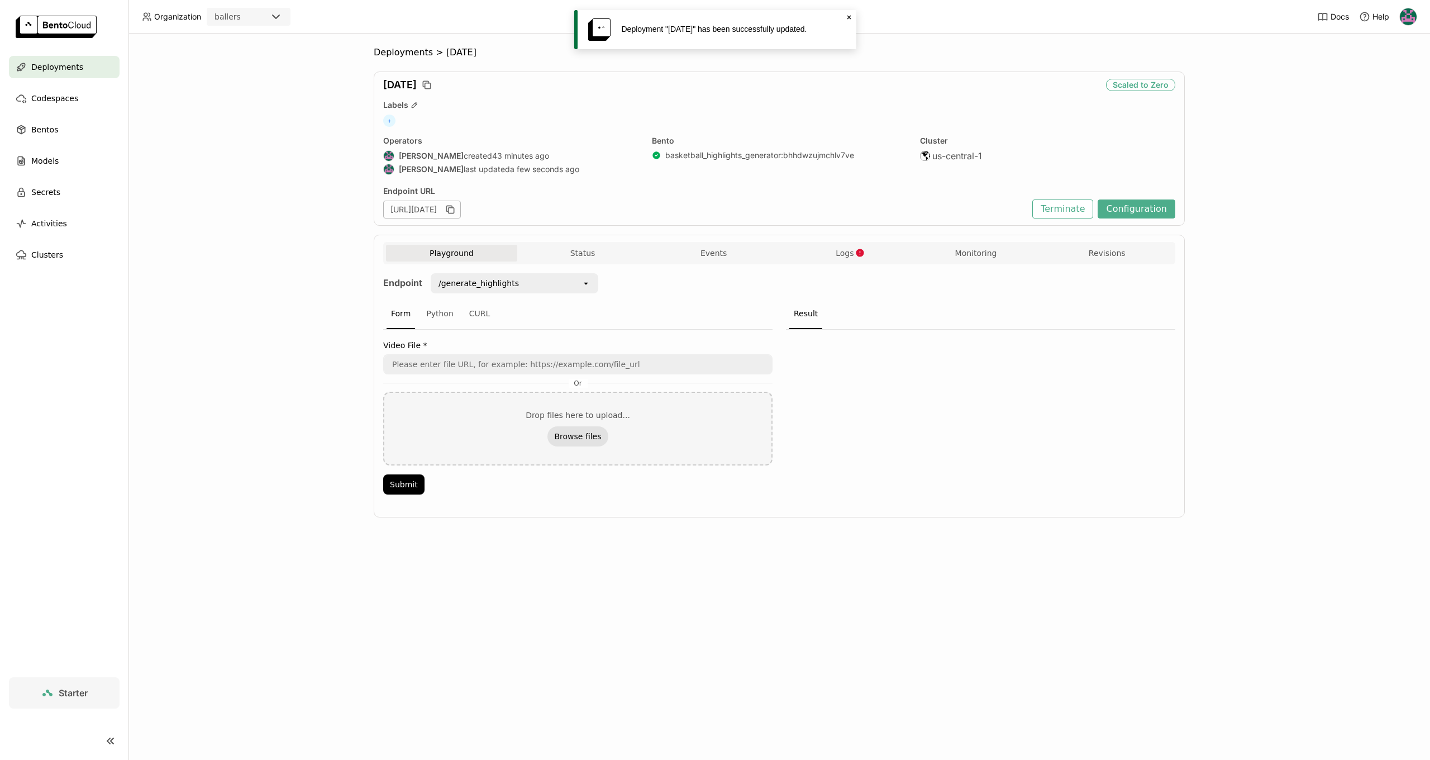
click at [595, 440] on button "Browse files" at bounding box center [577, 436] width 60 height 20
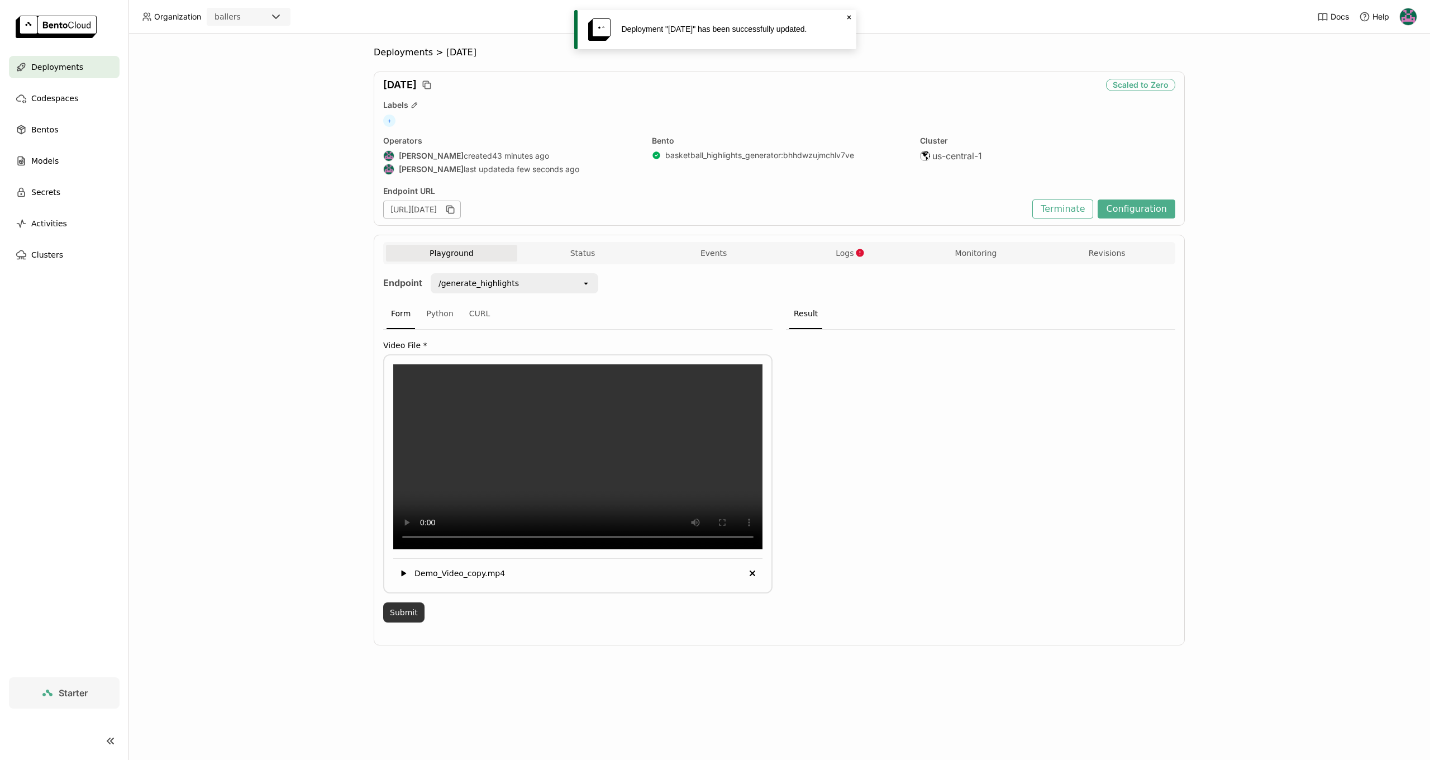
click at [414, 622] on button "Submit" at bounding box center [403, 612] width 41 height 20
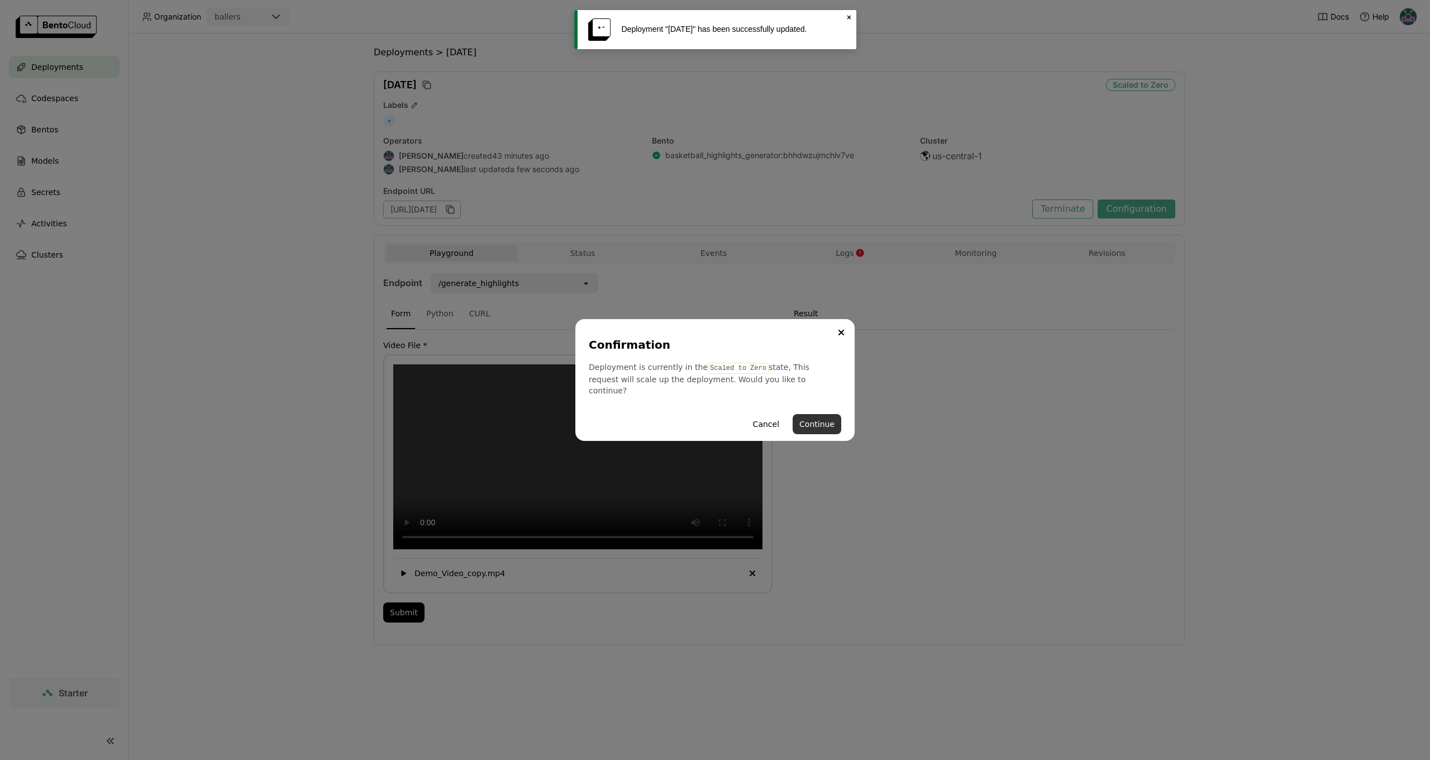
click at [815, 419] on button "Continue" at bounding box center [817, 424] width 49 height 20
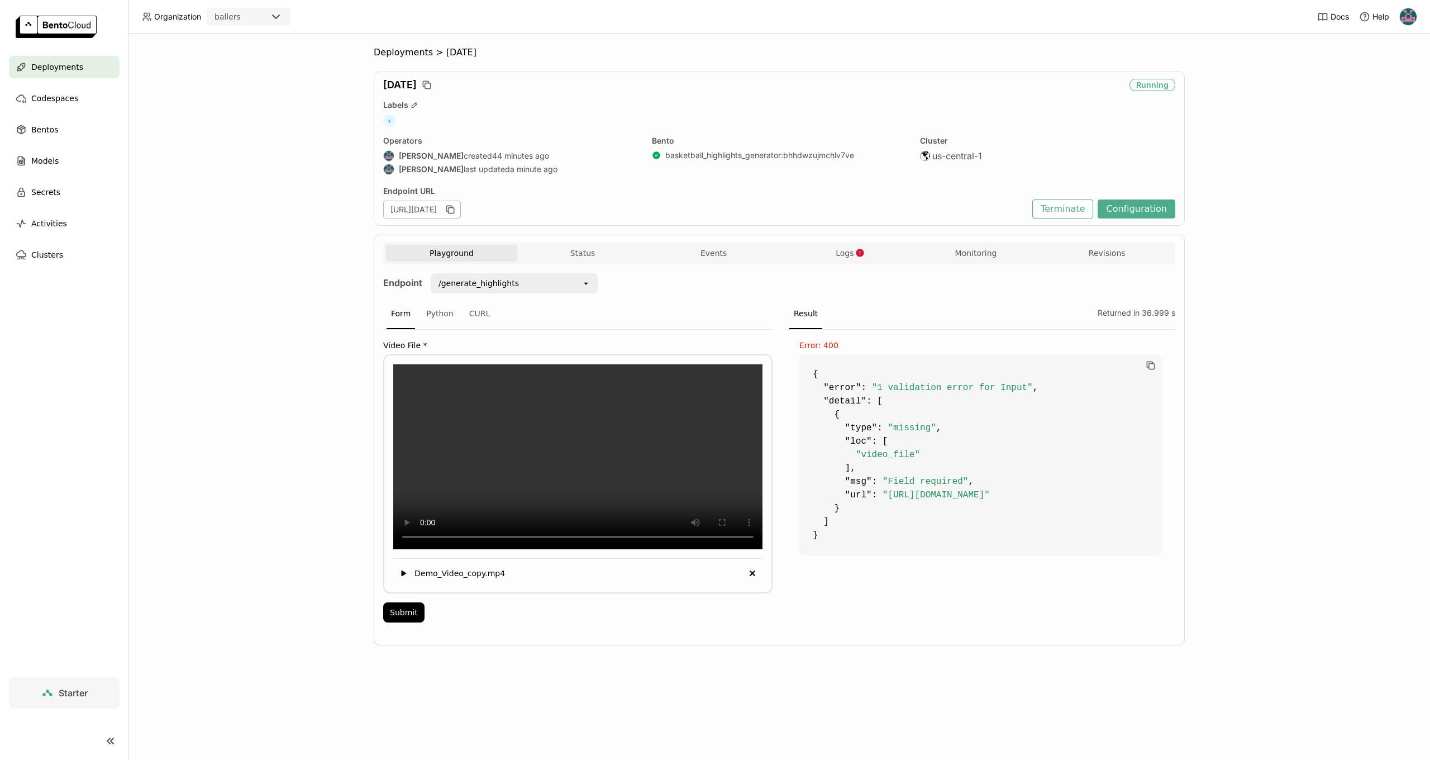
click at [407, 624] on div "Video File * Demo_Video_copy.mp4 Delete Submit" at bounding box center [577, 479] width 389 height 299
click at [407, 622] on button "Submit" at bounding box center [403, 612] width 41 height 20
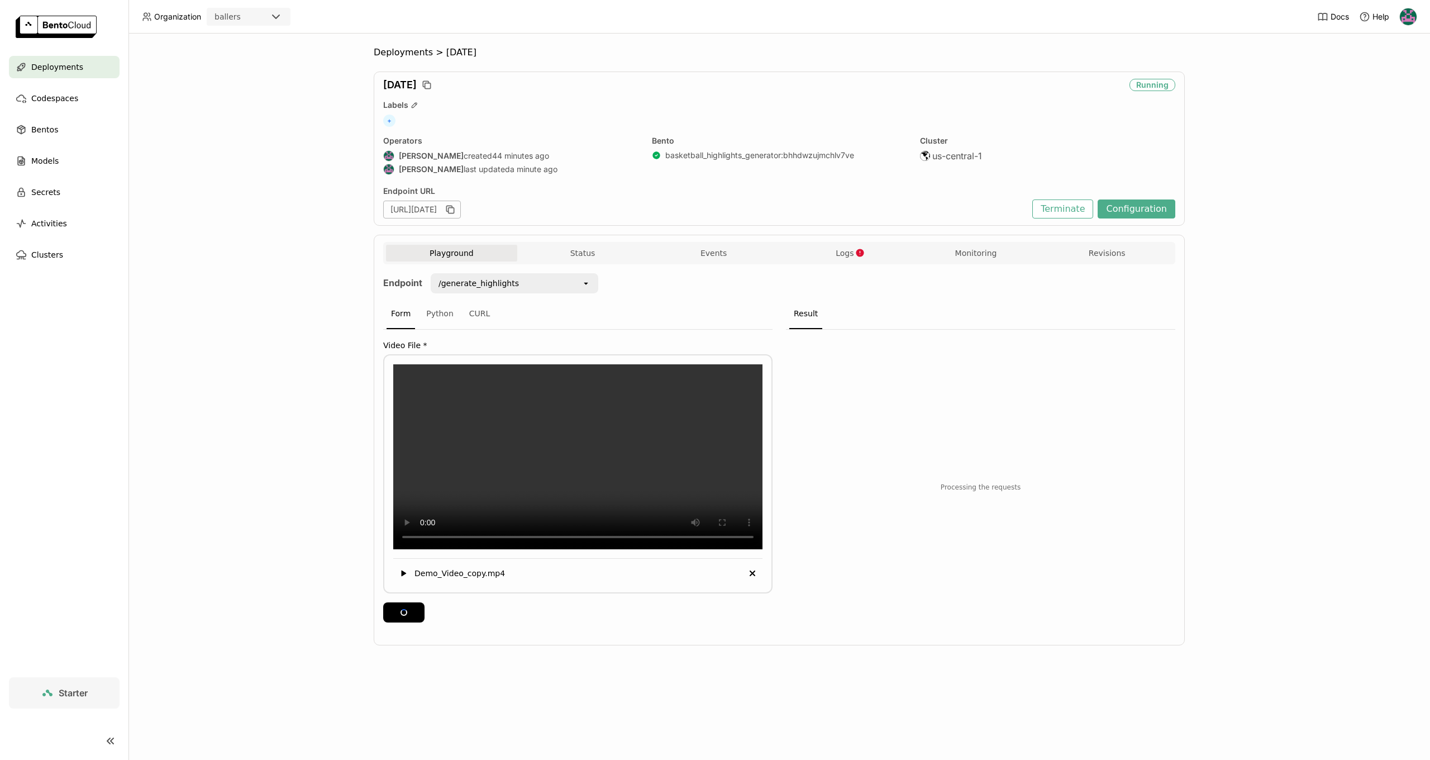
click at [345, 566] on div "Deployments > aug19 aug19 Running Labels + Operators Harsh Raj created 44 minut…" at bounding box center [778, 397] width 1301 height 726
click at [1152, 346] on icon "button" at bounding box center [1152, 345] width 0 height 5
drag, startPoint x: 1309, startPoint y: 303, endPoint x: 1189, endPoint y: 258, distance: 129.1
click at [1309, 303] on div "Deployments > aug19 aug19 Running Labels + Operators Harsh Raj created an hour …" at bounding box center [778, 397] width 1301 height 726
click at [938, 430] on div "basketball_highlights_tmp70eby0w9Demo_Video_copy.zip" at bounding box center [980, 479] width 389 height 299
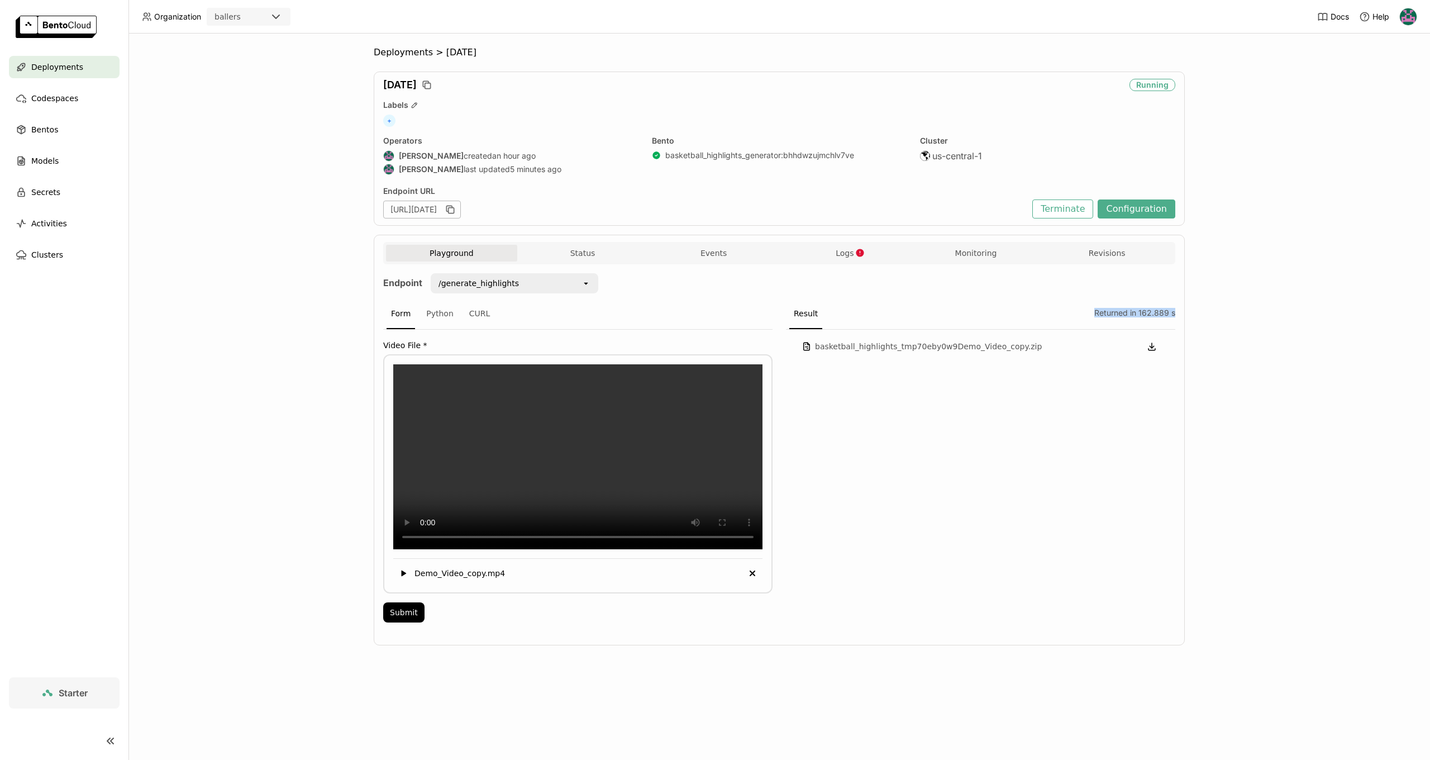
drag, startPoint x: 1083, startPoint y: 312, endPoint x: 1174, endPoint y: 316, distance: 90.6
click at [1175, 317] on div "Result Returned in 162.889 s" at bounding box center [980, 314] width 389 height 31
click at [1167, 311] on div "Returned in 162.889 s" at bounding box center [1132, 314] width 85 height 30
click at [1239, 314] on div "Deployments > aug19 aug19 Running Labels + Operators Harsh Raj created an hour …" at bounding box center [778, 397] width 1301 height 726
click at [829, 261] on div "Playground Status Events Logs Monitoring Revisions" at bounding box center [779, 255] width 786 height 20
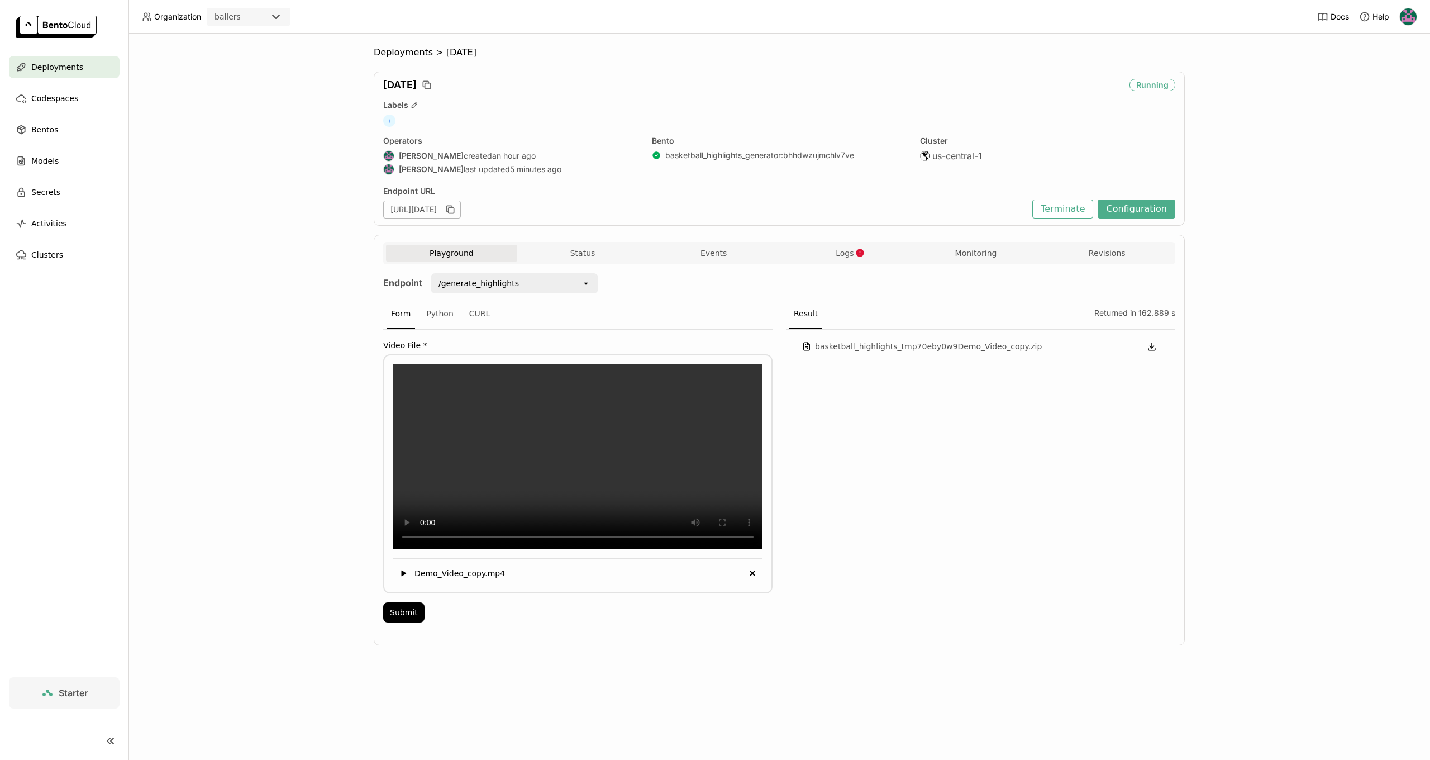
drag, startPoint x: 902, startPoint y: 290, endPoint x: 957, endPoint y: 272, distance: 58.3
click at [902, 290] on div "Endpoint /generate_highlights open Form Python CURL Video File * Demo_Video_cop…" at bounding box center [779, 451] width 792 height 356
click at [1081, 252] on button "Revisions" at bounding box center [1106, 253] width 131 height 17
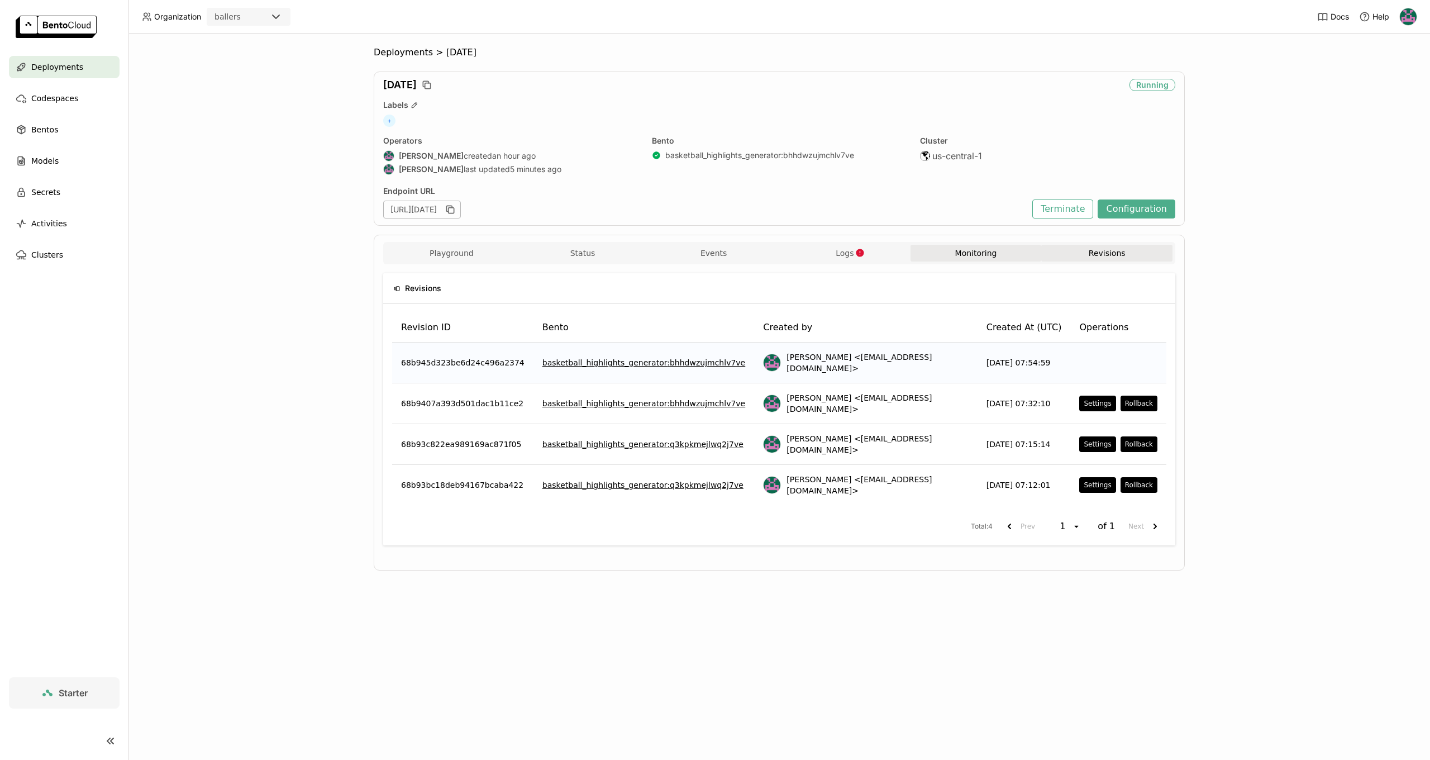
click at [1012, 255] on button "Monitoring" at bounding box center [975, 253] width 131 height 17
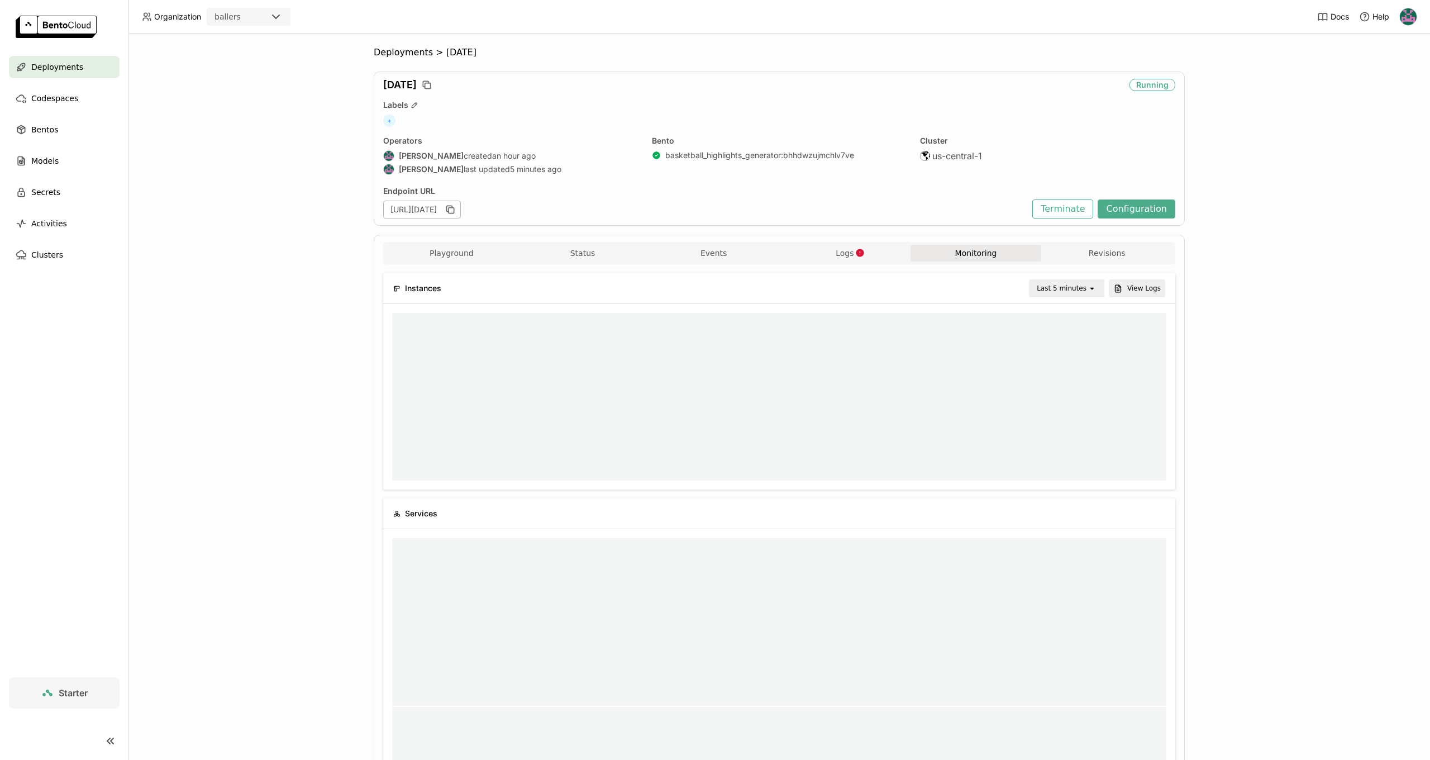
scroll to position [168, 774]
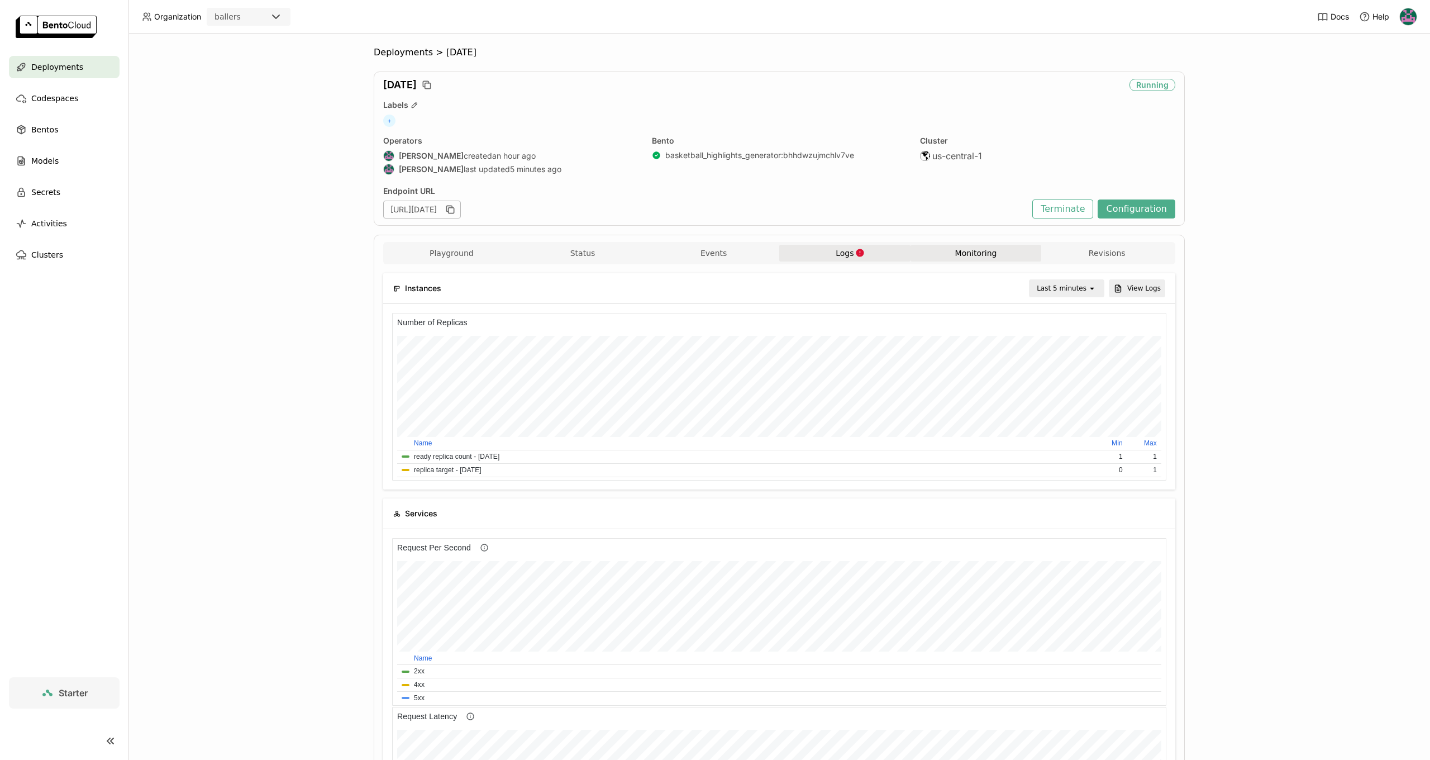
click at [837, 256] on span "Logs" at bounding box center [845, 253] width 18 height 10
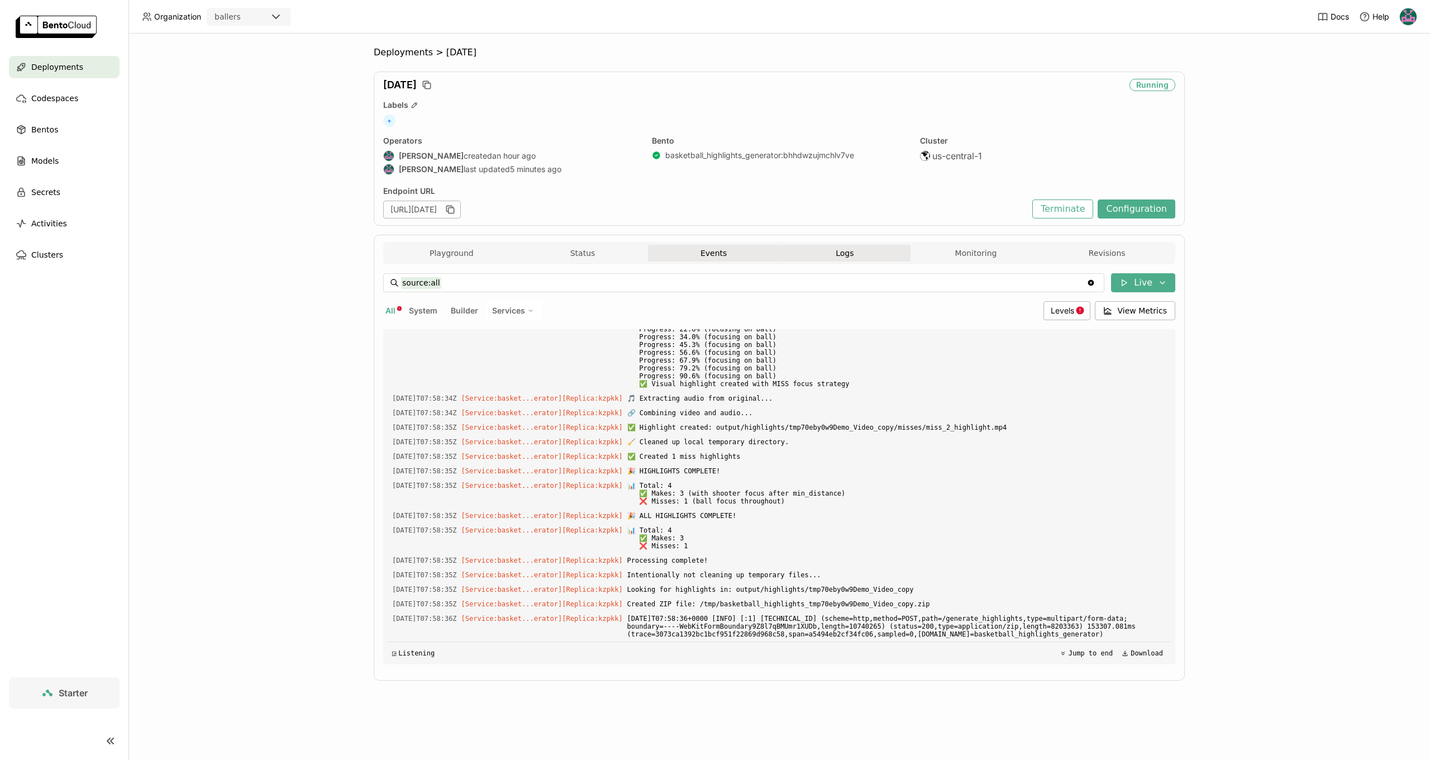
scroll to position [12409, 0]
click at [725, 249] on button "Events" at bounding box center [713, 253] width 131 height 17
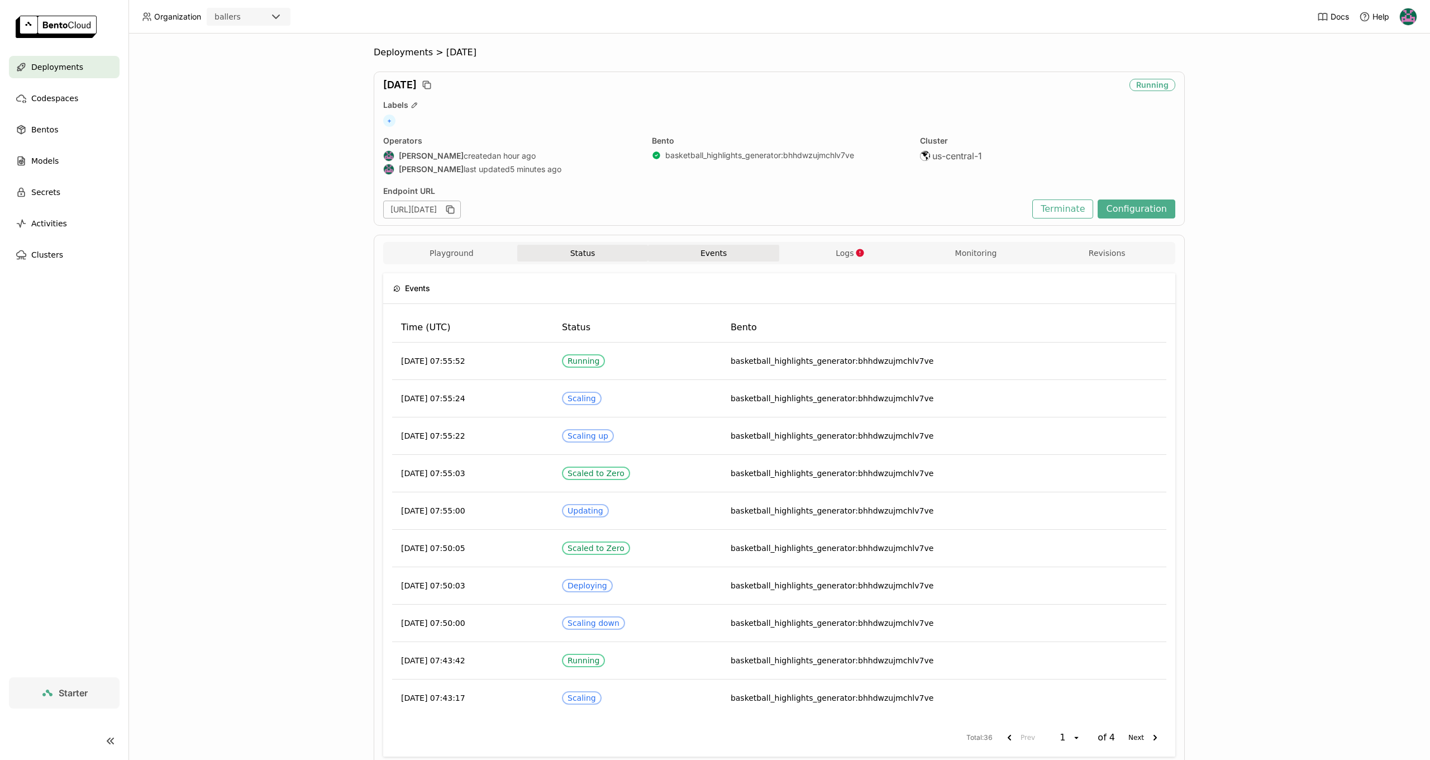
click at [575, 261] on button "Status" at bounding box center [582, 253] width 131 height 17
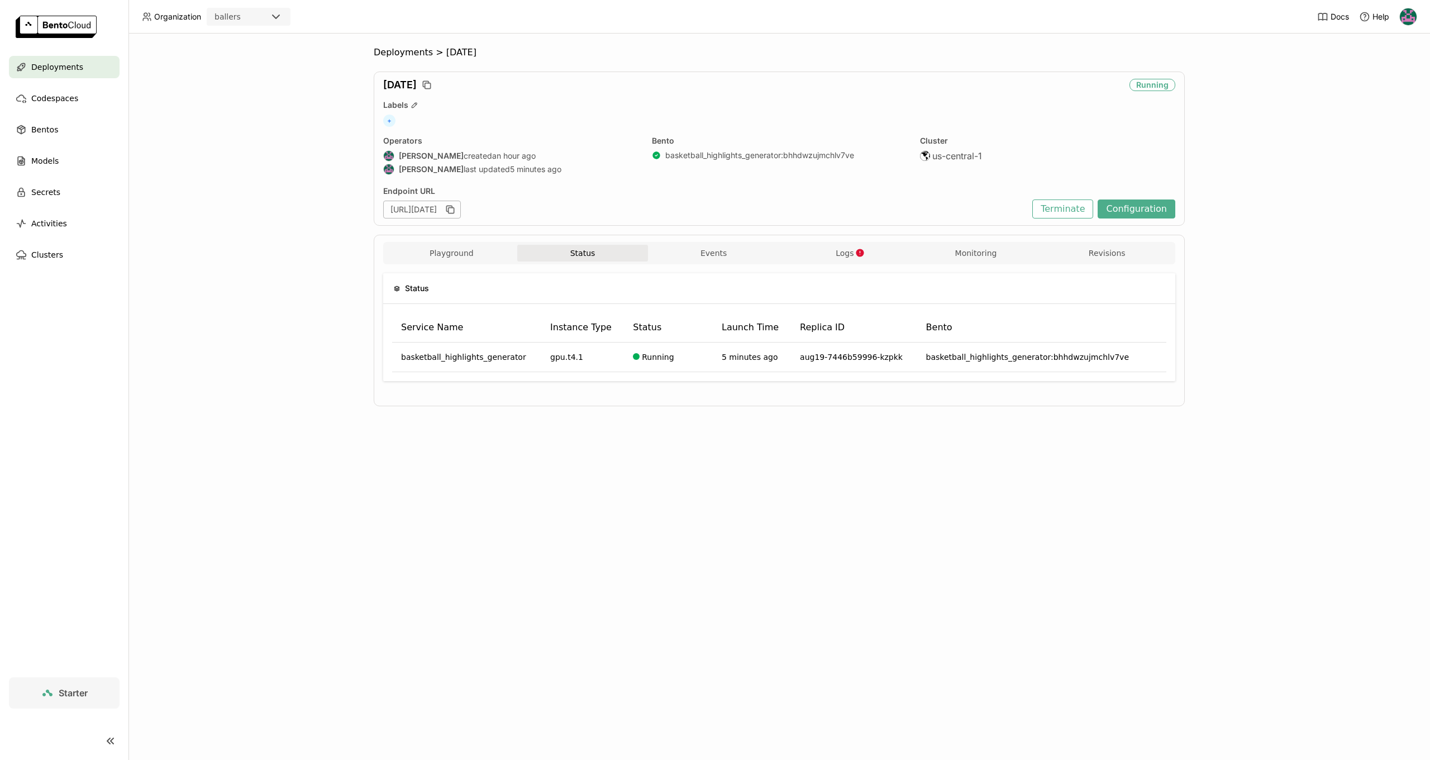
drag, startPoint x: 477, startPoint y: 251, endPoint x: 487, endPoint y: 279, distance: 29.5
click at [477, 251] on button "Playground" at bounding box center [451, 253] width 131 height 17
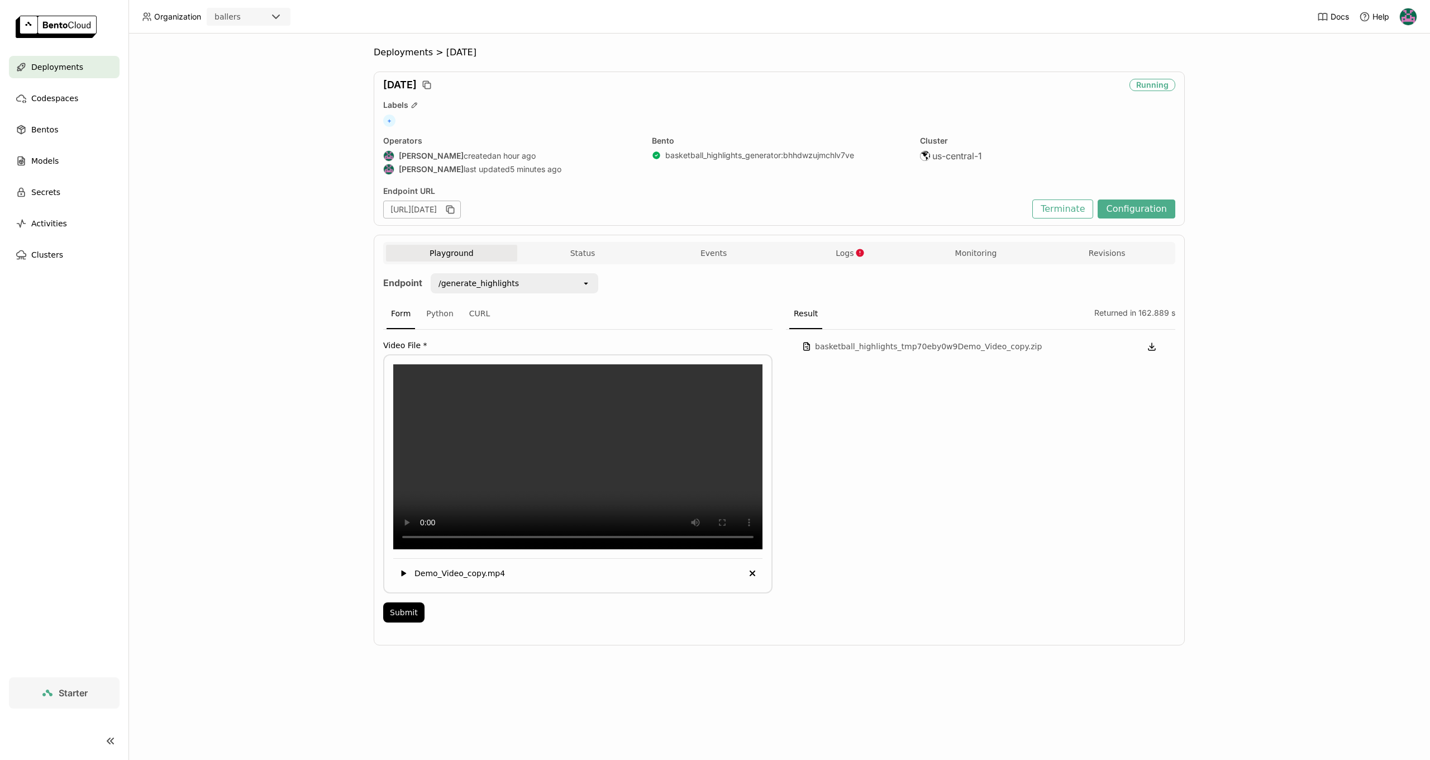
click at [1162, 87] on div "Running" at bounding box center [1152, 85] width 46 height 12
click at [1143, 211] on button "Configuration" at bounding box center [1137, 208] width 78 height 19
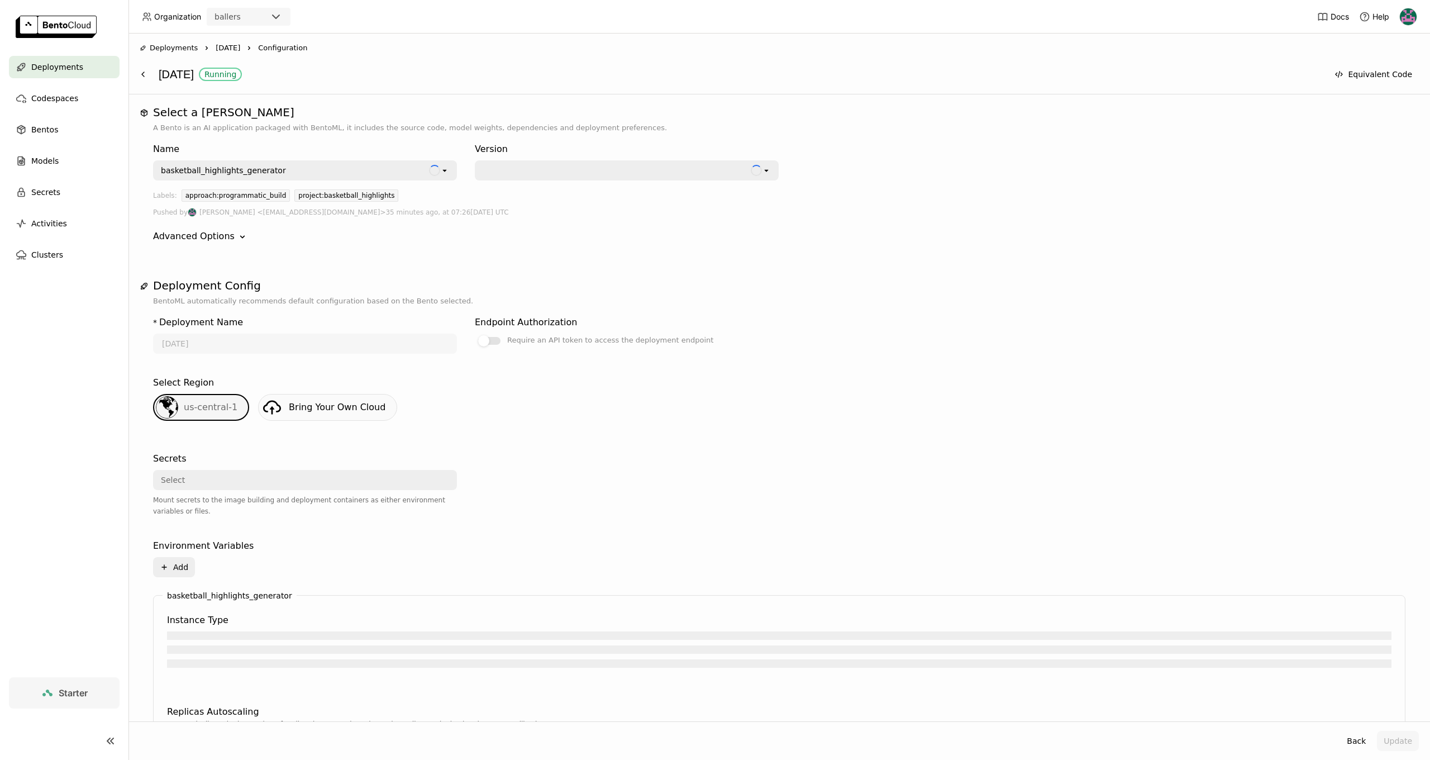
drag, startPoint x: 712, startPoint y: 421, endPoint x: 686, endPoint y: 440, distance: 31.6
click at [712, 421] on div "us-central-1 Bring Your Own Cloud" at bounding box center [779, 412] width 1261 height 36
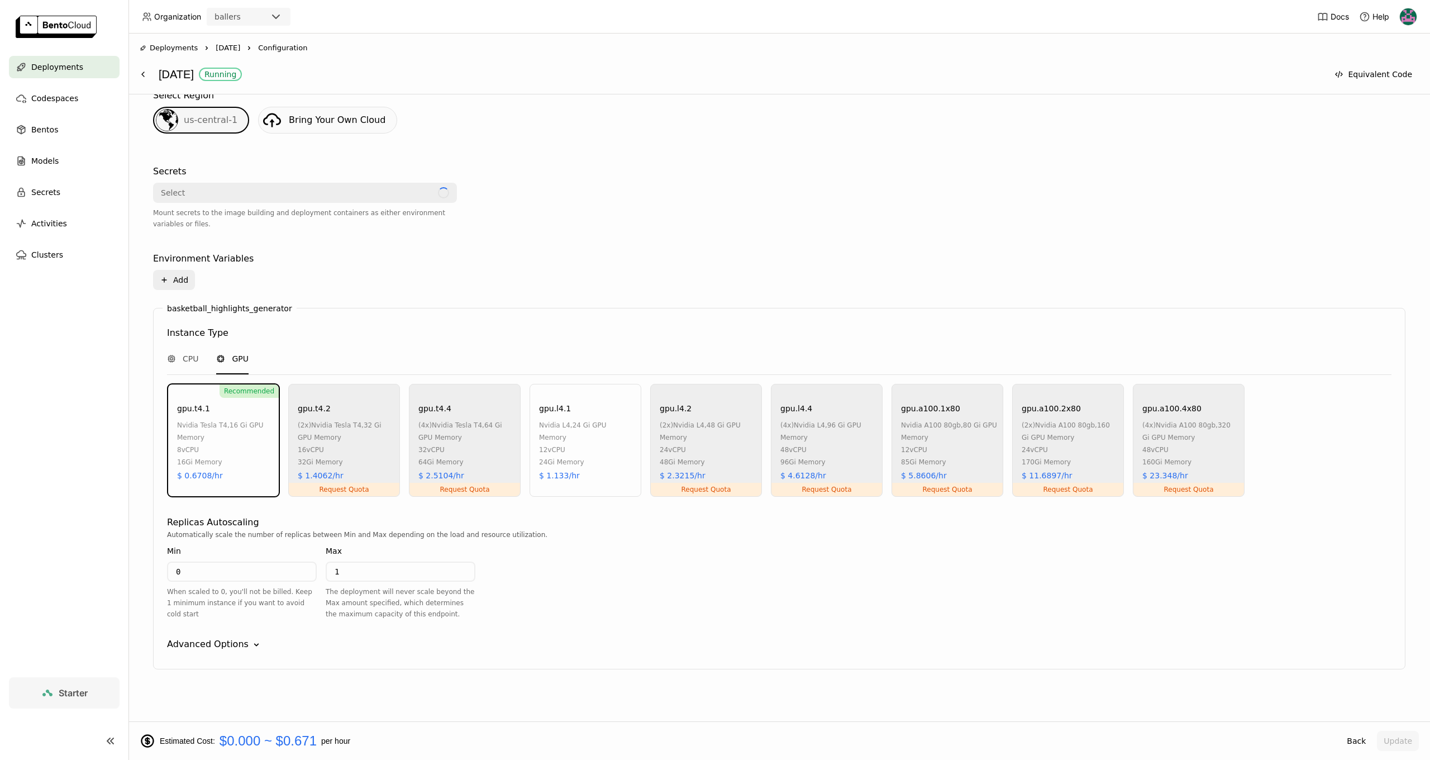
scroll to position [289, 0]
click at [185, 371] on div "CPU" at bounding box center [182, 357] width 31 height 30
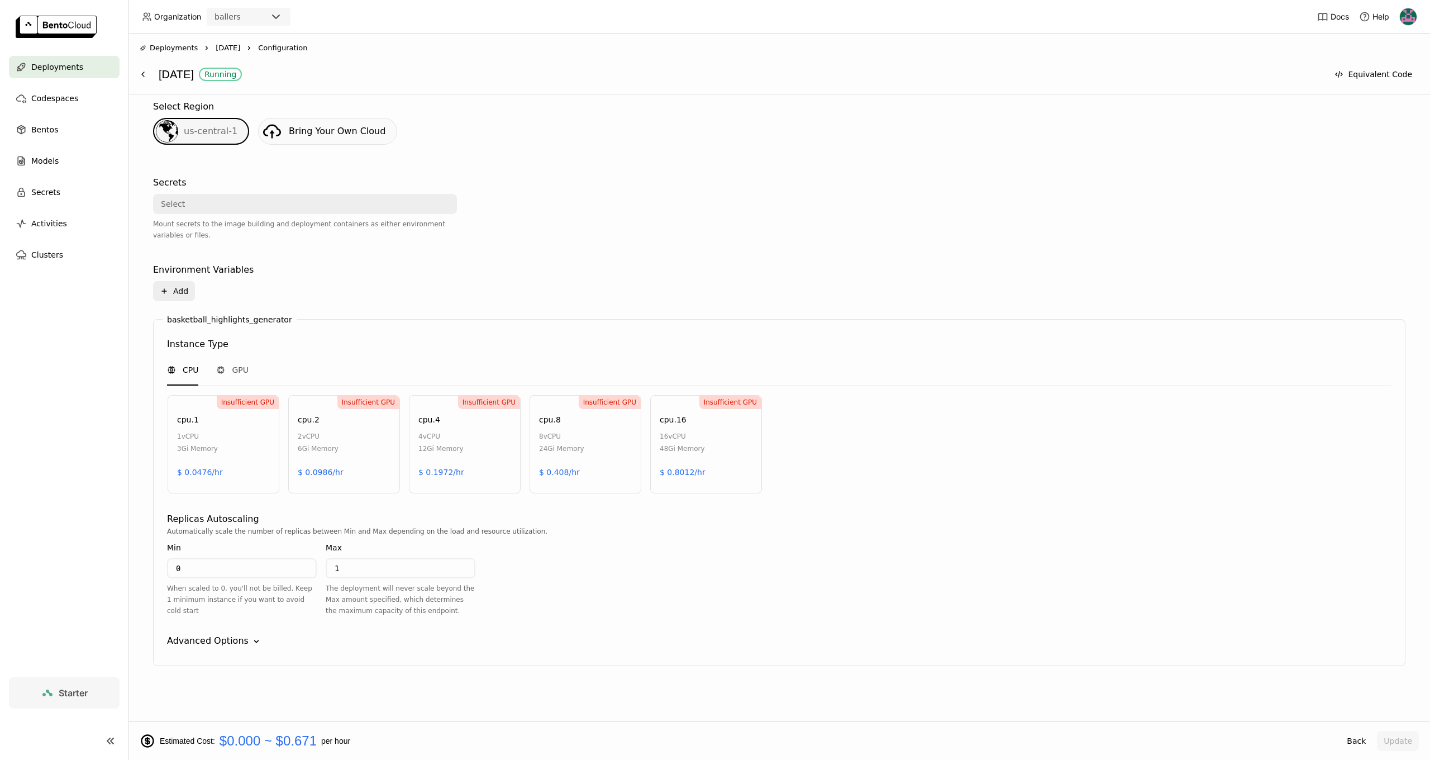
scroll to position [276, 0]
click at [231, 369] on div "GPU" at bounding box center [232, 369] width 32 height 11
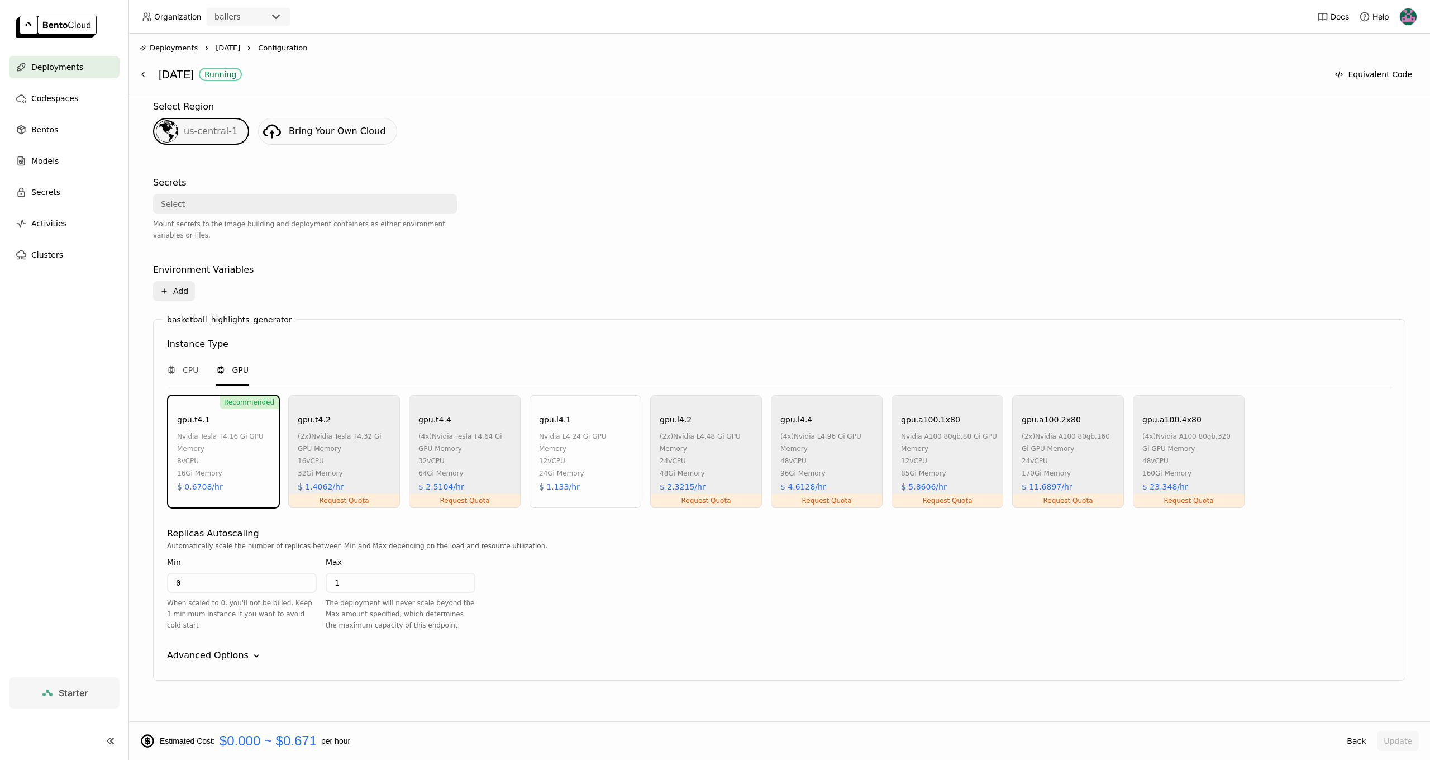
click at [662, 628] on div "Automatically scale the number of replicas between Min and Max depending on the…" at bounding box center [779, 589] width 1224 height 99
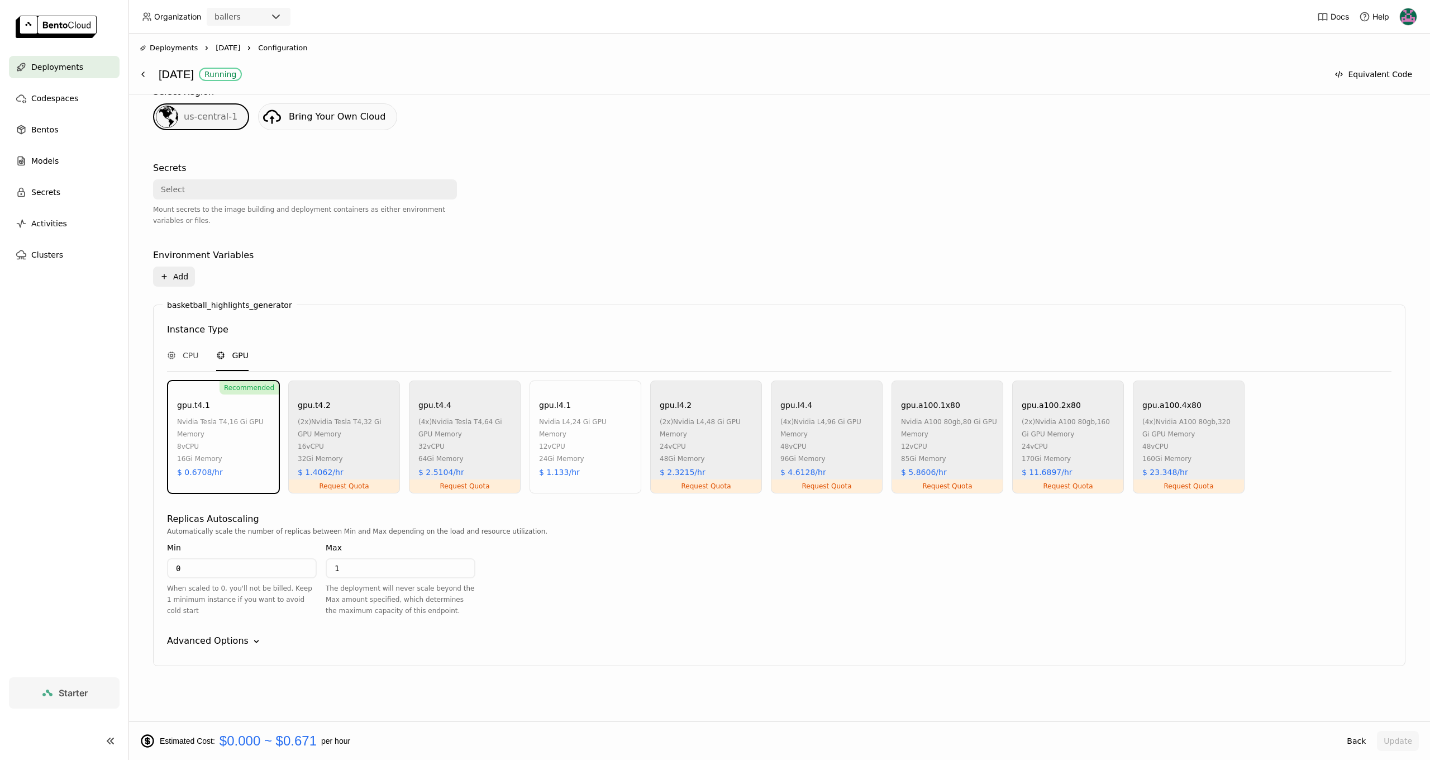
scroll to position [290, 0]
drag, startPoint x: 204, startPoint y: 652, endPoint x: 215, endPoint y: 633, distance: 22.5
click at [204, 652] on div "basketball_highlights_generator Instance Type CPU GPU Recommended gpu.t4.1 nvid…" at bounding box center [779, 484] width 1252 height 361
click at [215, 633] on div "basketball_highlights_generator Instance Type CPU GPU Recommended gpu.t4.1 nvid…" at bounding box center [779, 484] width 1252 height 361
click at [233, 637] on div "Advanced Options" at bounding box center [208, 640] width 82 height 13
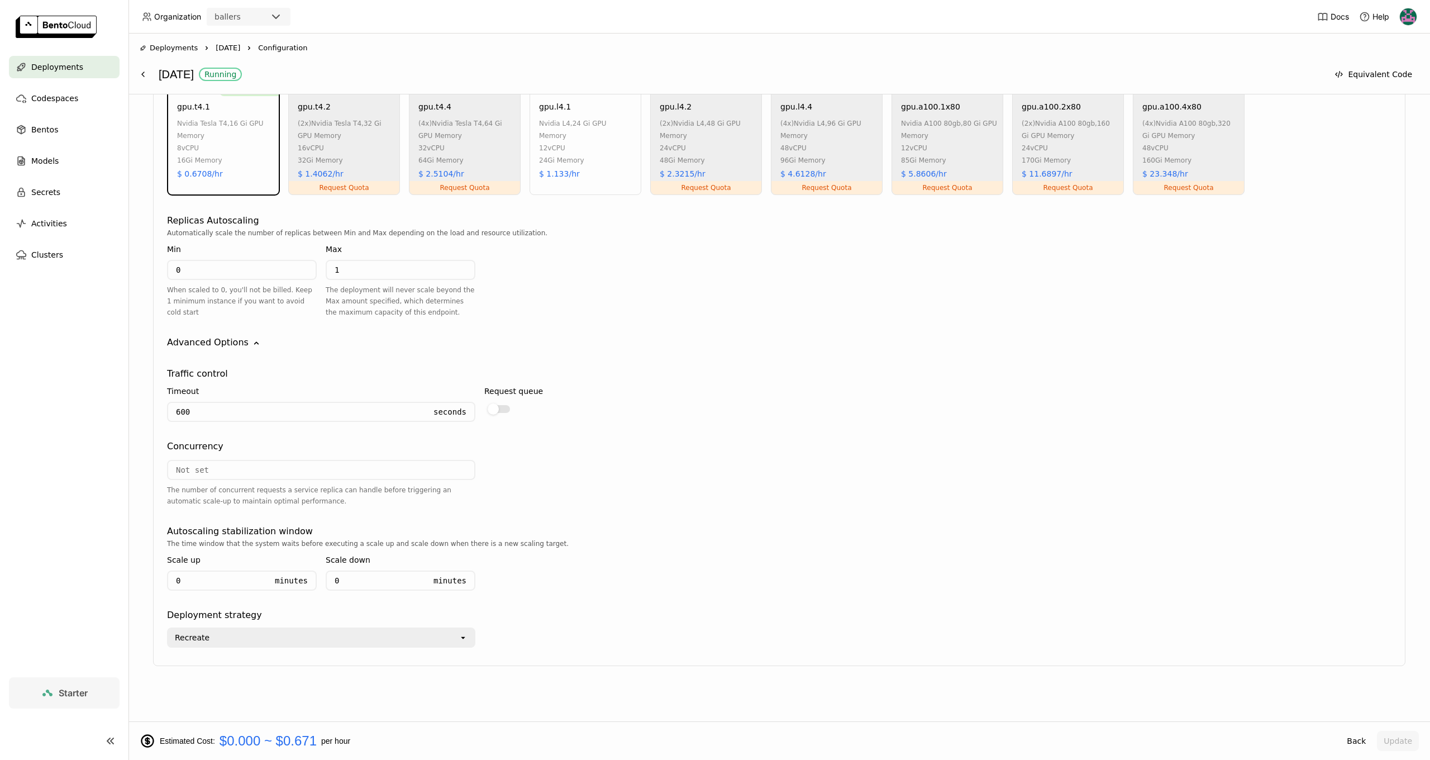
scroll to position [589, 0]
click at [728, 582] on div "The time window that the system waits before executing a scale up and scale dow…" at bounding box center [779, 568] width 1224 height 61
drag, startPoint x: 175, startPoint y: 545, endPoint x: 381, endPoint y: 545, distance: 205.6
click at [381, 545] on div "The time window that the system waits before executing a scale up and scale dow…" at bounding box center [779, 543] width 1224 height 11
drag, startPoint x: 419, startPoint y: 543, endPoint x: 521, endPoint y: 546, distance: 101.1
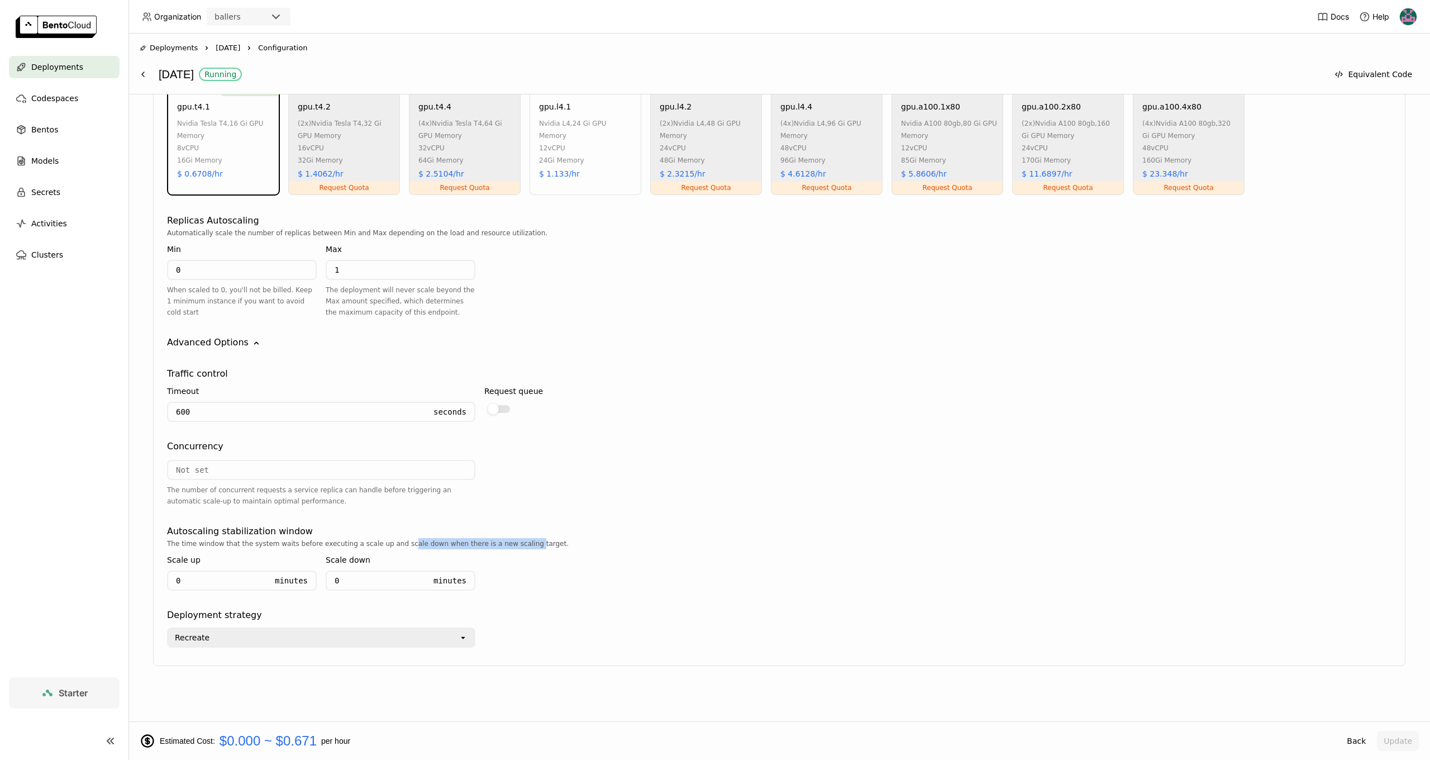
click at [521, 546] on div "The time window that the system waits before executing a scale up and scale dow…" at bounding box center [779, 543] width 1224 height 11
drag, startPoint x: 462, startPoint y: 538, endPoint x: 564, endPoint y: 539, distance: 101.7
click at [564, 539] on div "The time window that the system waits before executing a scale up and scale dow…" at bounding box center [779, 543] width 1224 height 11
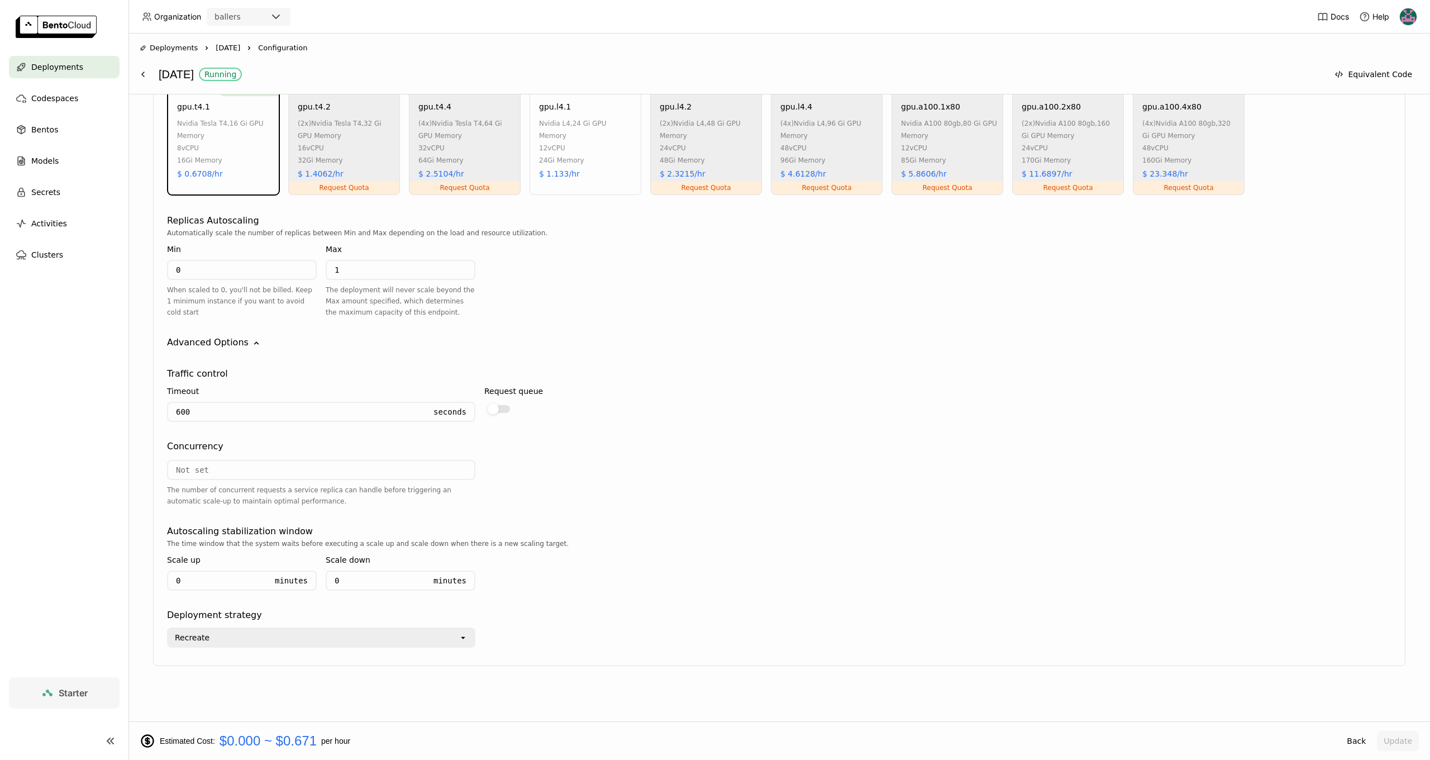
click at [251, 643] on div "Recreate" at bounding box center [313, 637] width 290 height 18
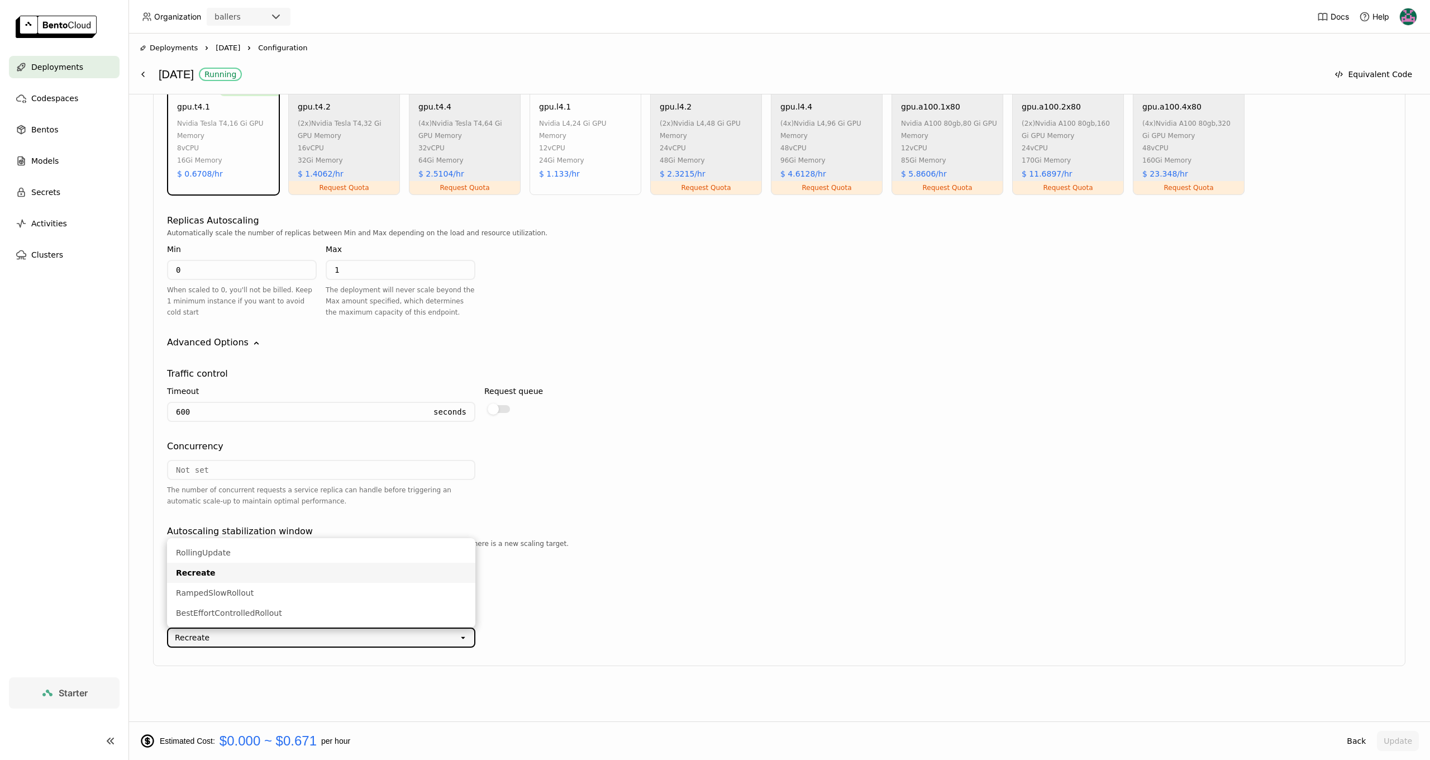
click at [631, 649] on div "basketball_highlights_generator Instance Type CPU GPU Recommended gpu.t4.1 nvid…" at bounding box center [779, 336] width 1252 height 660
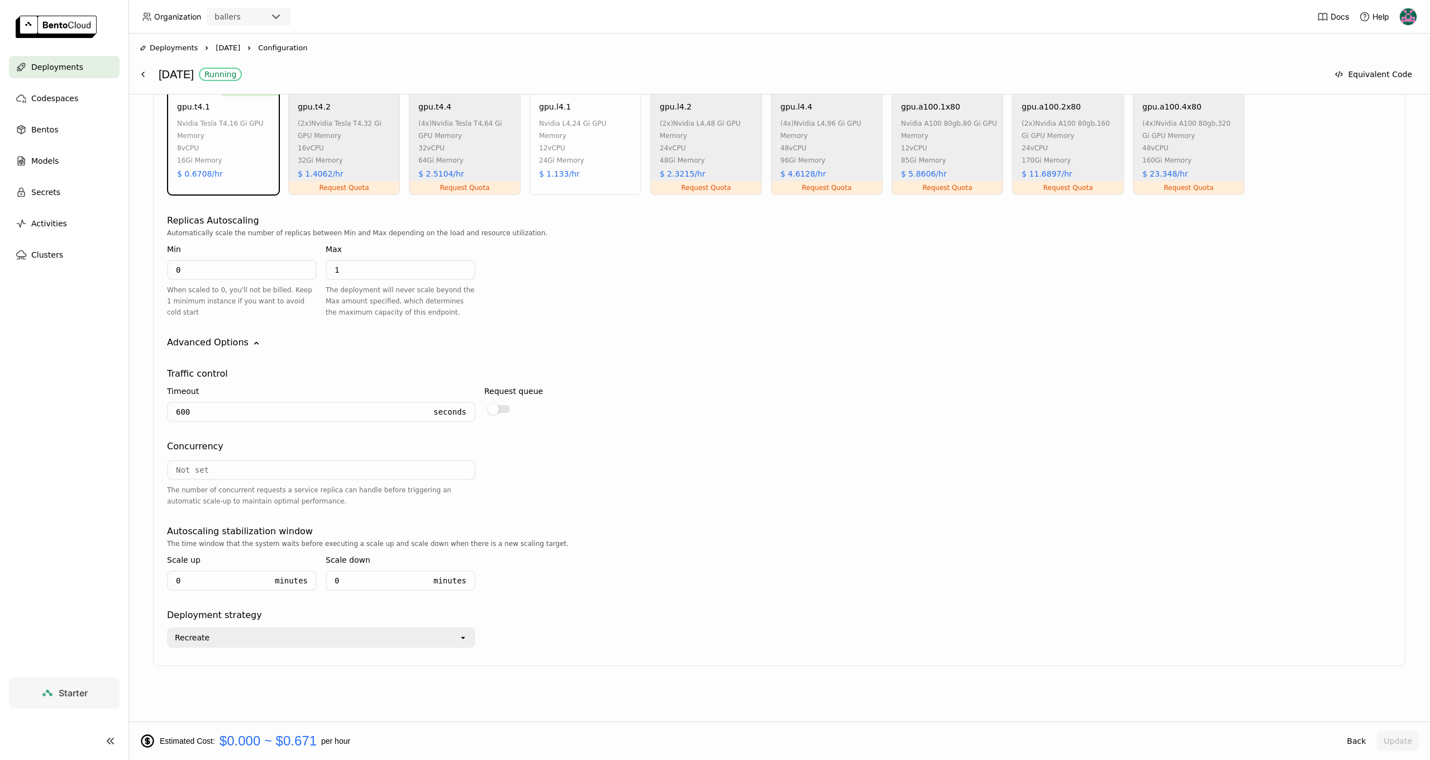
click at [225, 638] on div "Recreate" at bounding box center [313, 637] width 290 height 18
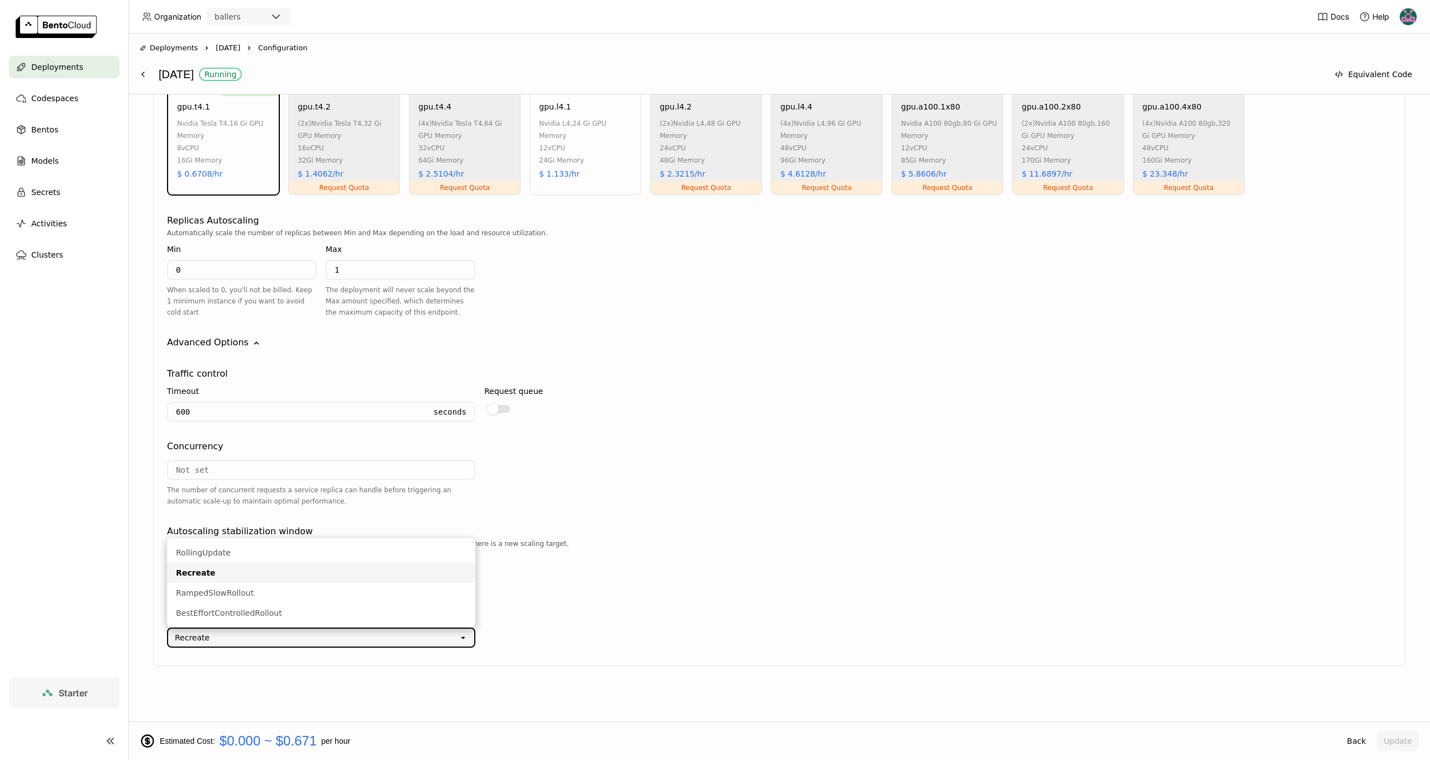
click at [690, 623] on div "Recreate open" at bounding box center [779, 635] width 1224 height 26
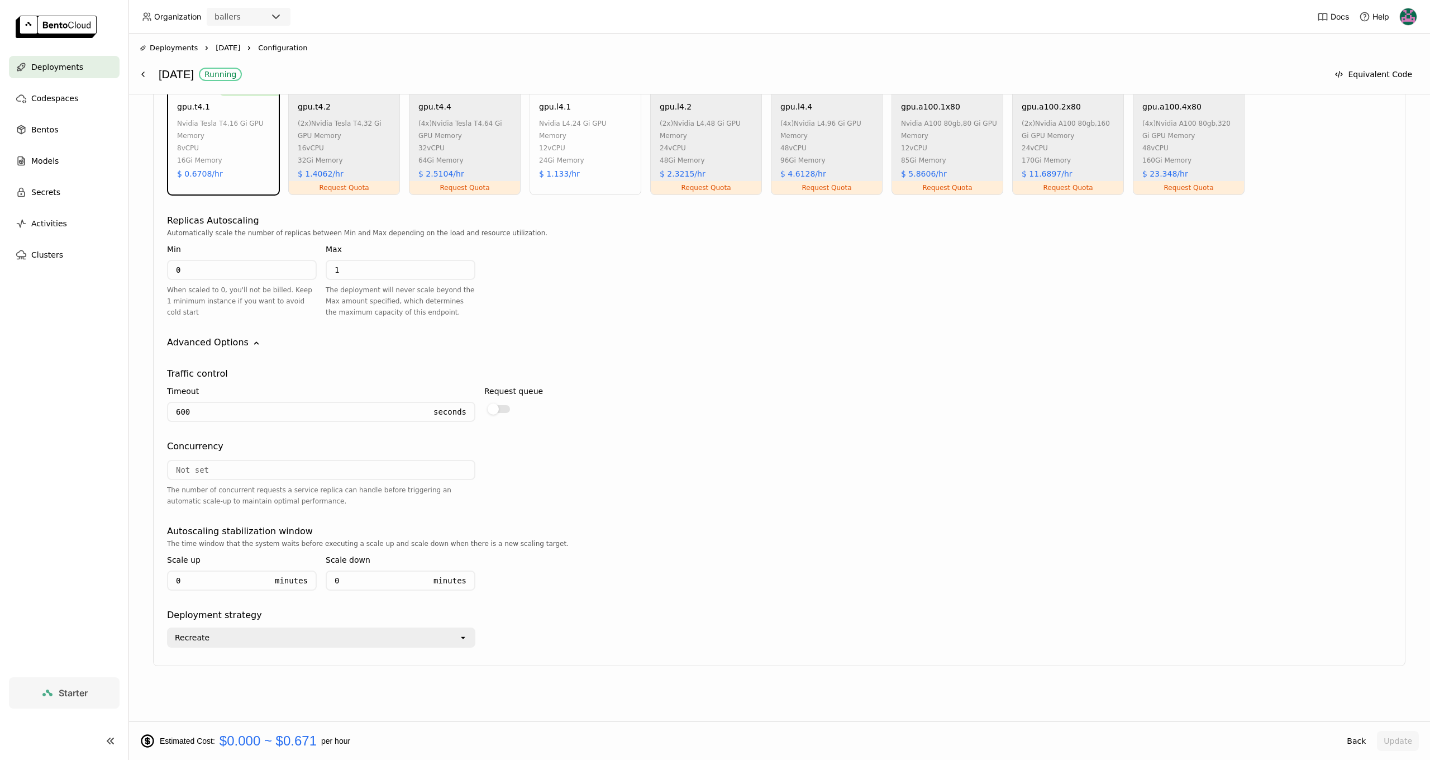
click at [312, 645] on div "Recreate" at bounding box center [313, 637] width 290 height 18
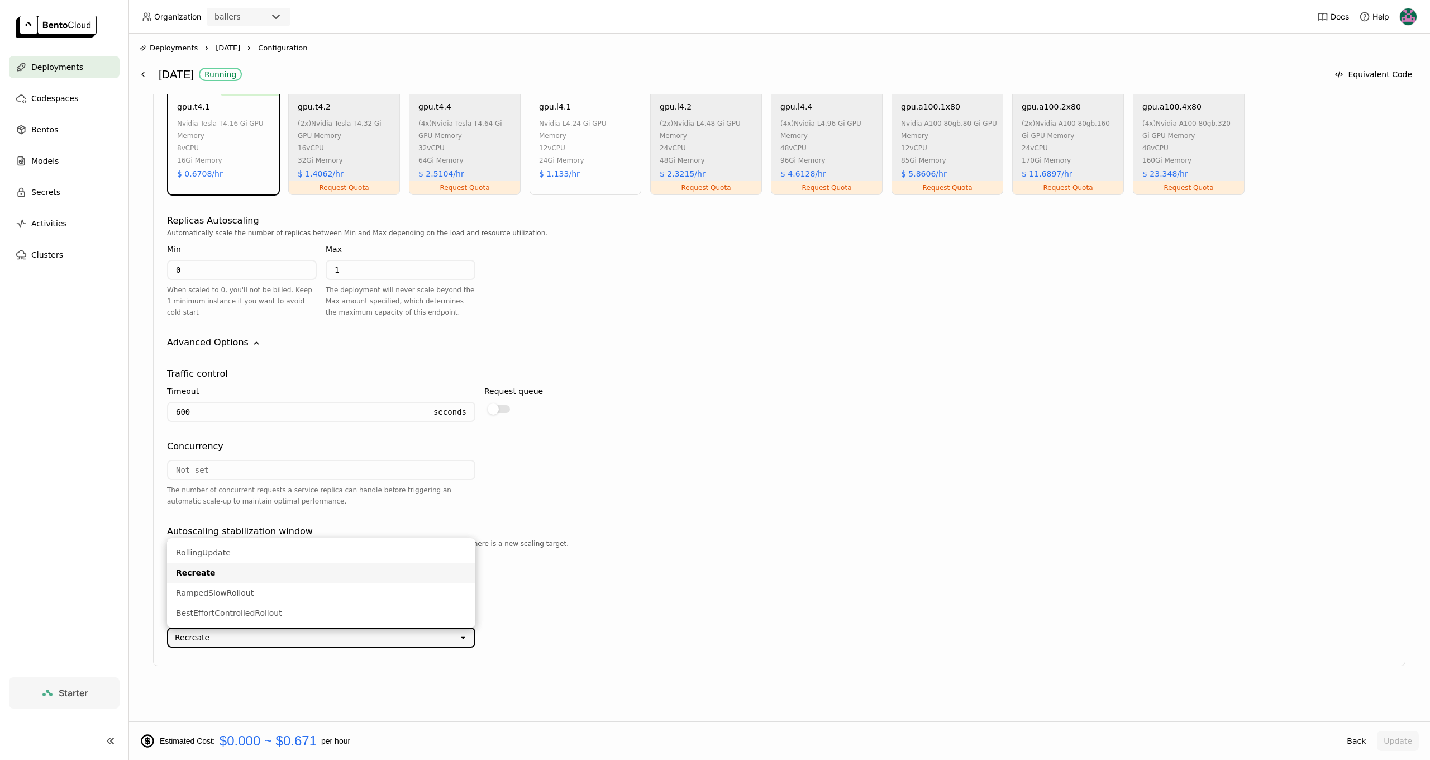
click at [646, 641] on div "Recreate open" at bounding box center [779, 635] width 1224 height 26
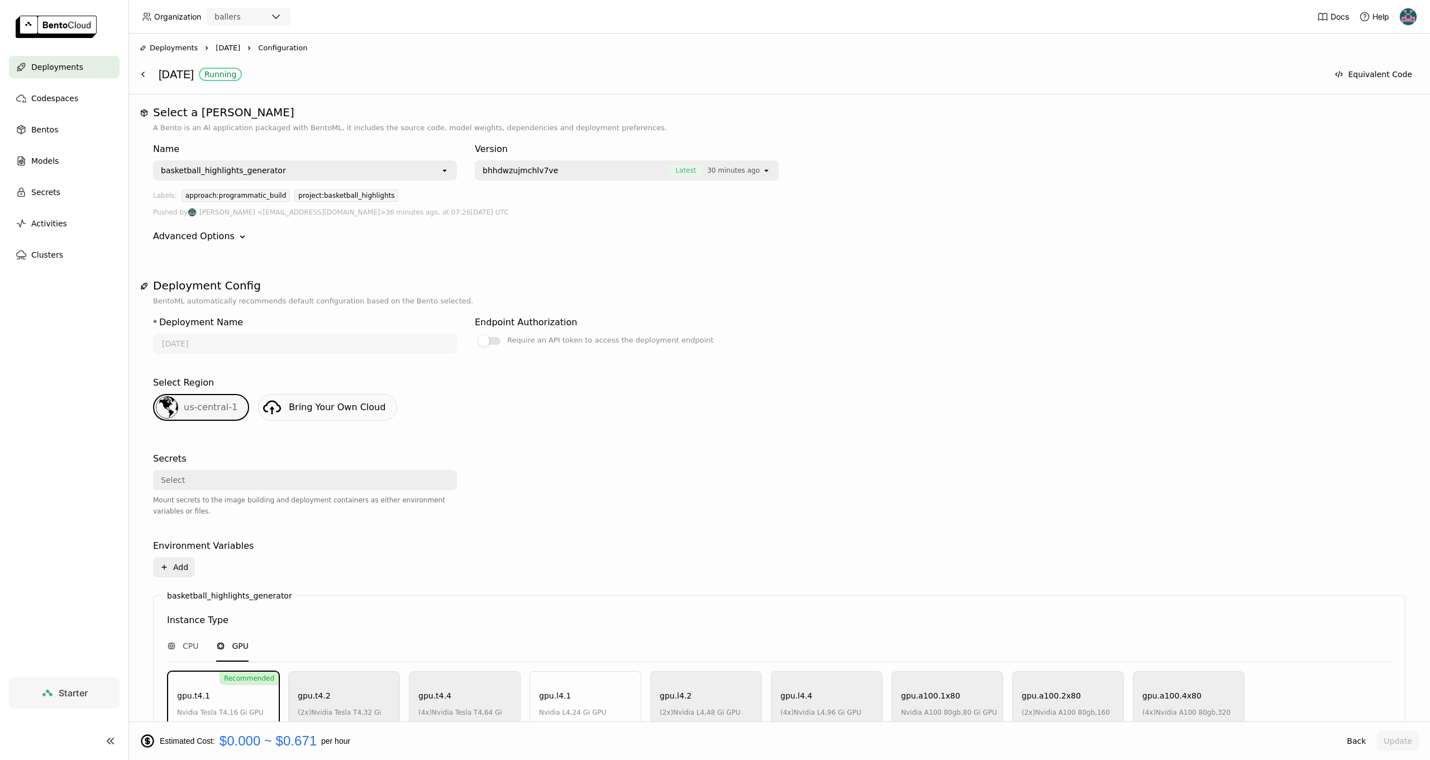
scroll to position [0, 0]
click at [226, 74] on div "Running" at bounding box center [220, 74] width 32 height 9
click at [807, 69] on div "aug19 Running" at bounding box center [741, 74] width 1164 height 21
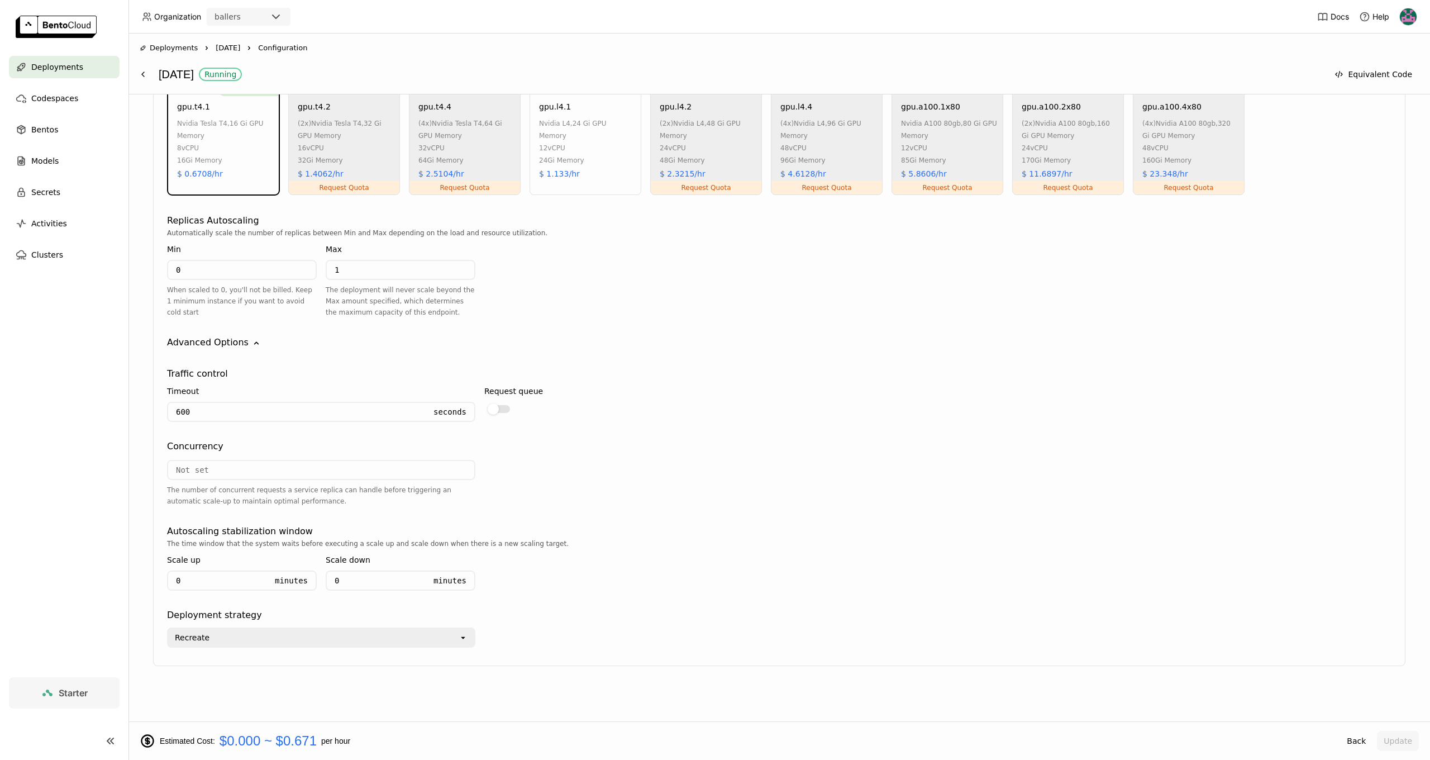
scroll to position [589, 0]
click at [196, 591] on div "Scale up 0 Minutes" at bounding box center [242, 574] width 150 height 50
click at [188, 415] on input "600" at bounding box center [297, 412] width 258 height 18
drag, startPoint x: 197, startPoint y: 416, endPoint x: 141, endPoint y: 414, distance: 55.9
click at [141, 414] on div "Deployment Config BentoML automatically recommends default configuration based …" at bounding box center [779, 186] width 1279 height 993
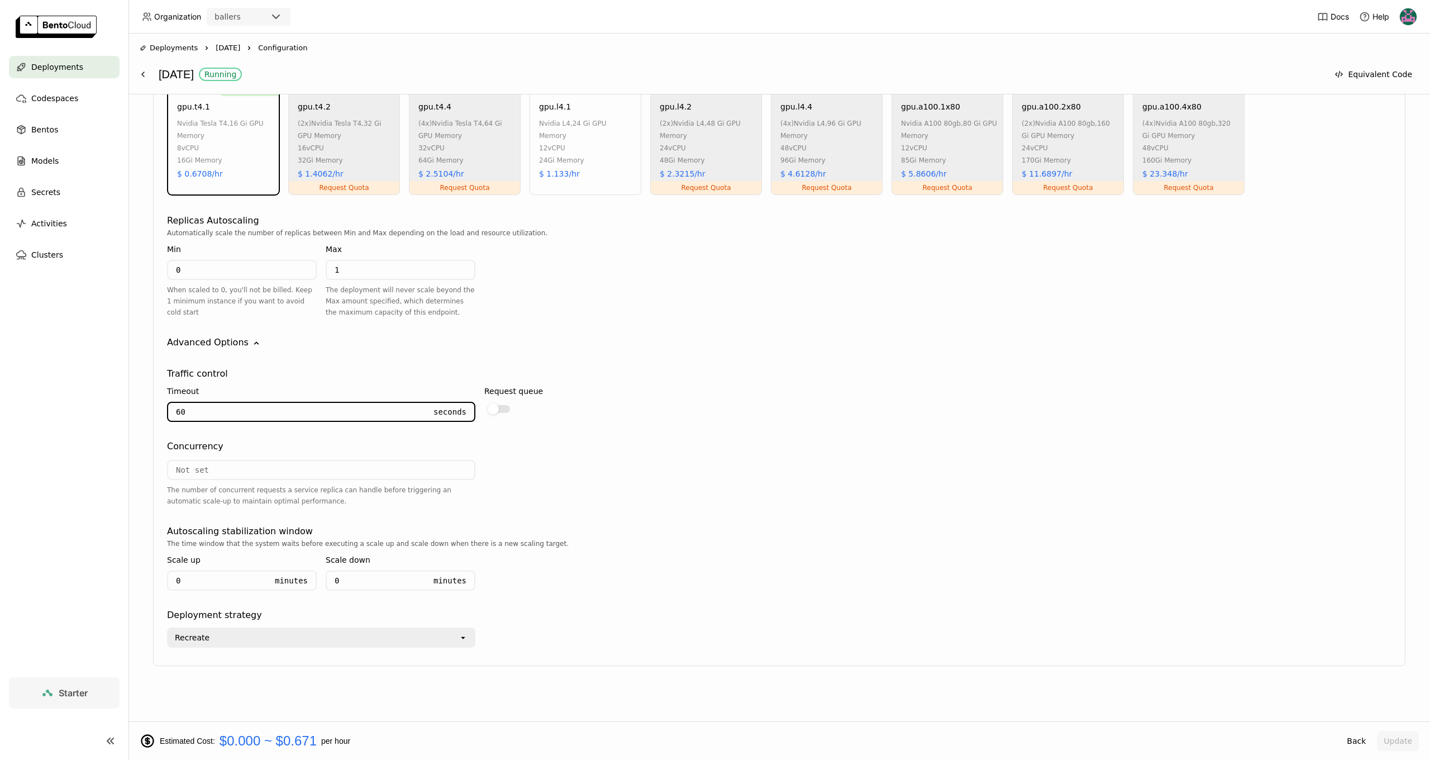
type input "6"
type input "3600"
drag, startPoint x: 1061, startPoint y: 344, endPoint x: 1054, endPoint y: 330, distance: 15.7
click at [1060, 340] on div "Advanced Options Down" at bounding box center [779, 342] width 1224 height 13
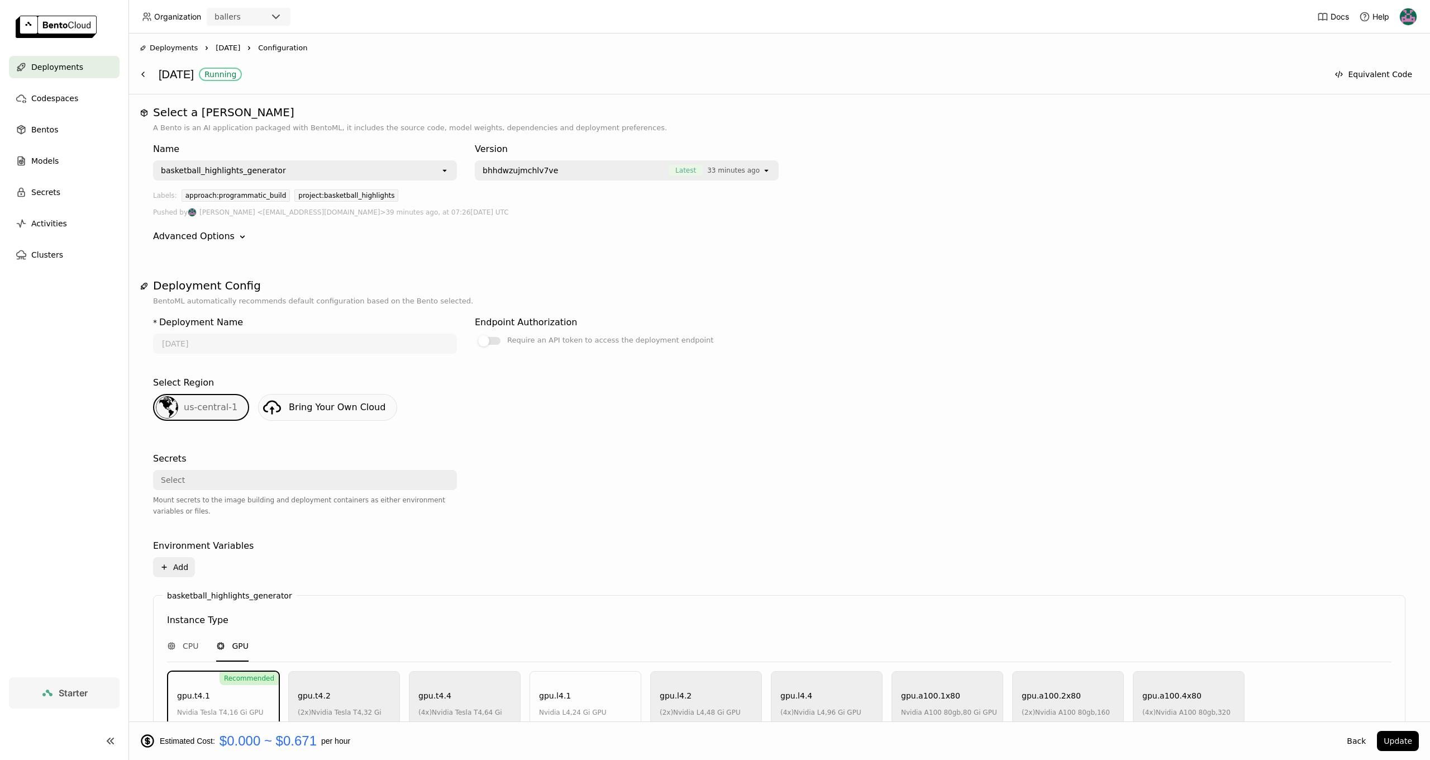
scroll to position [0, 0]
click at [147, 75] on button at bounding box center [143, 74] width 20 height 20
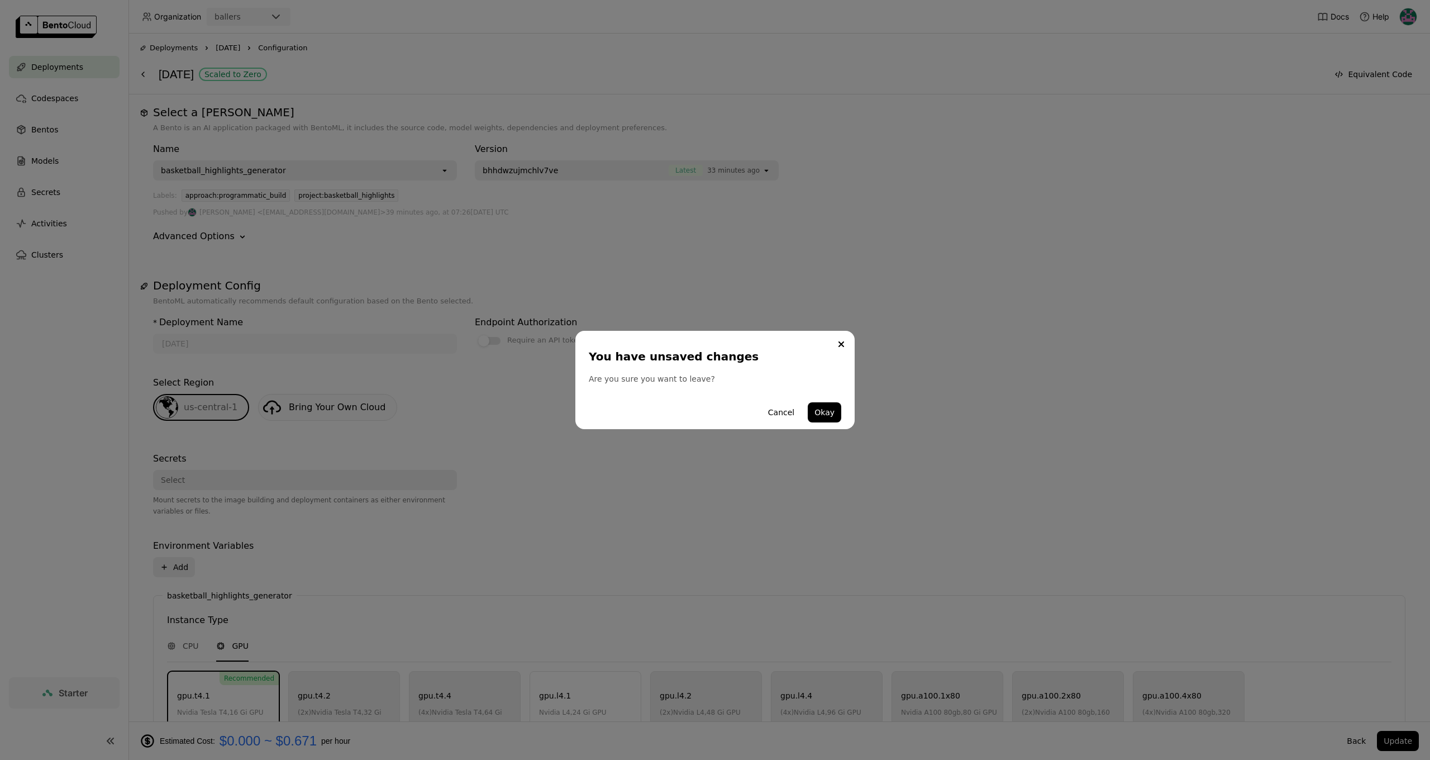
drag, startPoint x: 841, startPoint y: 343, endPoint x: 985, endPoint y: 473, distance: 194.6
click at [840, 343] on icon "Close" at bounding box center [841, 344] width 4 height 4
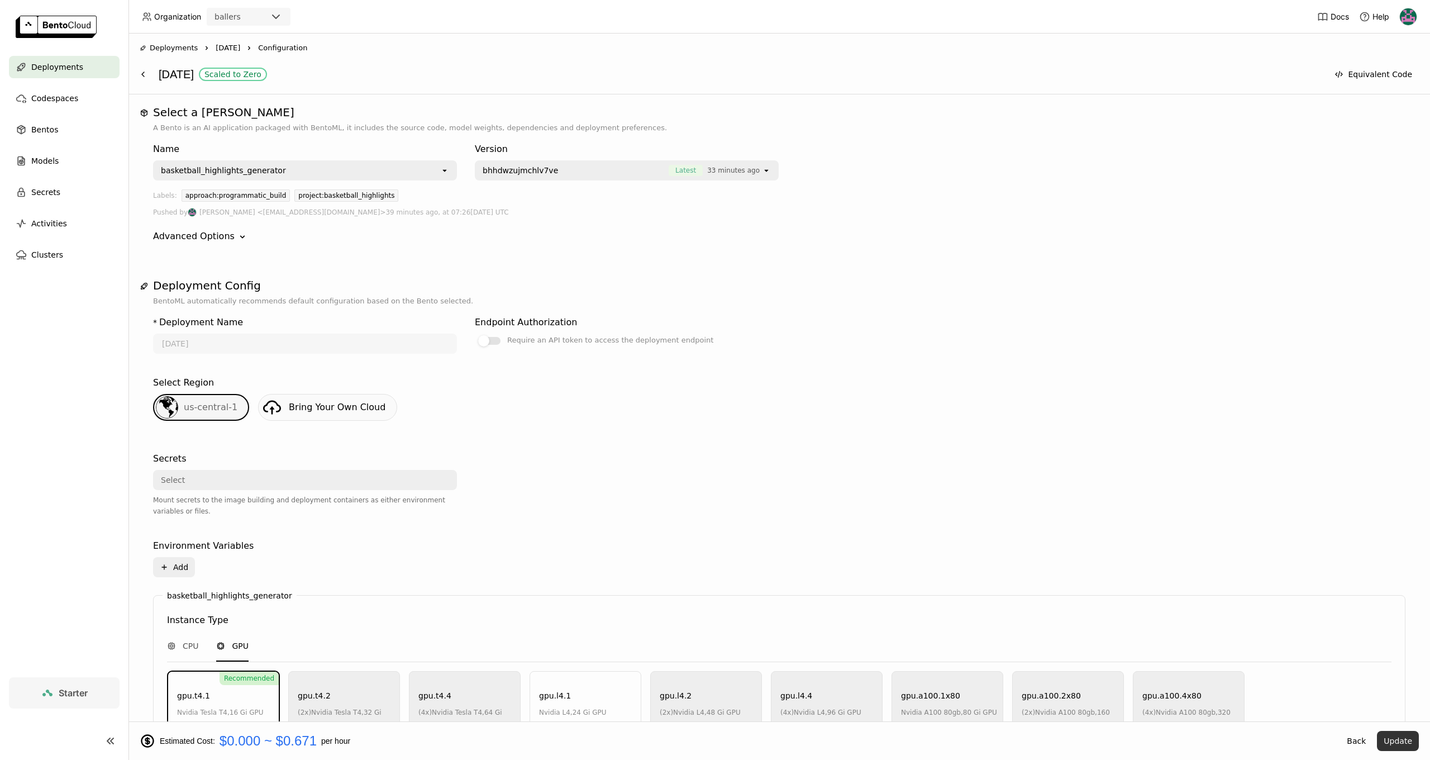
click at [1397, 743] on button "Update" at bounding box center [1398, 741] width 42 height 20
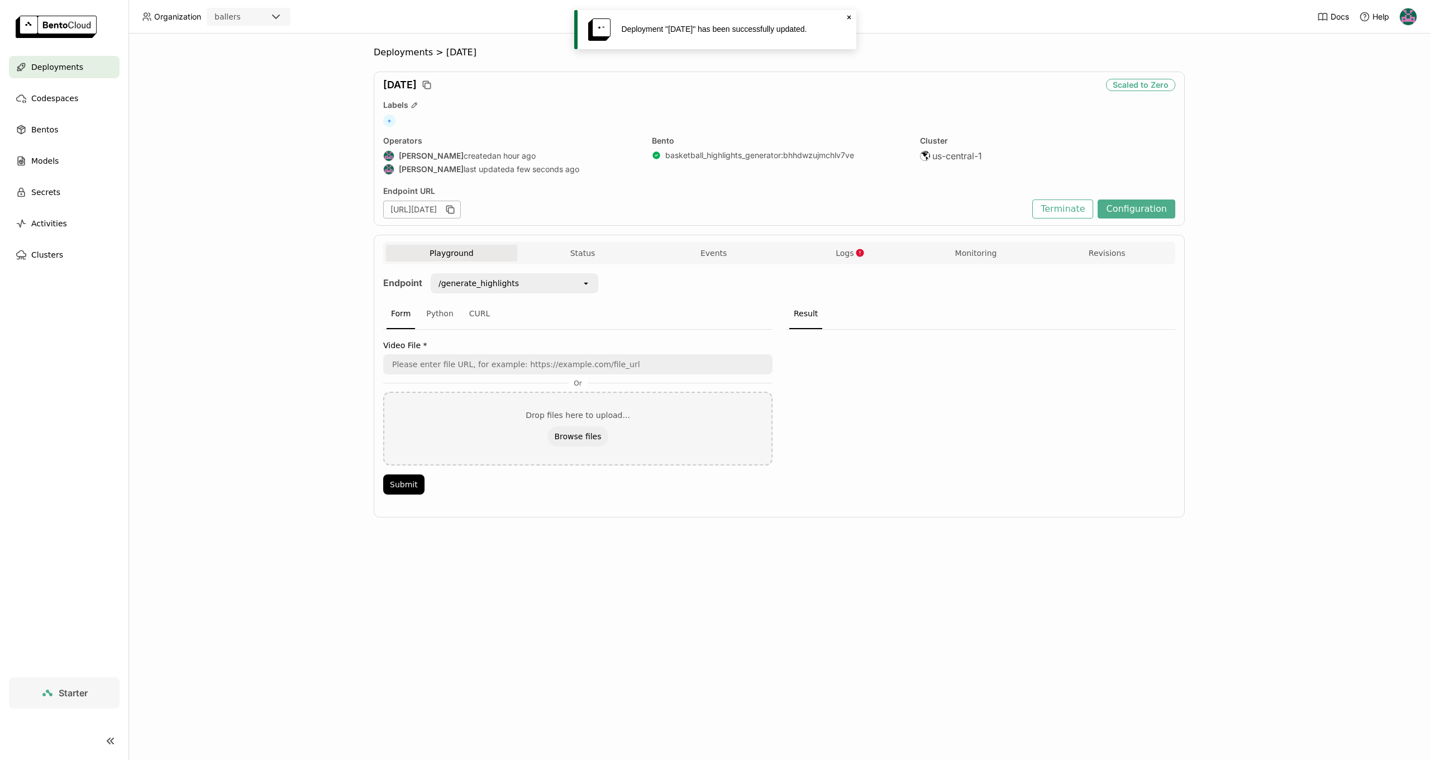
click at [850, 13] on icon "Close" at bounding box center [849, 17] width 9 height 9
click at [454, 212] on icon "button" at bounding box center [452, 211] width 6 height 6
click at [875, 250] on button "Logs" at bounding box center [844, 253] width 131 height 17
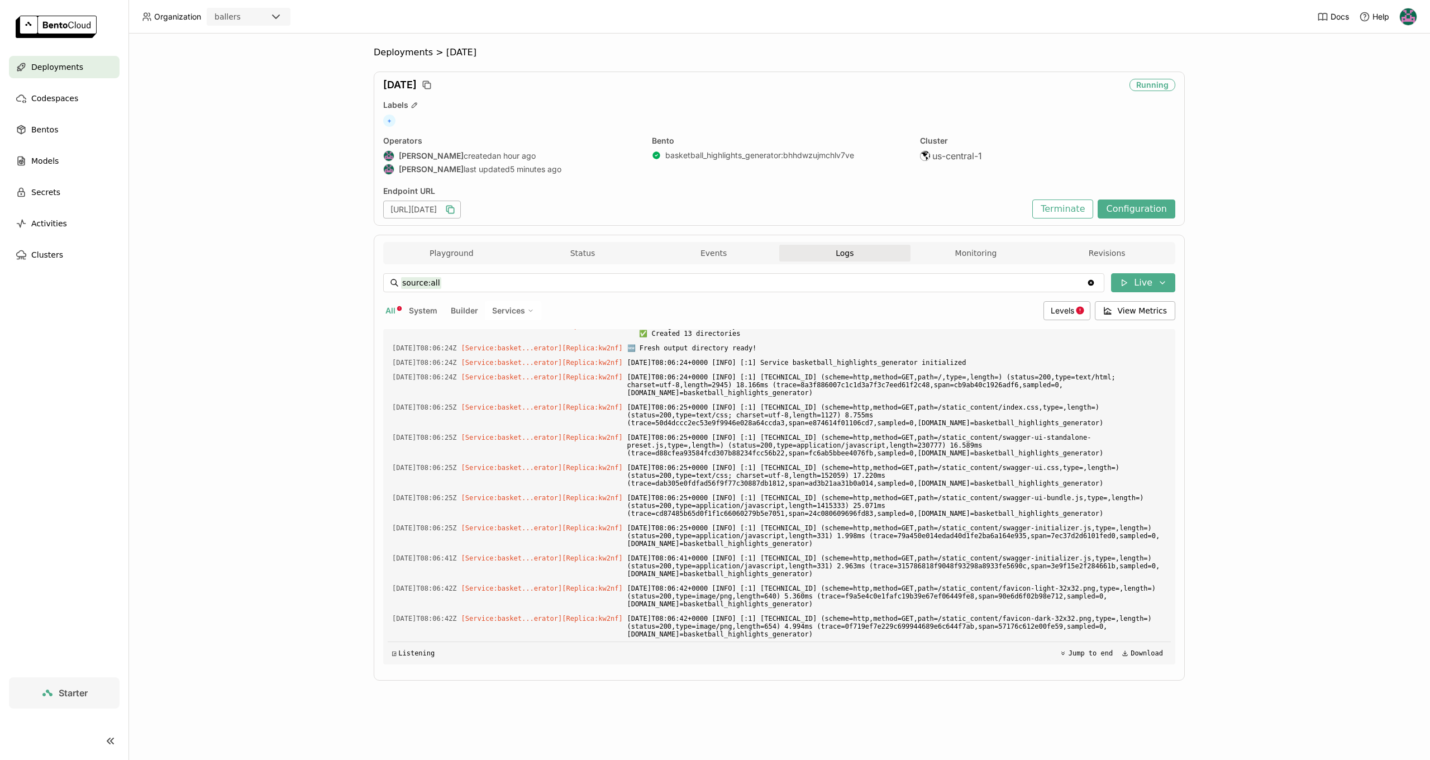
scroll to position [3911, 0]
click at [435, 253] on button "Playground" at bounding box center [451, 253] width 131 height 17
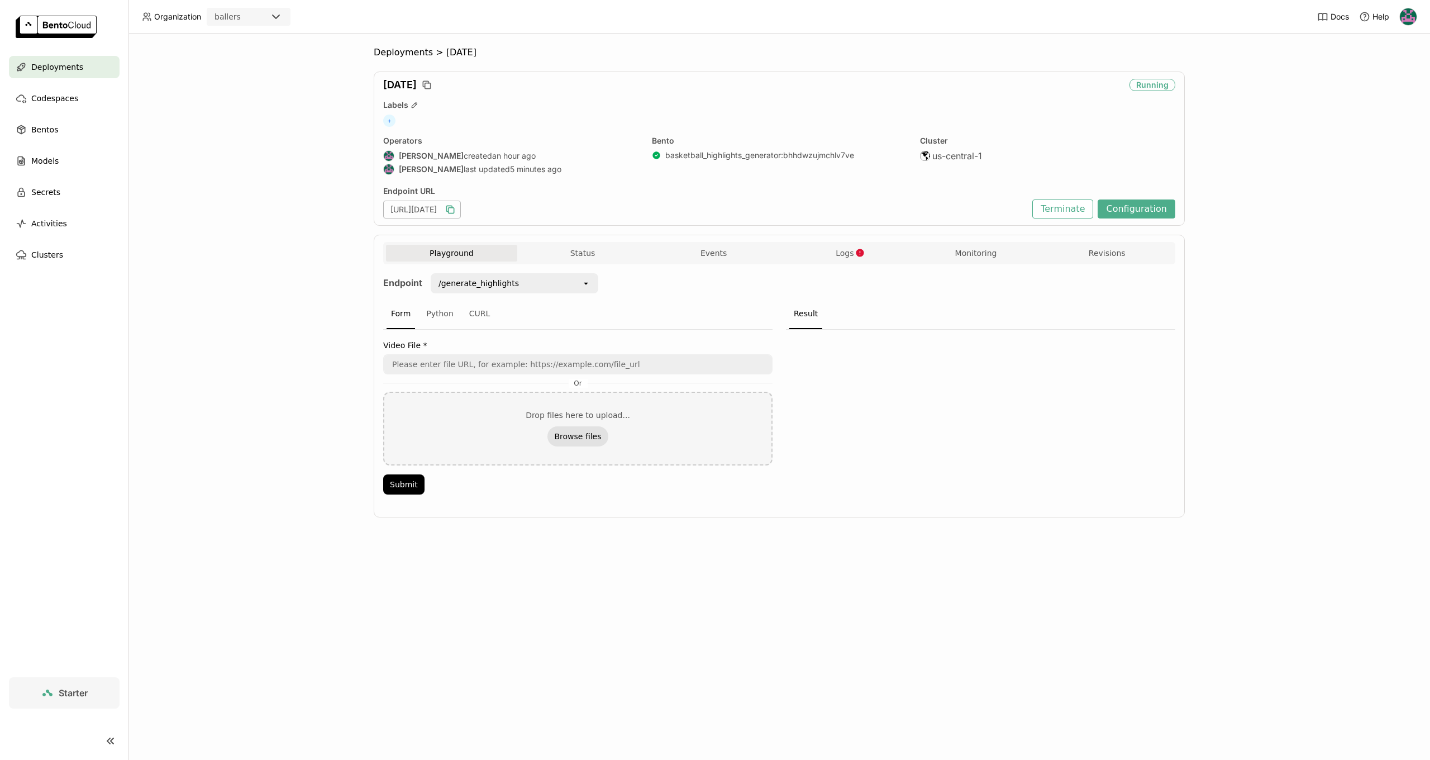
click at [584, 437] on button "Browse files" at bounding box center [577, 436] width 60 height 20
click at [872, 250] on button "Logs" at bounding box center [844, 253] width 131 height 17
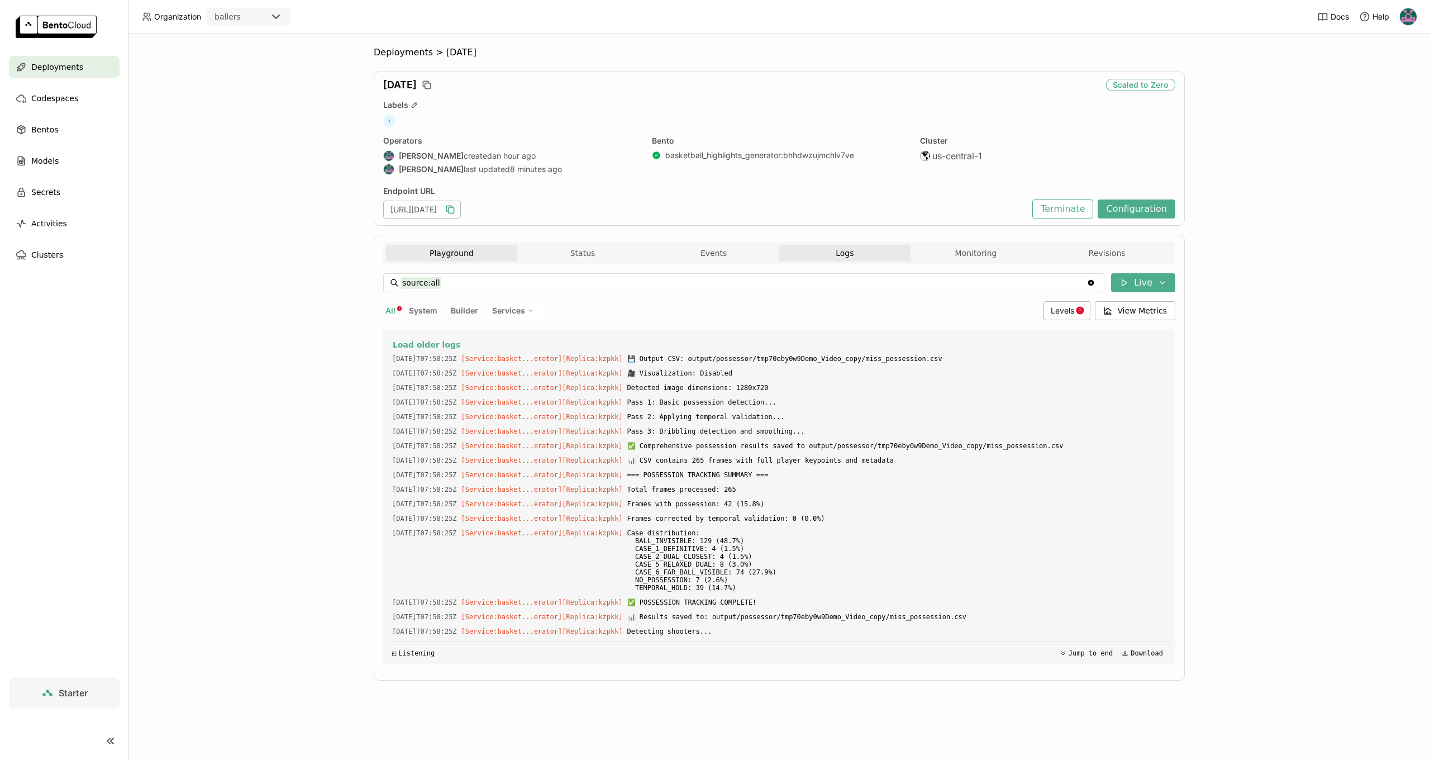
click at [423, 254] on button "Playground" at bounding box center [451, 253] width 131 height 17
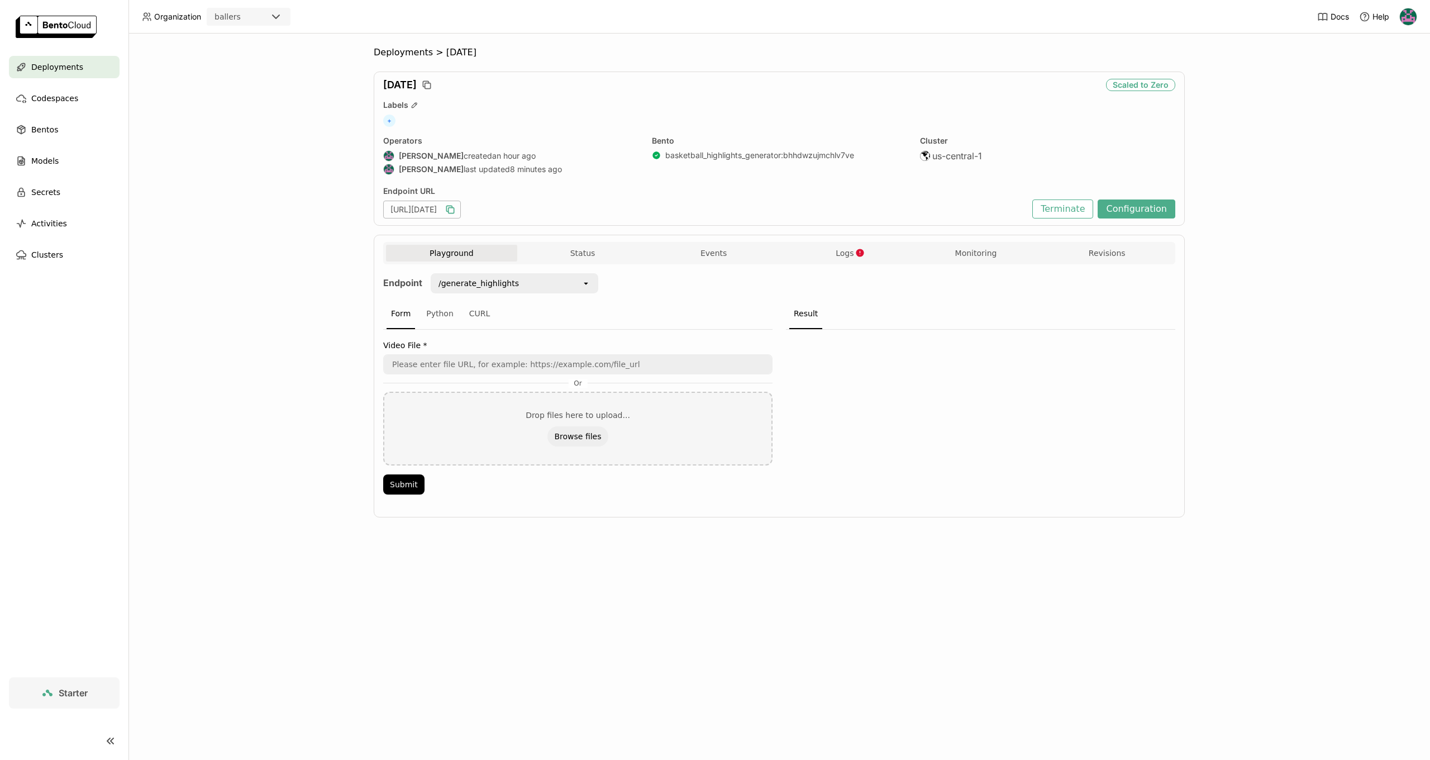
click at [912, 469] on div at bounding box center [980, 415] width 389 height 171
click at [573, 433] on button "Browse files" at bounding box center [577, 436] width 60 height 20
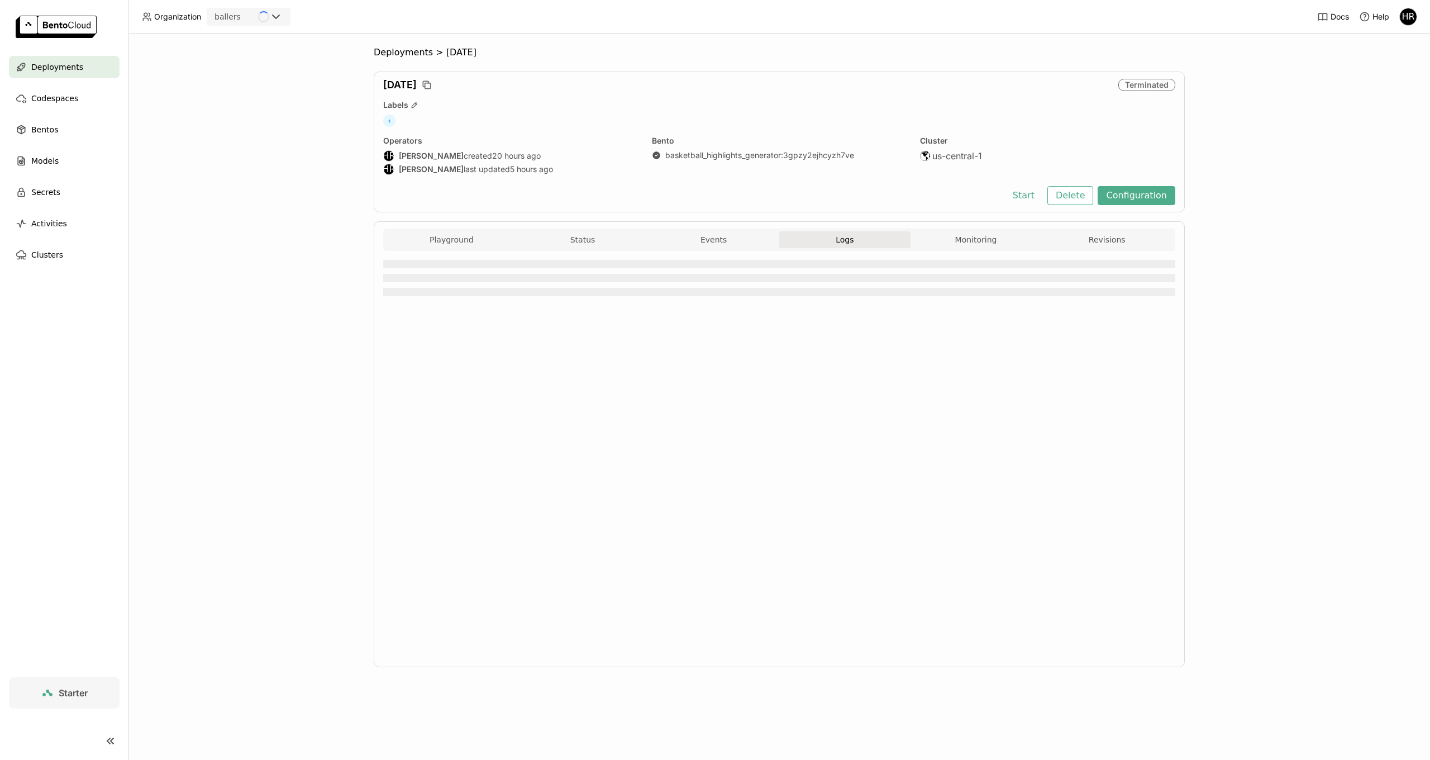
click at [1405, 20] on div "HR" at bounding box center [1408, 16] width 17 height 17
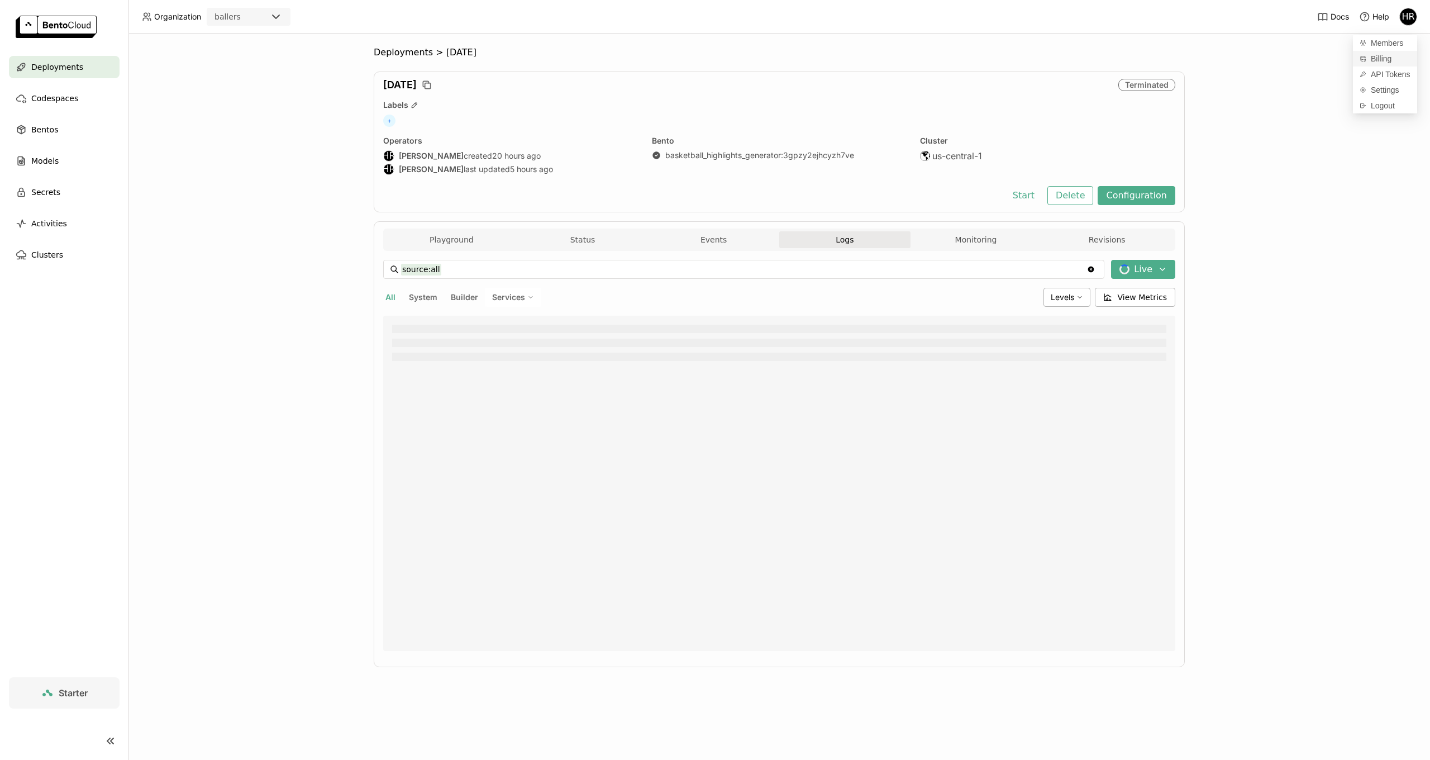
click at [1365, 64] on link "Billing" at bounding box center [1385, 59] width 64 height 16
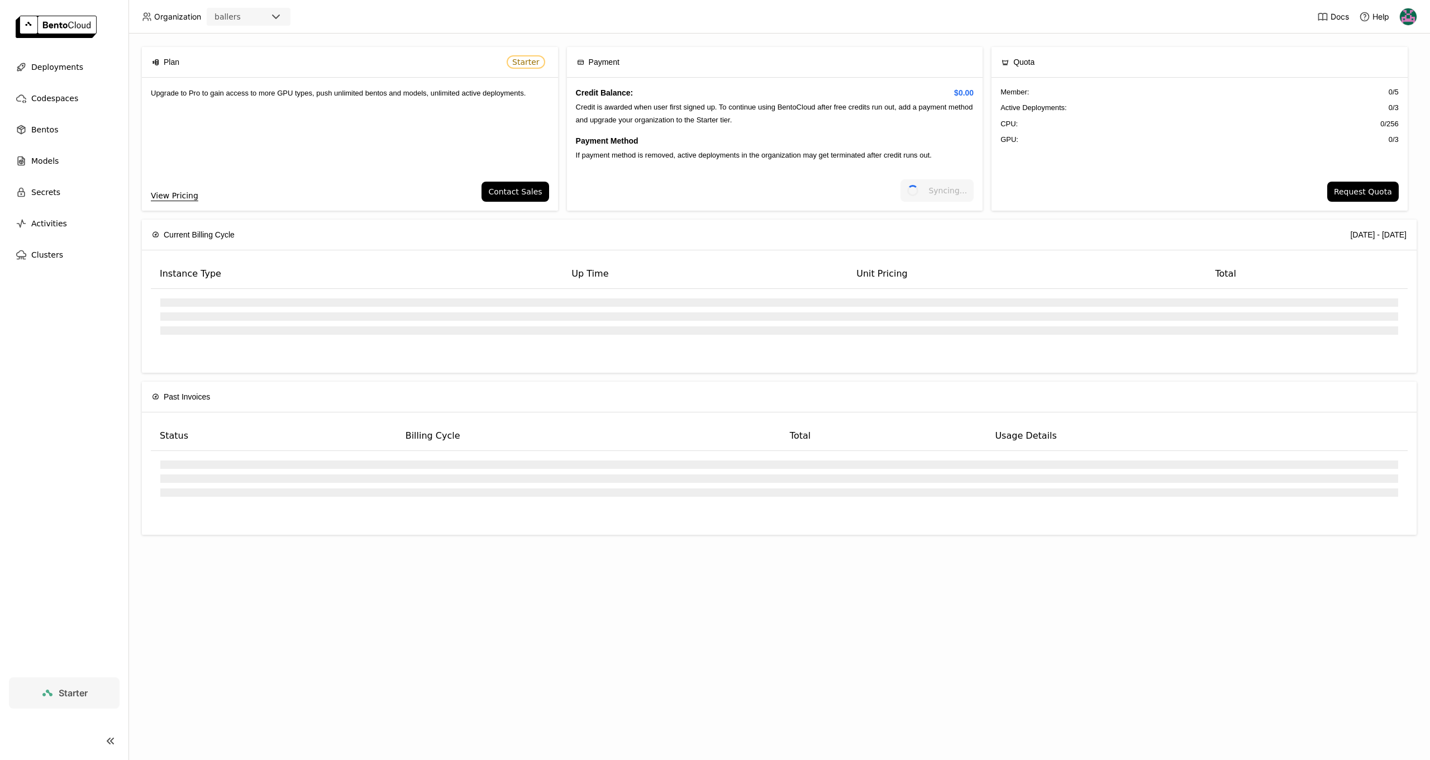
drag, startPoint x: 1133, startPoint y: 336, endPoint x: 1141, endPoint y: 338, distance: 8.0
click at [1133, 336] on div at bounding box center [779, 326] width 1238 height 56
